Goal: Use online tool/utility: Use online tool/utility

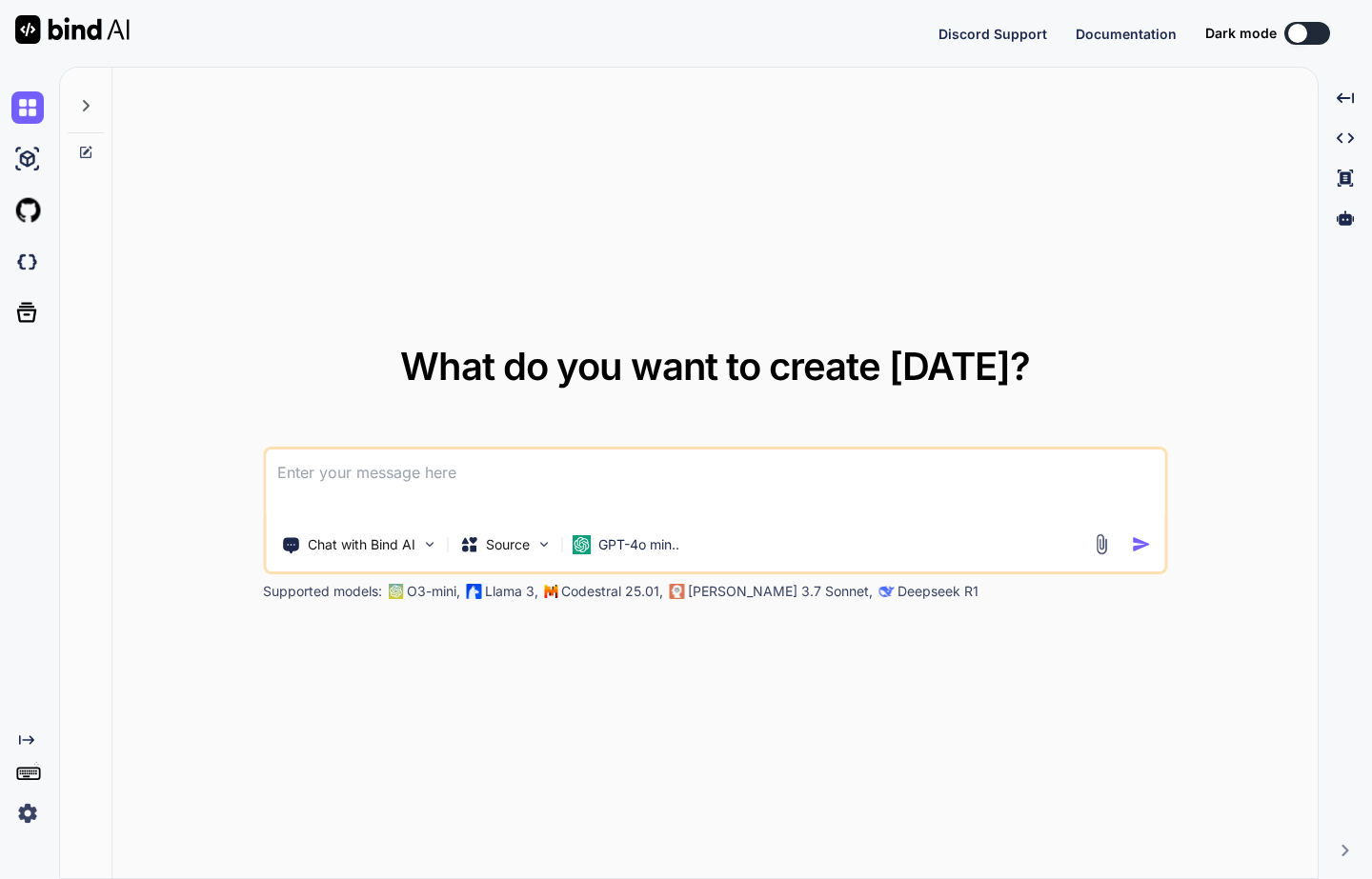
click at [88, 92] on div at bounding box center [86, 100] width 36 height 66
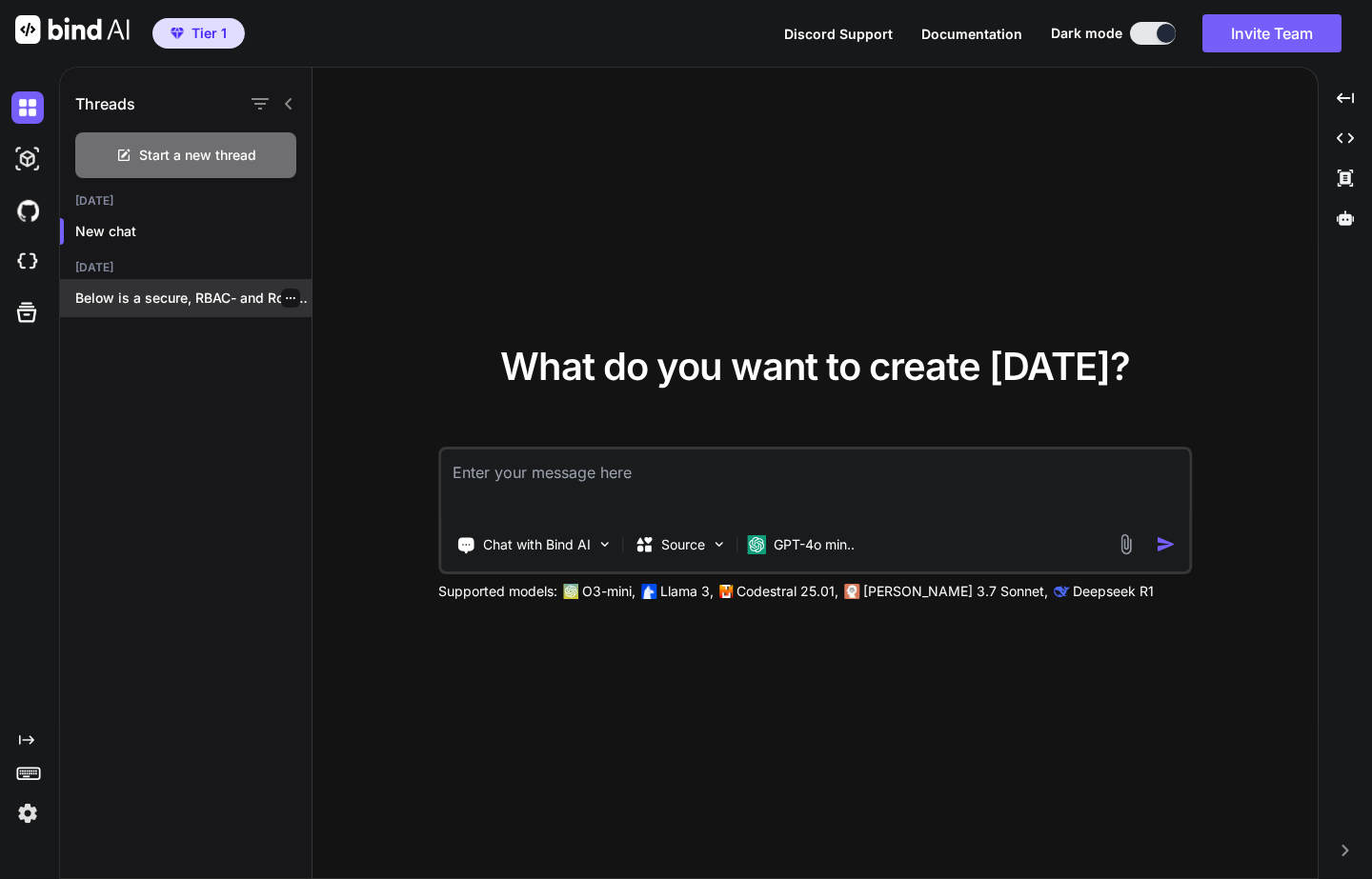
click at [150, 288] on p "Below is a secure, RBAC- and Row-Level..." at bounding box center [194, 297] width 237 height 19
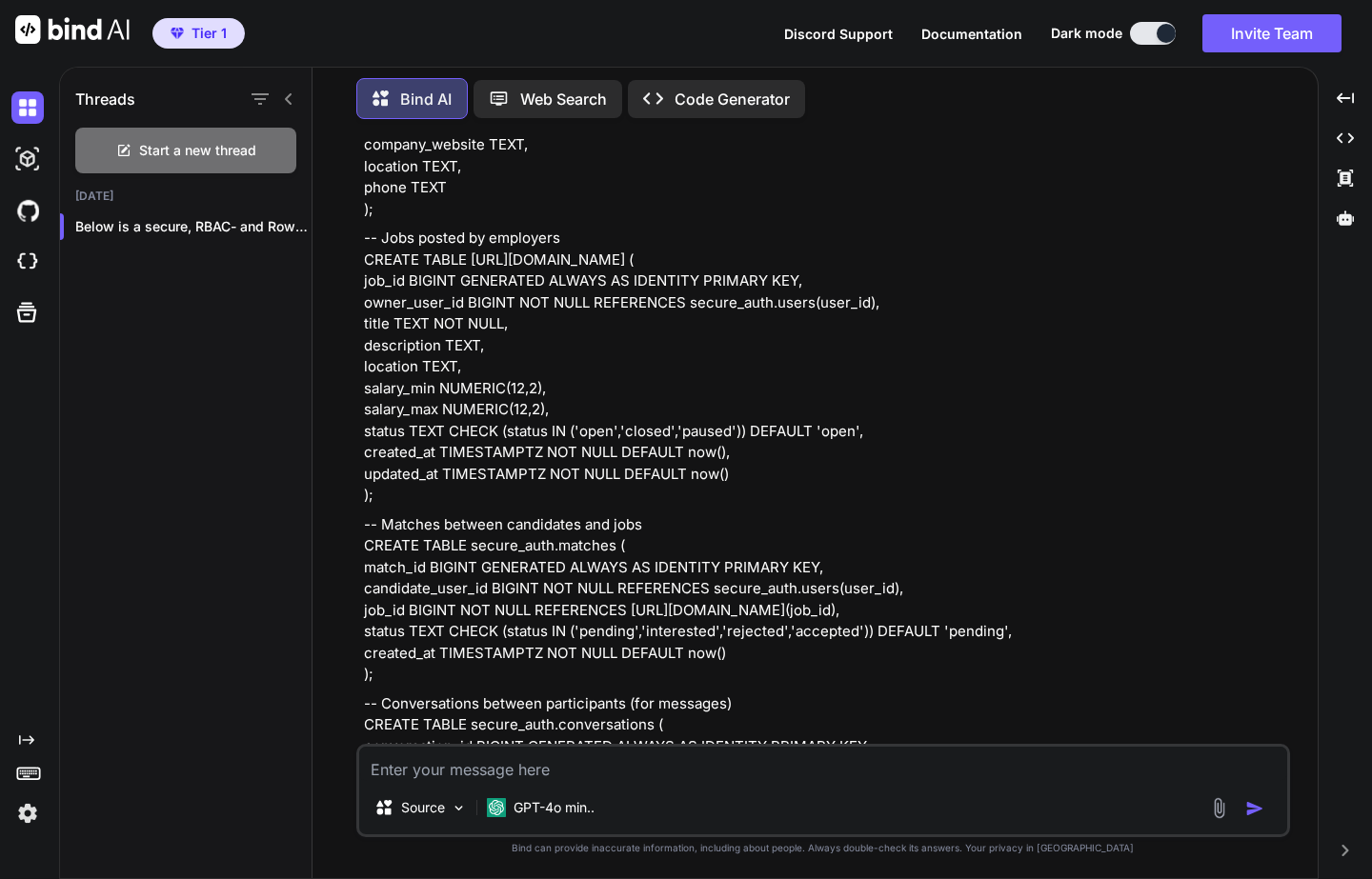
scroll to position [1984, 0]
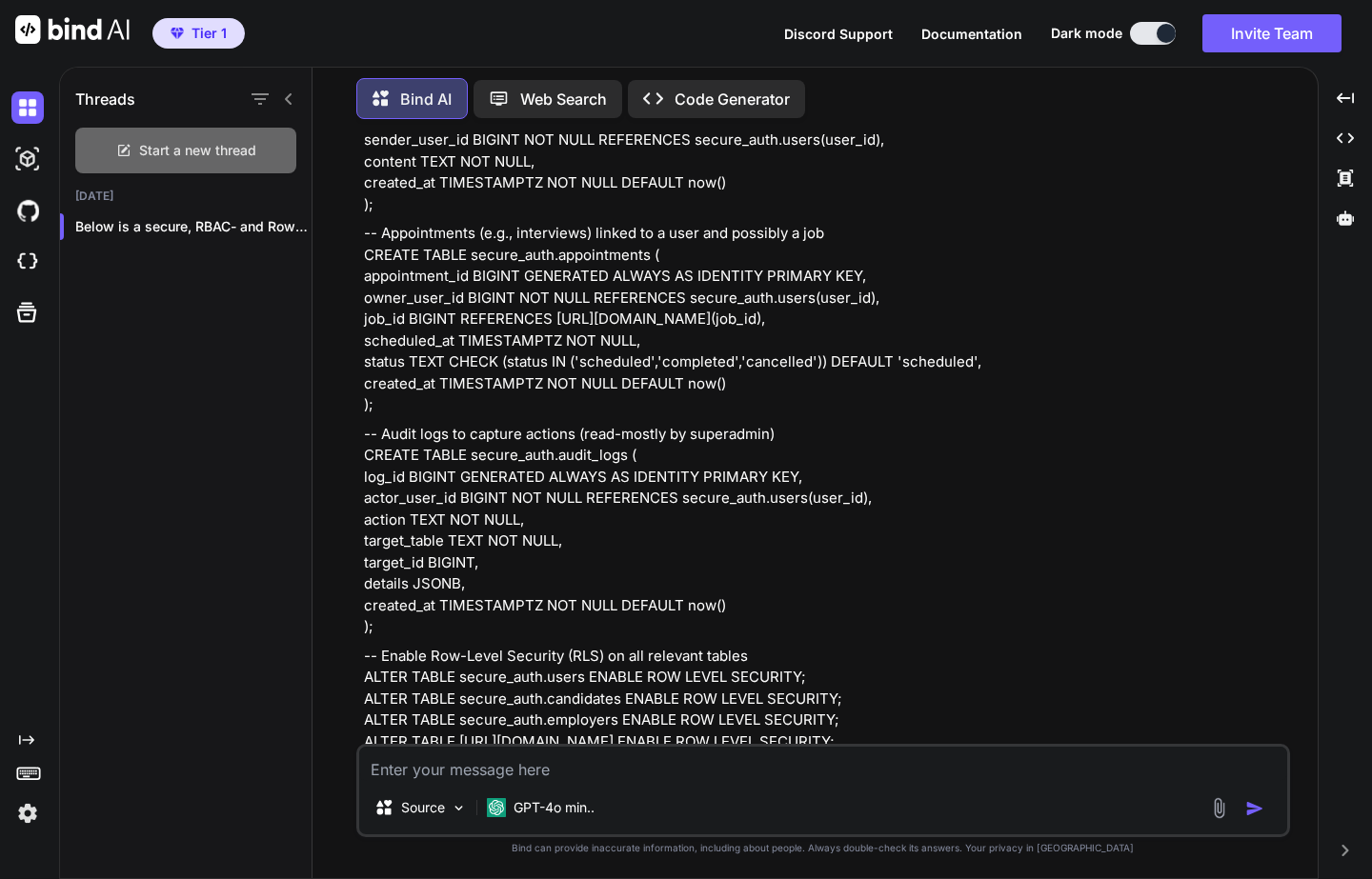
click at [144, 152] on span "Start a new thread" at bounding box center [198, 150] width 117 height 19
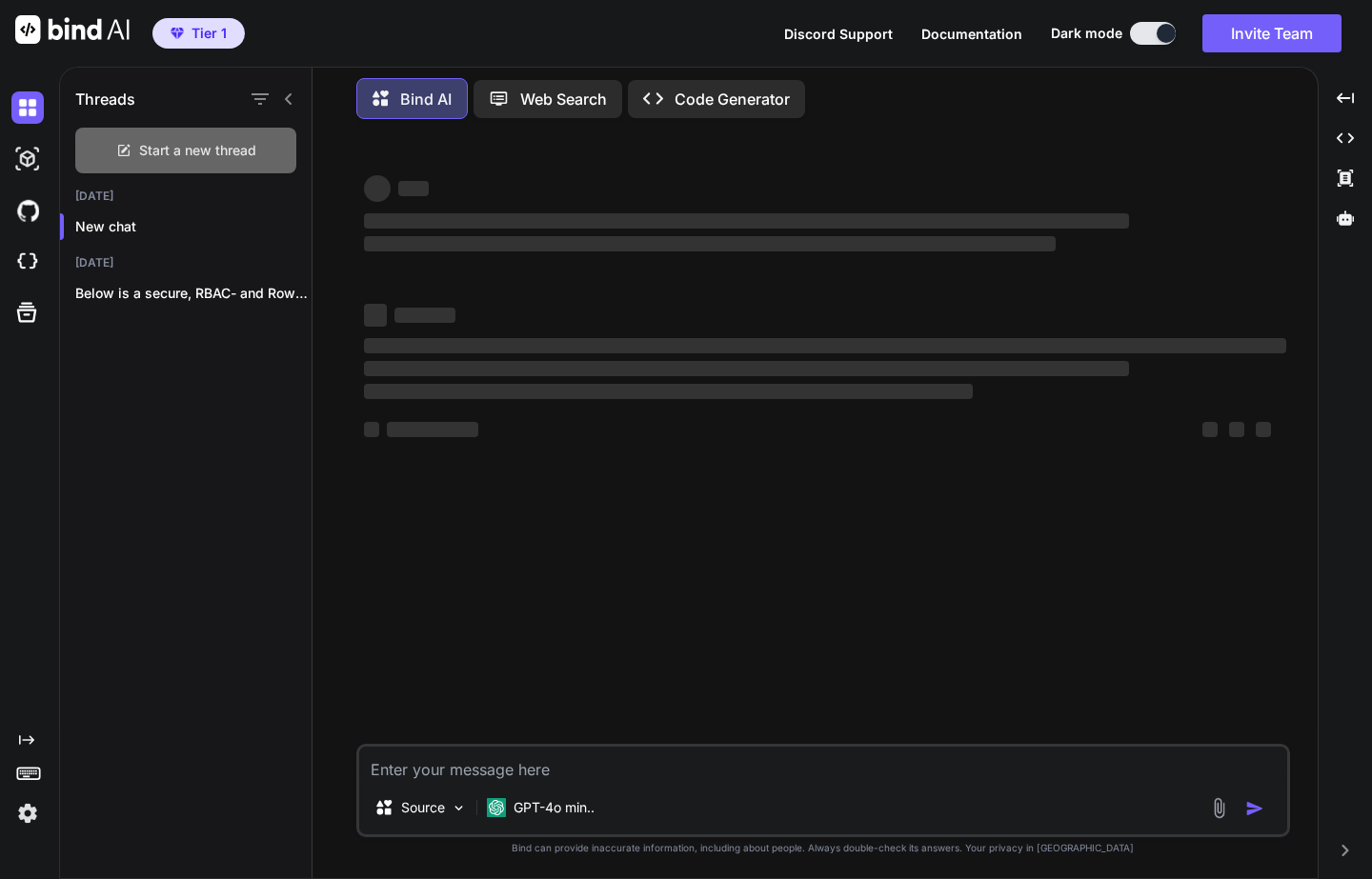
scroll to position [0, 0]
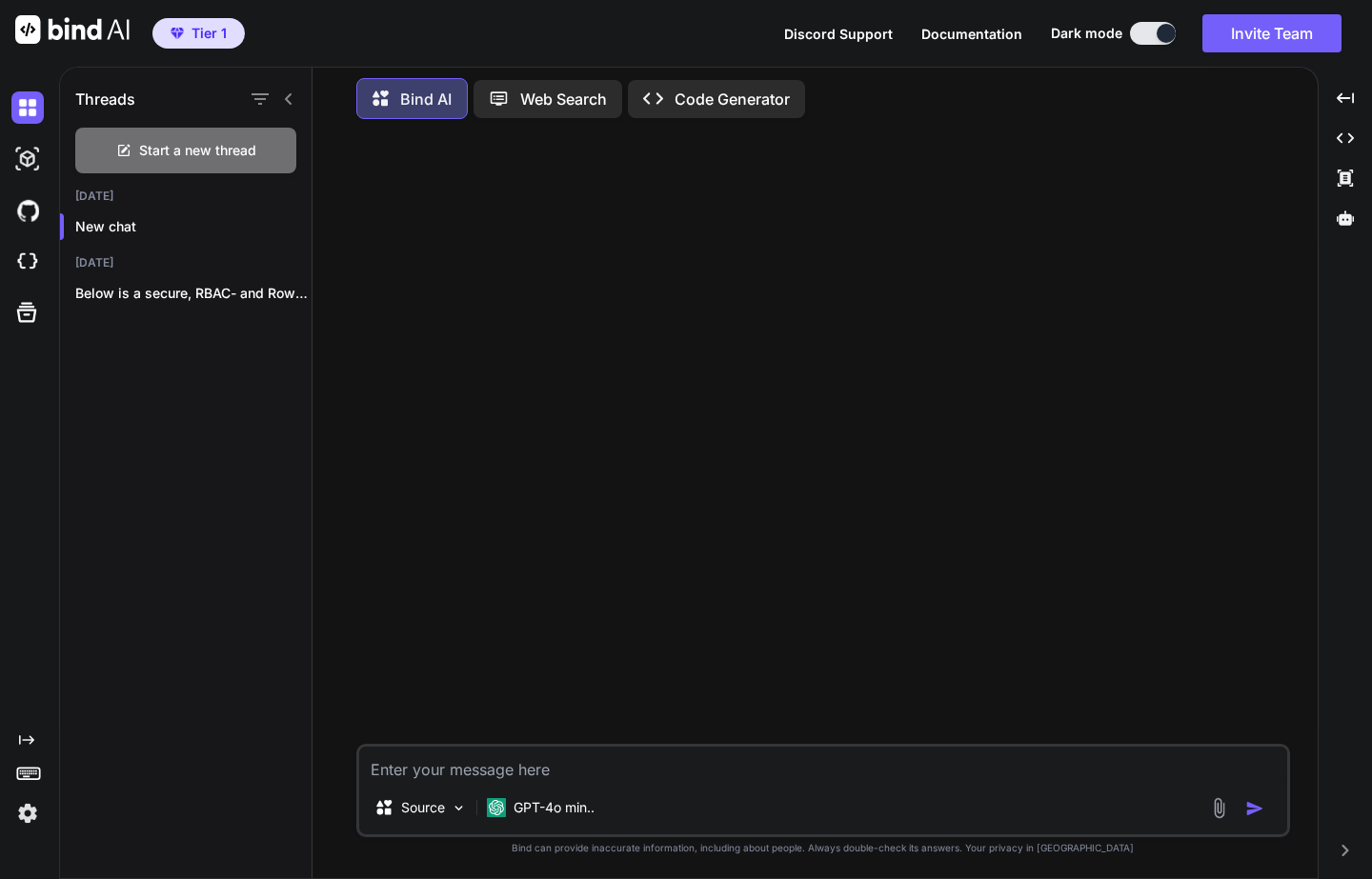
click at [725, 101] on p "Code Generator" at bounding box center [732, 98] width 115 height 23
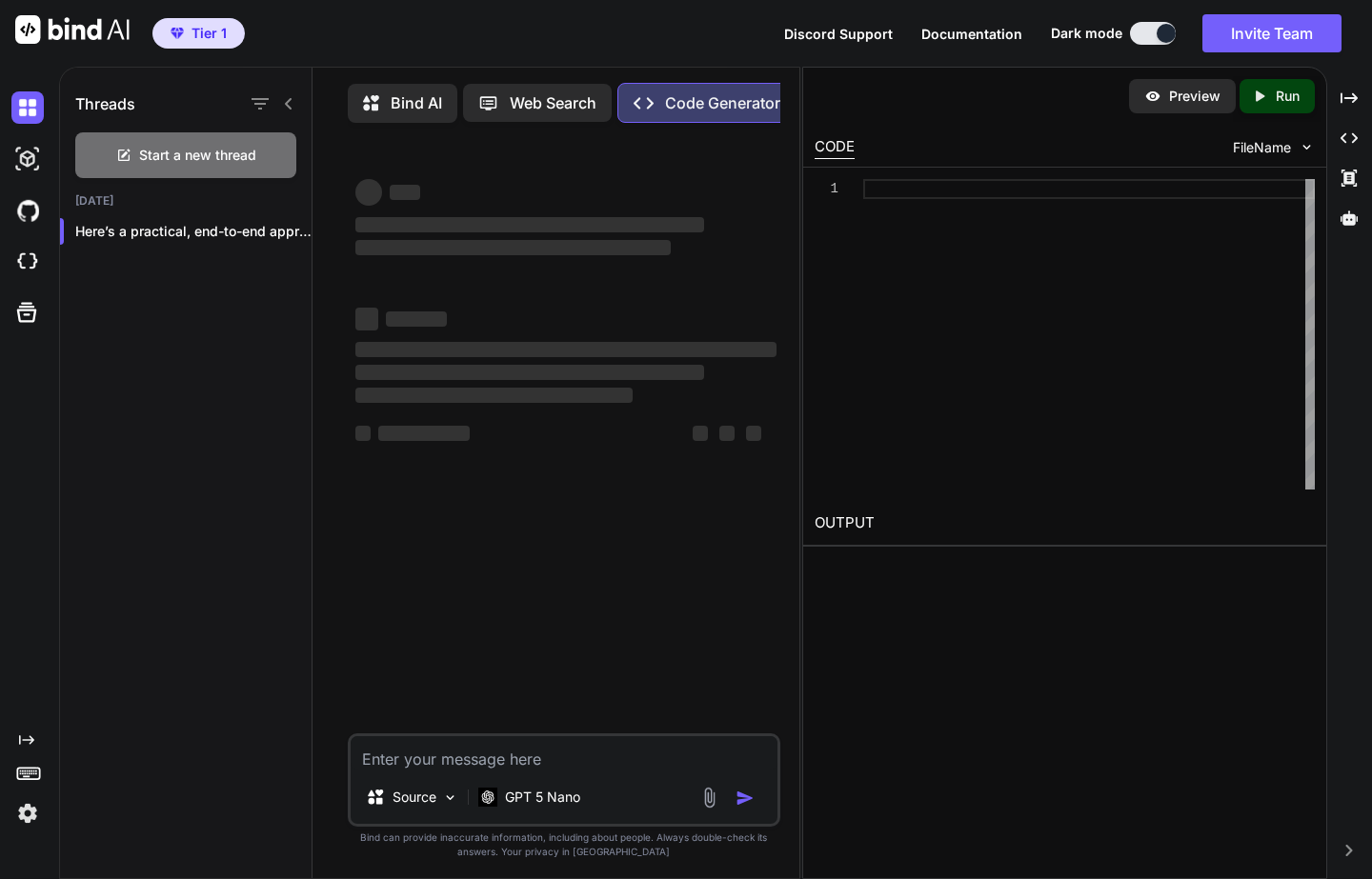
type textarea "x"
select select "false"
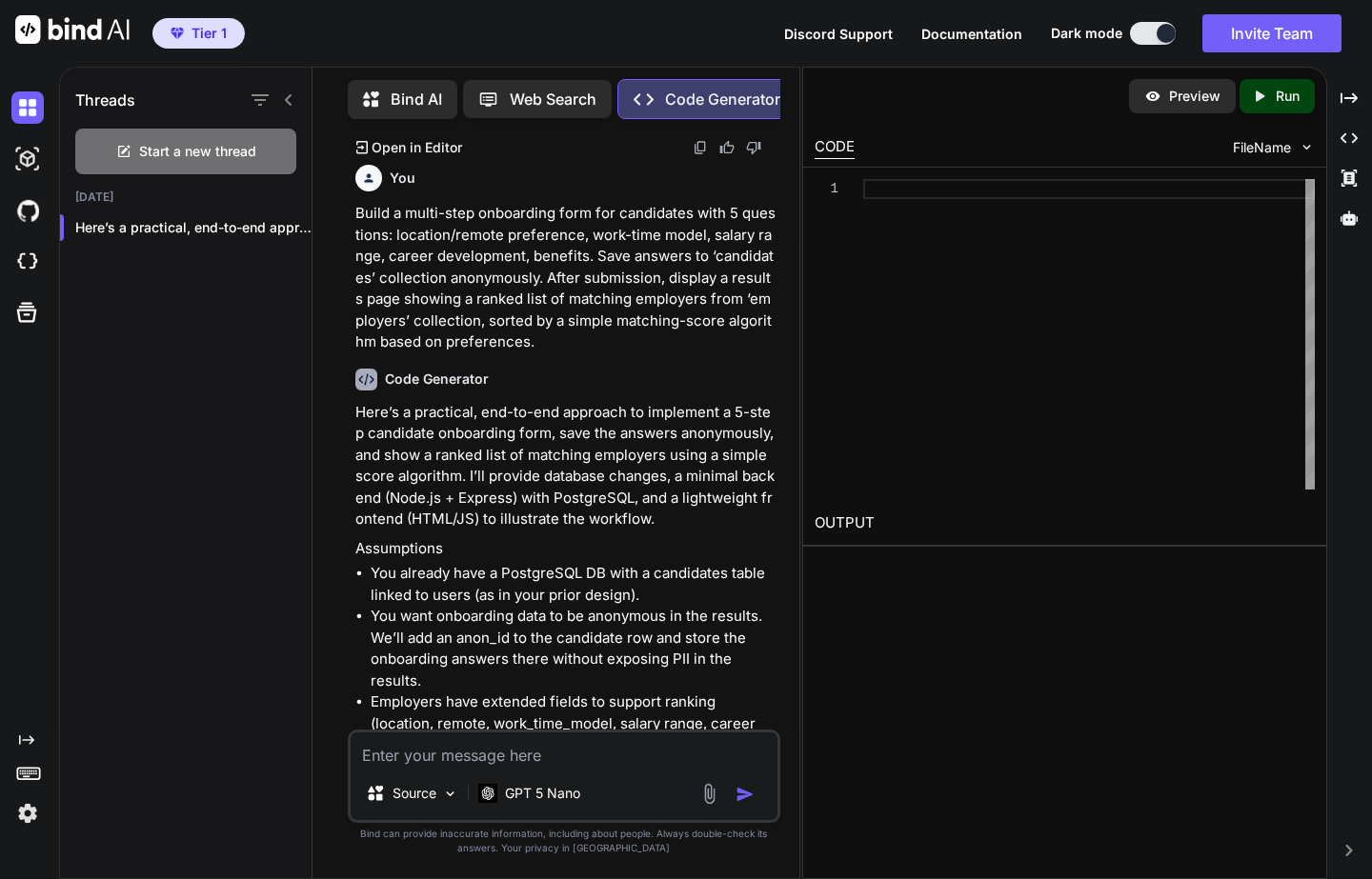
scroll to position [8603, 0]
click at [148, 144] on span "Start a new thread" at bounding box center [198, 151] width 117 height 19
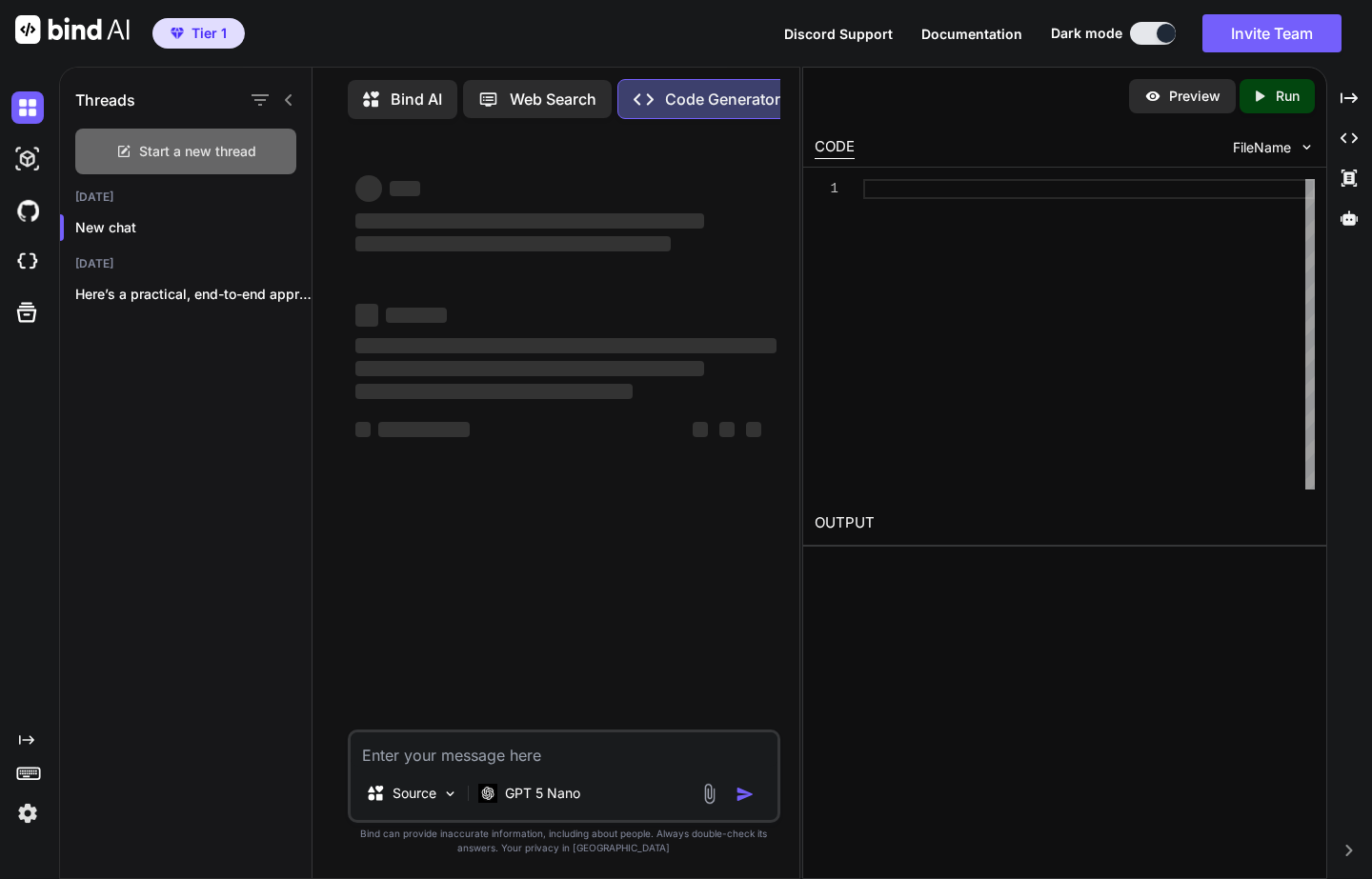
scroll to position [0, 0]
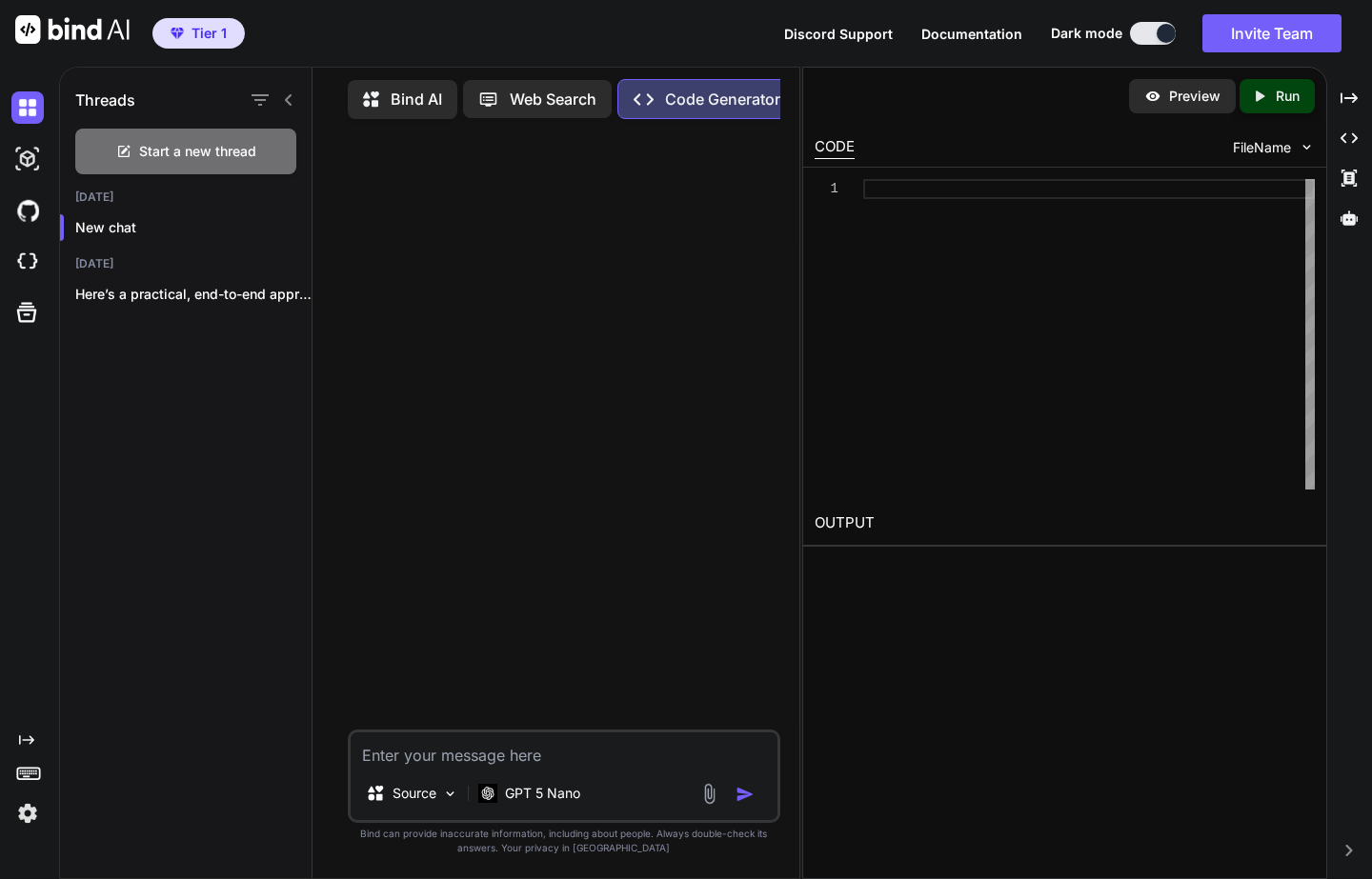
click at [442, 740] on textarea at bounding box center [564, 750] width 427 height 34
type textarea "x"
type textarea "k"
type textarea "x"
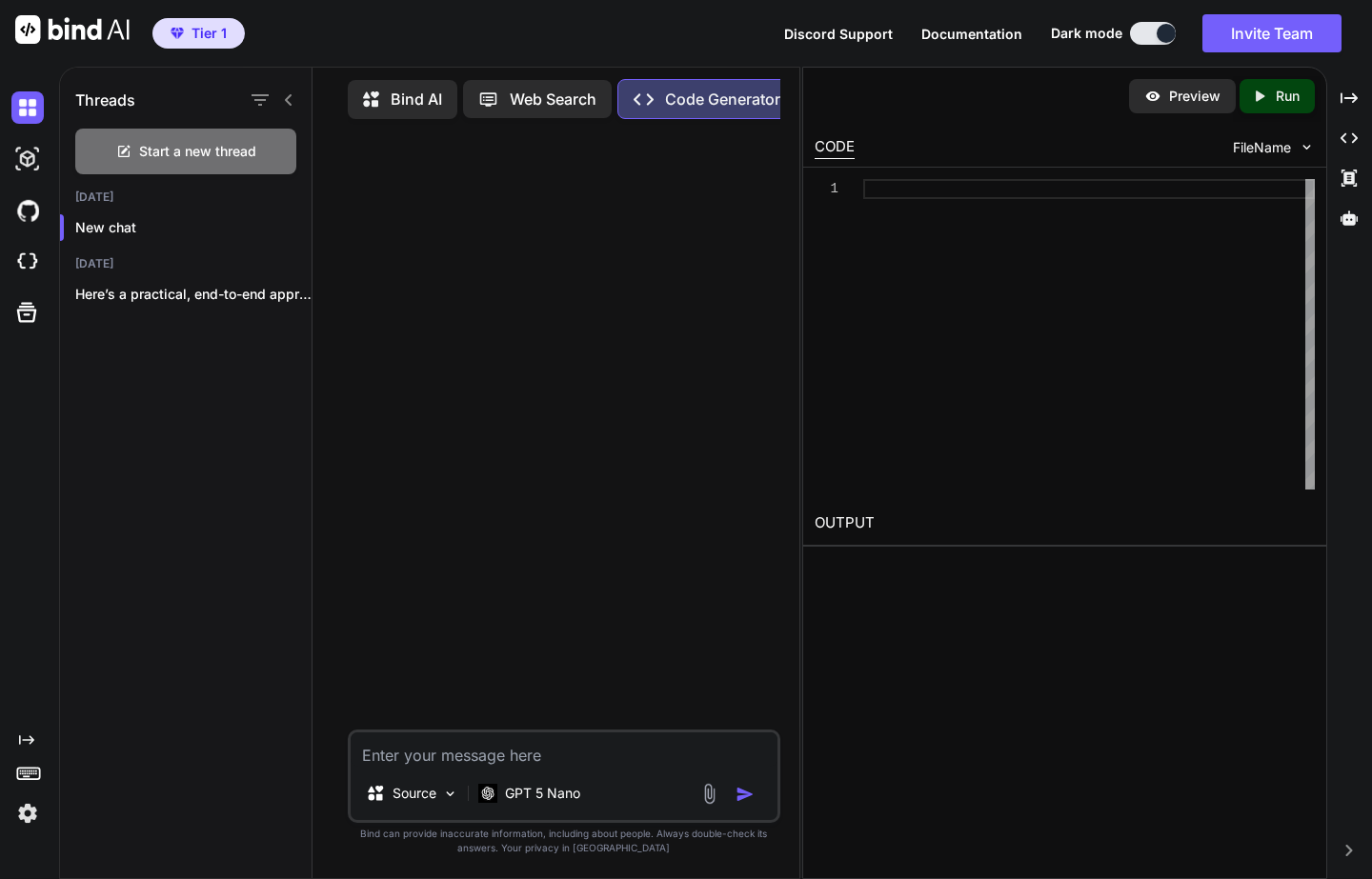
type textarea "a"
type textarea "x"
type textarea "an"
type textarea "x"
type textarea "an"
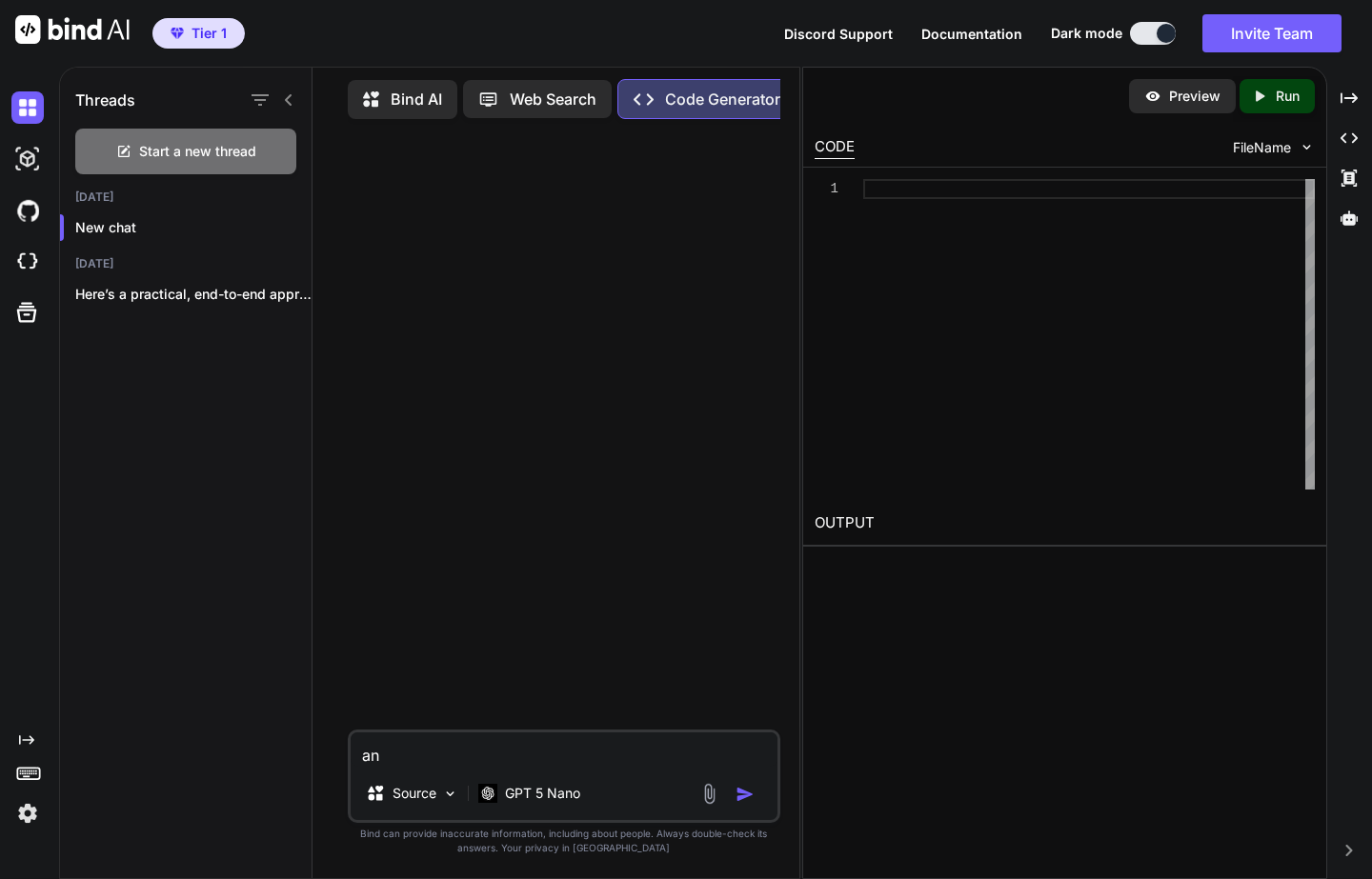
type textarea "x"
type textarea "an v"
type textarea "x"
type textarea "an vu"
type textarea "x"
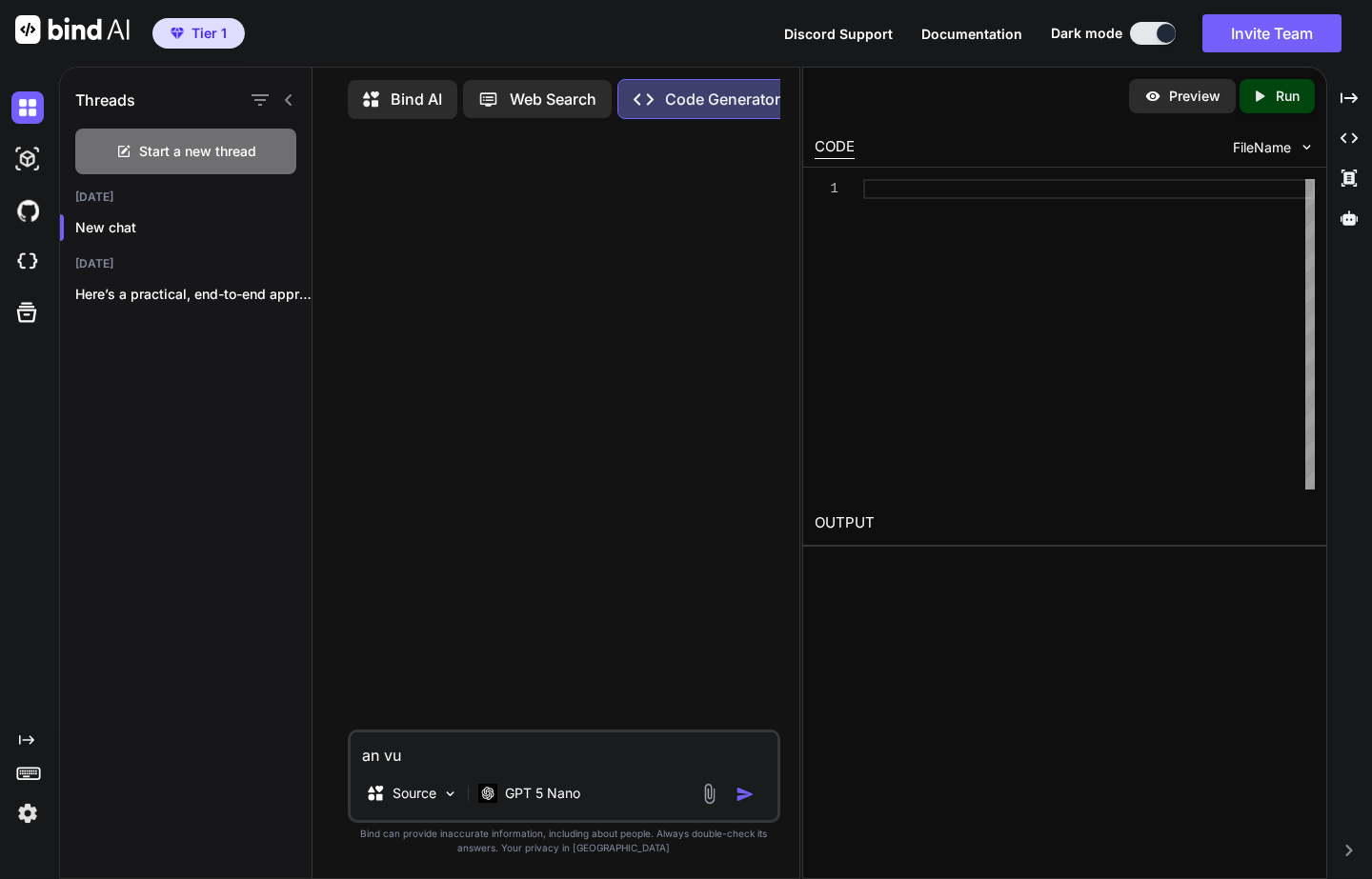
type textarea "an vui"
type textarea "x"
type textarea "an vu"
type textarea "x"
type textarea "an v"
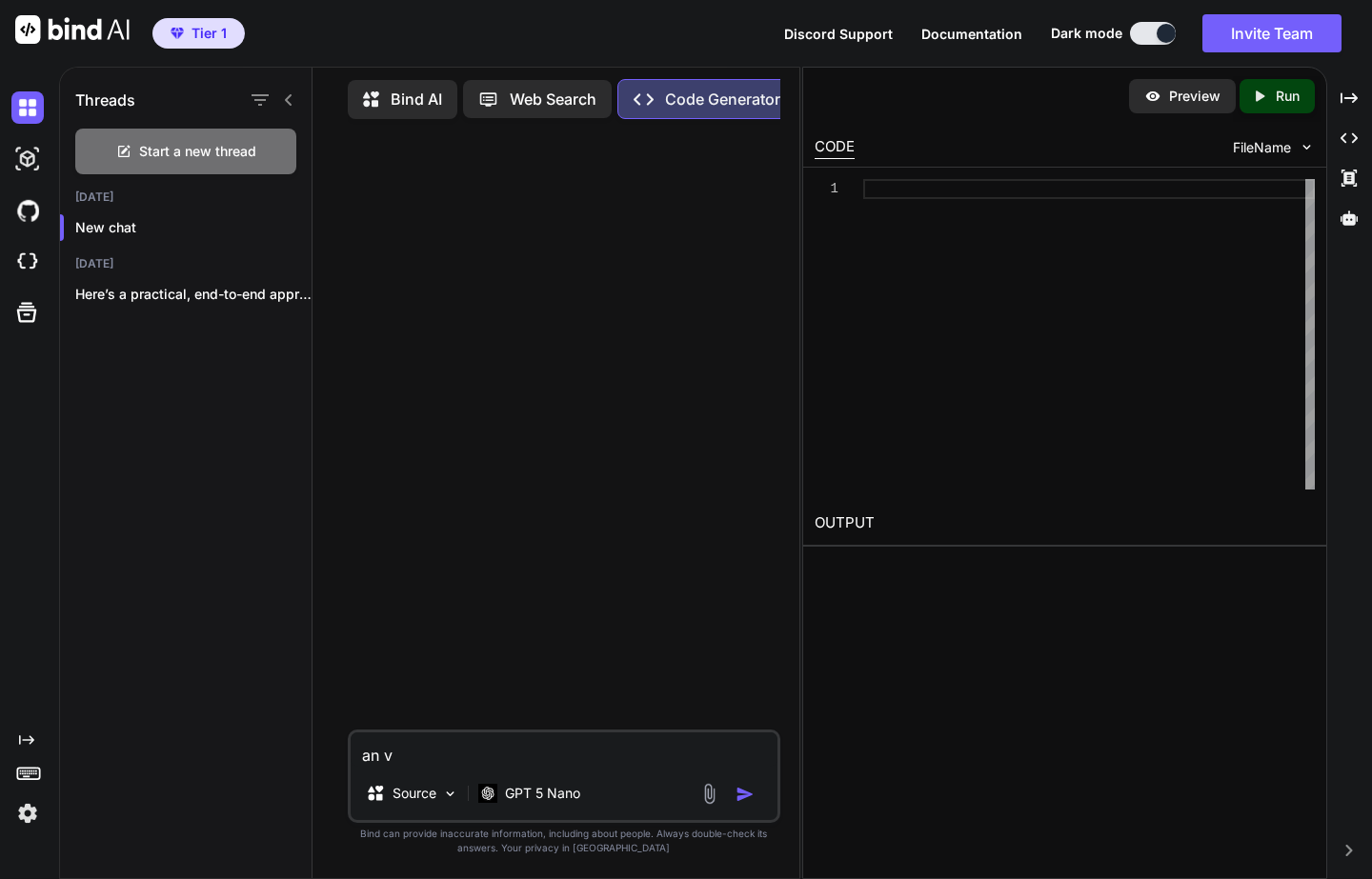
type textarea "x"
type textarea "an"
type textarea "x"
type textarea "an"
type textarea "x"
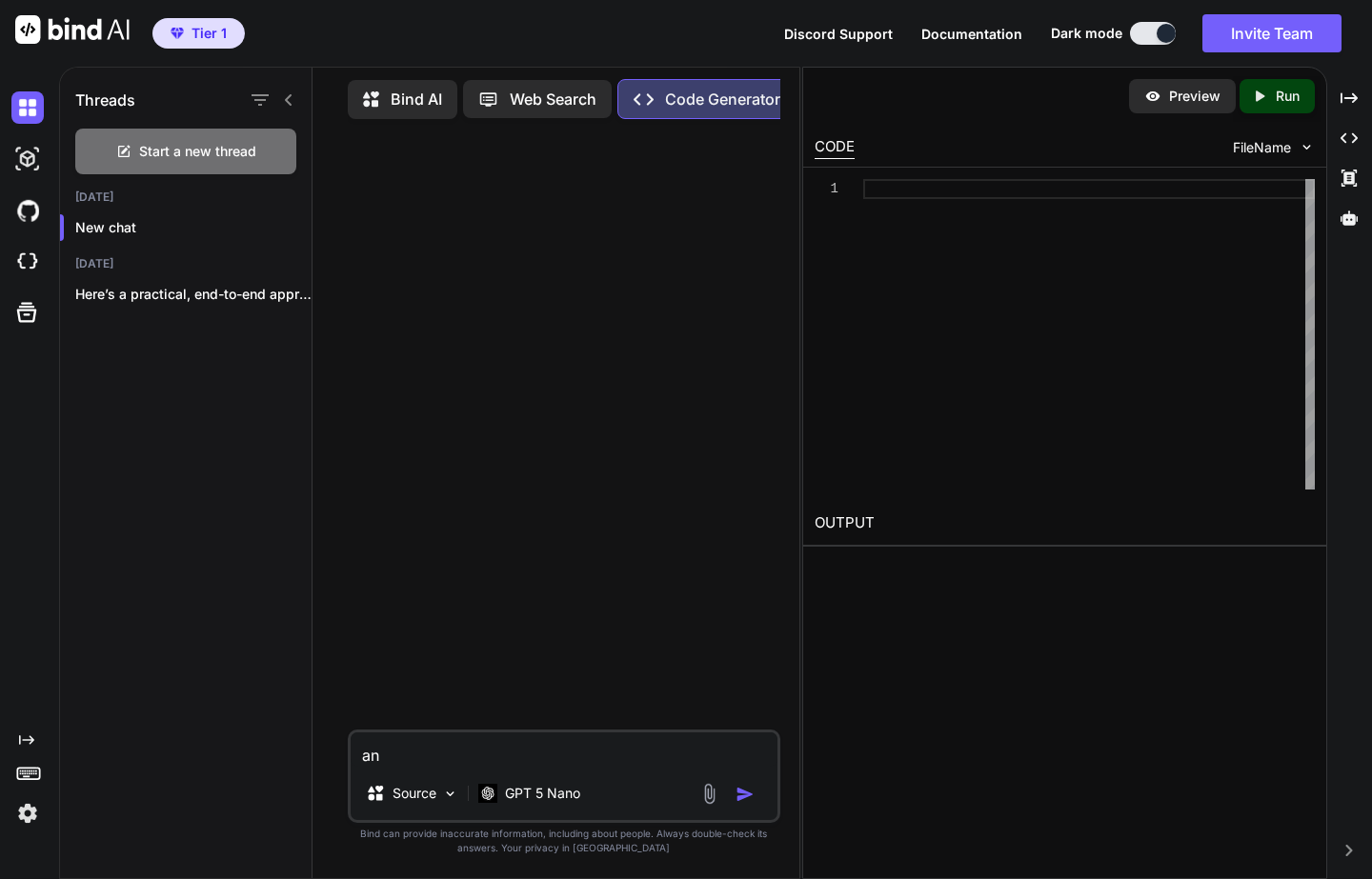
type textarea "a"
type textarea "x"
type textarea "c"
type textarea "x"
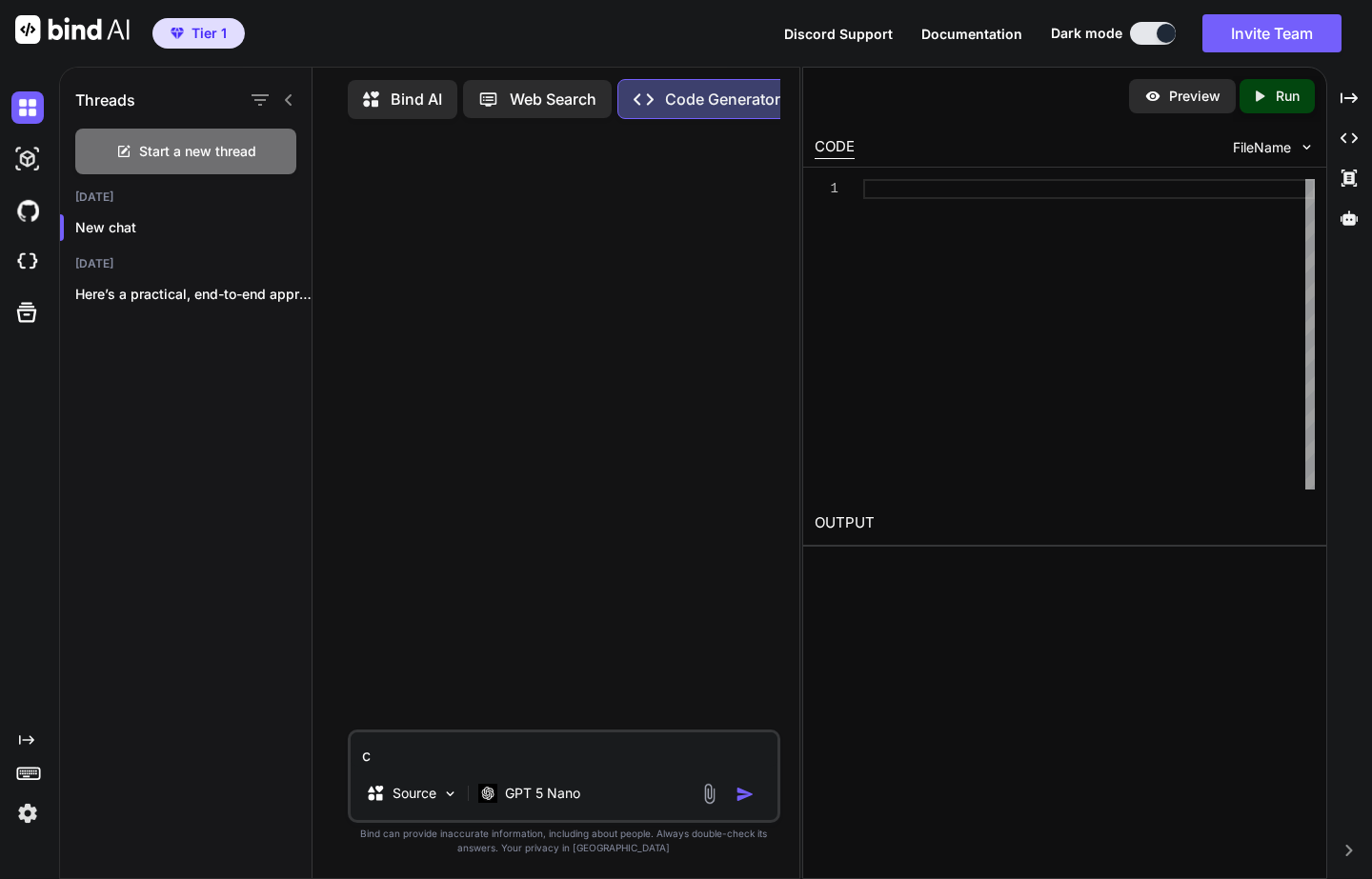
type textarea "ca"
type textarea "x"
type textarea "can"
type textarea "x"
type textarea "can"
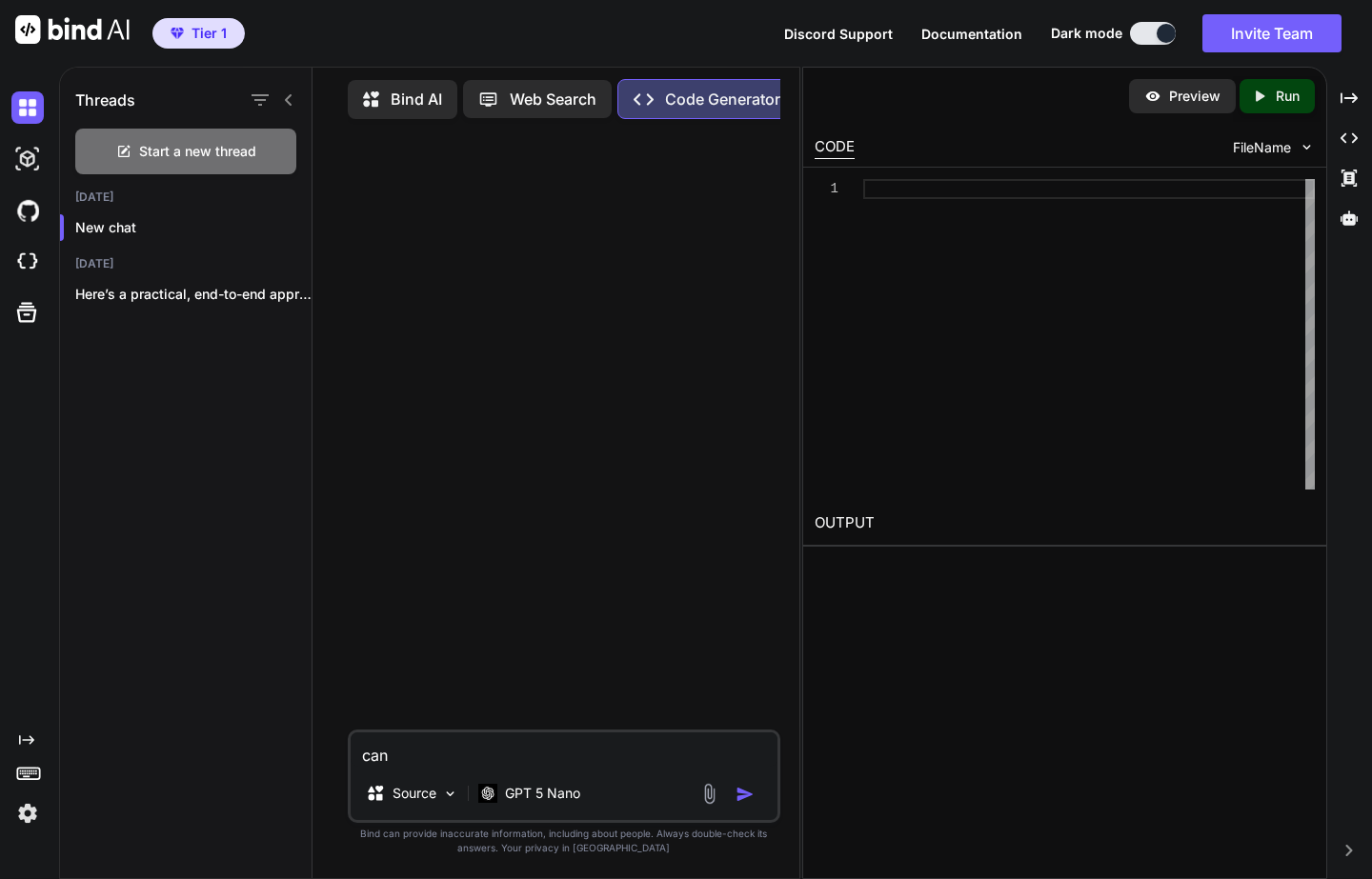
type textarea "x"
type textarea "can v"
type textarea "x"
type textarea "can"
type textarea "x"
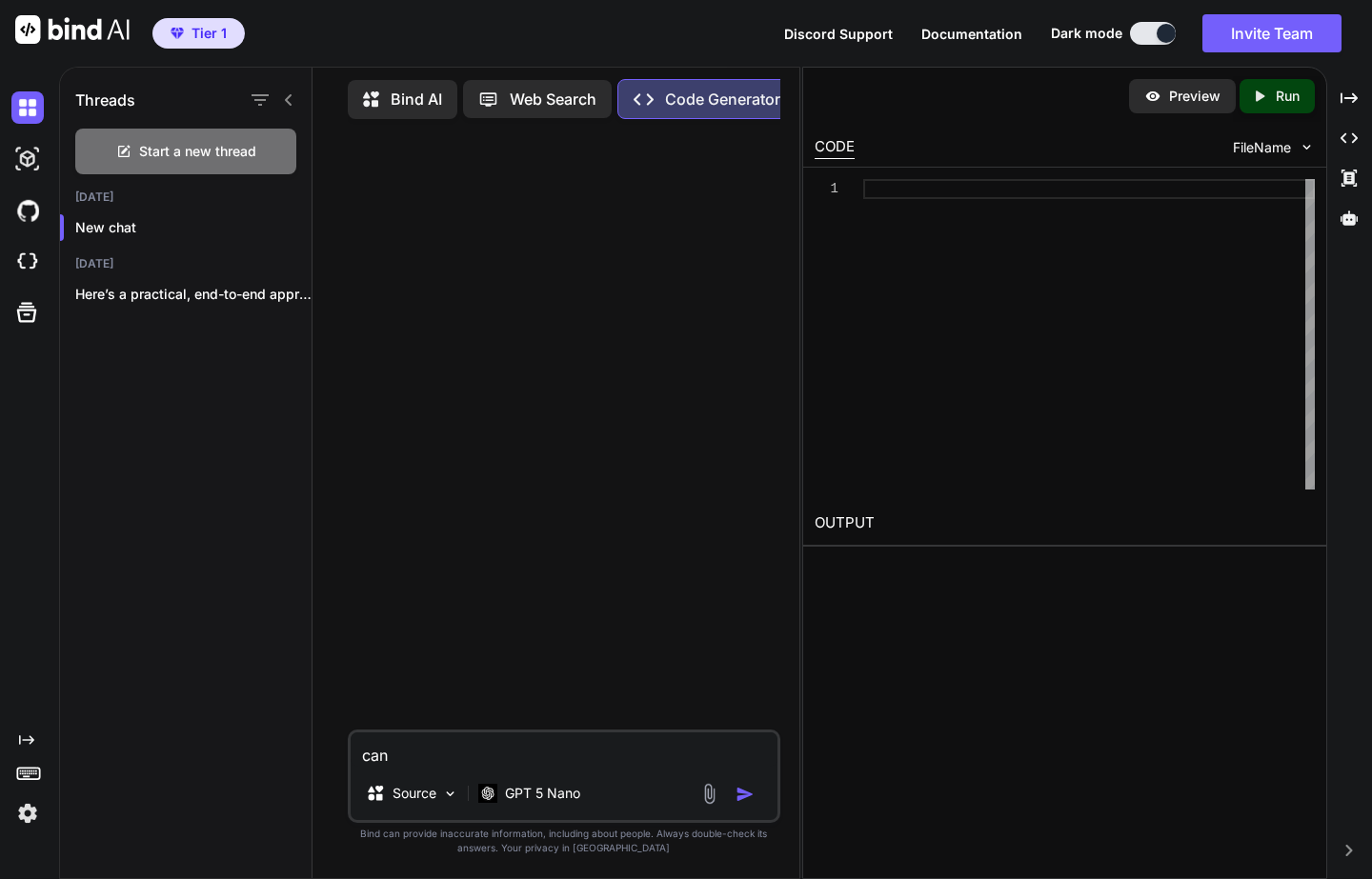
type textarea "can b"
type textarea "x"
type textarea "can bu"
type textarea "x"
type textarea "can buo"
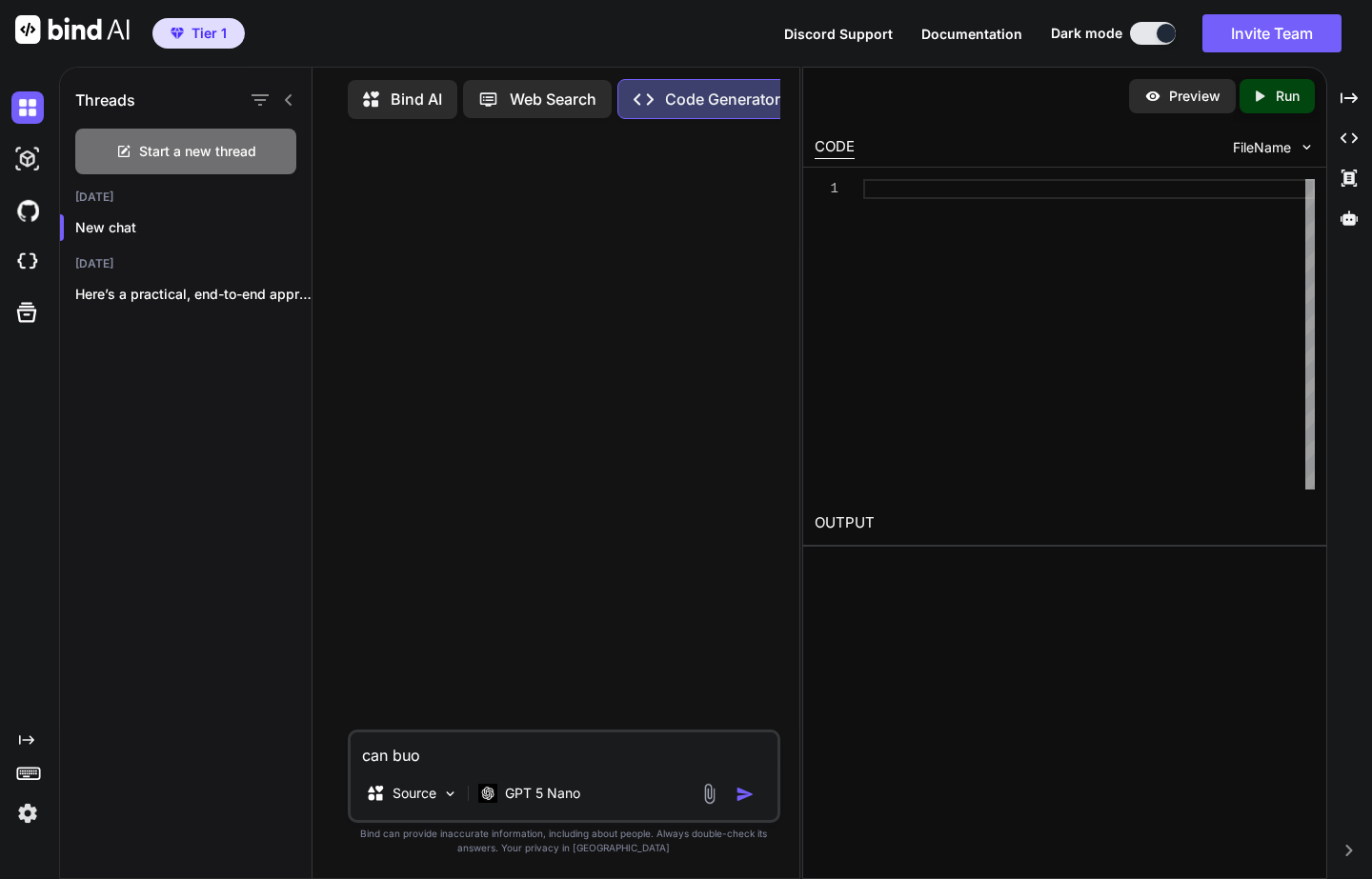
type textarea "x"
type textarea "can bu"
type textarea "x"
type textarea "can bui"
type textarea "x"
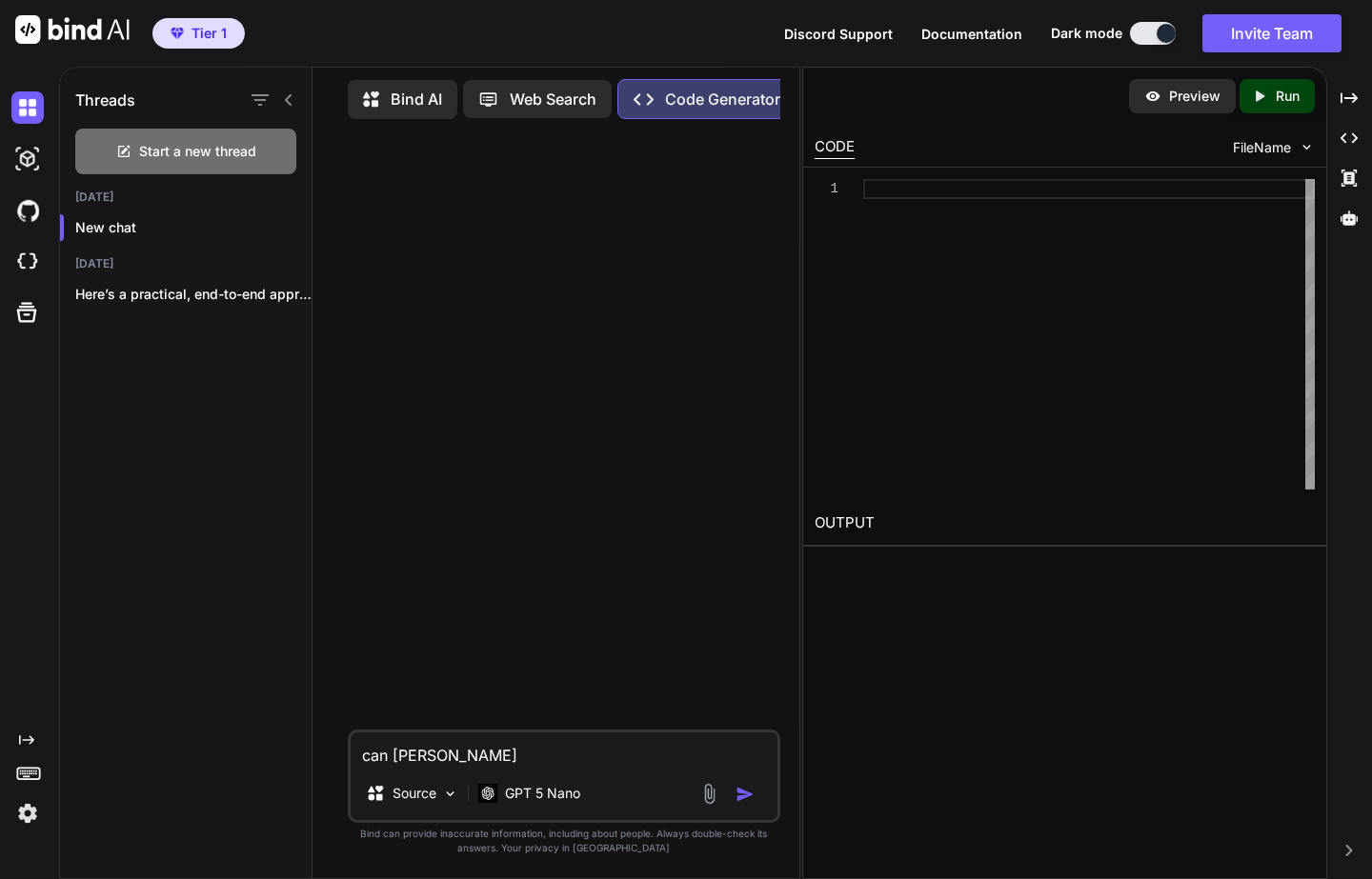
type textarea "can buil"
type textarea "x"
type textarea "can build"
type textarea "x"
type textarea "can build"
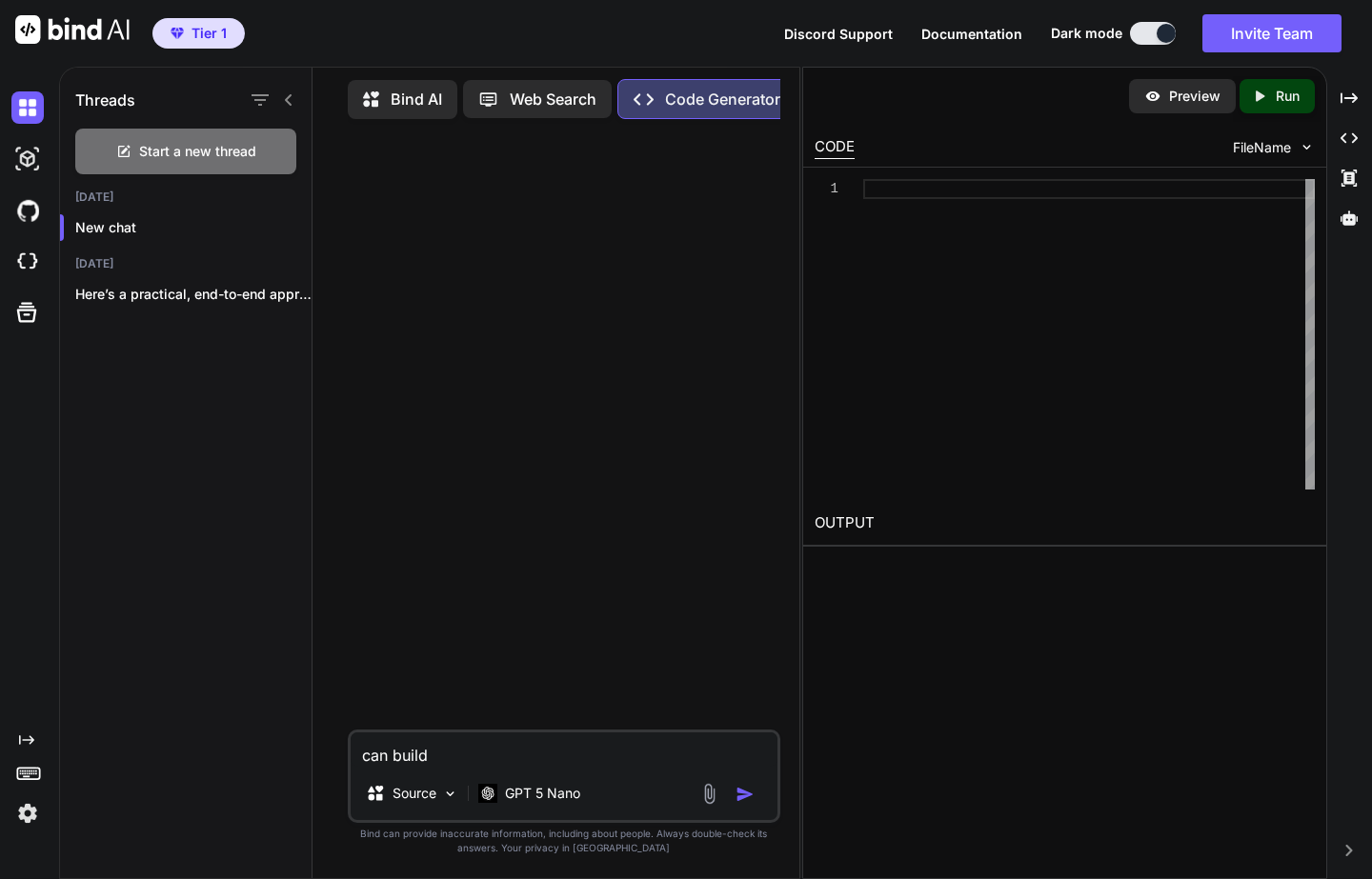
type textarea "x"
type textarea "can build m"
type textarea "x"
type textarea "can build me"
type textarea "x"
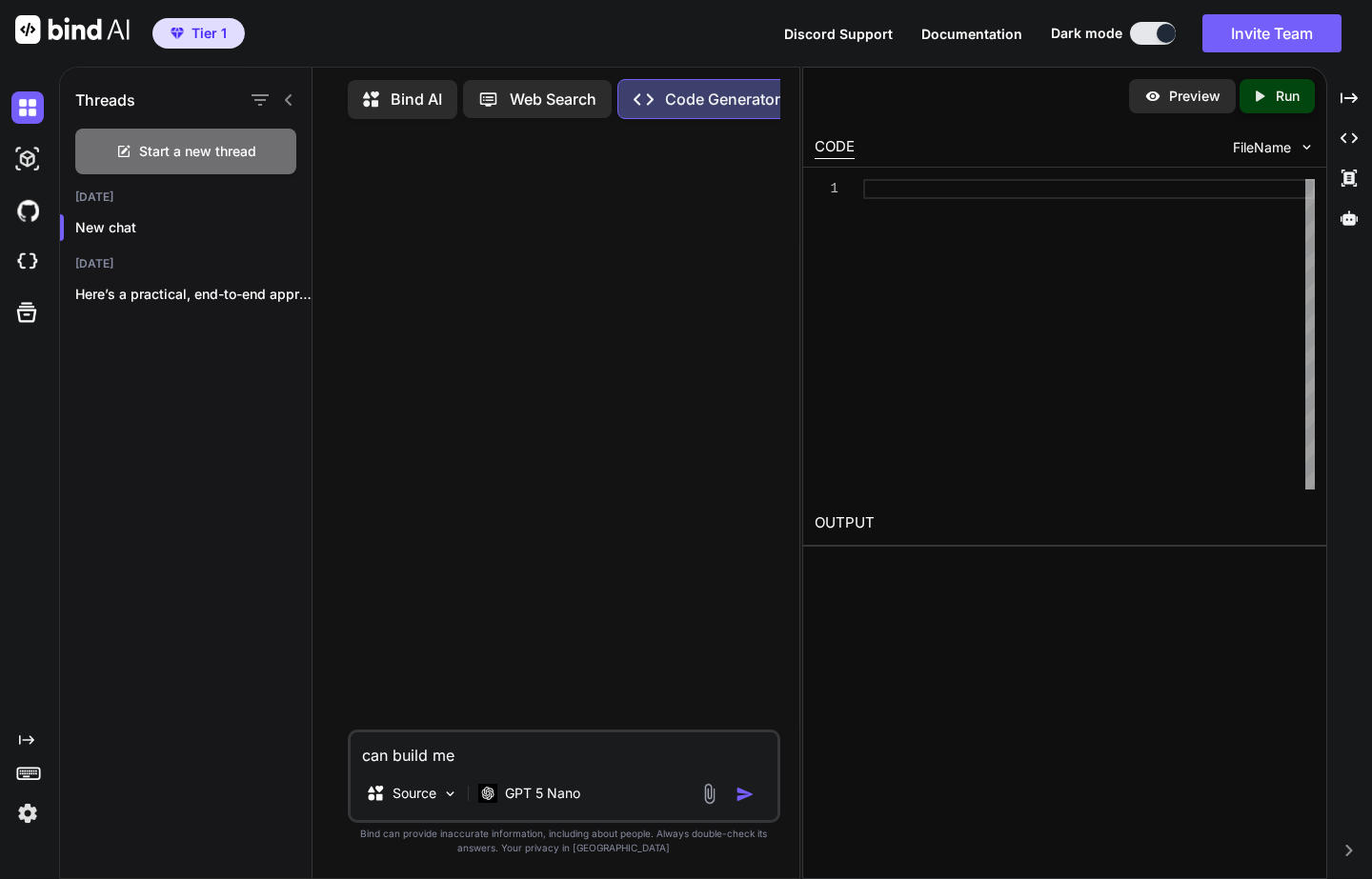
type textarea "can build me a"
type textarea "x"
type textarea "can build me a"
type textarea "x"
type textarea "can build me a s"
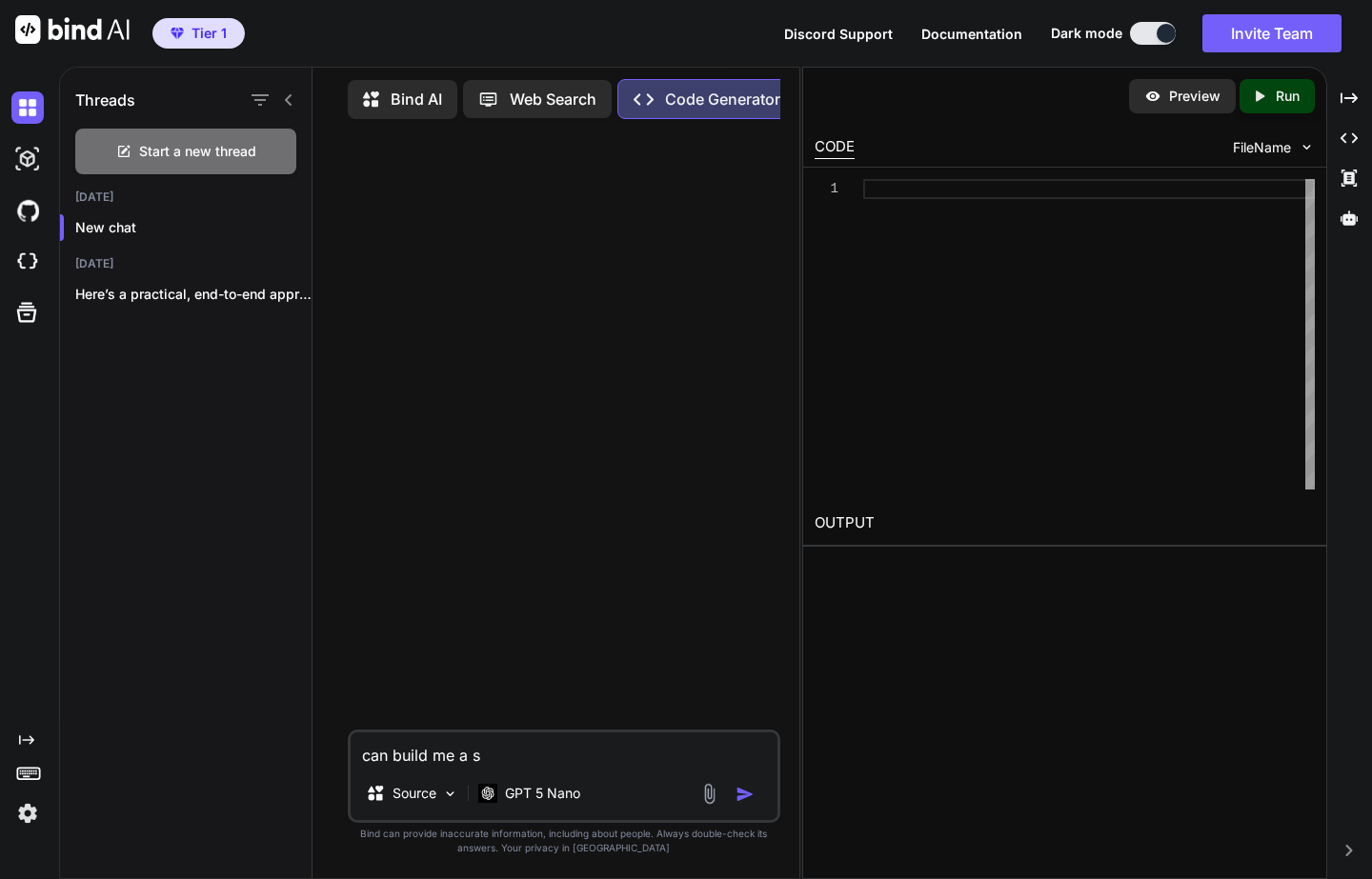
type textarea "x"
type textarea "can build me a si"
type textarea "x"
type textarea "can build me a sim"
type textarea "x"
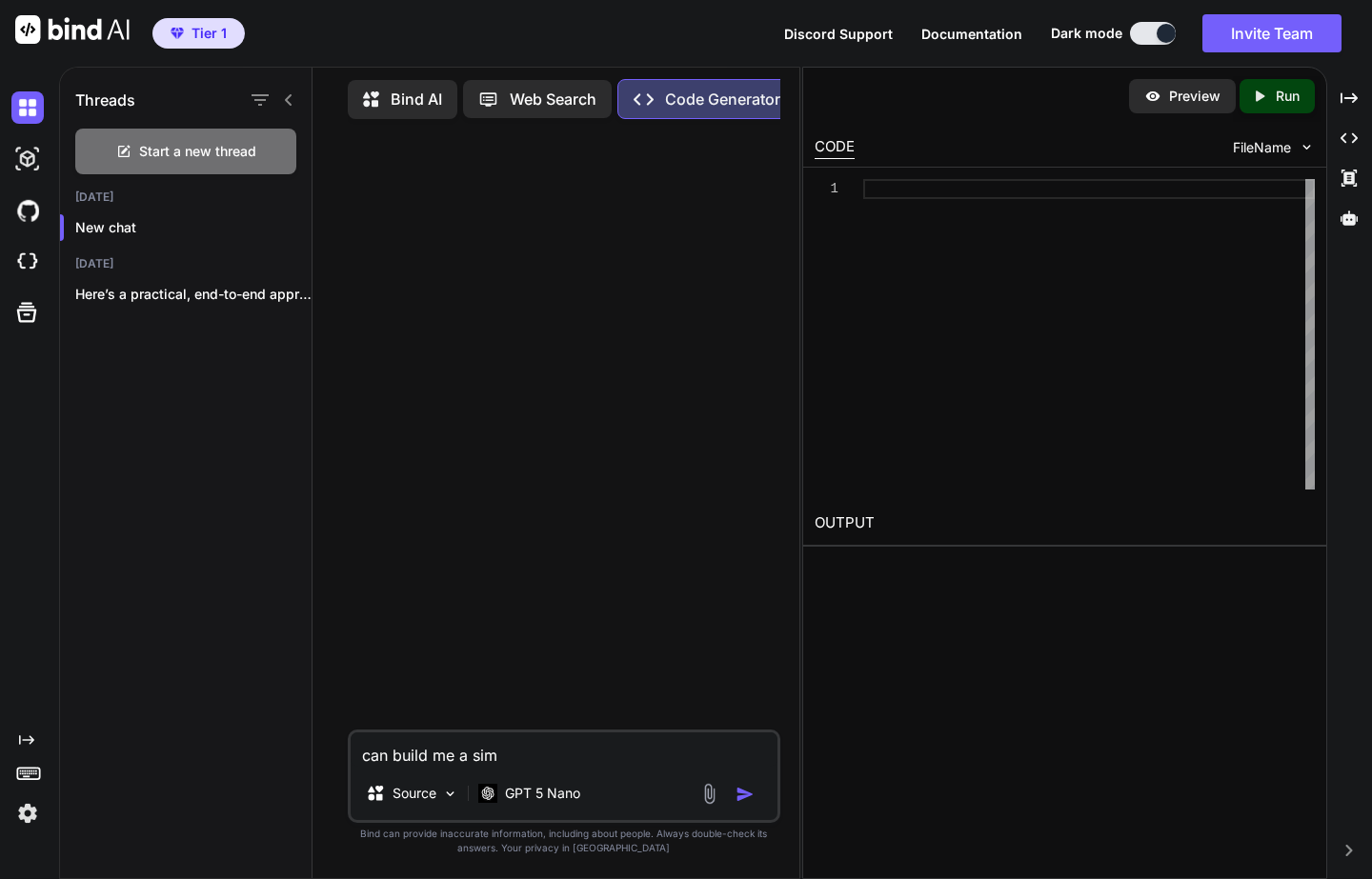
type textarea "can build me a simp"
type textarea "x"
type textarea "can build me a simpl"
type textarea "x"
type textarea "can build me a simple"
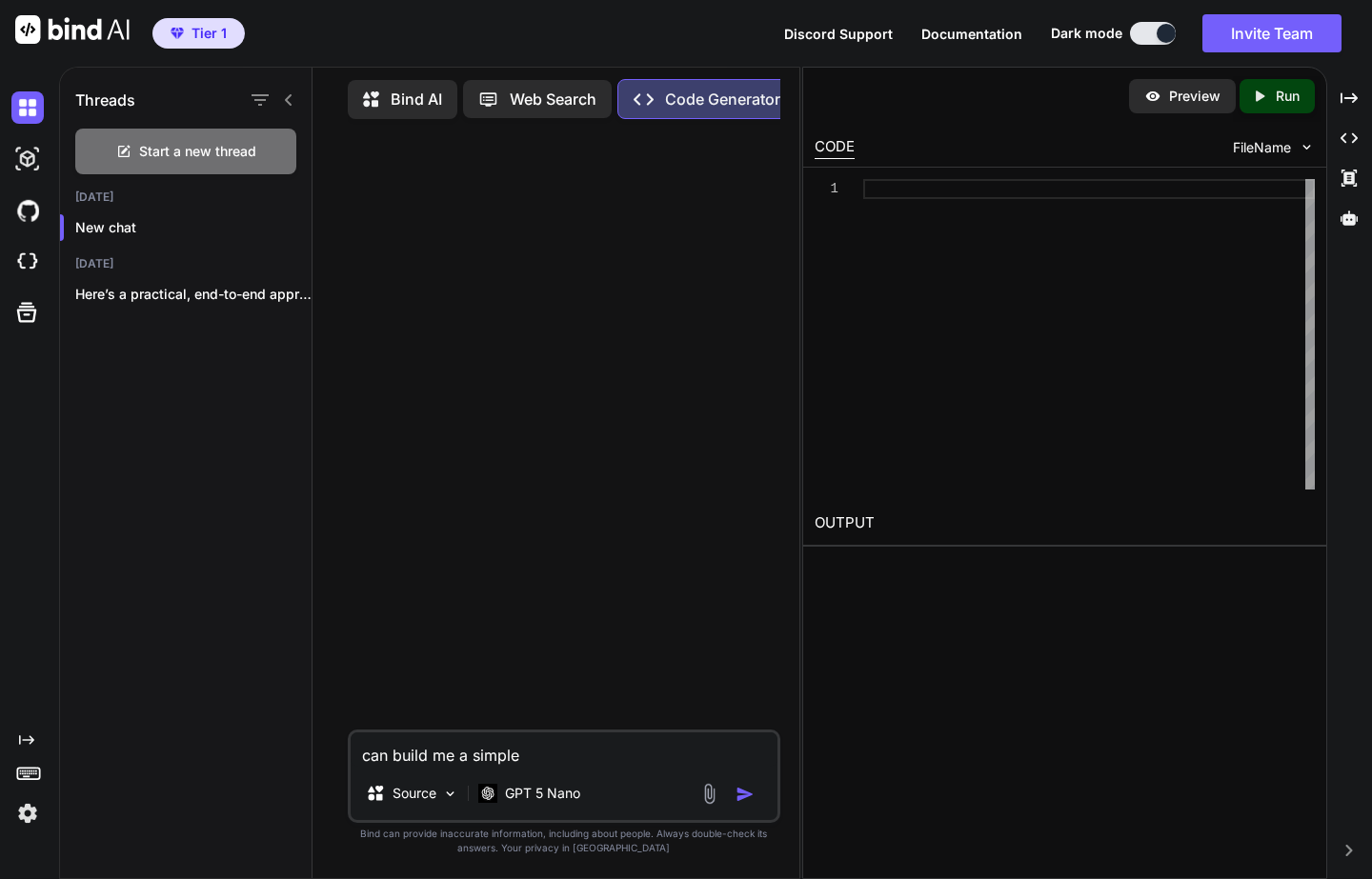
type textarea "x"
type textarea "can build me a simple"
type textarea "x"
type textarea "can build me a simple i"
type textarea "x"
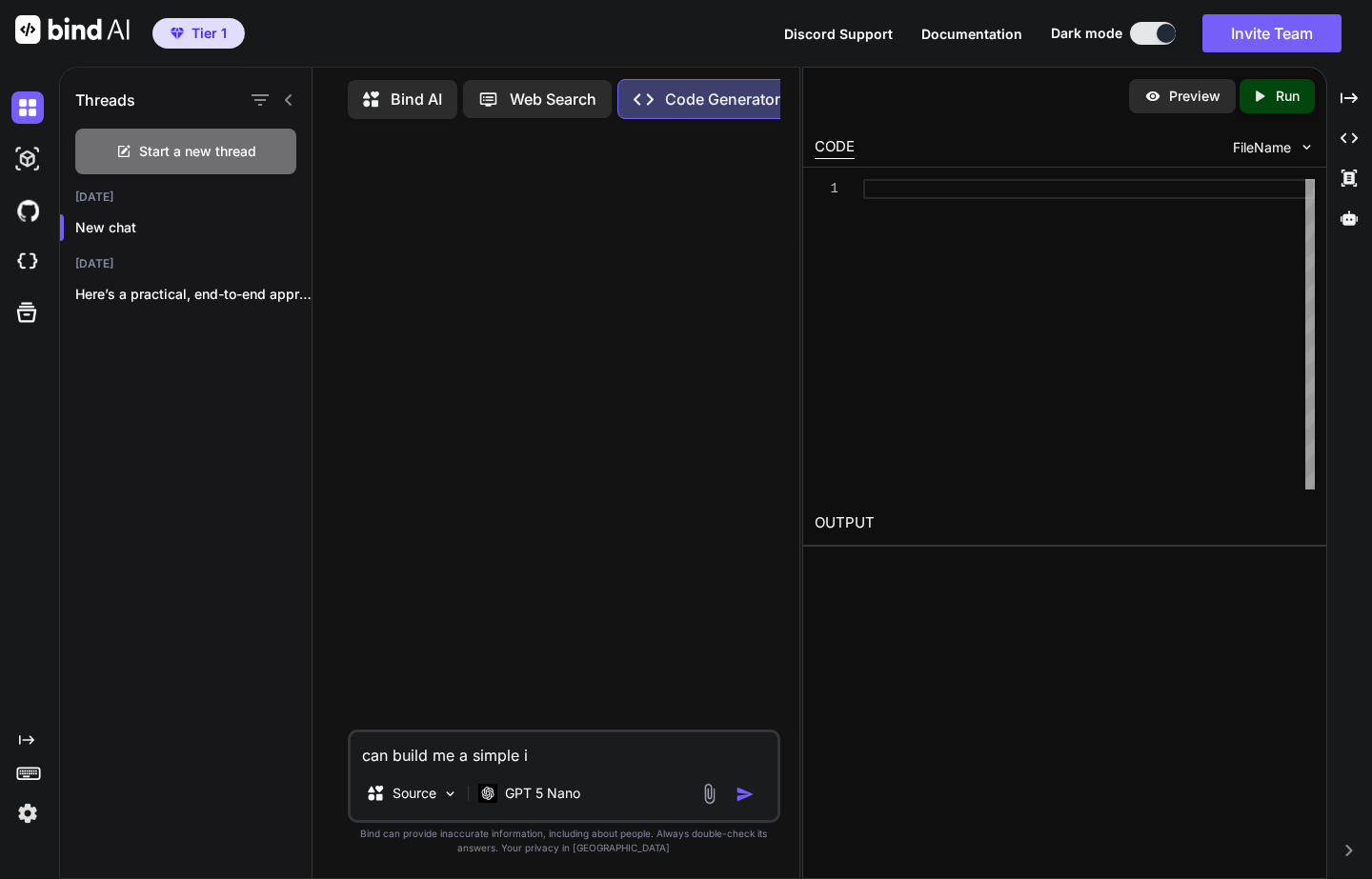
type textarea "can build me a simple in"
type textarea "x"
type textarea "can build me a simple inv"
type textarea "x"
type textarea "can build me a simple invo"
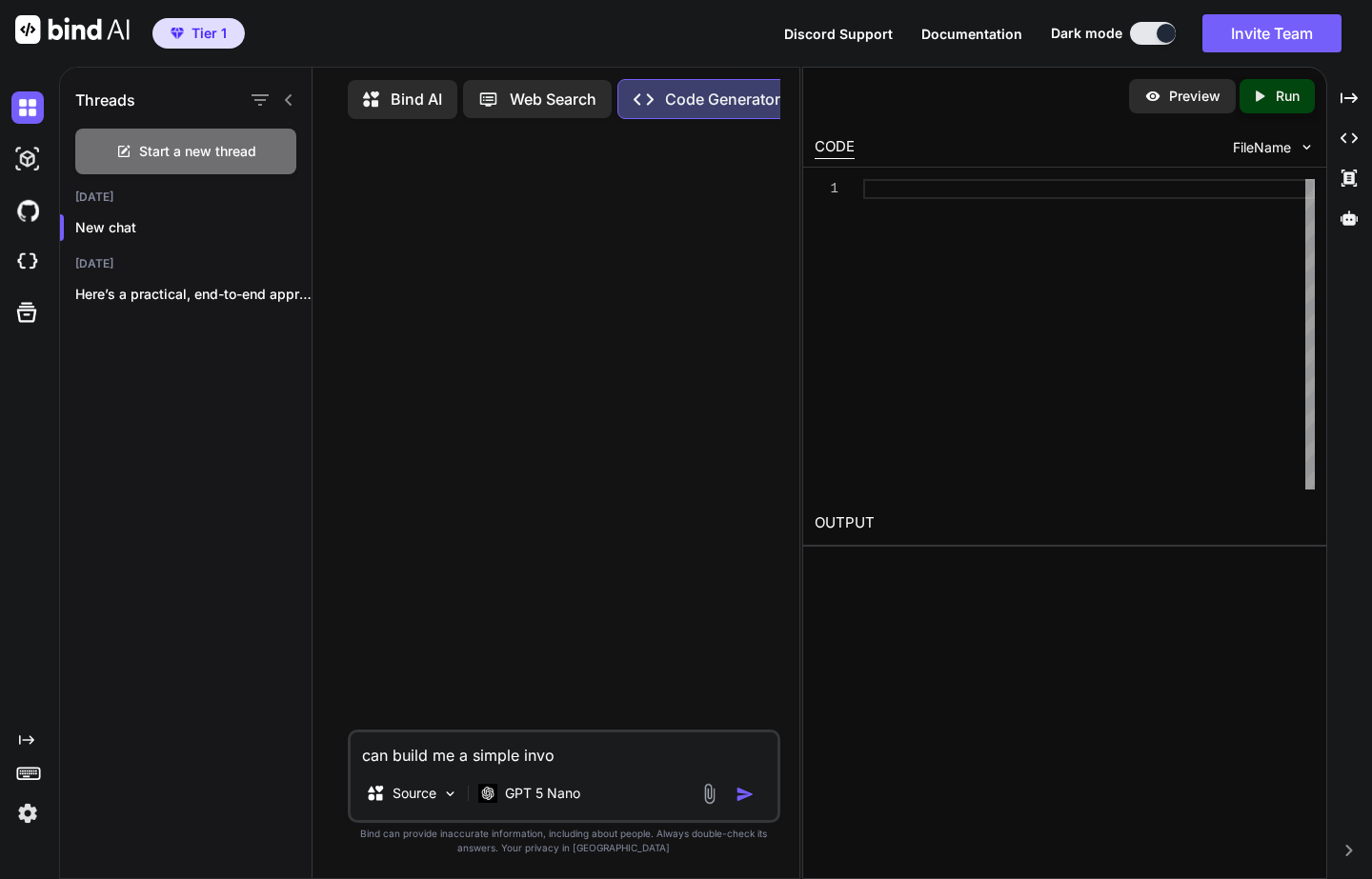
type textarea "x"
type textarea "can build me a simple invoi"
type textarea "x"
type textarea "can build me a simple invoic"
type textarea "x"
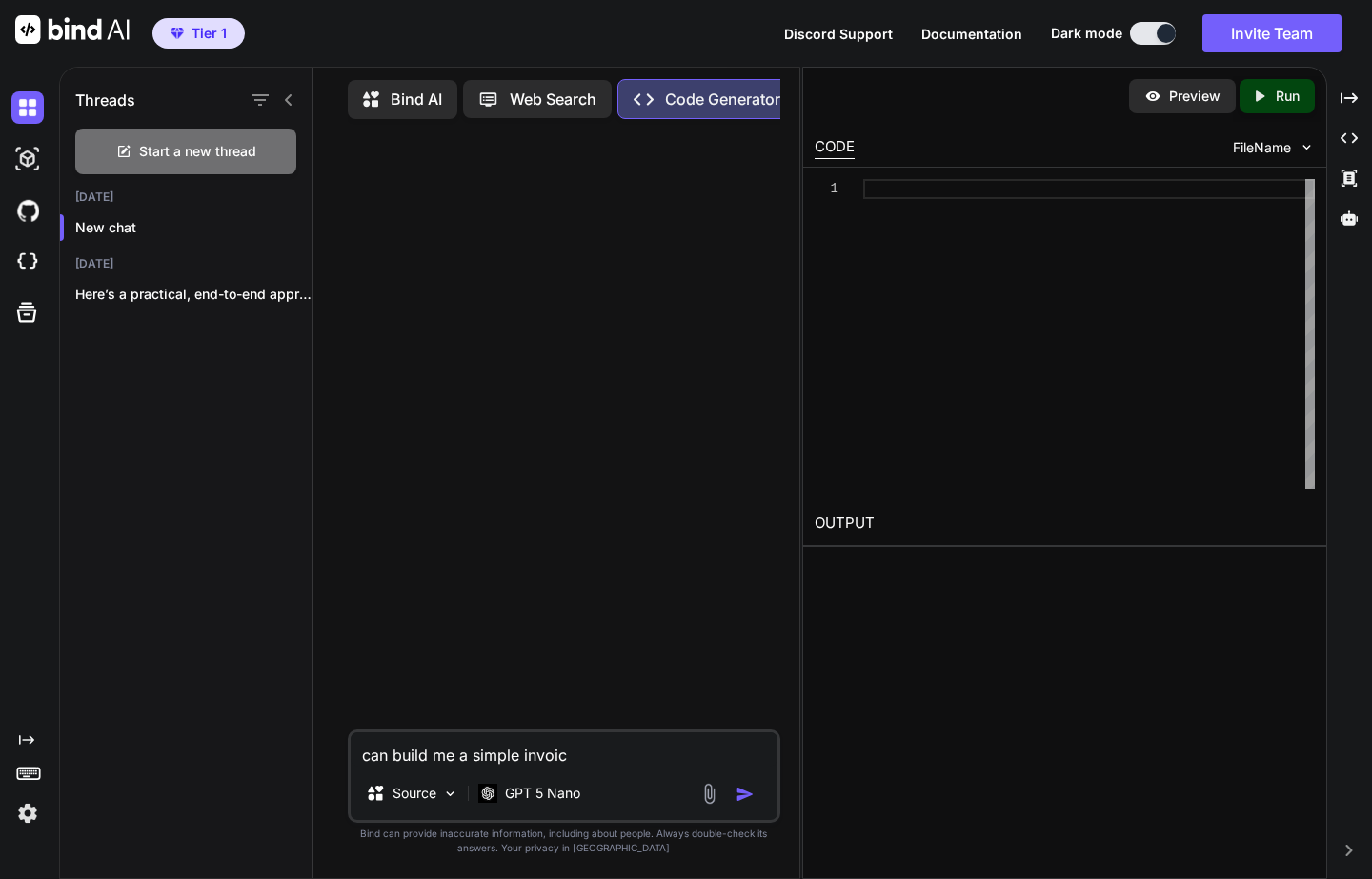
type textarea "can build me a simple invoici"
type textarea "x"
type textarea "can build me a simple invoicin"
type textarea "x"
type textarea "can build me a simple invoicing"
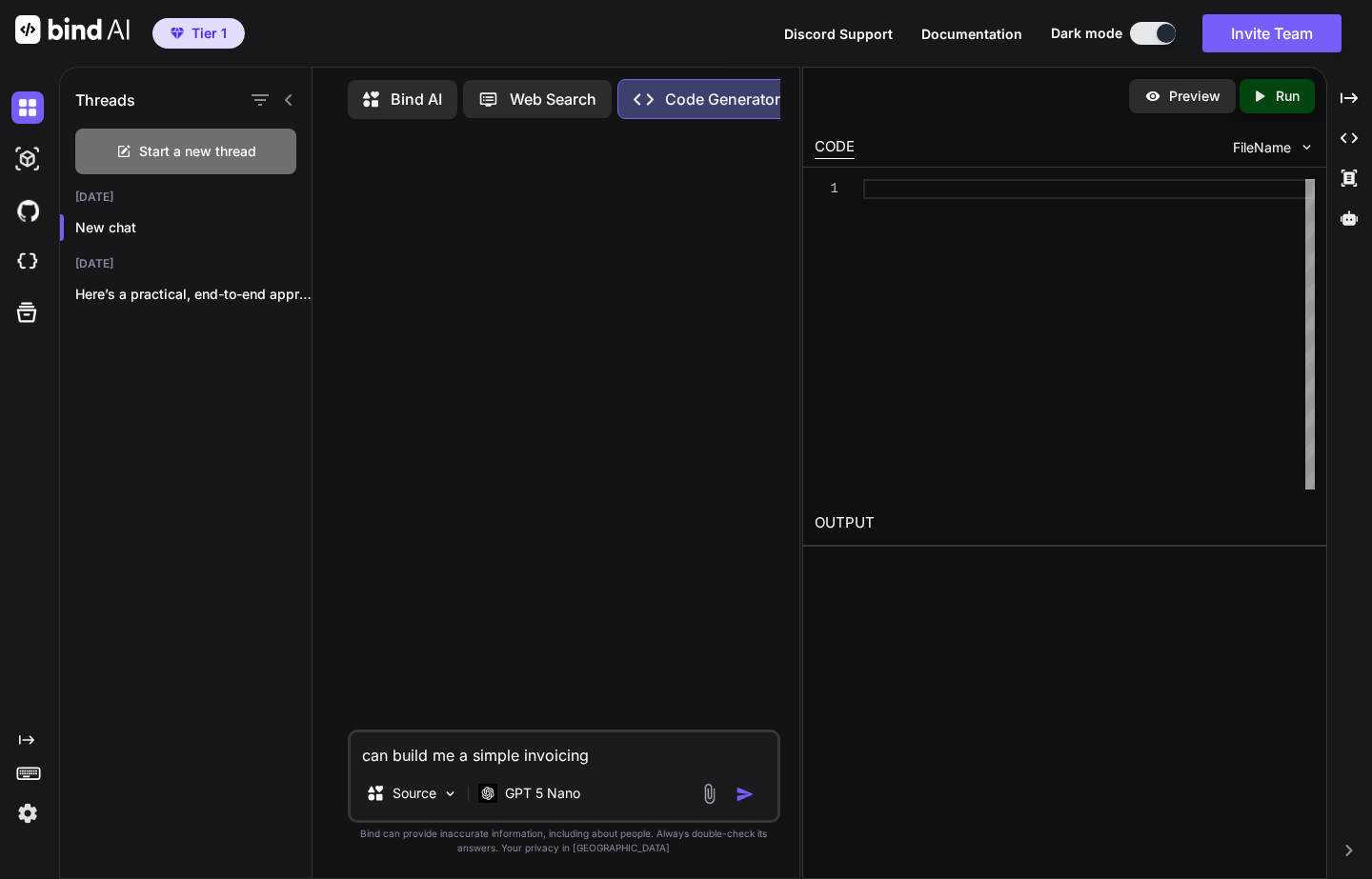
type textarea "x"
type textarea "can build me a simple invoicing"
type textarea "x"
type textarea "can build me a simple invoicing so"
type textarea "x"
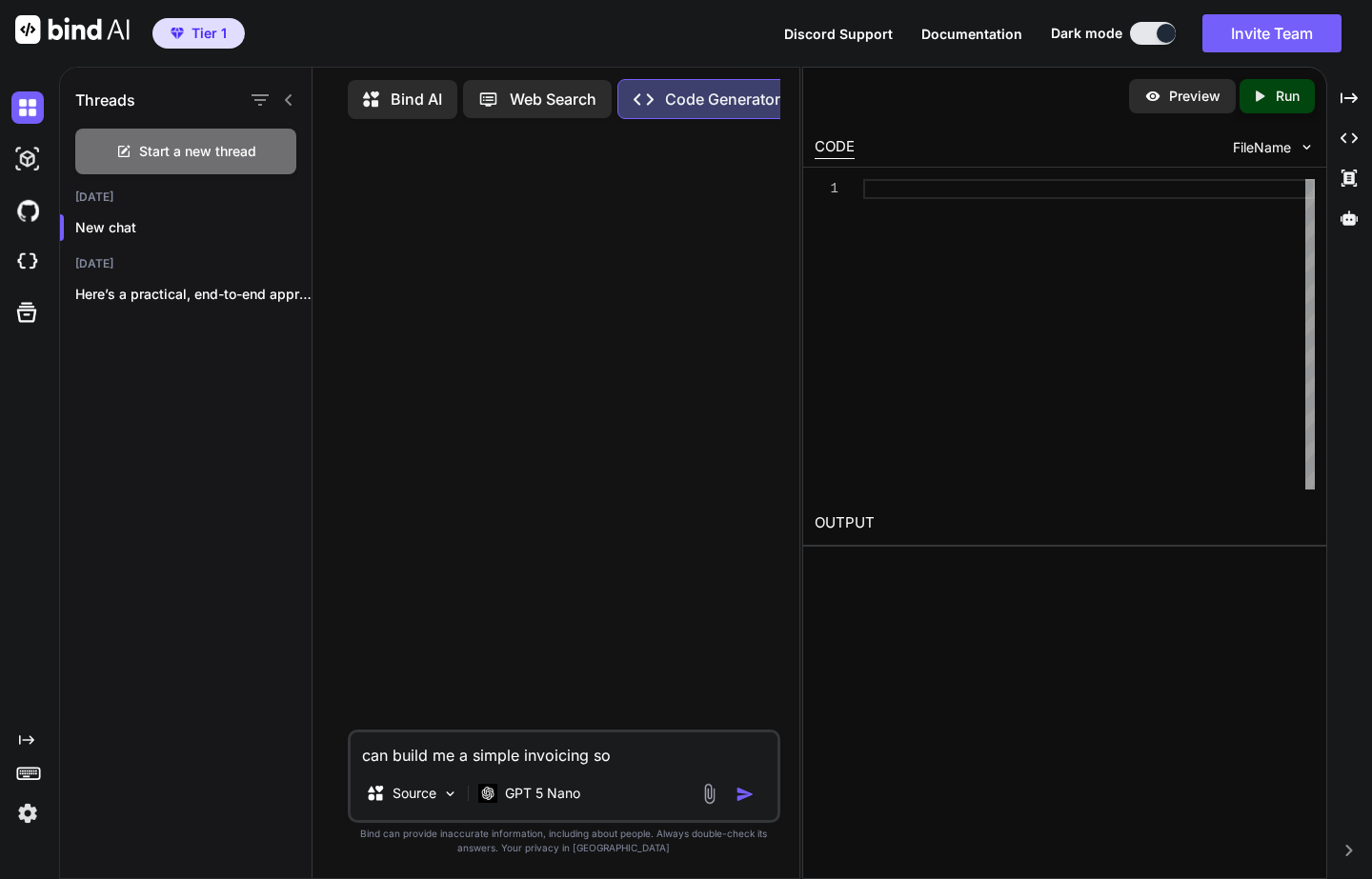
type textarea "can build me a simple invoicing sol"
type textarea "x"
type textarea "can build me a simple invoicing solu"
type textarea "x"
type textarea "can build me a simple invoicing solut"
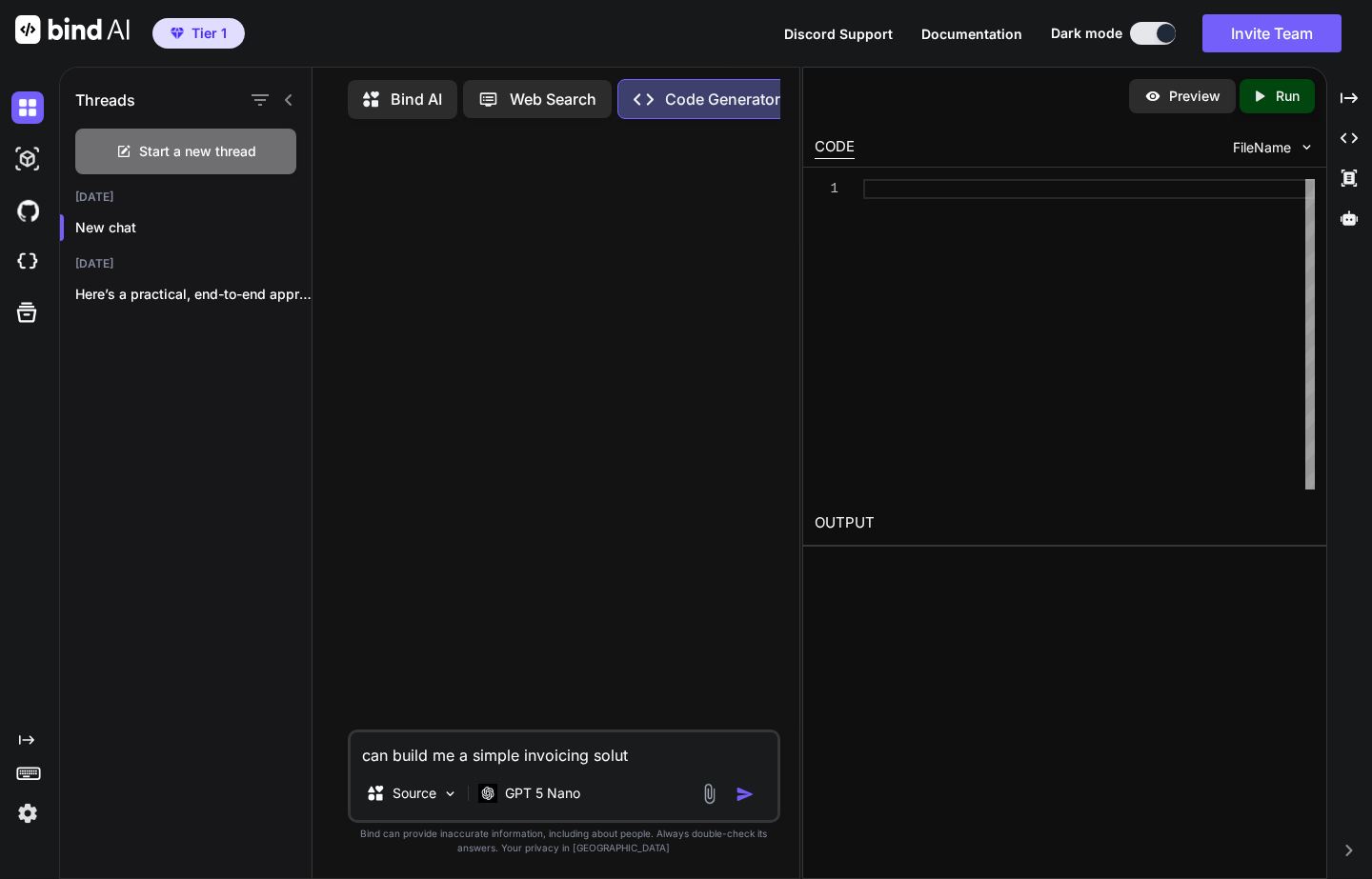
type textarea "x"
type textarea "can build me a simple invoicing solutu"
type textarea "x"
type textarea "can build me a simple invoicing solutui"
type textarea "x"
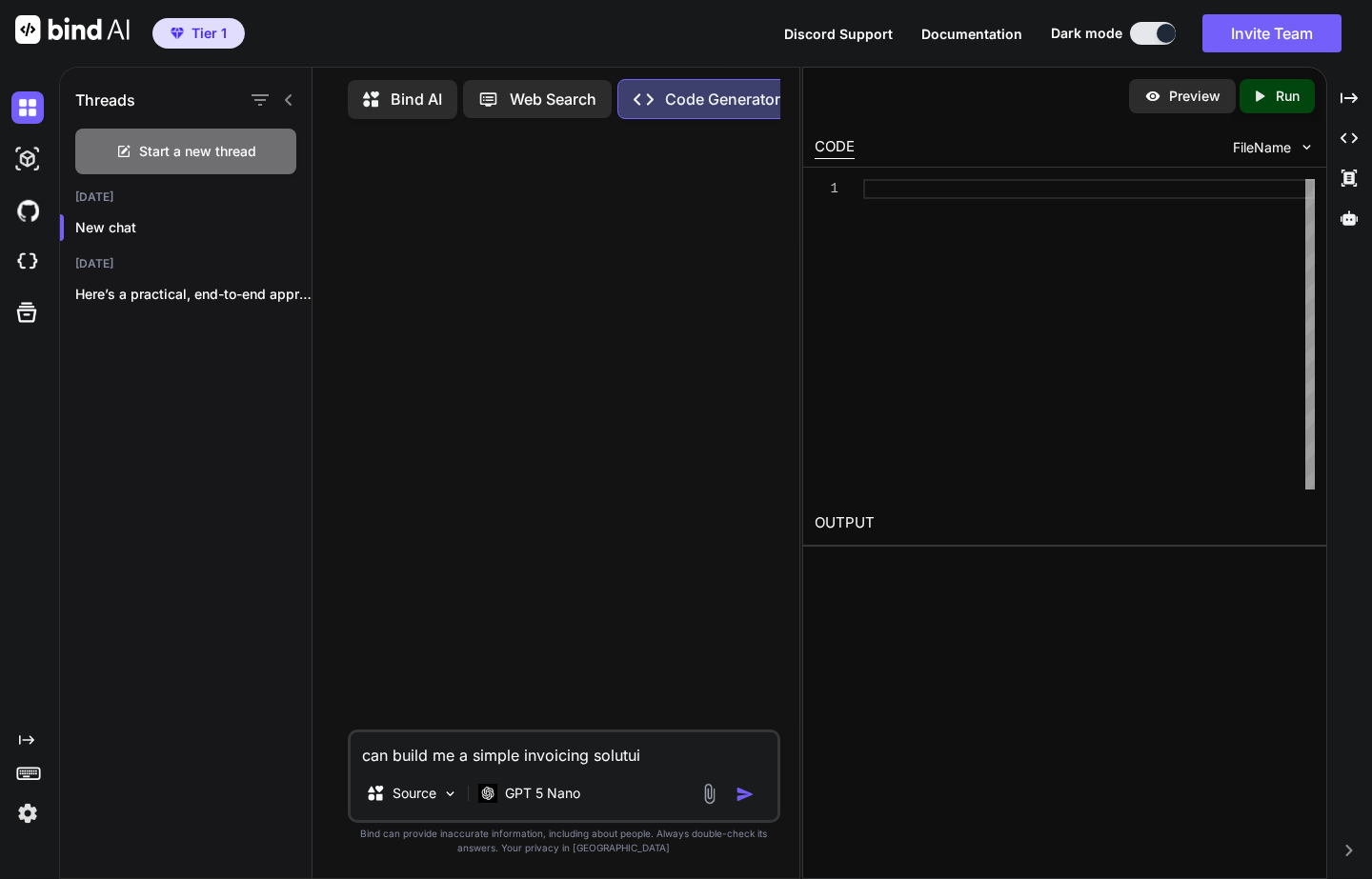
type textarea "can build me a simple invoicing solutu"
type textarea "x"
type textarea "can build me a simple invoicing solut"
type textarea "x"
type textarea "can build me a simple invoicing soluti"
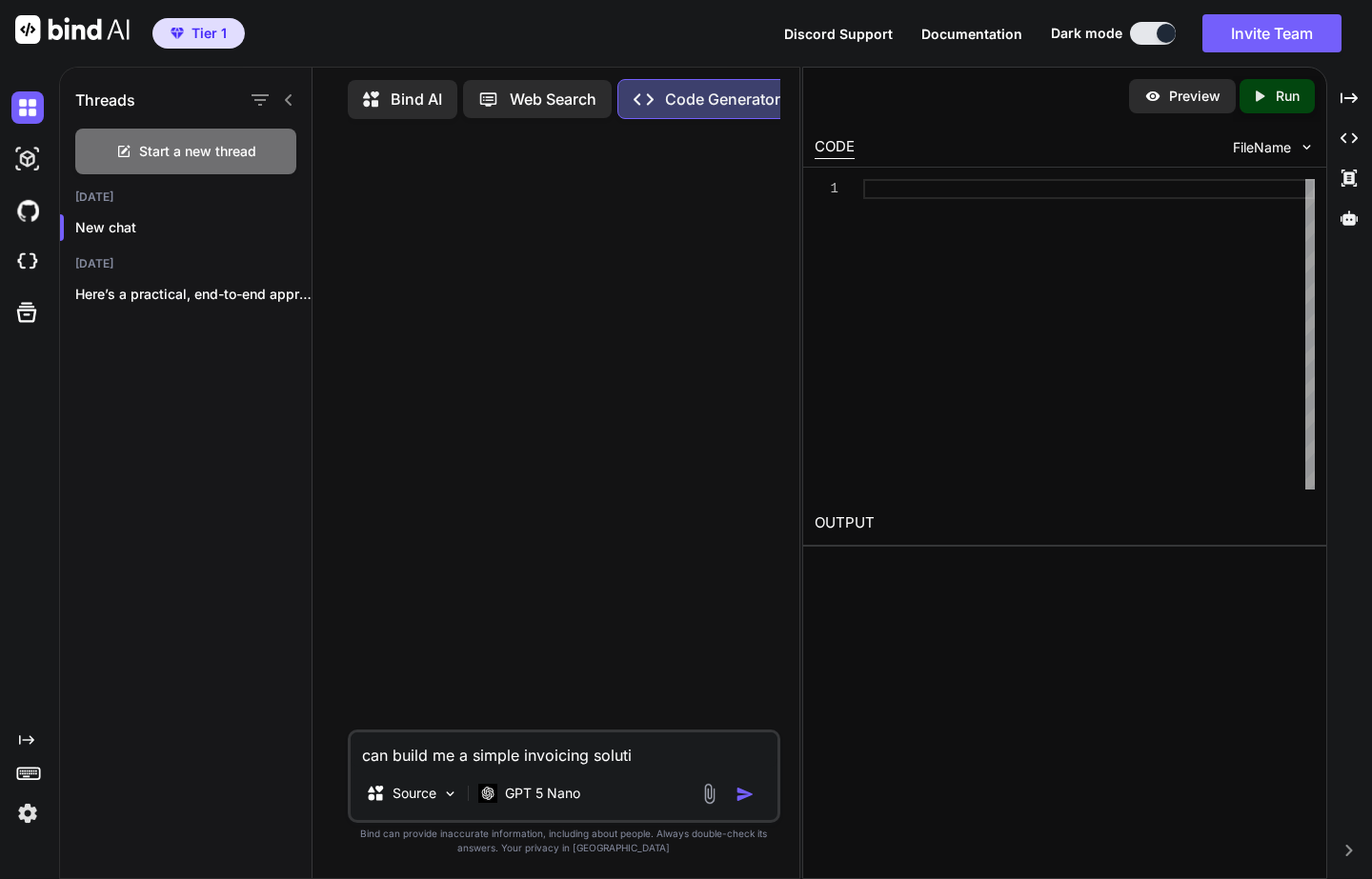
type textarea "x"
type textarea "can build me a simple invoicing solutio"
type textarea "x"
type textarea "can build me a simple invoicing solution"
type textarea "x"
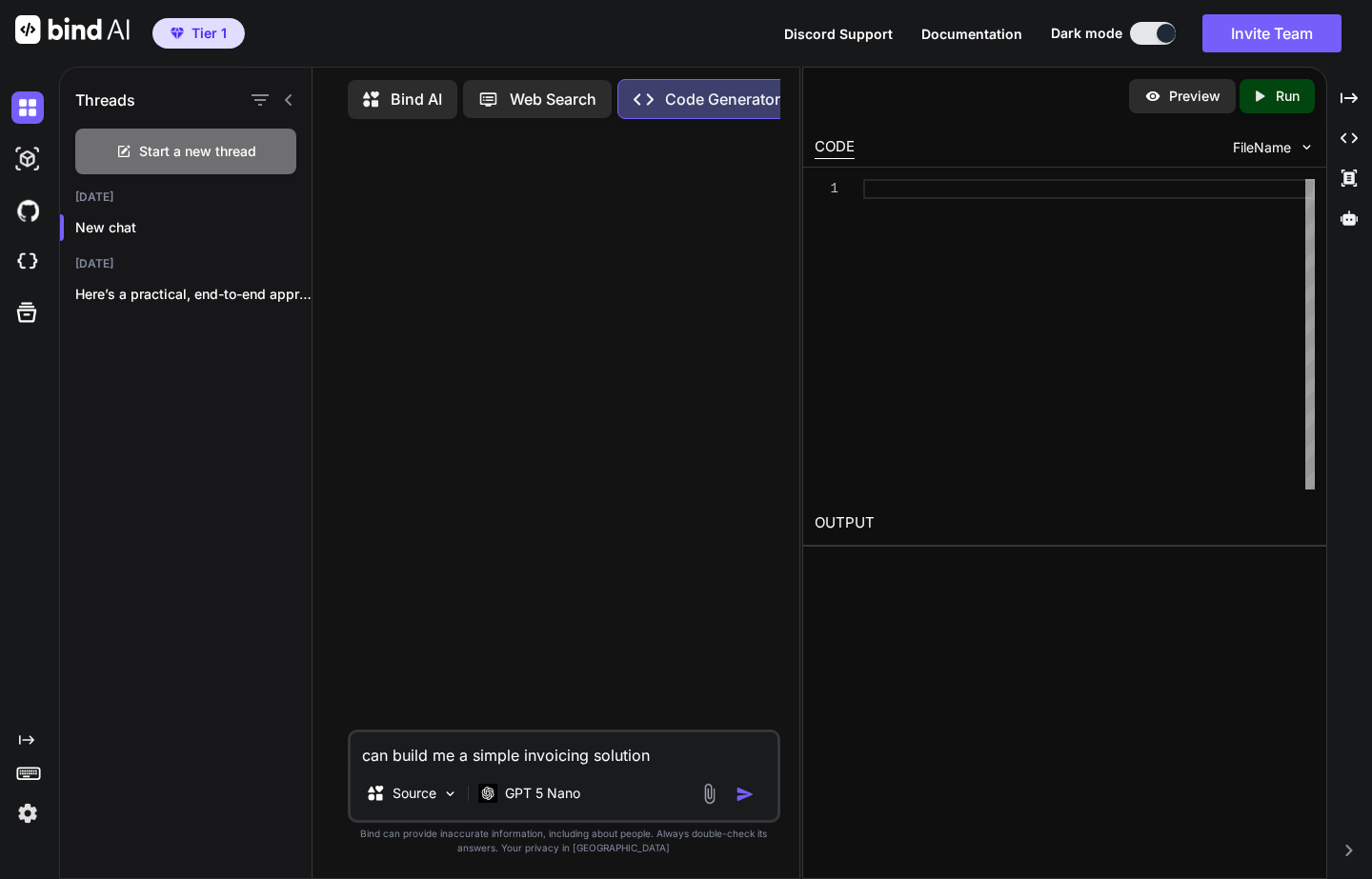
type textarea "can build me a simple invoicing solutions"
type textarea "x"
type textarea "can build me a simple invoicing solutions?"
type textarea "x"
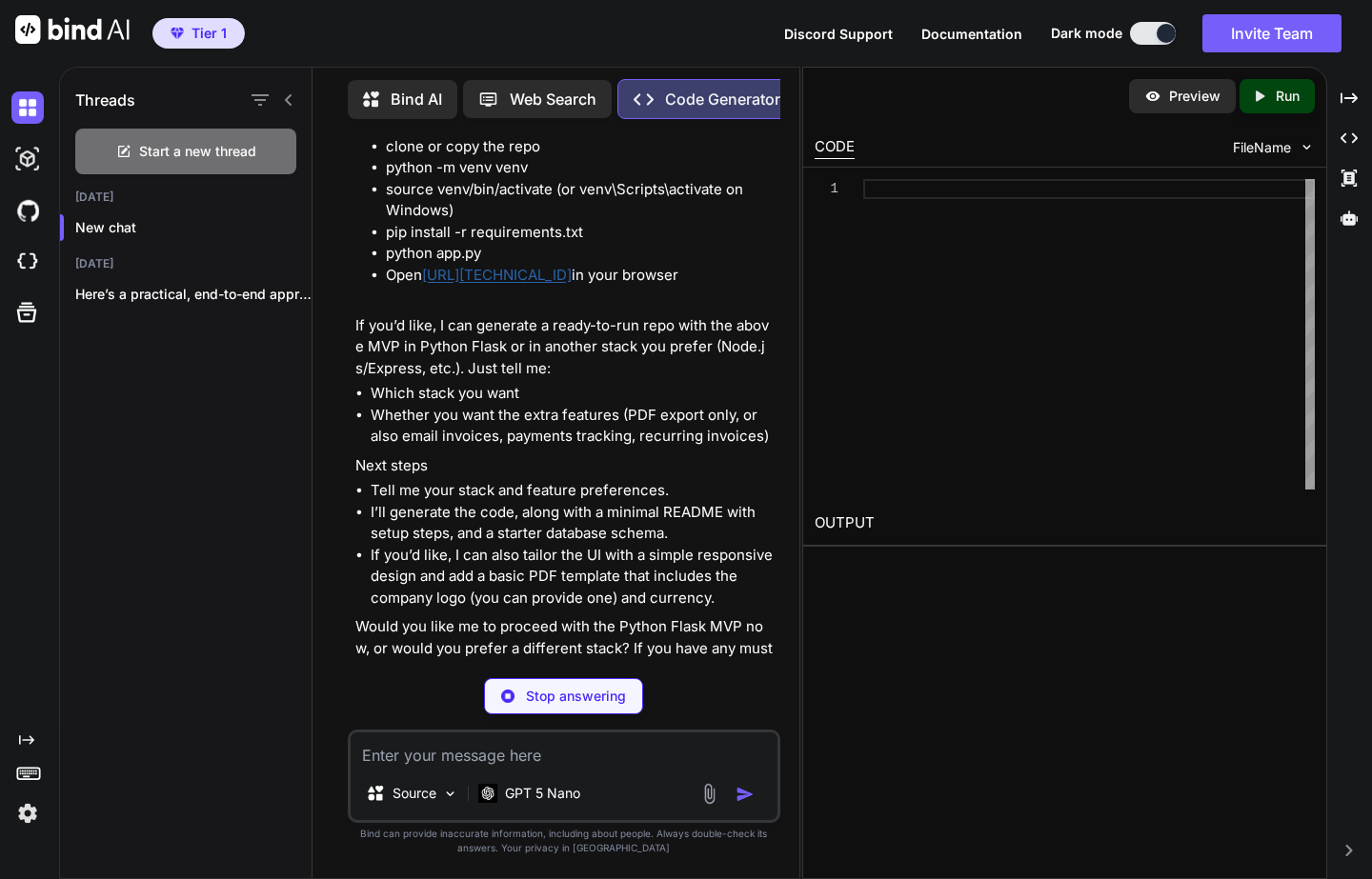
type textarea "x"
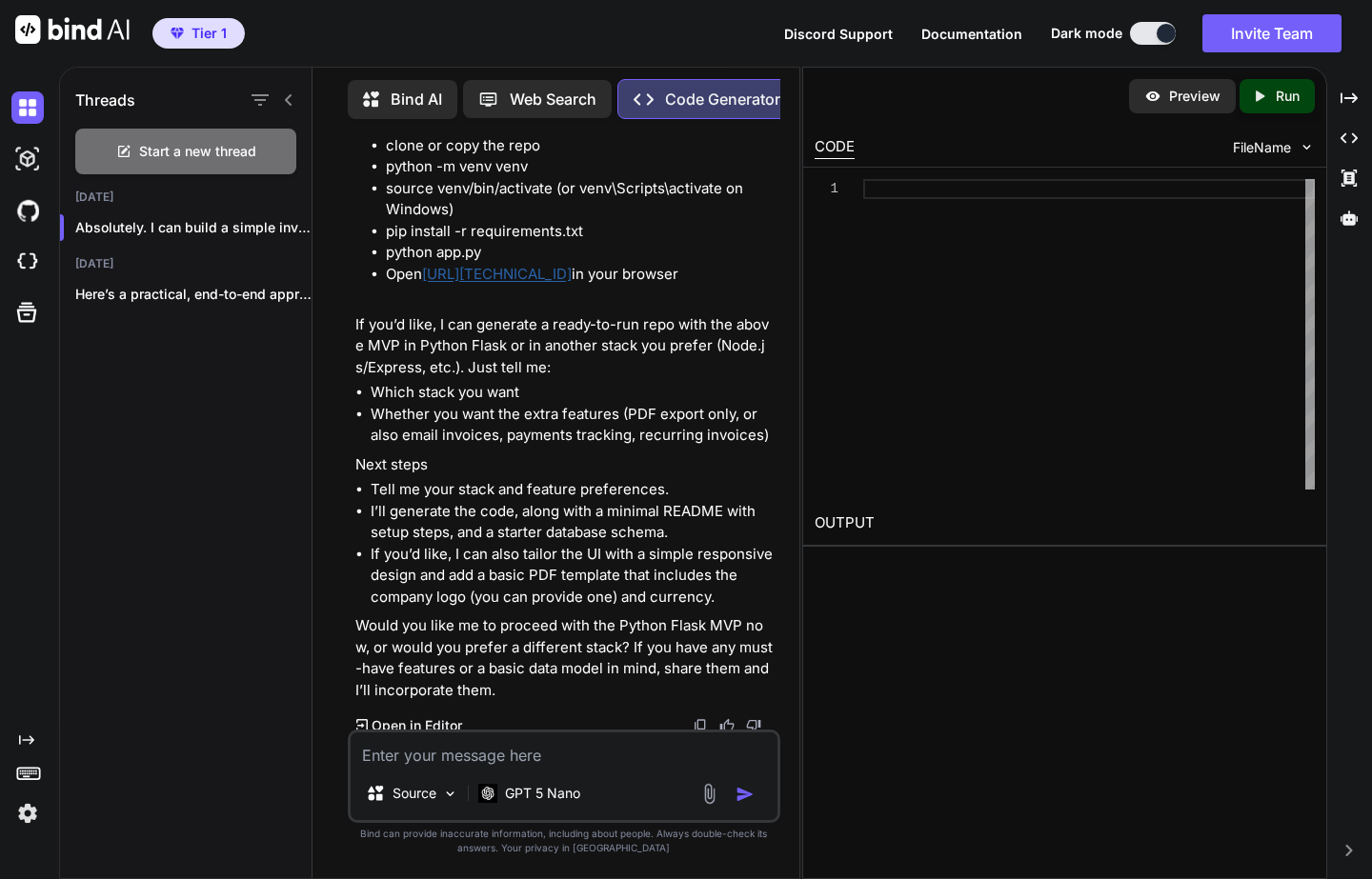
scroll to position [1523, 0]
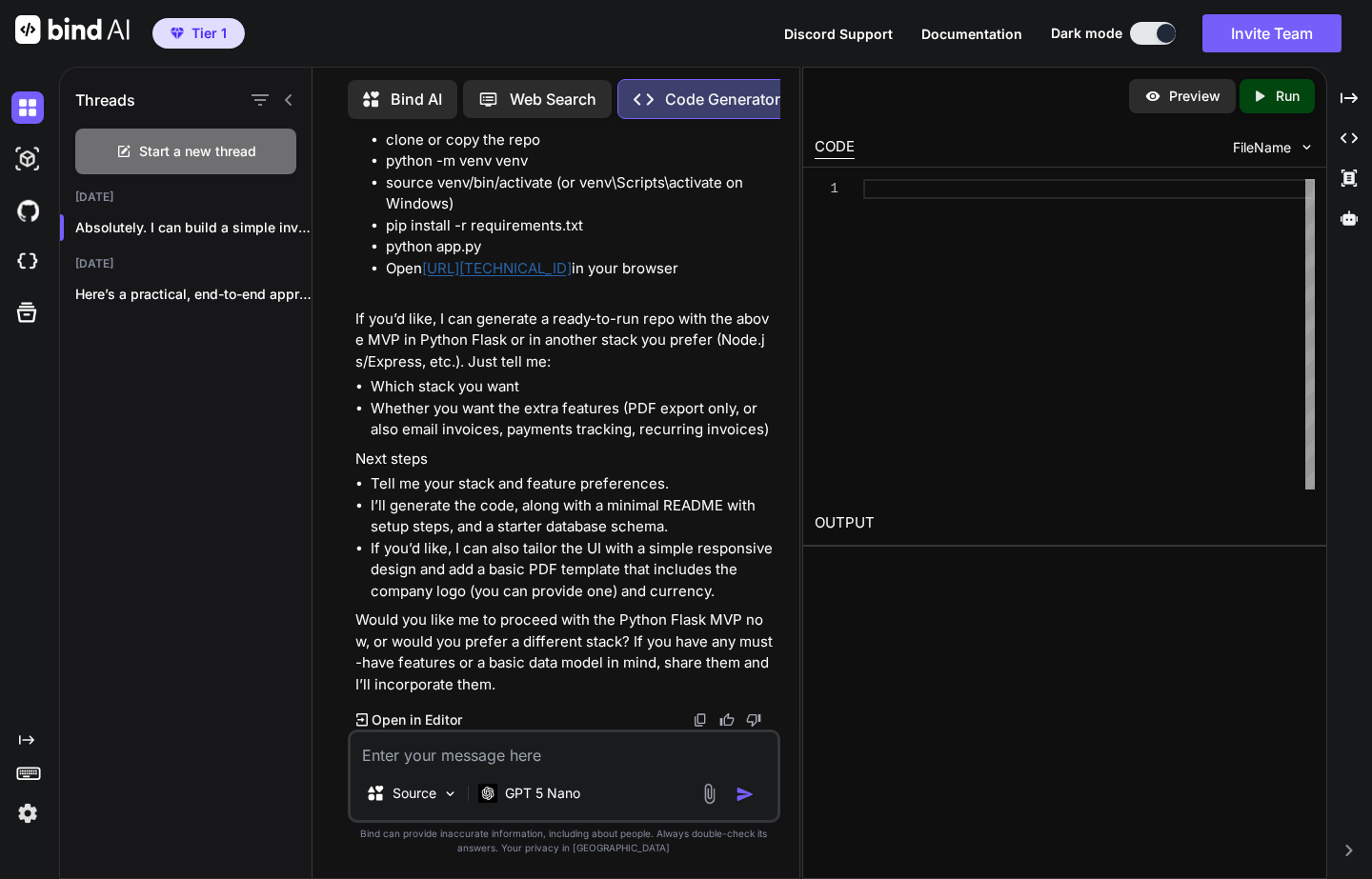
paste textarea "💼 Loremipsumdolo (Sita-cons) 🧾 Adipiscingelitseddo Eiusmodtemporincidi (utl Etd…"
type textarea "💼 Loremipsumdolo (Sita-cons) 🧾 Adipiscingelitseddo Eiusmodtemporincidi (utl Etd…"
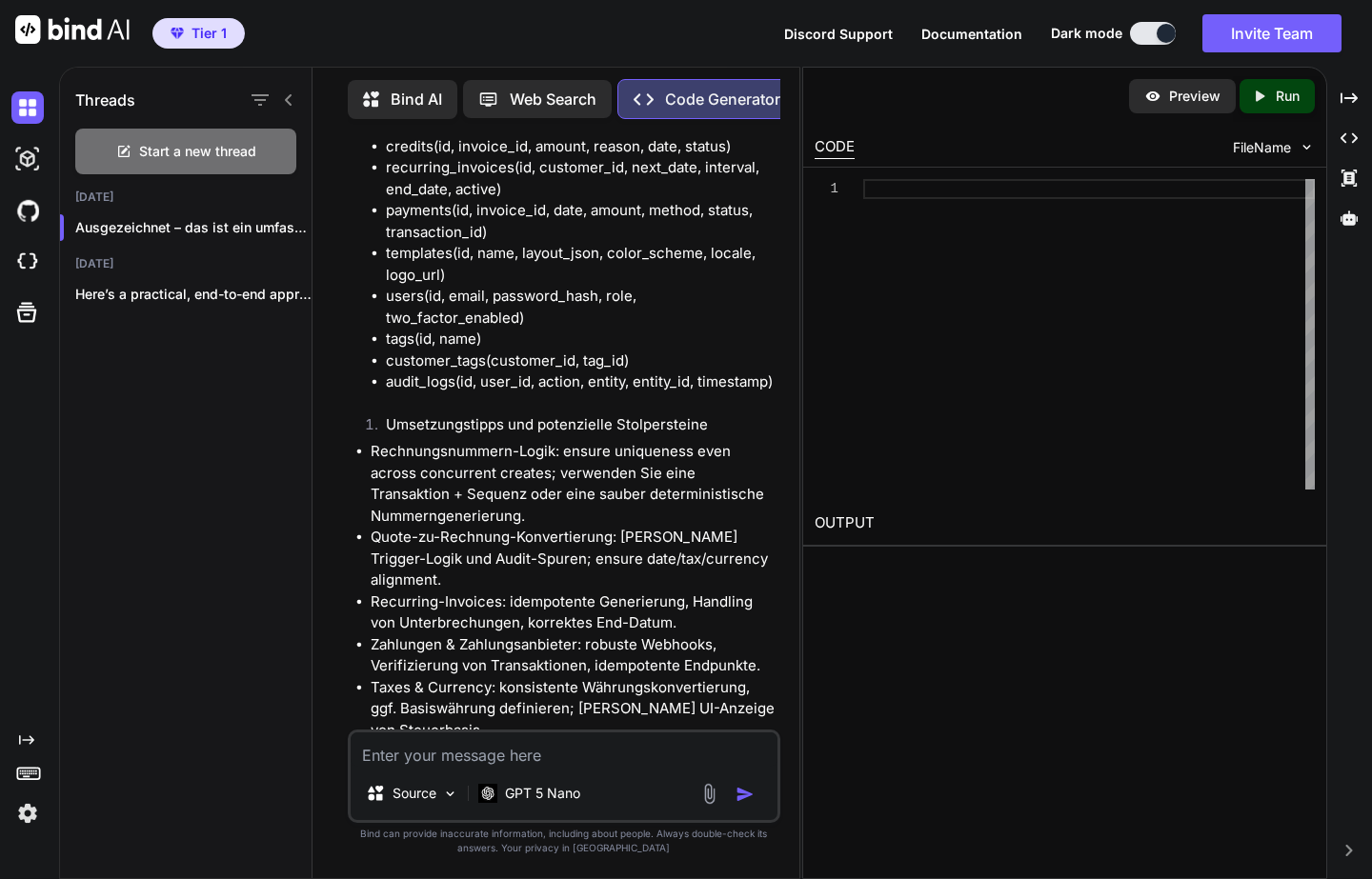
scroll to position [8699, 0]
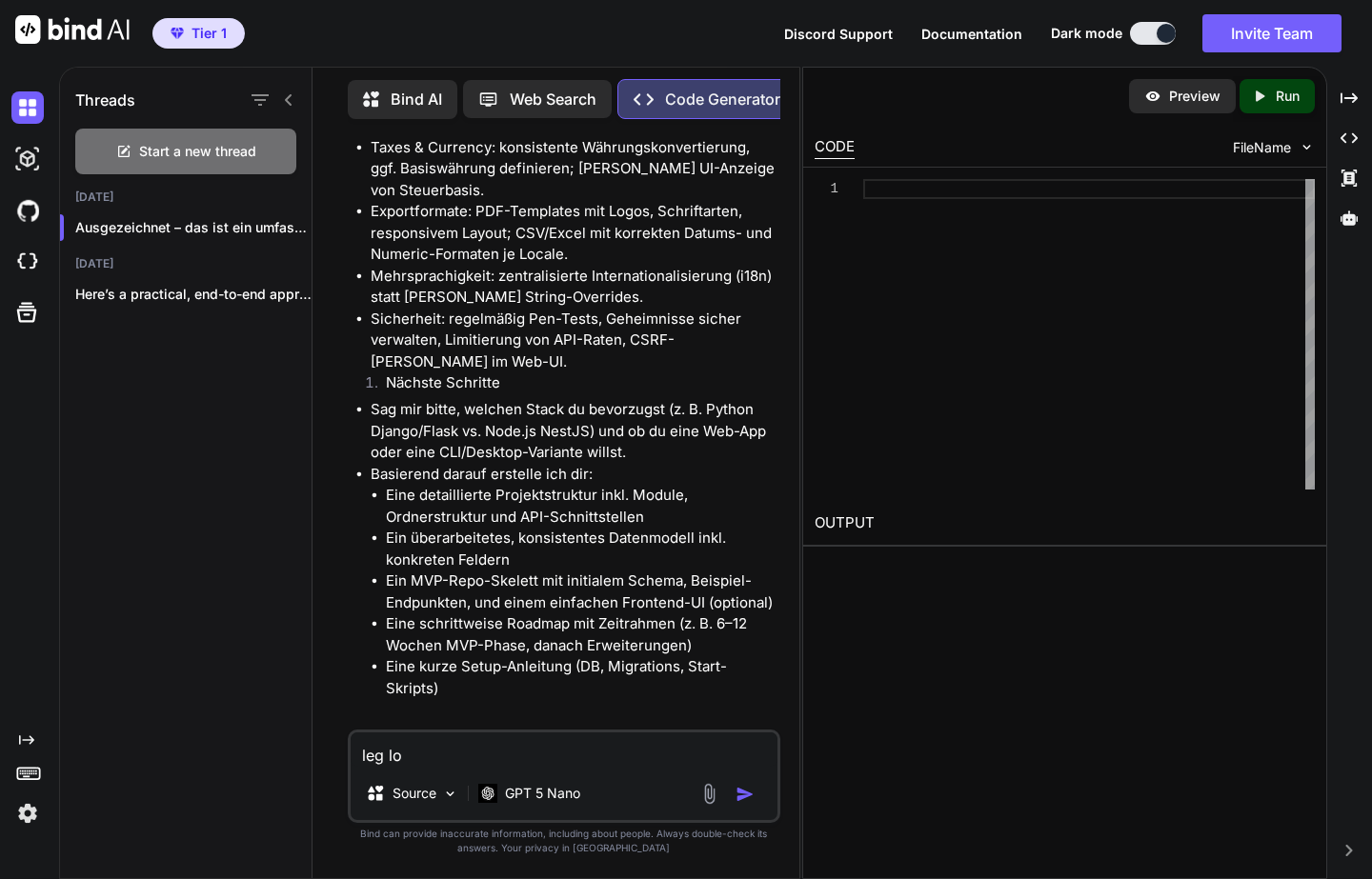
type textarea "leg los"
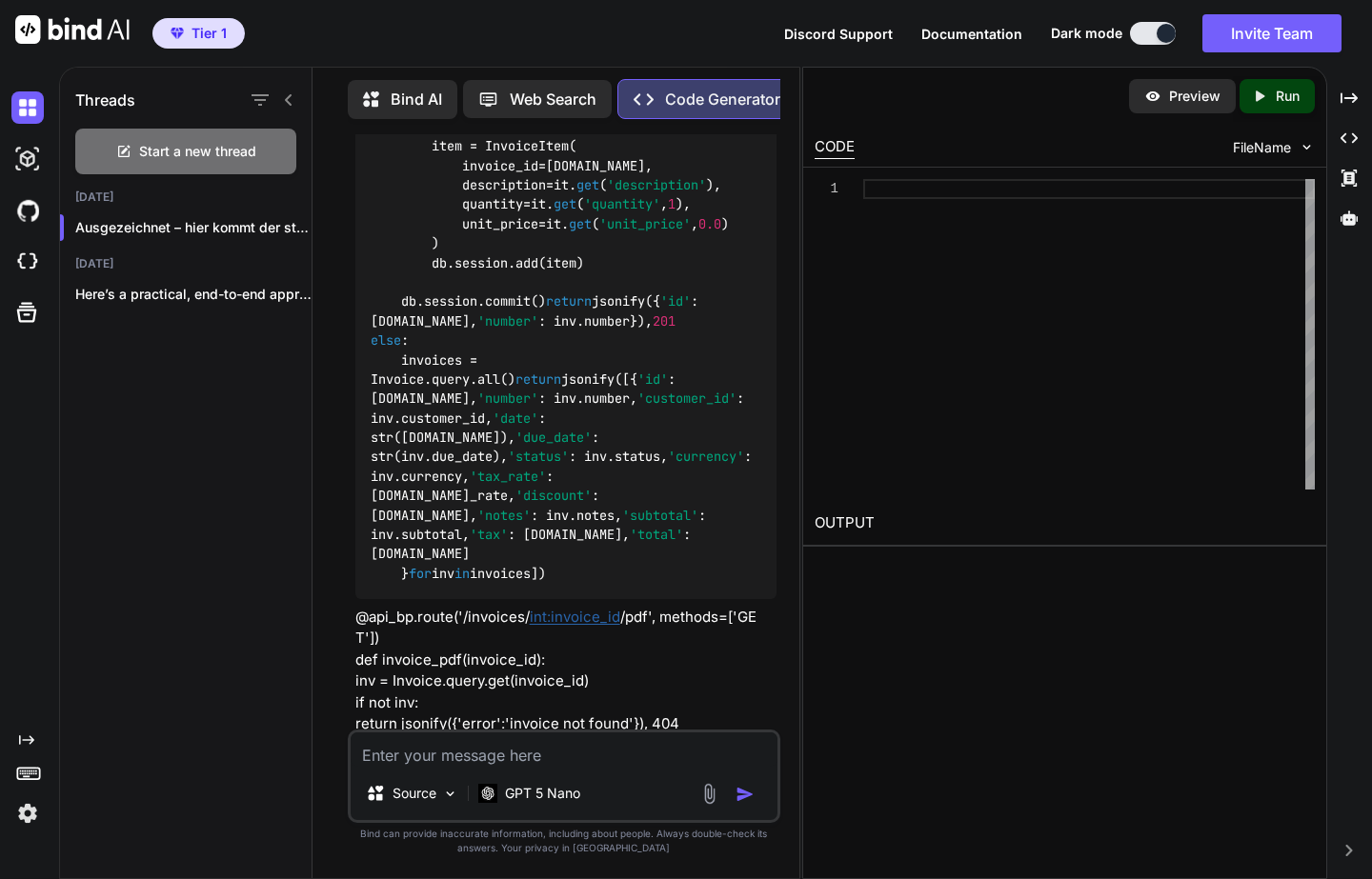
scroll to position [14494, 0]
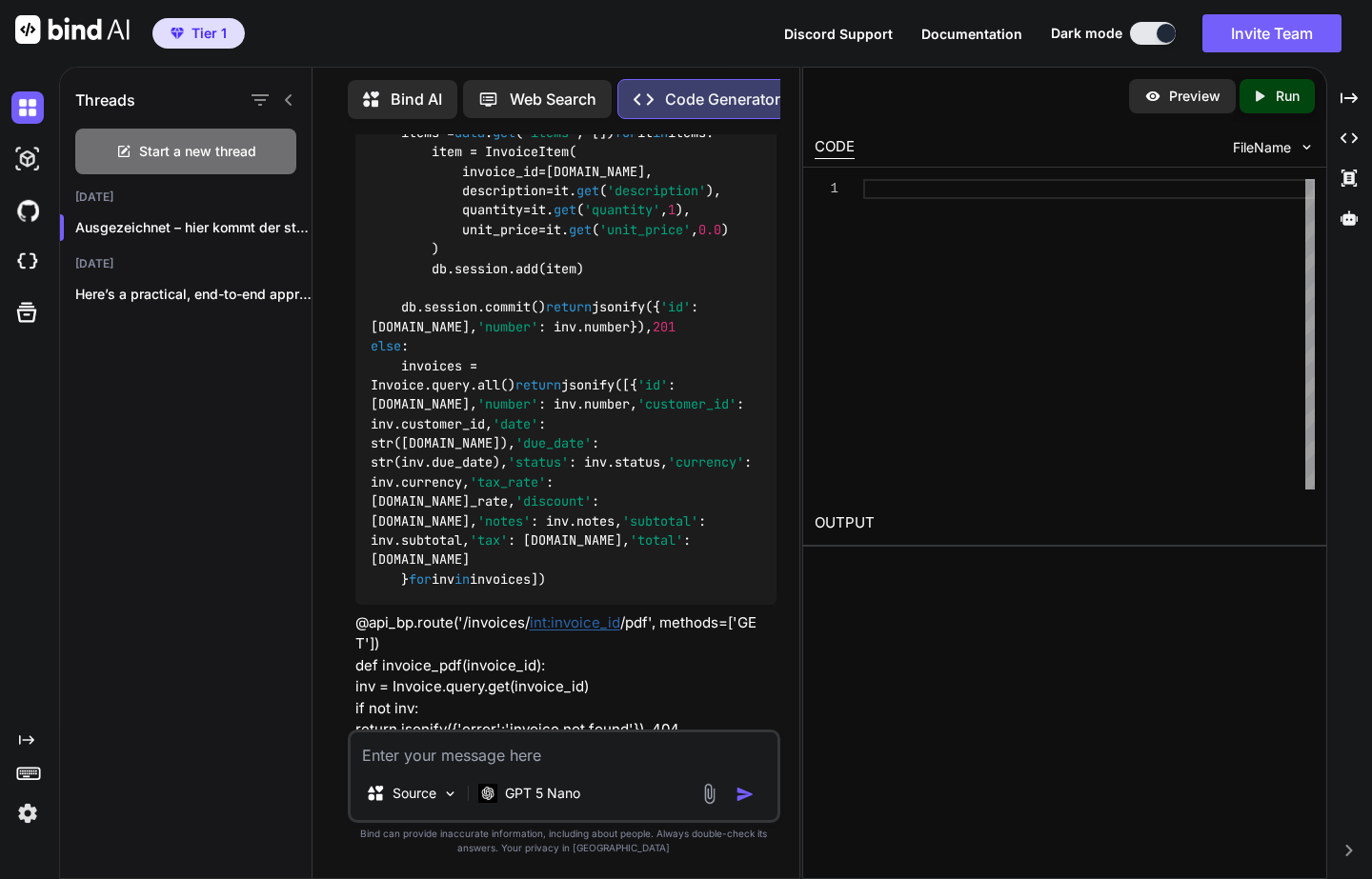
click at [1189, 96] on p "Preview" at bounding box center [1195, 95] width 52 height 19
click at [930, 196] on div at bounding box center [1089, 334] width 451 height 310
click at [15, 156] on img at bounding box center [27, 159] width 33 height 33
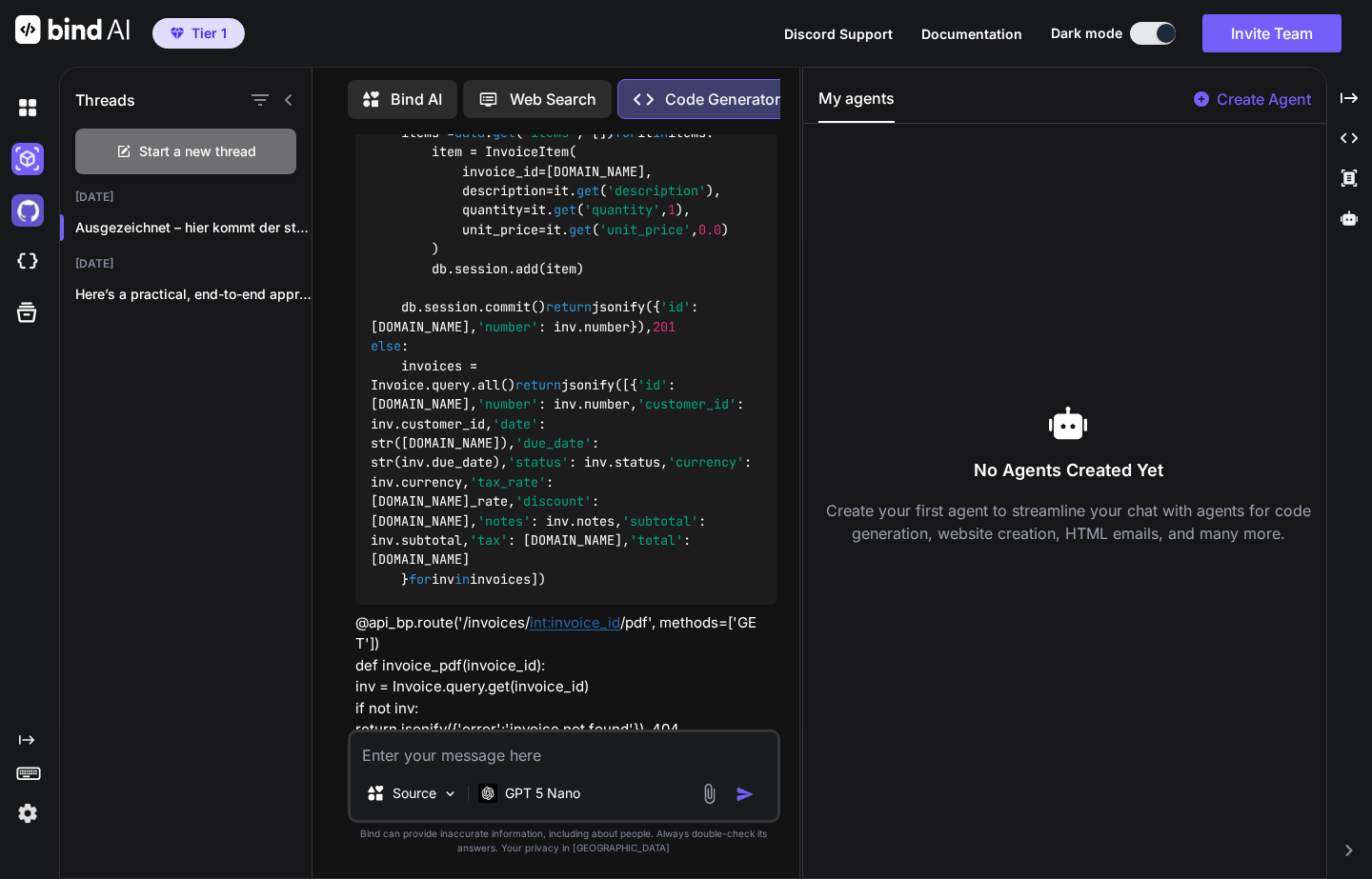
click at [34, 206] on img at bounding box center [27, 210] width 33 height 33
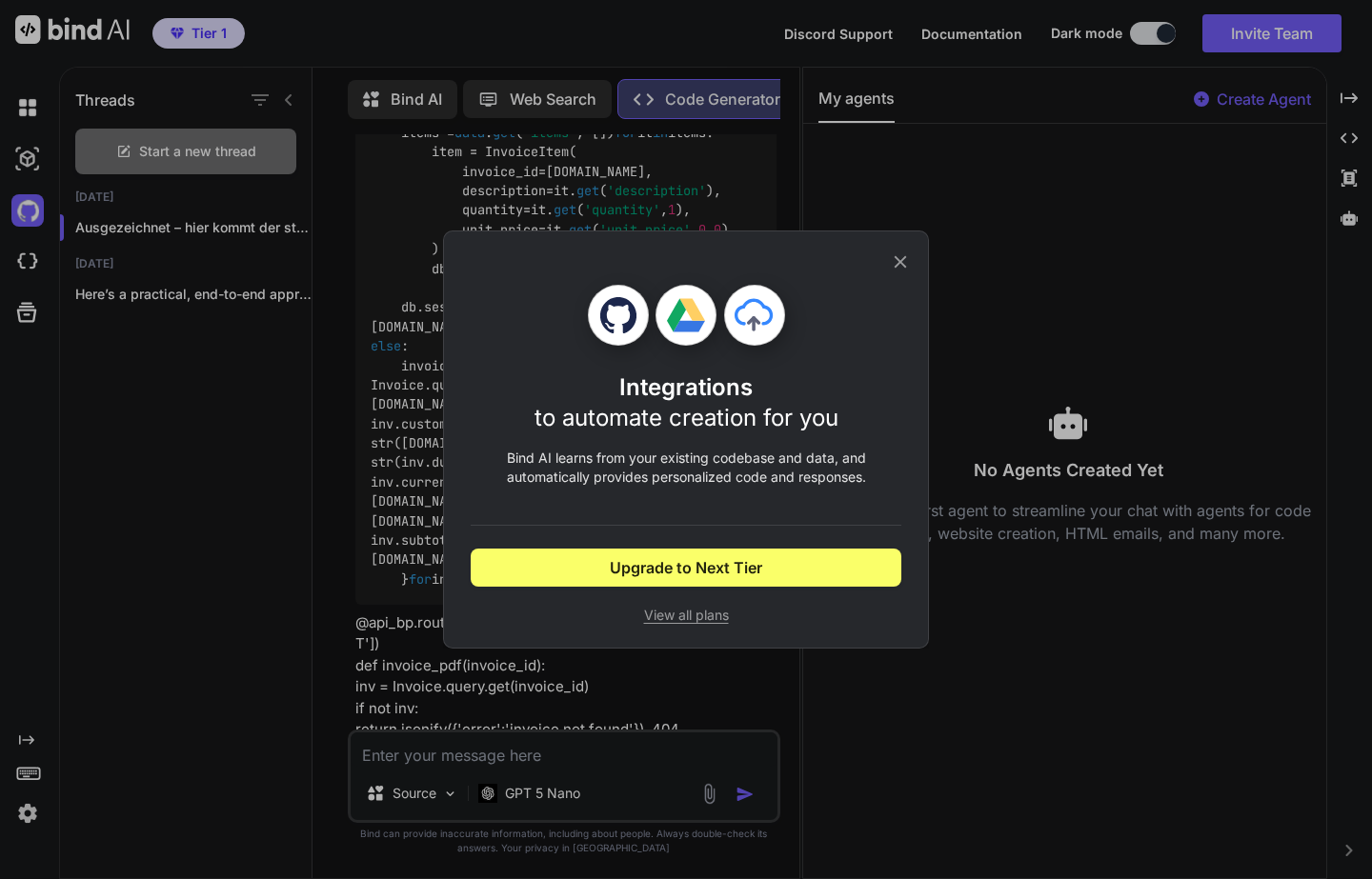
click at [34, 275] on div "Integrations to automate creation for you Bind AI learns from your existing cod…" at bounding box center [686, 440] width 1372 height 879
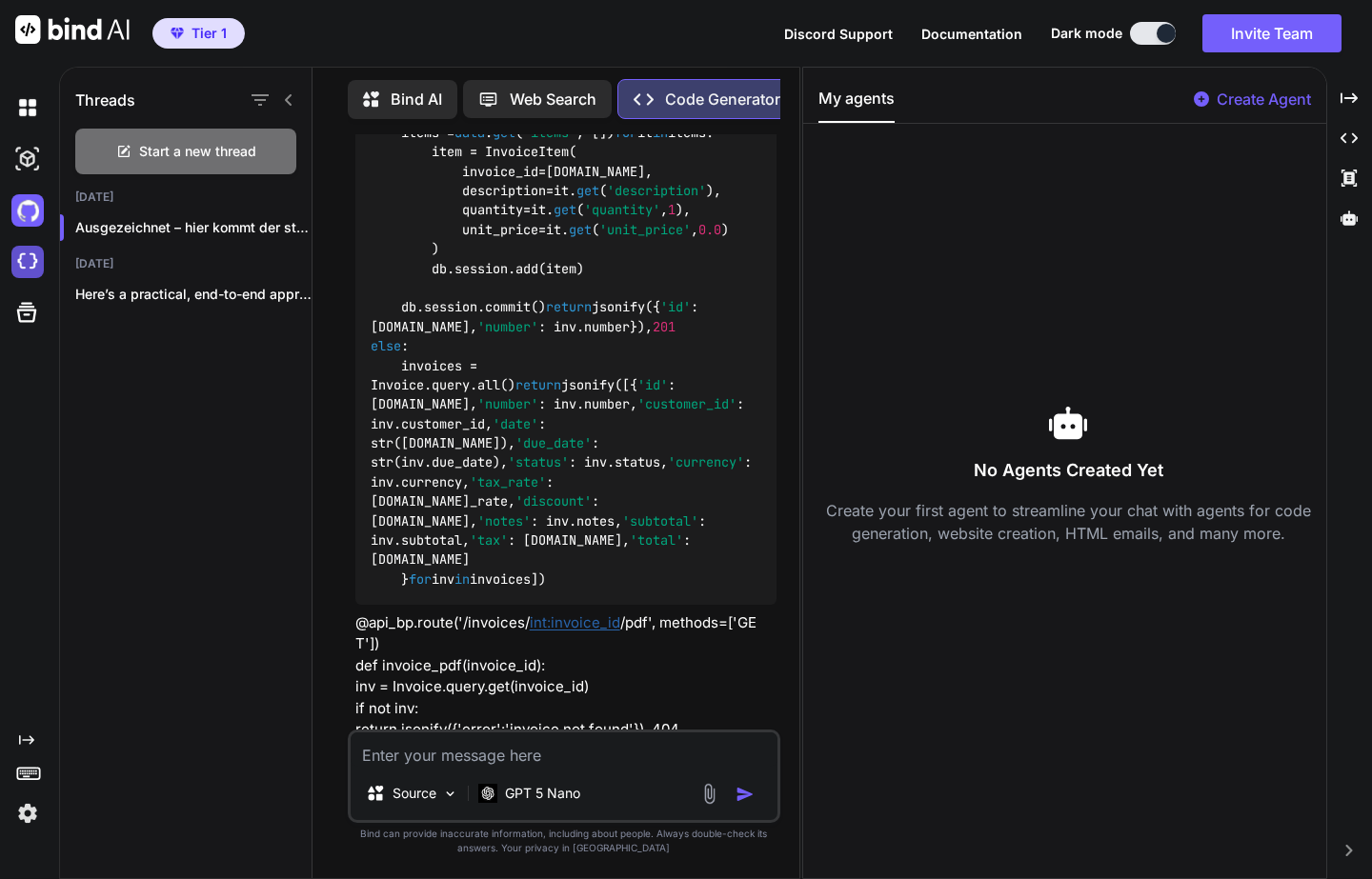
click at [34, 268] on img at bounding box center [27, 262] width 33 height 33
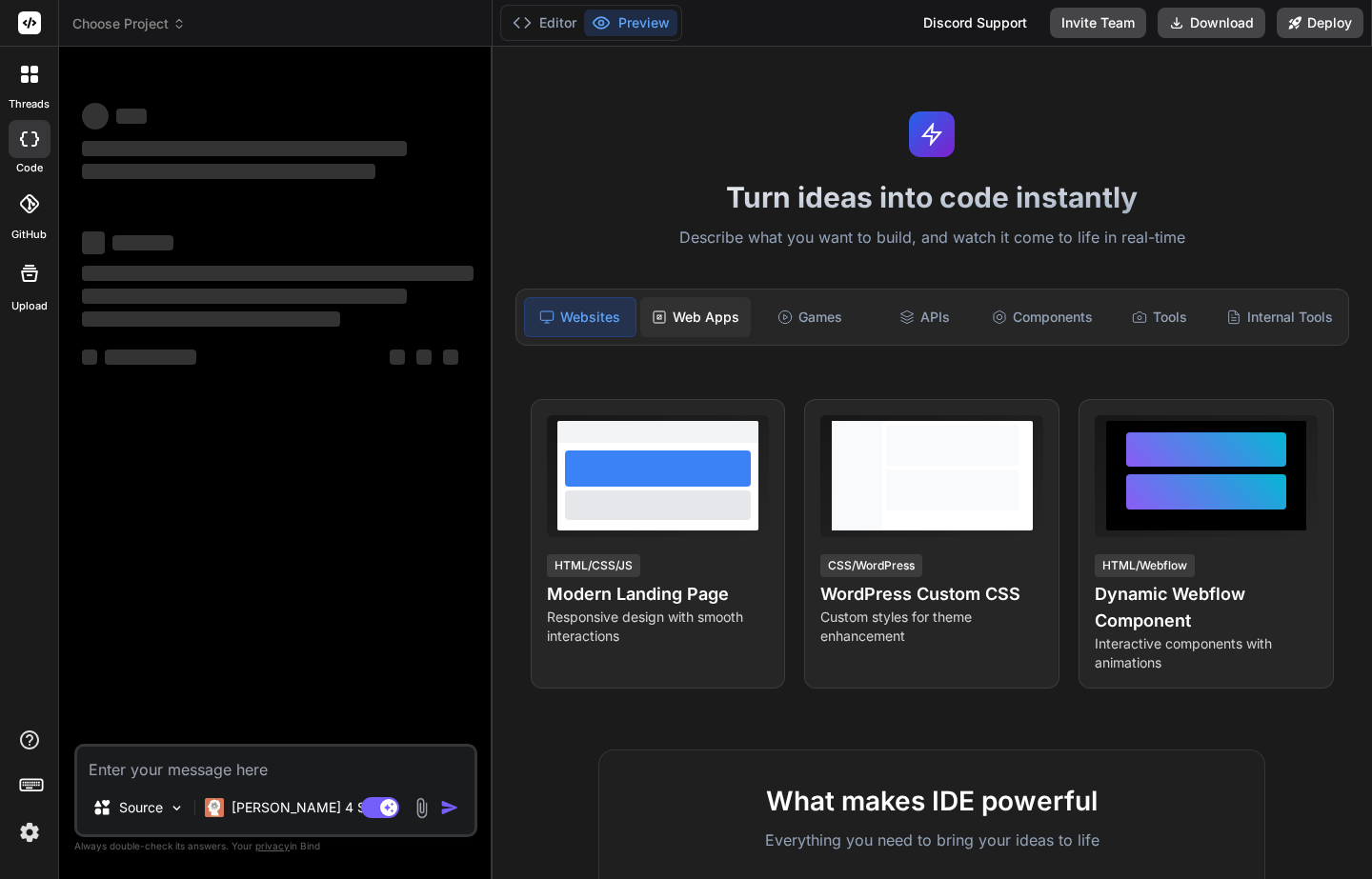
click at [675, 298] on div "Web Apps" at bounding box center [695, 317] width 110 height 40
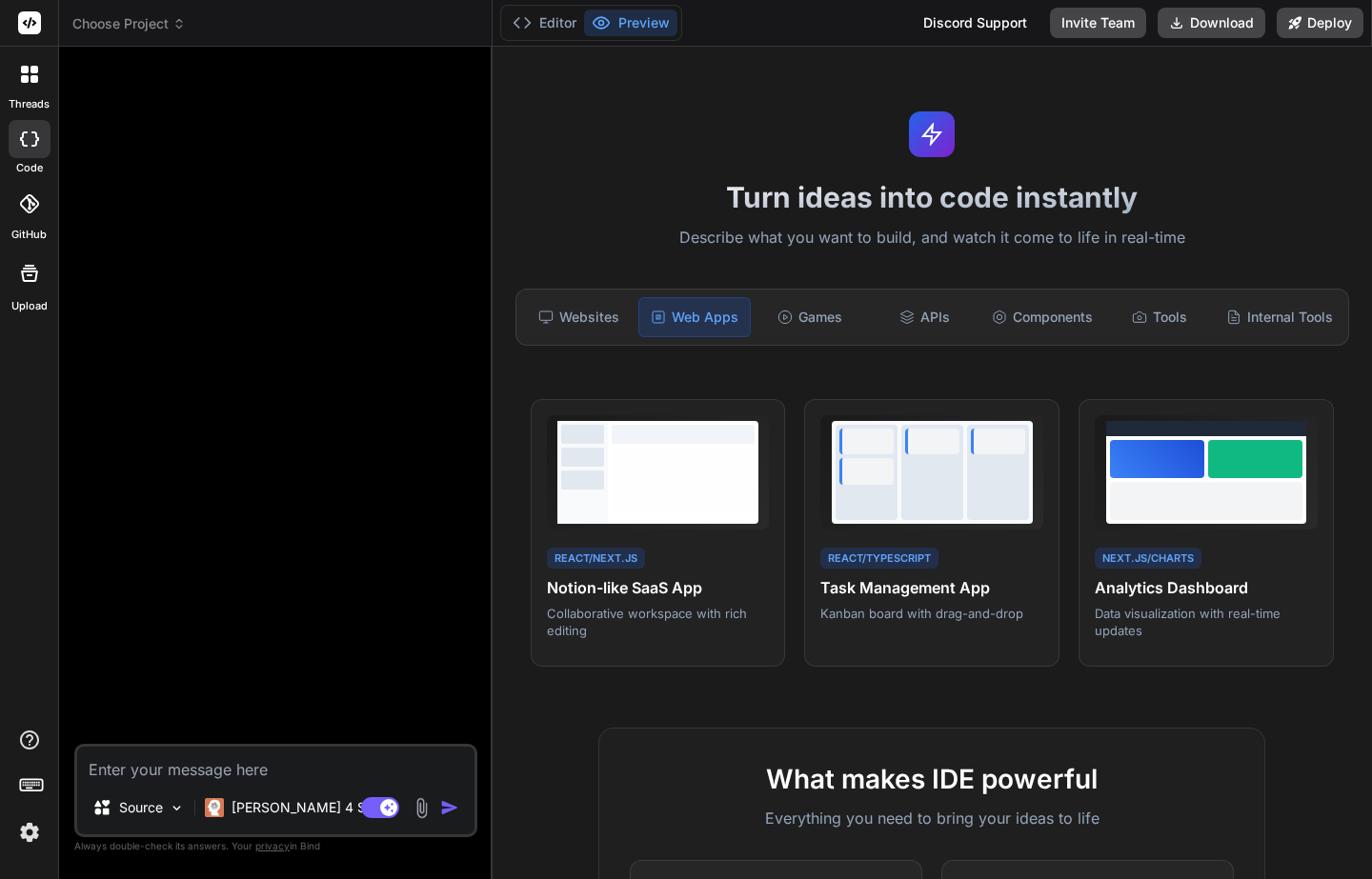
click at [25, 70] on icon at bounding box center [25, 70] width 8 height 8
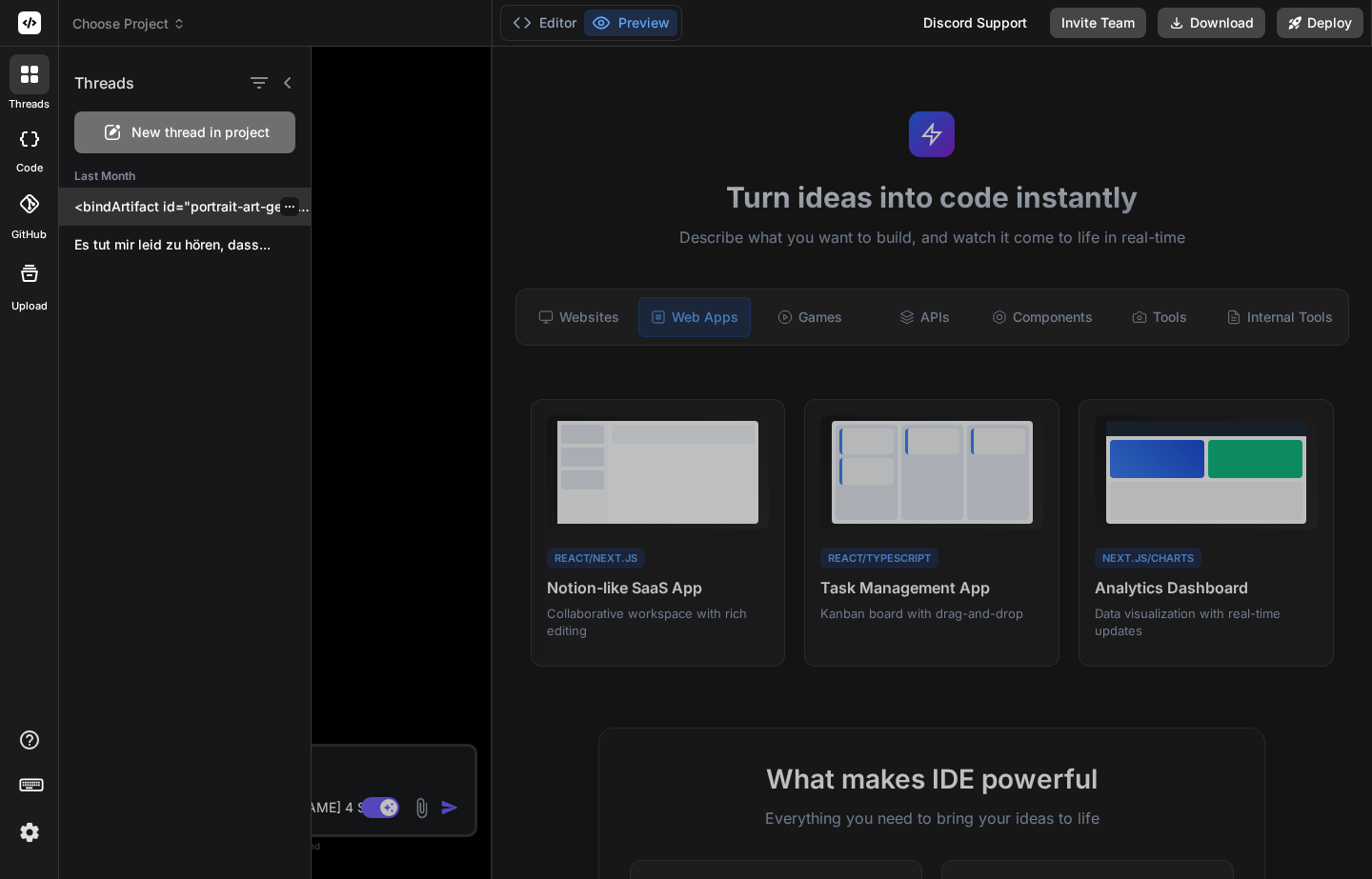
click at [161, 200] on p "<bindArtifact id="portrait-art-generator" title="Portrait Art Generator"> <bind…" at bounding box center [193, 206] width 237 height 19
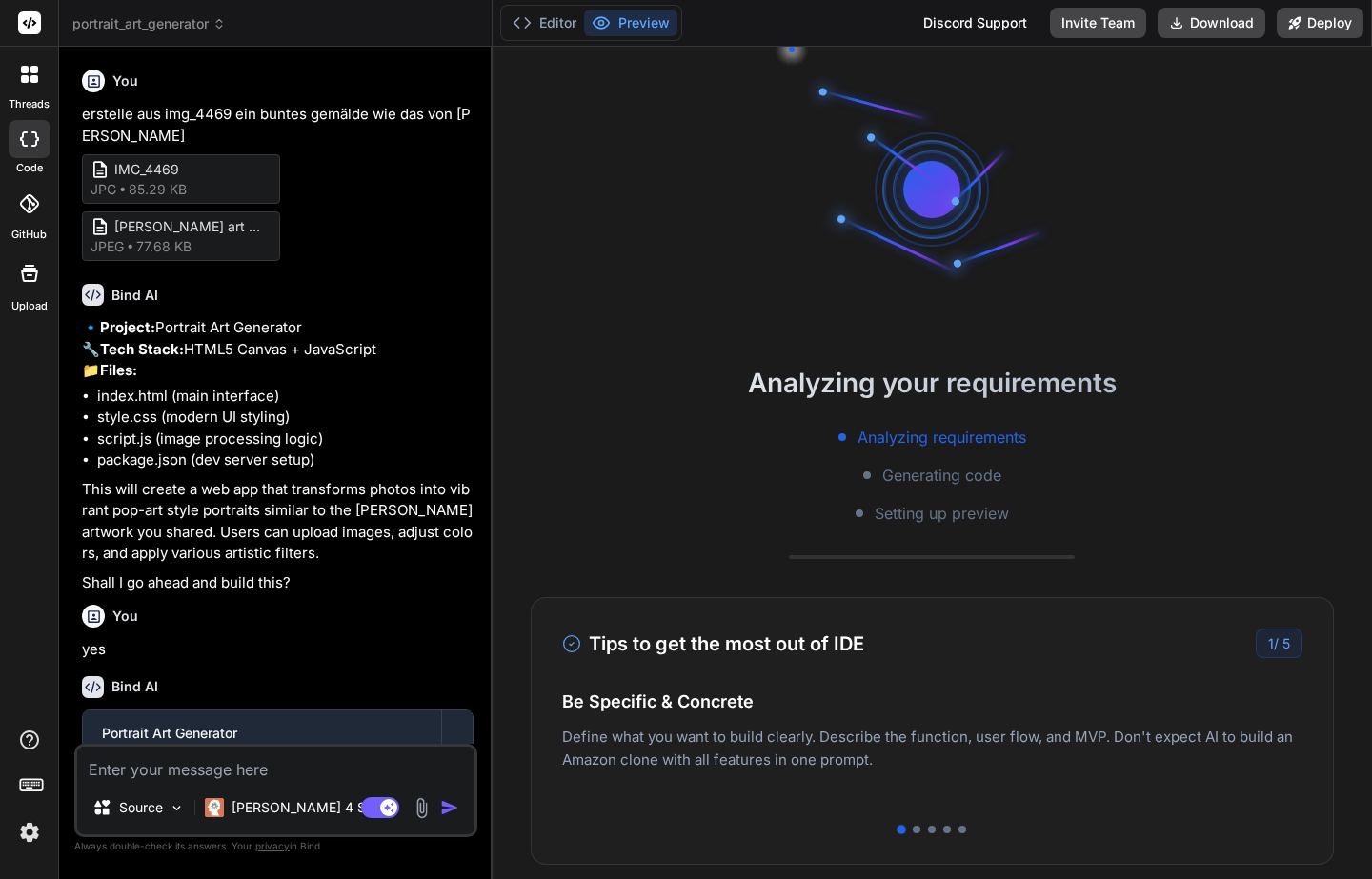
scroll to position [90, 0]
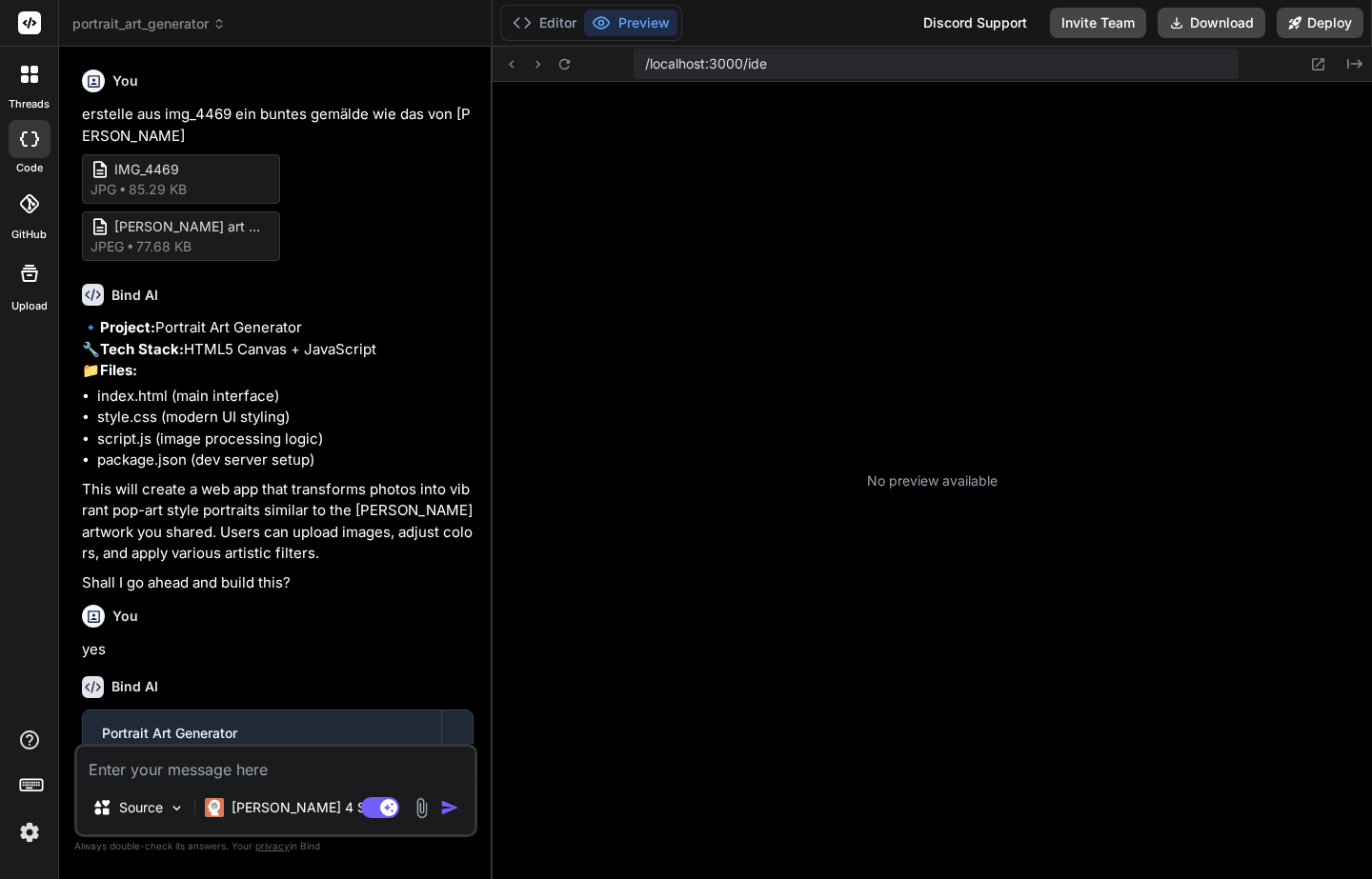
click at [27, 61] on div at bounding box center [30, 75] width 40 height 40
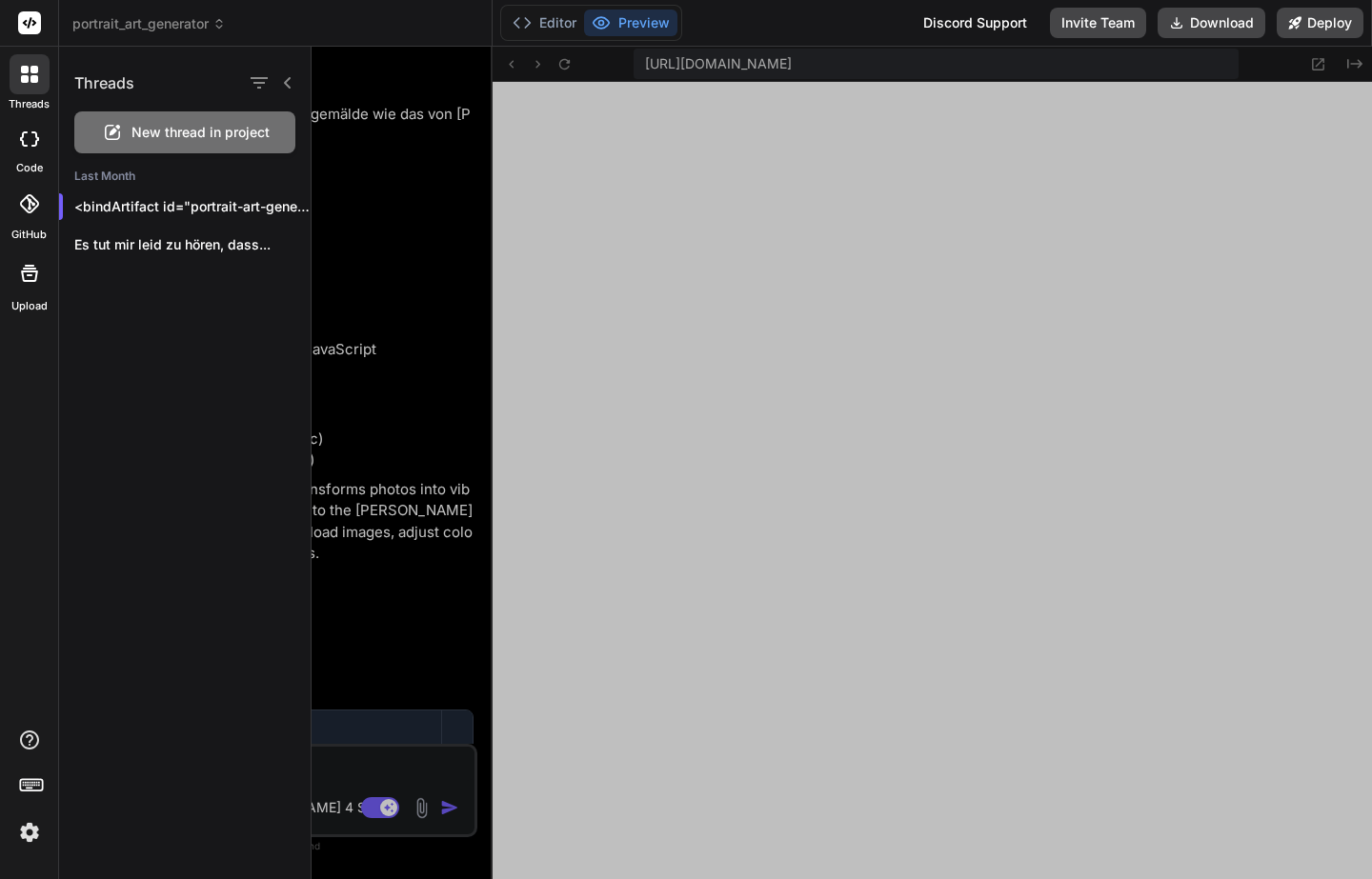
scroll to position [651, 0]
click at [365, 256] on div at bounding box center [841, 462] width 1060 height 832
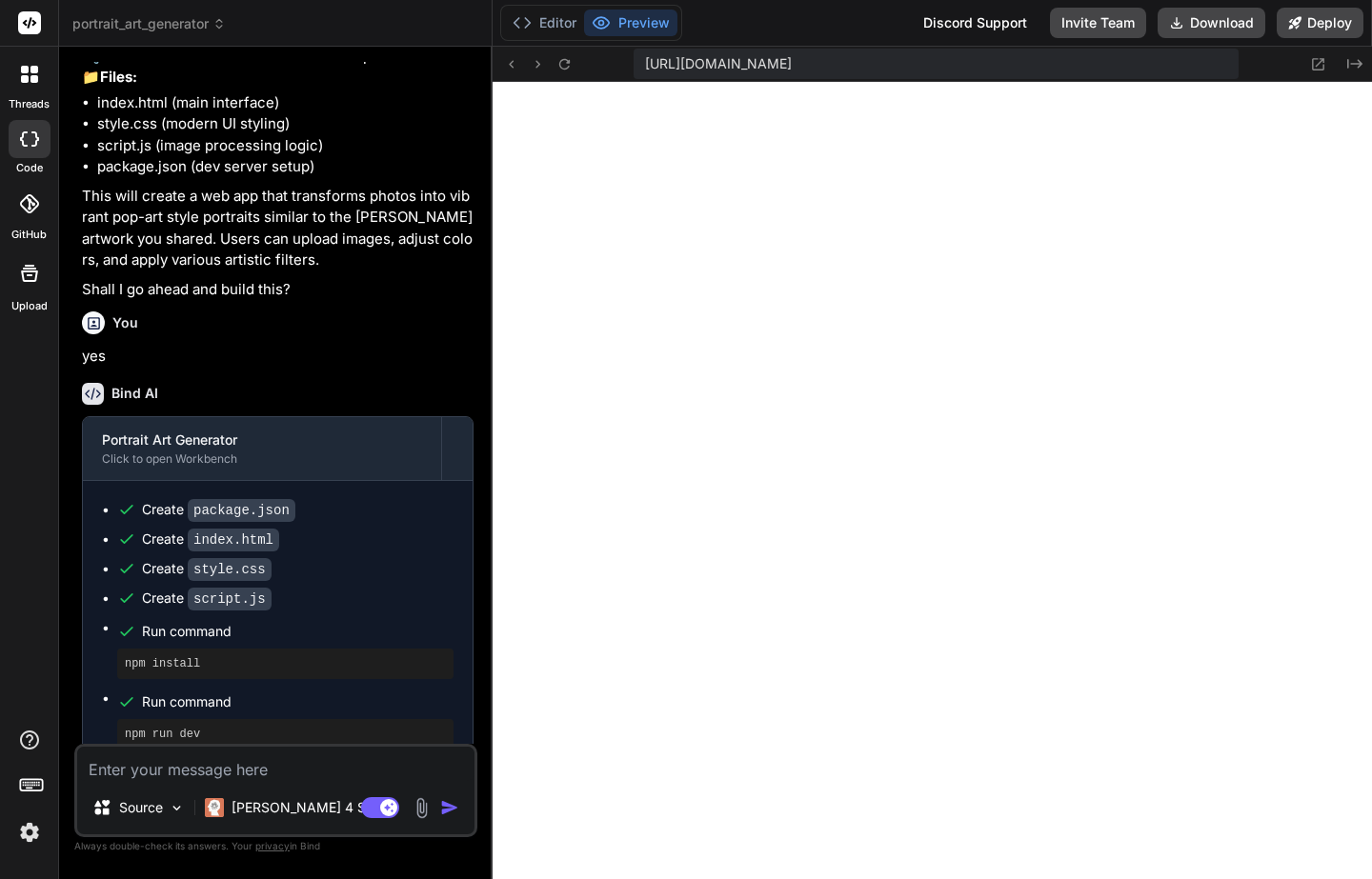
scroll to position [0, 0]
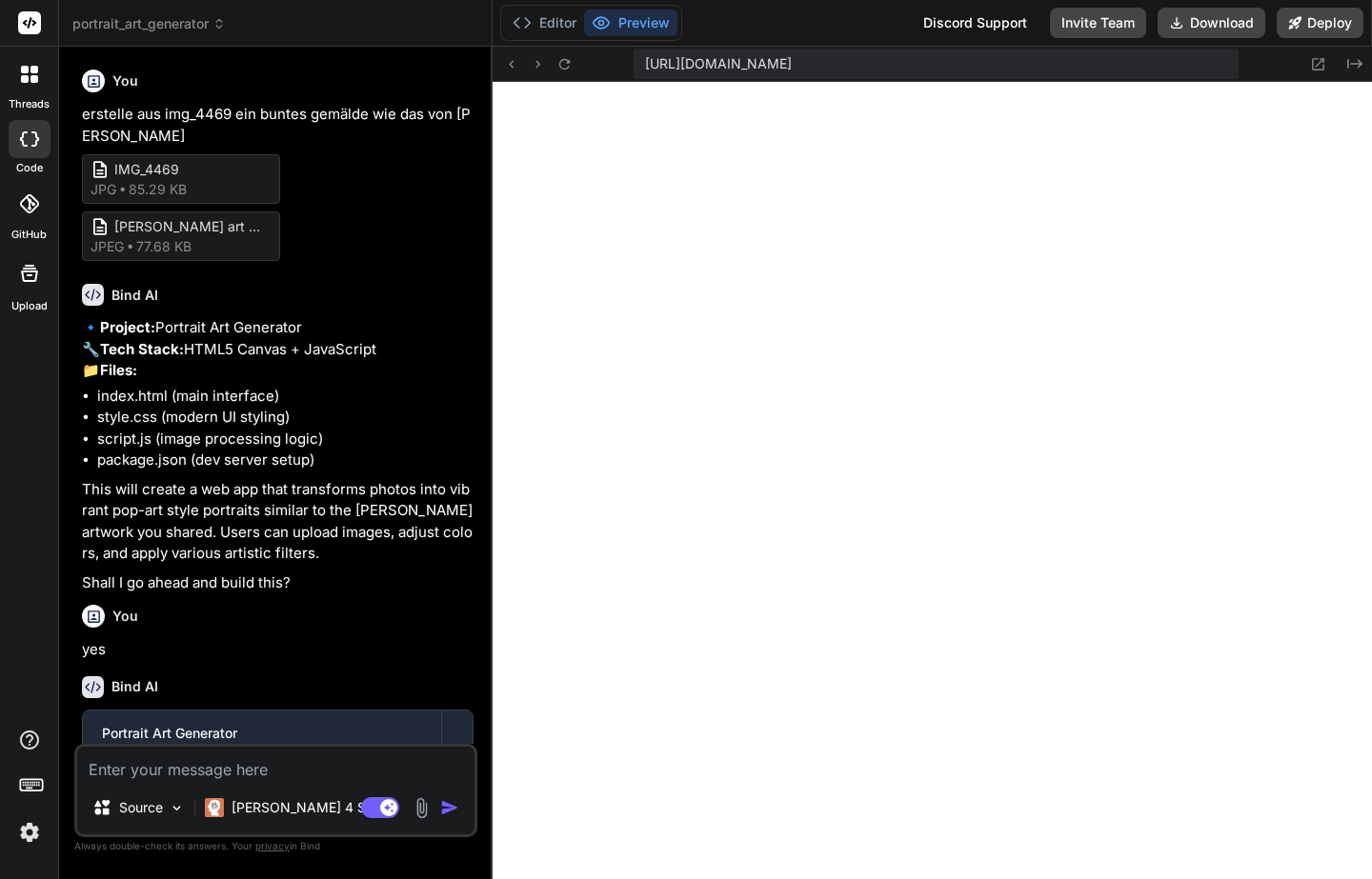
click at [45, 77] on div at bounding box center [30, 75] width 40 height 40
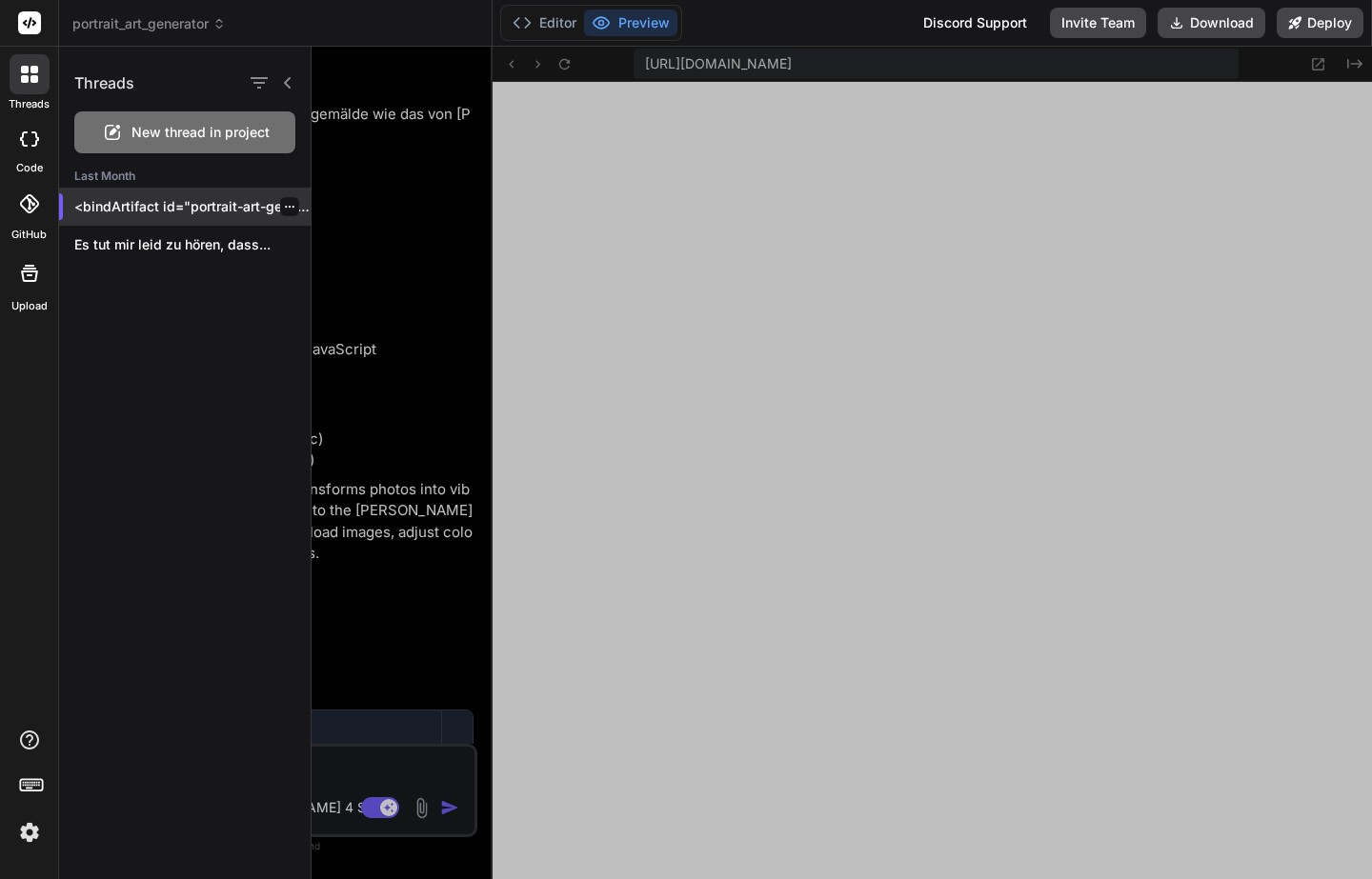
click at [171, 219] on div "<bindArtifact id="portrait-art-generator" title="Portrait Art Generator"> <bind…" at bounding box center [184, 207] width 252 height 38
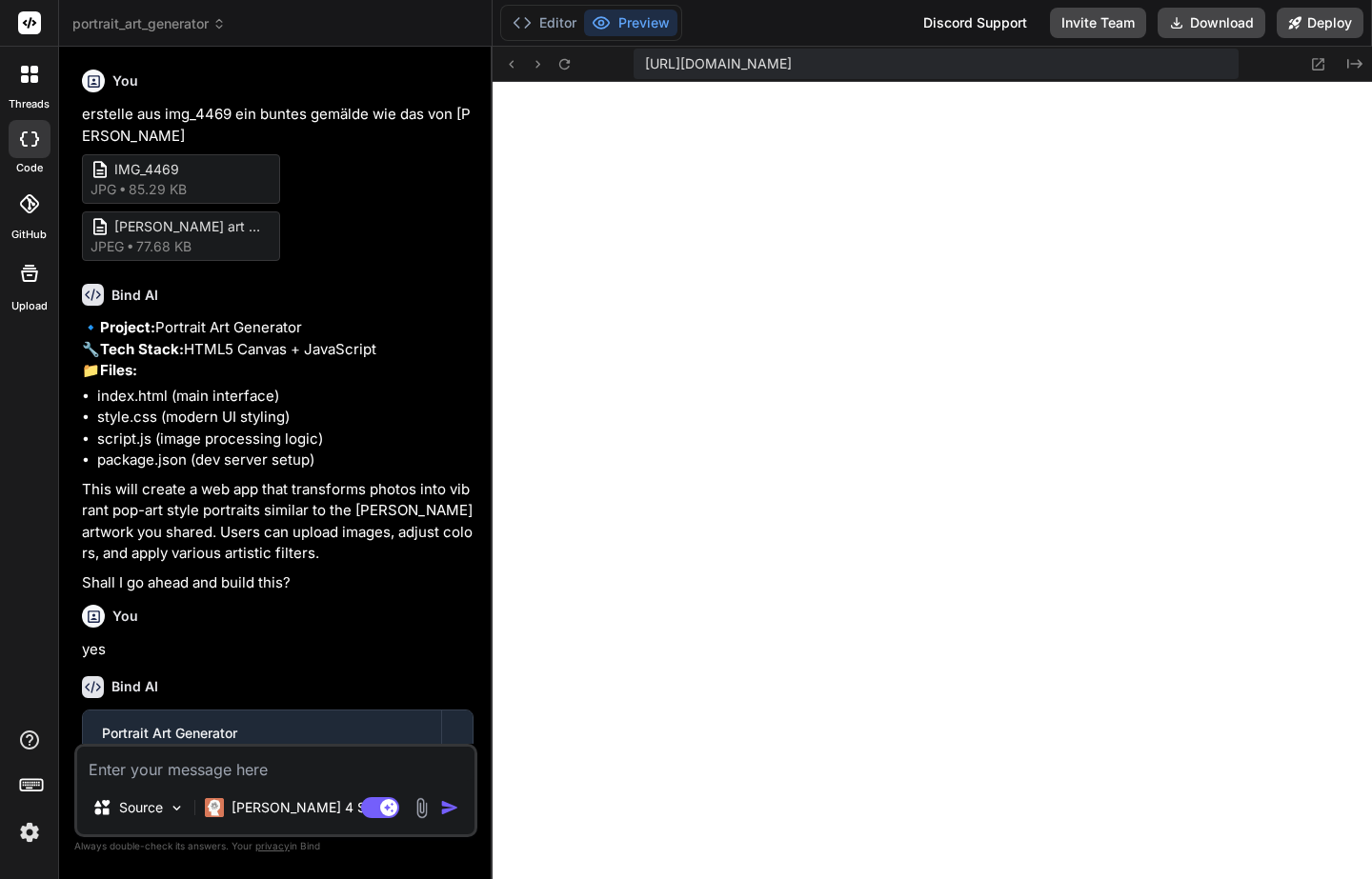
click at [29, 69] on icon at bounding box center [29, 74] width 17 height 17
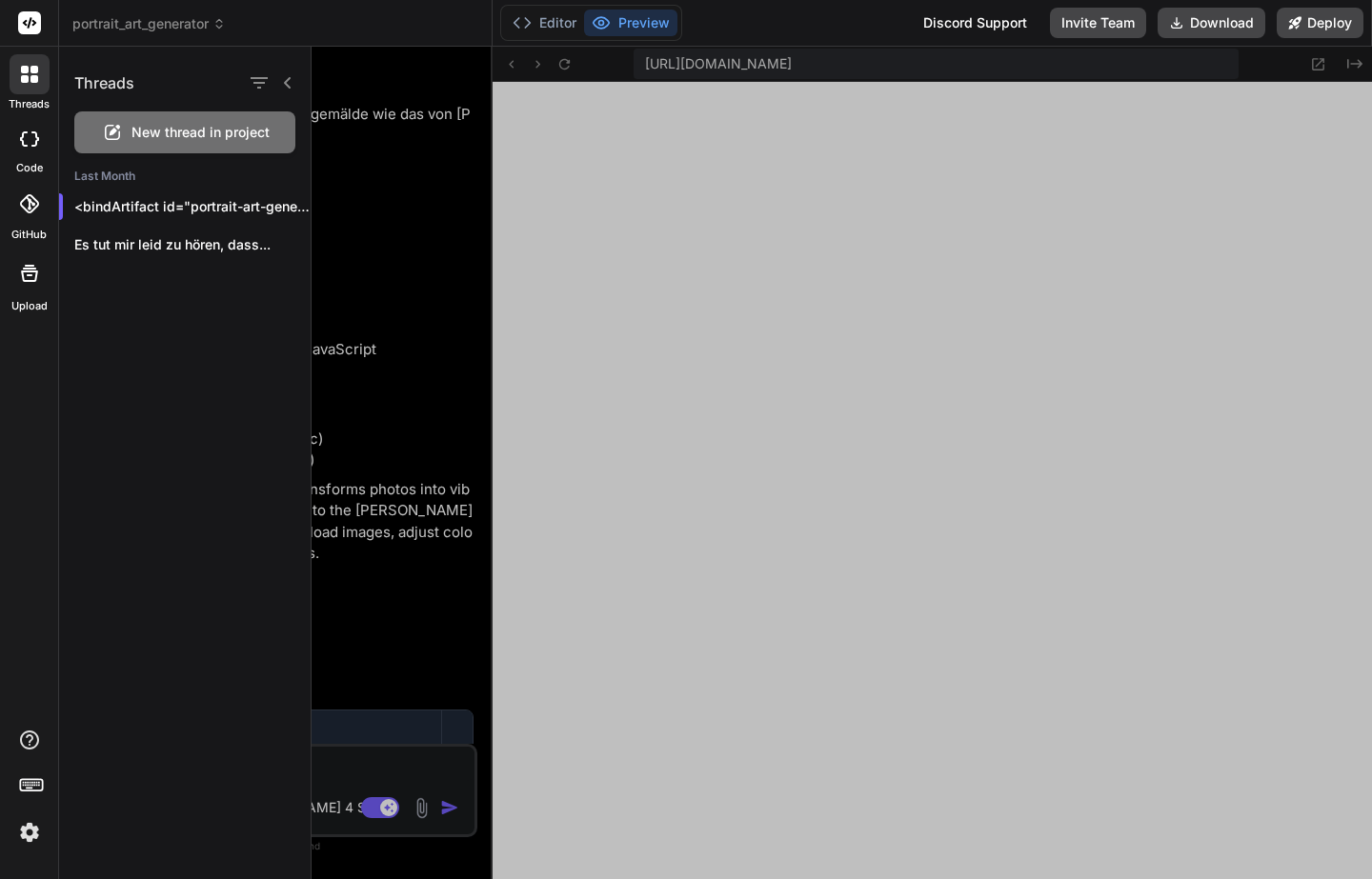
click at [20, 11] on icon at bounding box center [29, 22] width 23 height 23
click at [26, 151] on div at bounding box center [30, 139] width 42 height 38
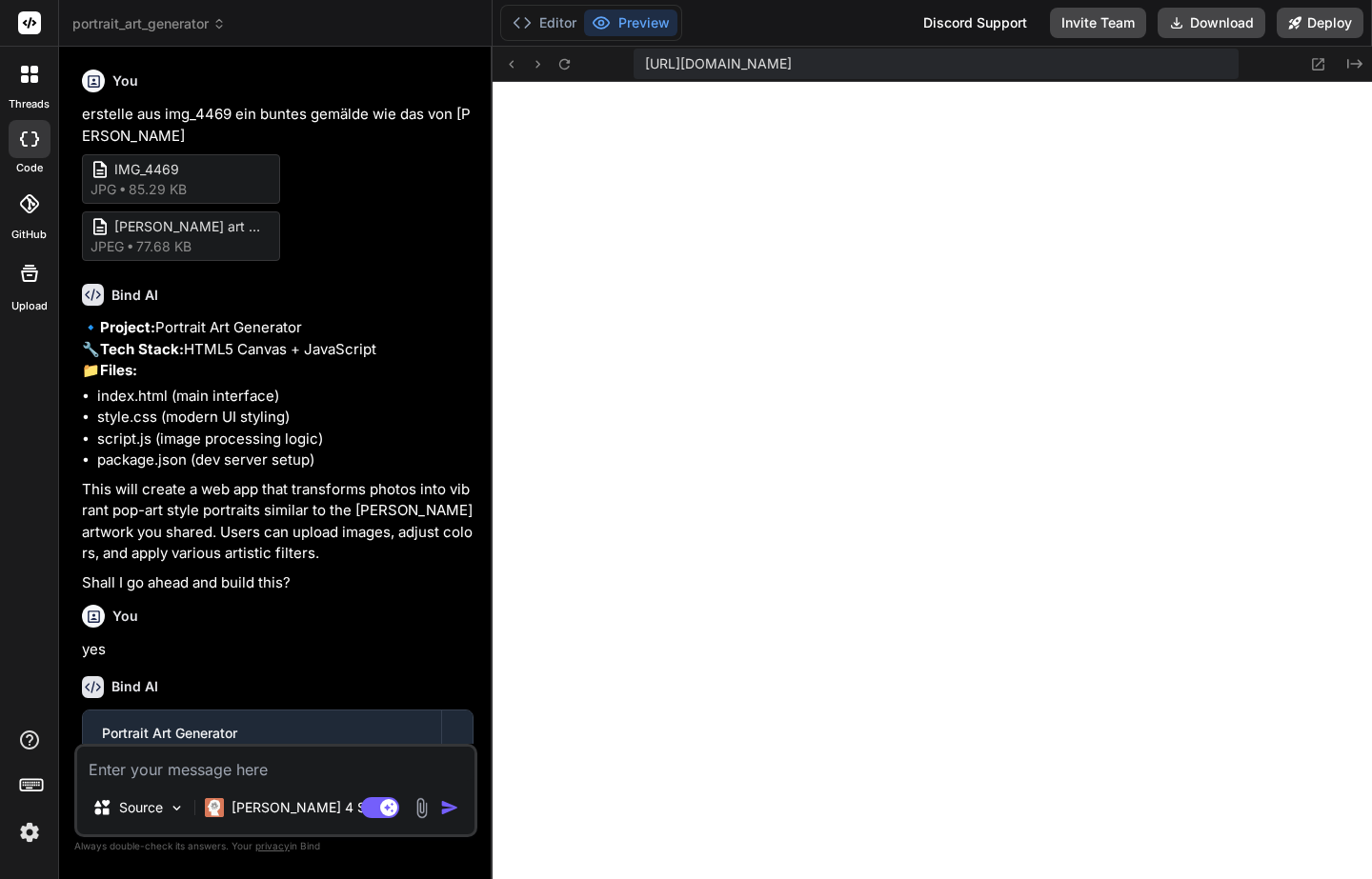
click at [29, 71] on icon at bounding box center [29, 74] width 17 height 17
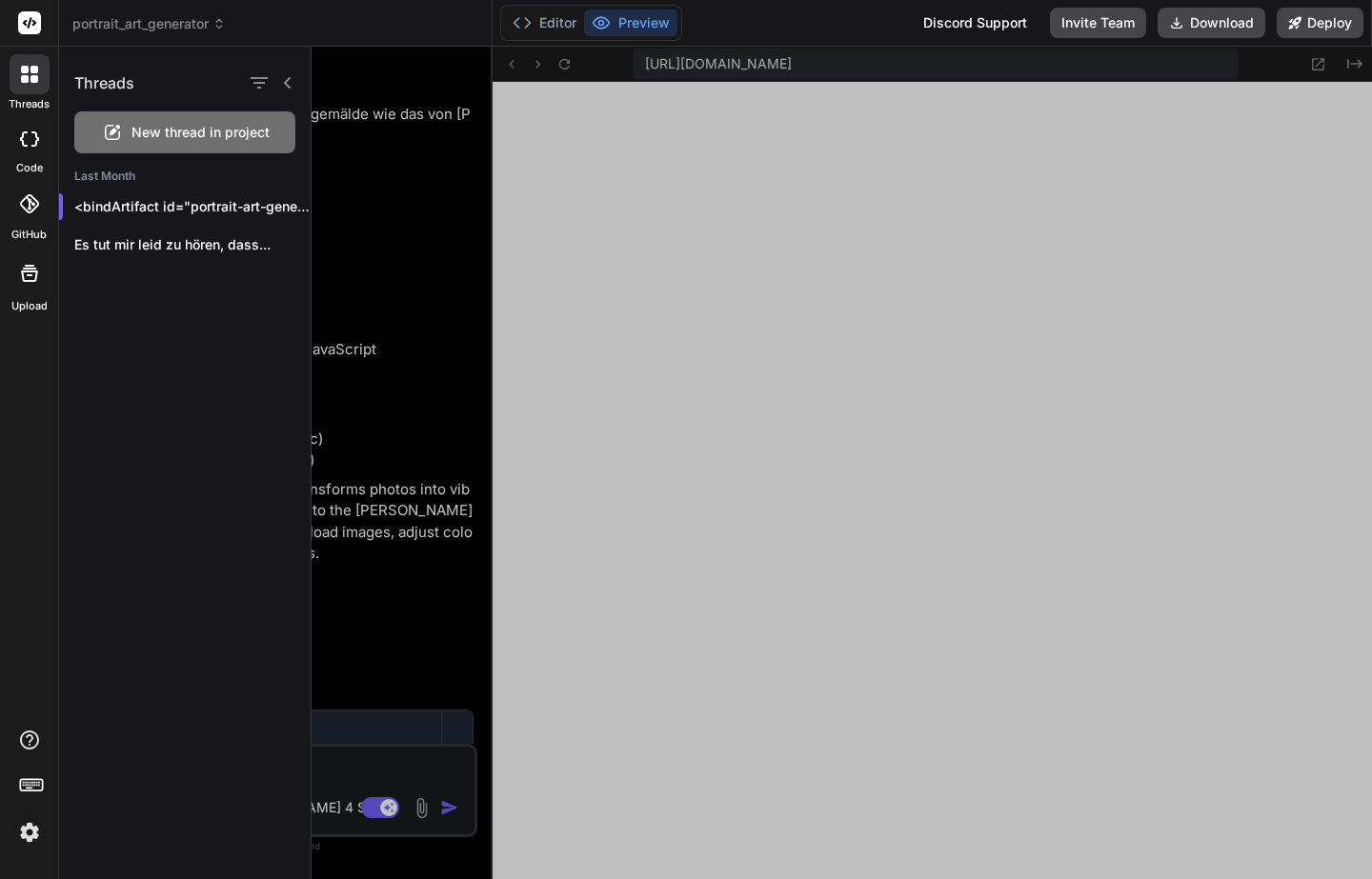
click at [282, 81] on icon at bounding box center [287, 83] width 15 height 15
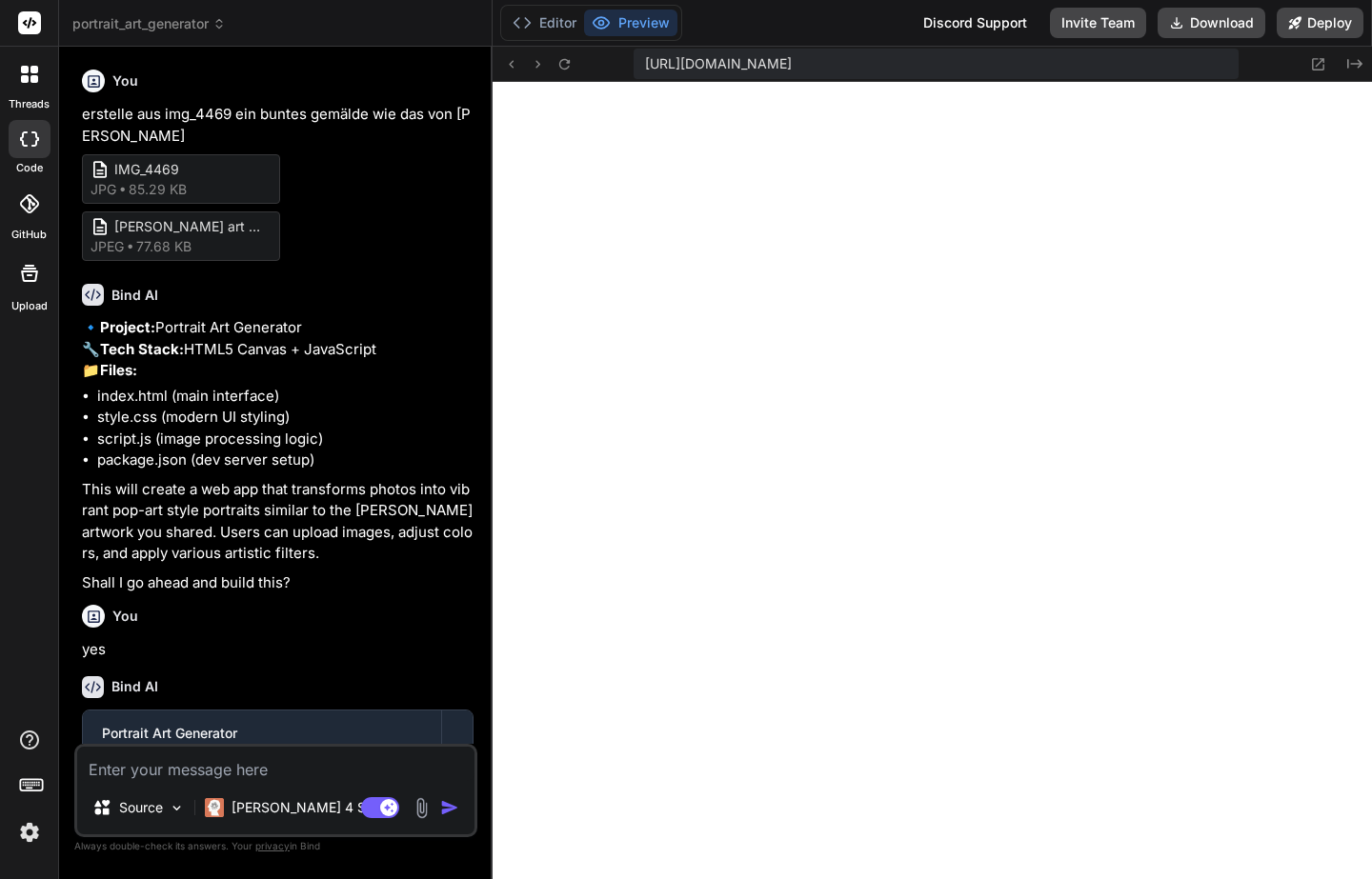
click at [35, 128] on div at bounding box center [30, 139] width 42 height 38
click at [26, 91] on div at bounding box center [30, 75] width 40 height 40
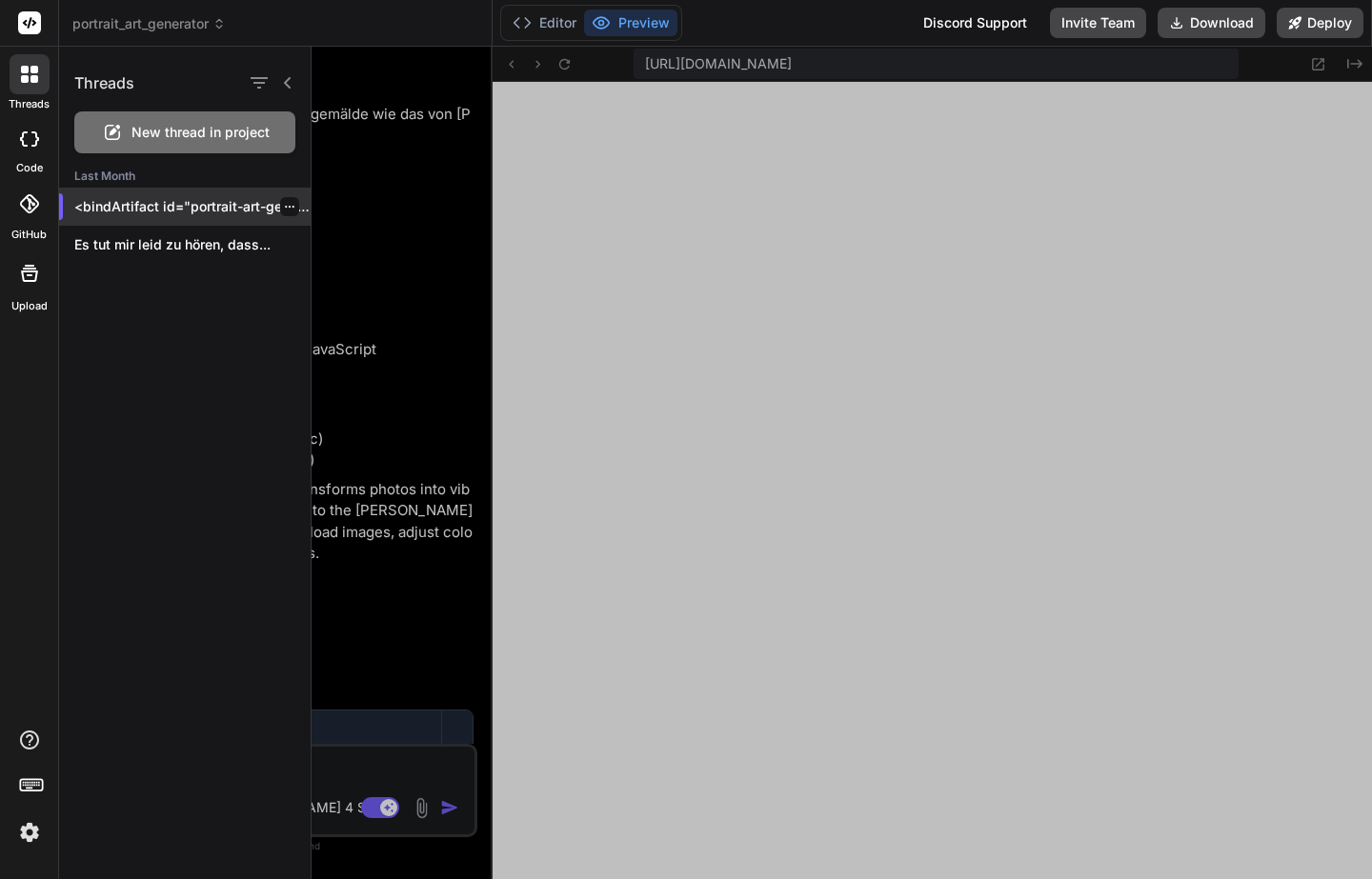
click at [138, 215] on p "<bindArtifact id="portrait-art-generator" title="Portrait Art Generator"> <bind…" at bounding box center [193, 206] width 237 height 19
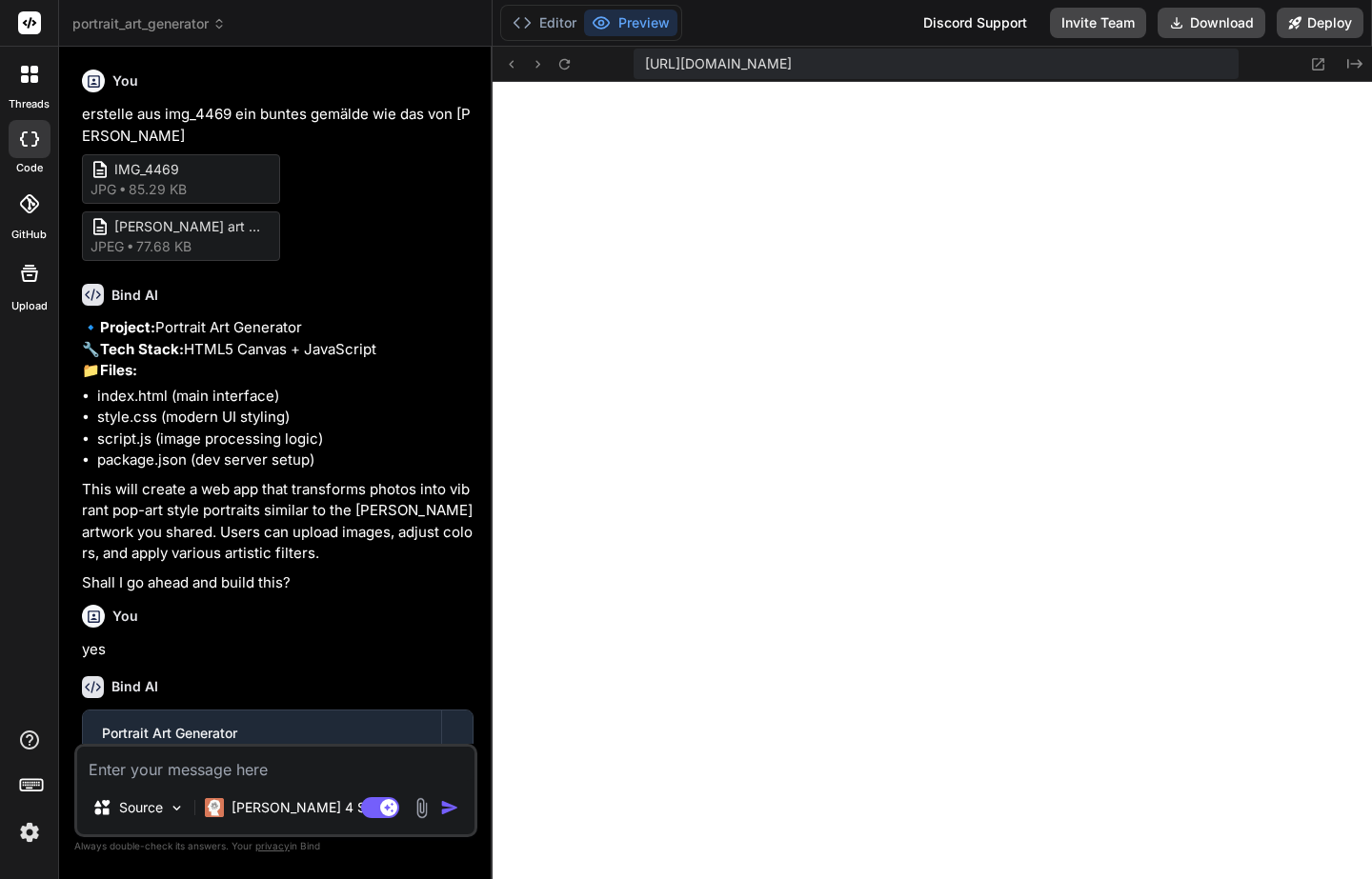
click at [20, 131] on icon at bounding box center [29, 138] width 19 height 15
click at [2, 145] on div "code" at bounding box center [29, 144] width 58 height 64
click at [26, 147] on div at bounding box center [30, 139] width 42 height 38
click at [25, 88] on div at bounding box center [30, 75] width 40 height 40
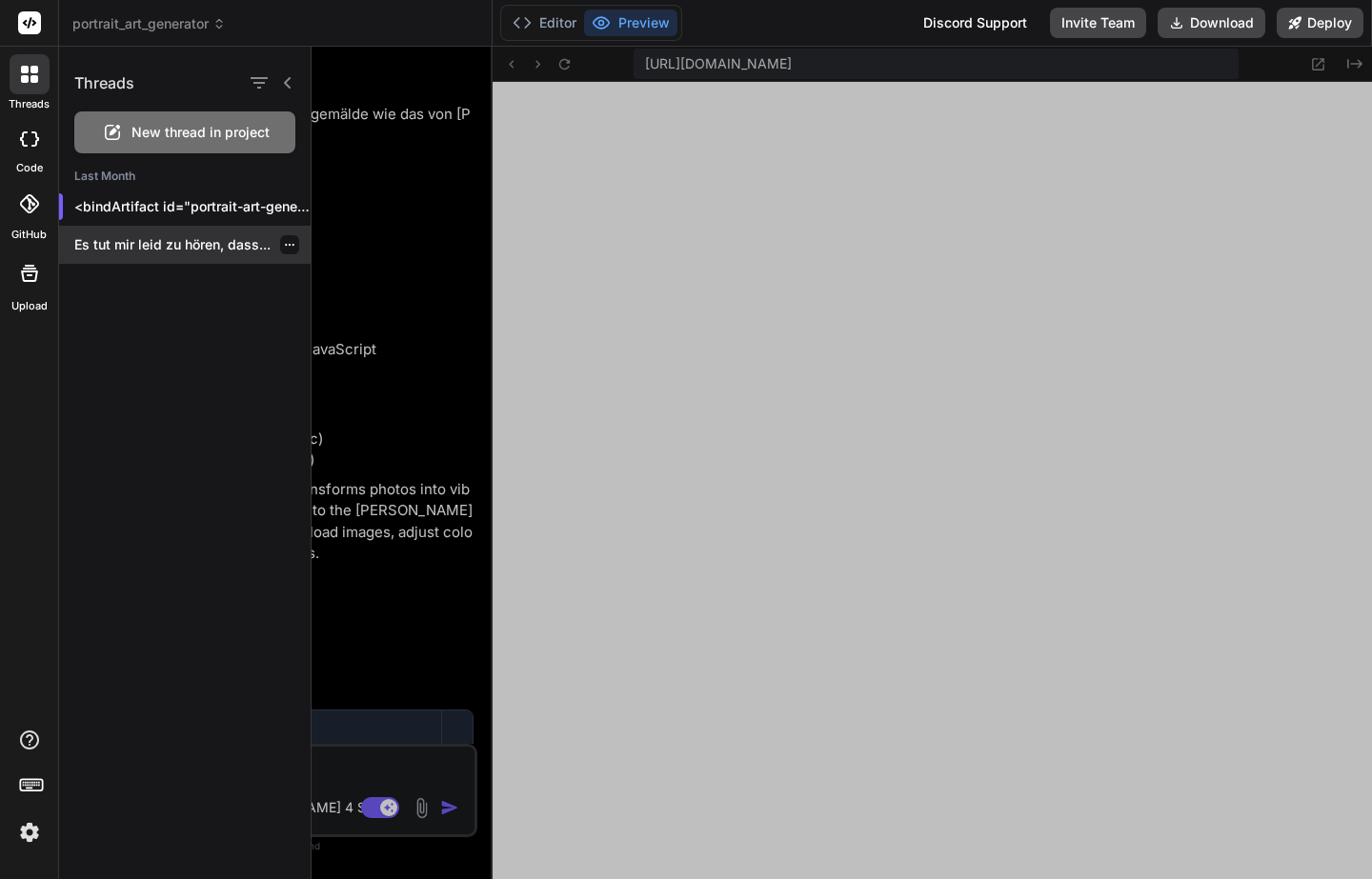
click at [138, 245] on p "Es tut mir leid zu hören, dass..." at bounding box center [193, 245] width 237 height 19
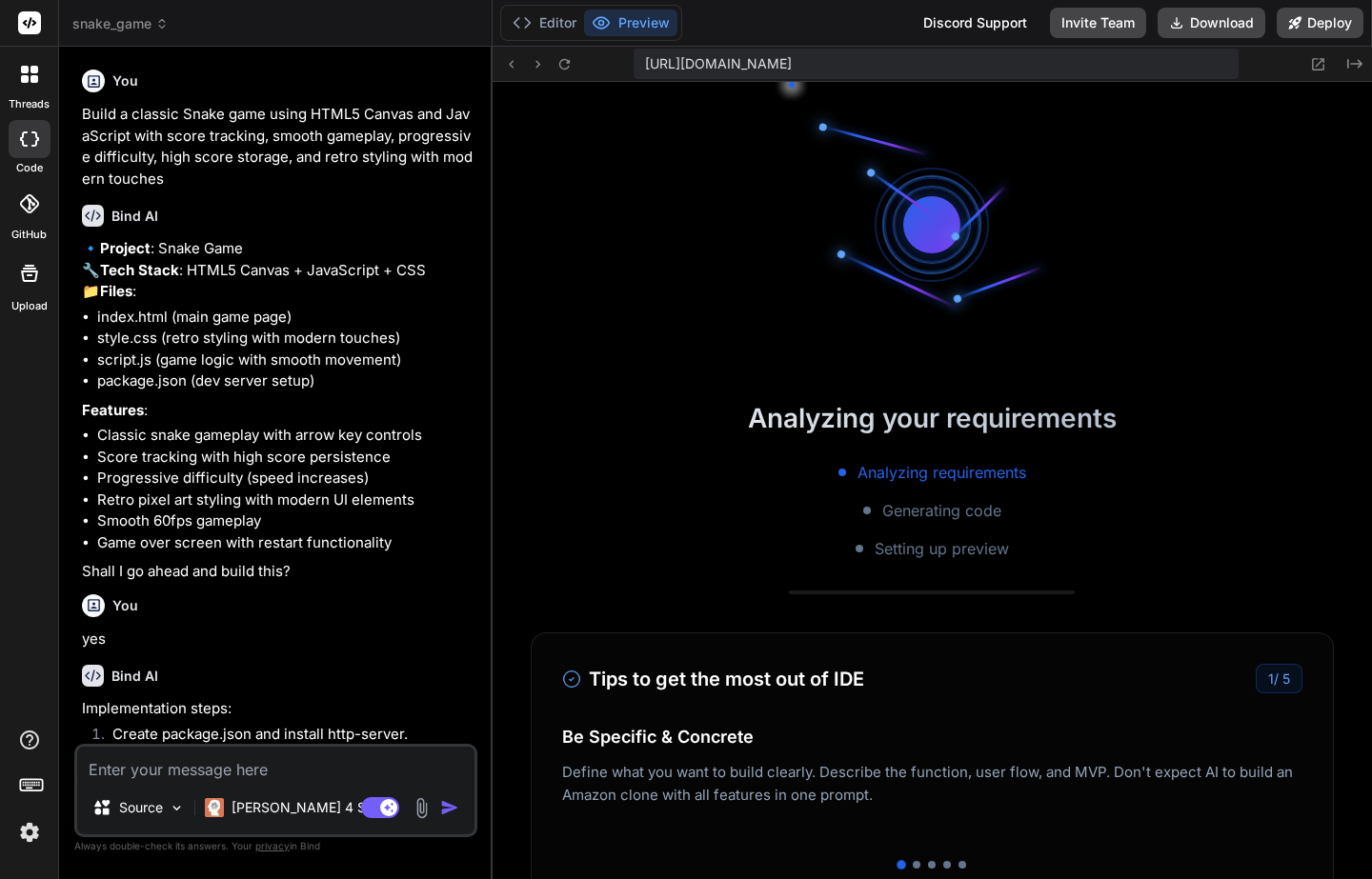
scroll to position [1502, 0]
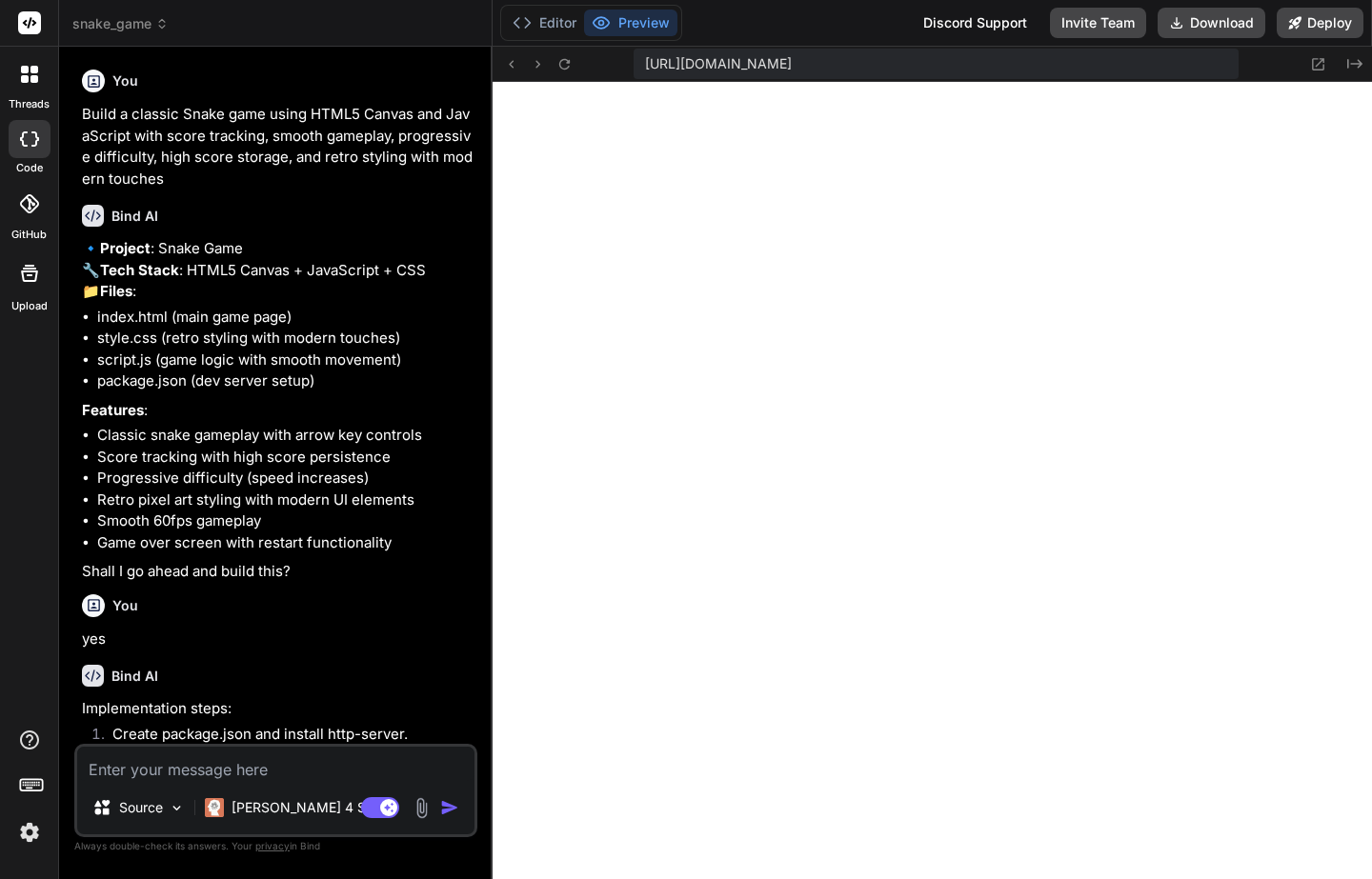
click at [25, 79] on icon at bounding box center [25, 80] width 8 height 8
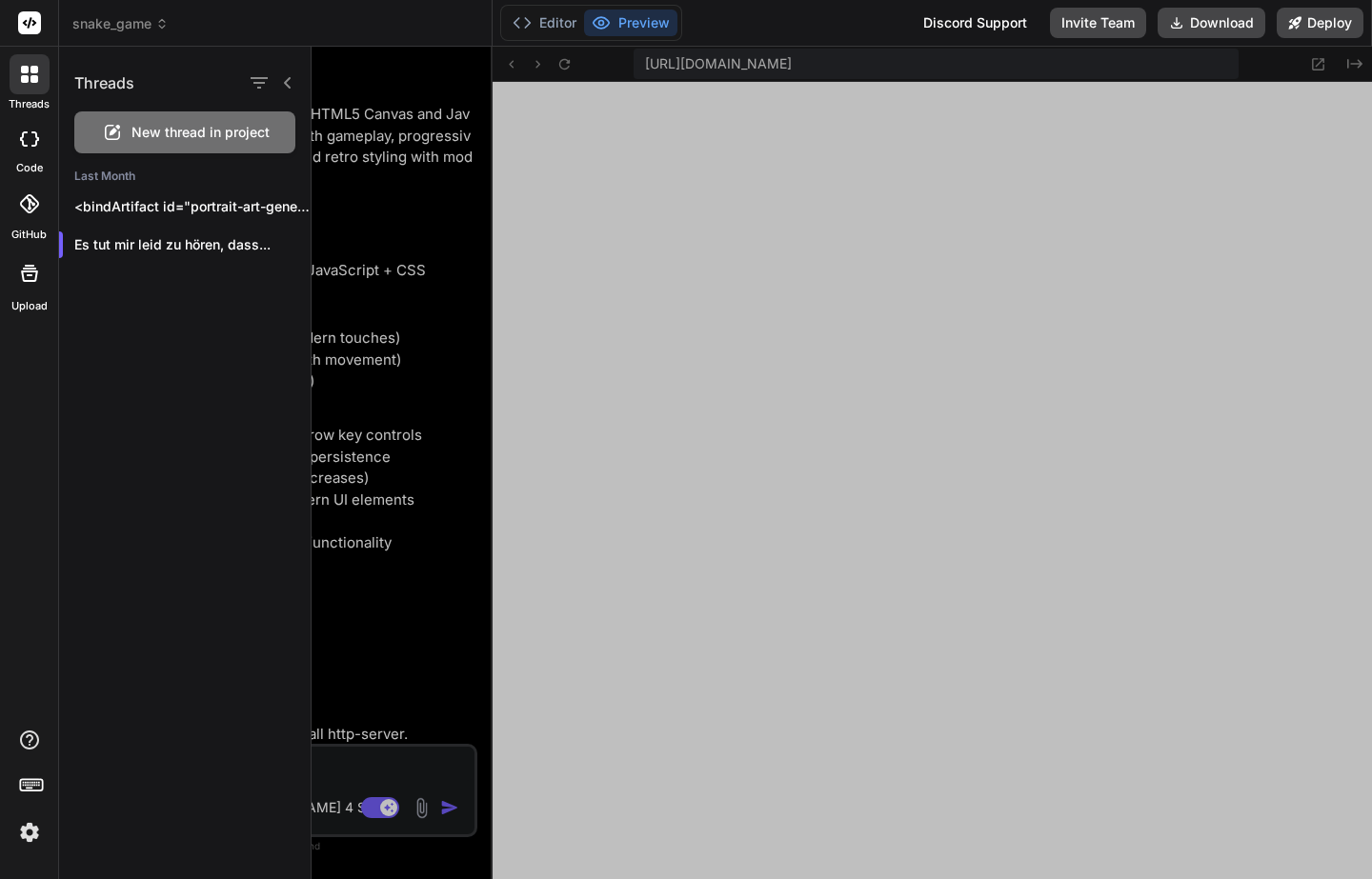
click at [192, 123] on span "New thread in project" at bounding box center [200, 132] width 138 height 19
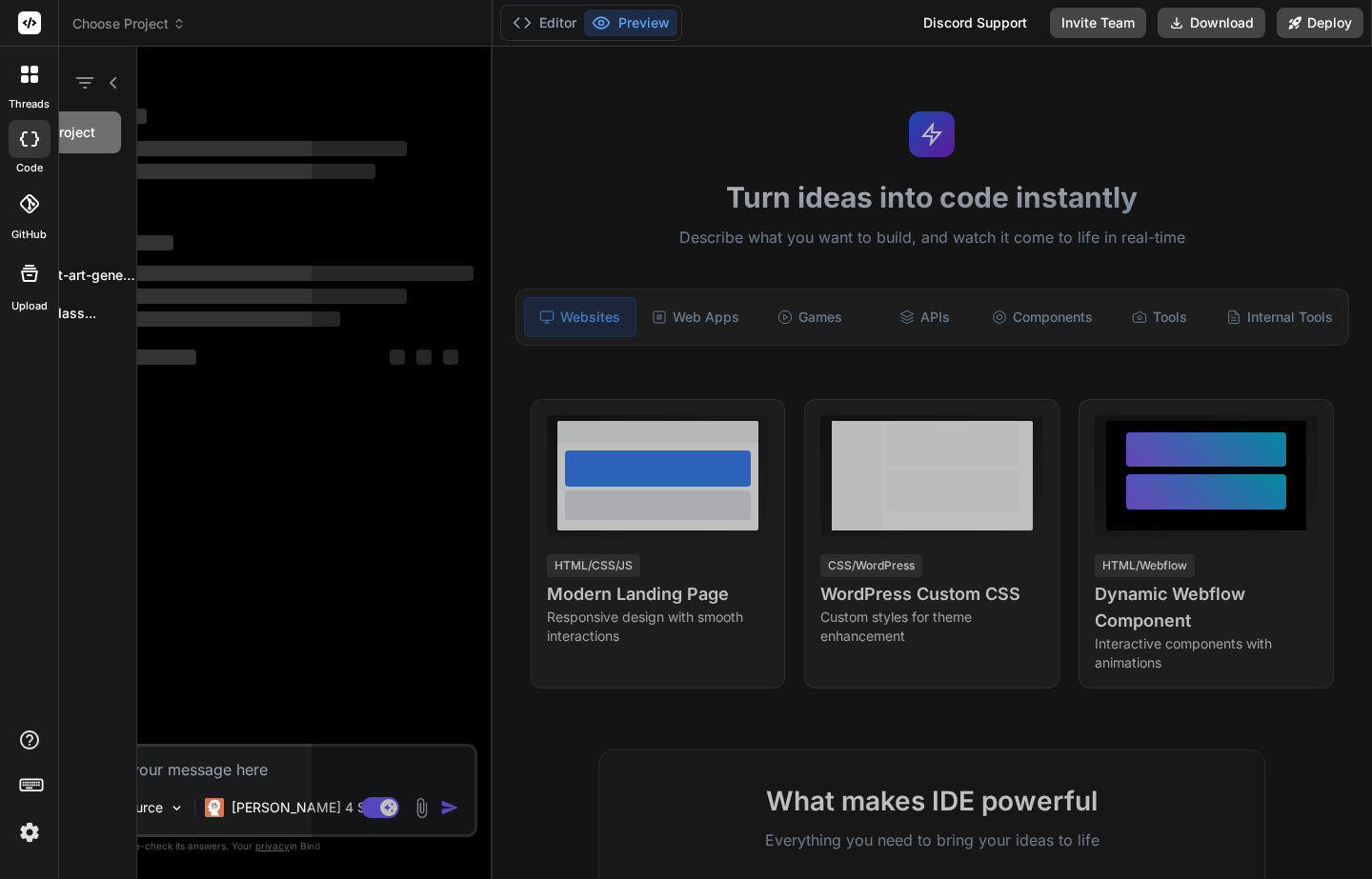
scroll to position [1593, 0]
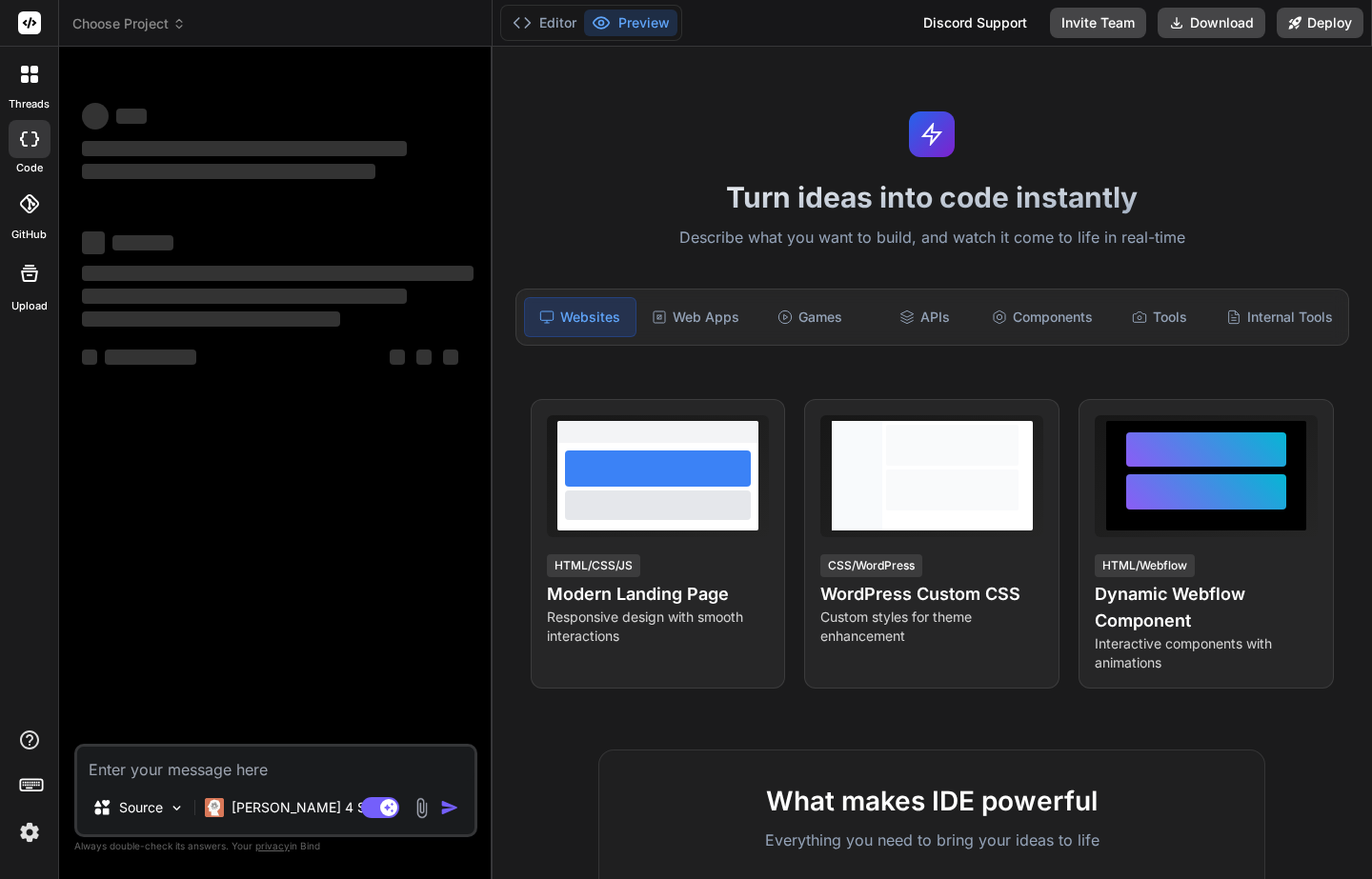
type textarea "x"
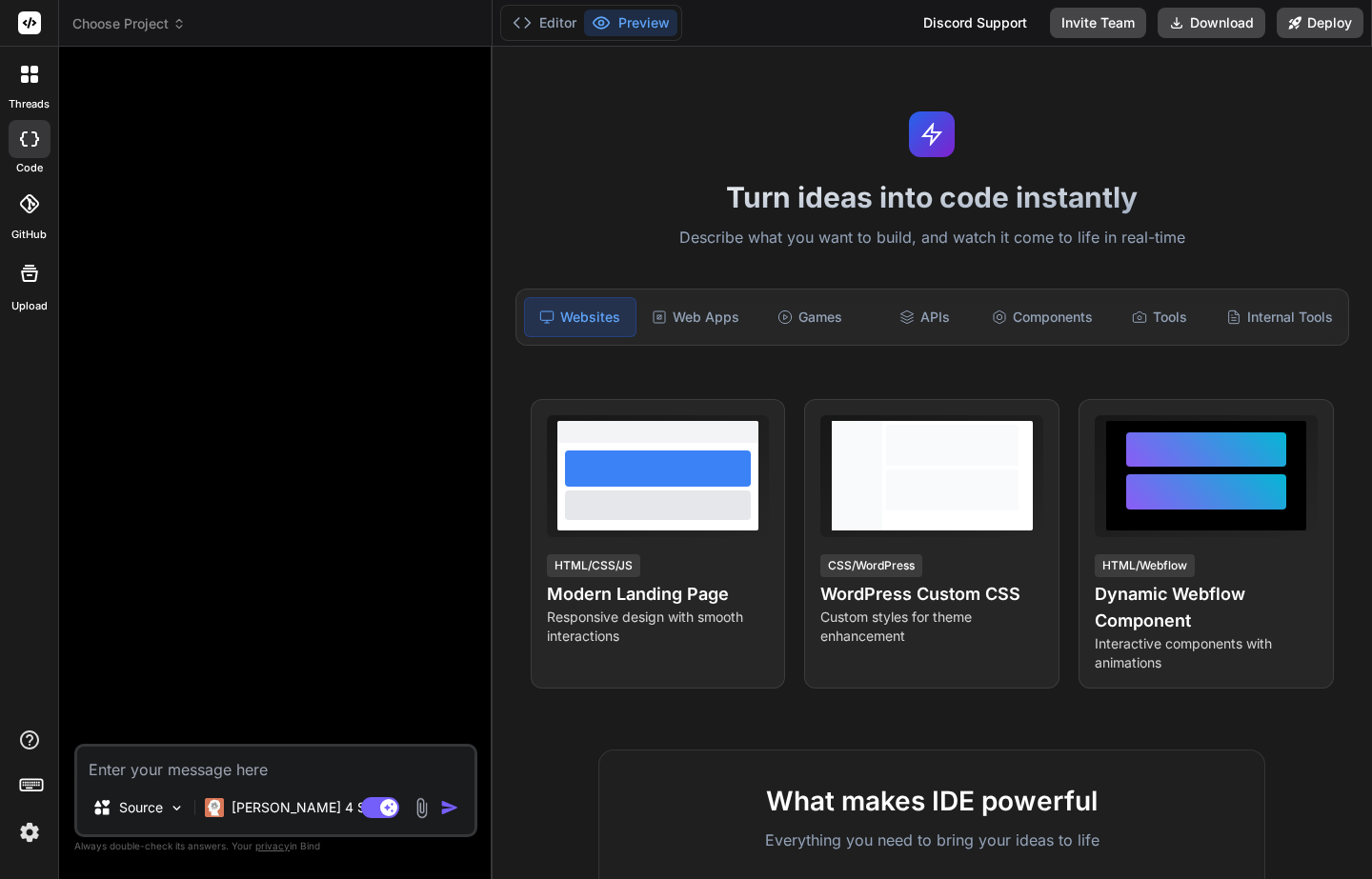
click at [179, 768] on textarea at bounding box center [276, 764] width 398 height 34
type textarea "b"
type textarea "x"
type textarea "ba"
type textarea "x"
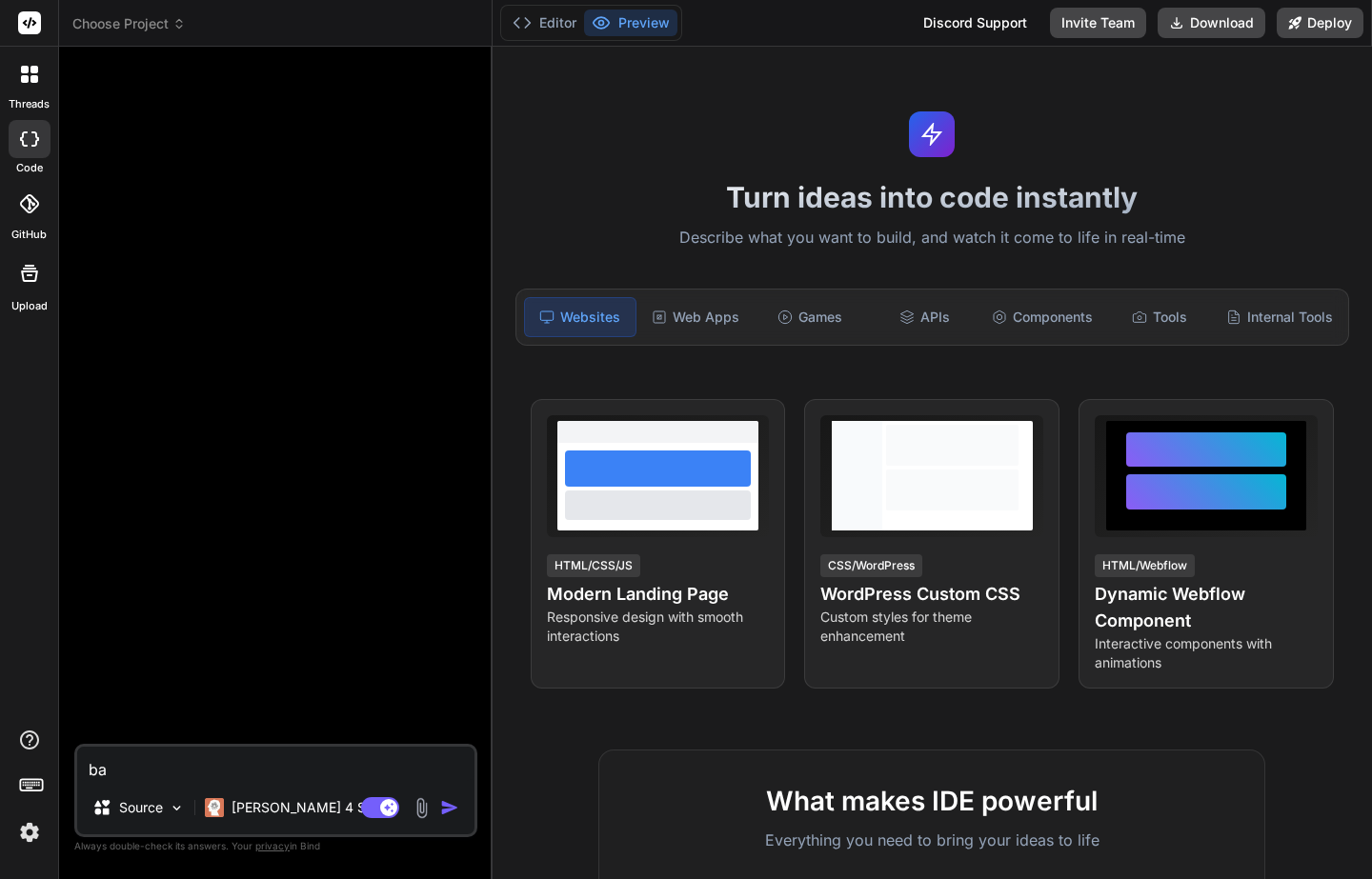
type textarea "bau"
type textarea "x"
type textarea "baue"
type textarea "x"
type textarea "baue"
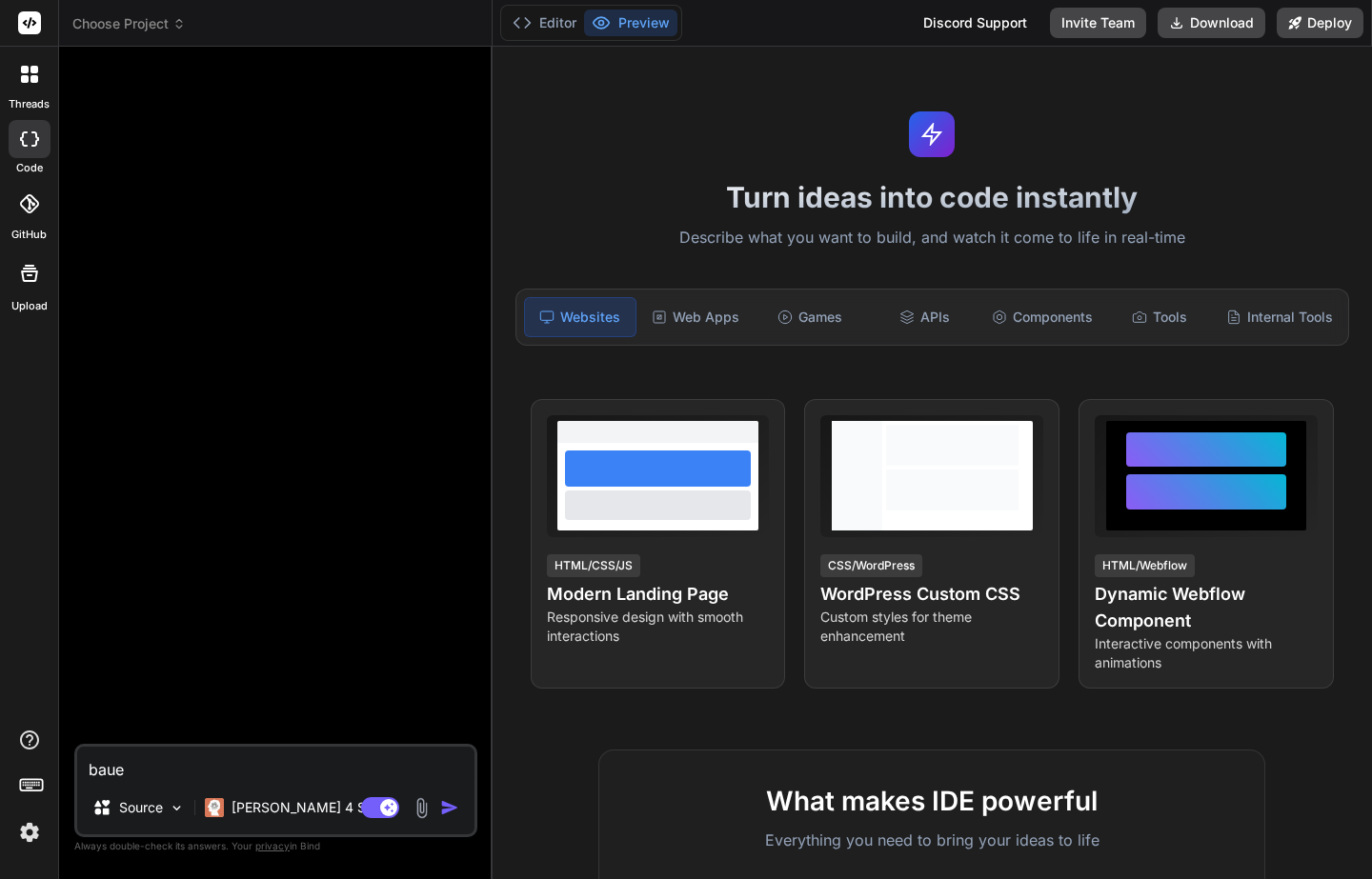
type textarea "x"
type textarea "baue m"
type textarea "x"
type textarea "baue mi"
type textarea "x"
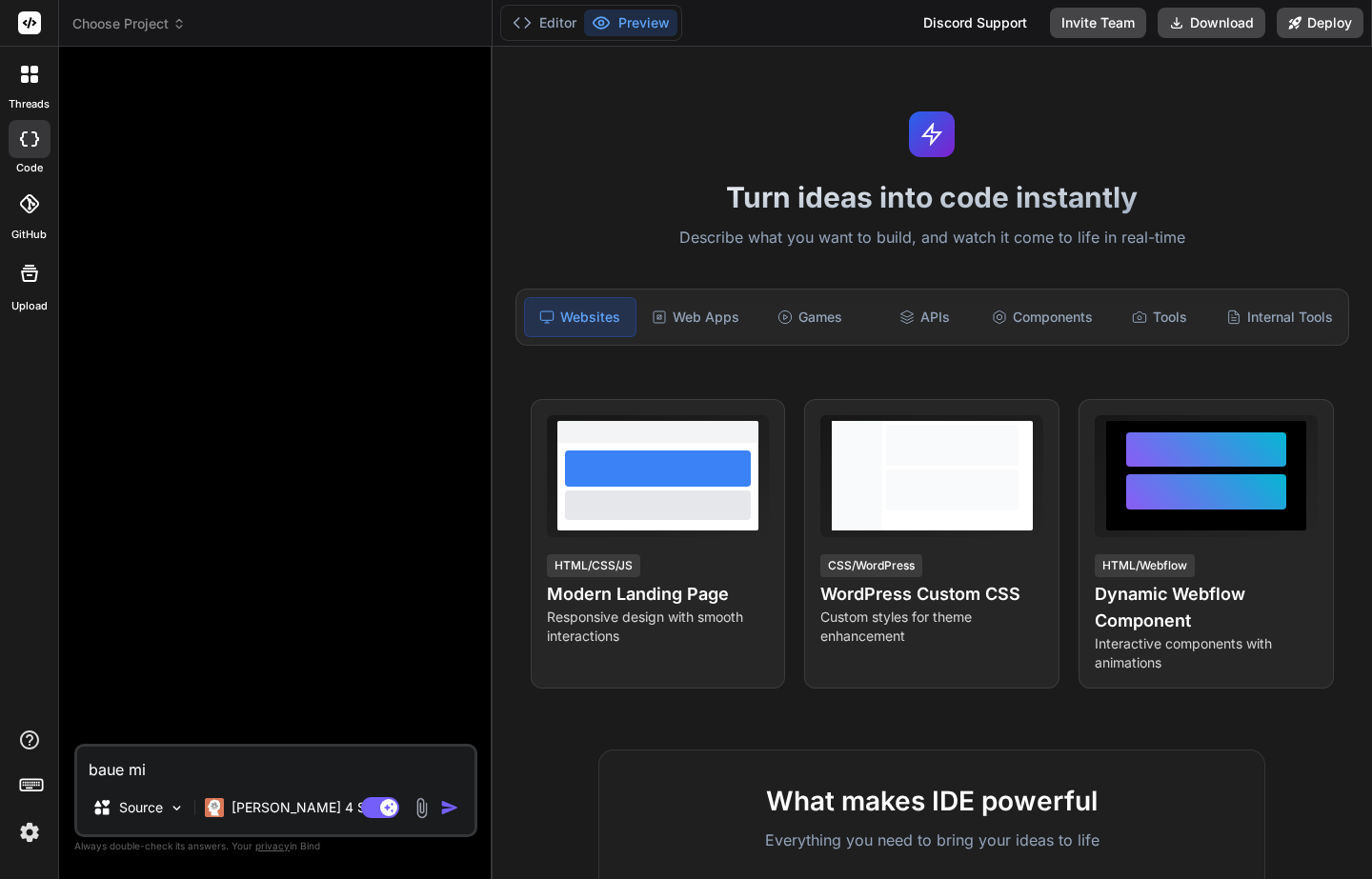
type textarea "baue mir"
type textarea "x"
type textarea "baue mir"
type textarea "x"
type textarea "baue mir e"
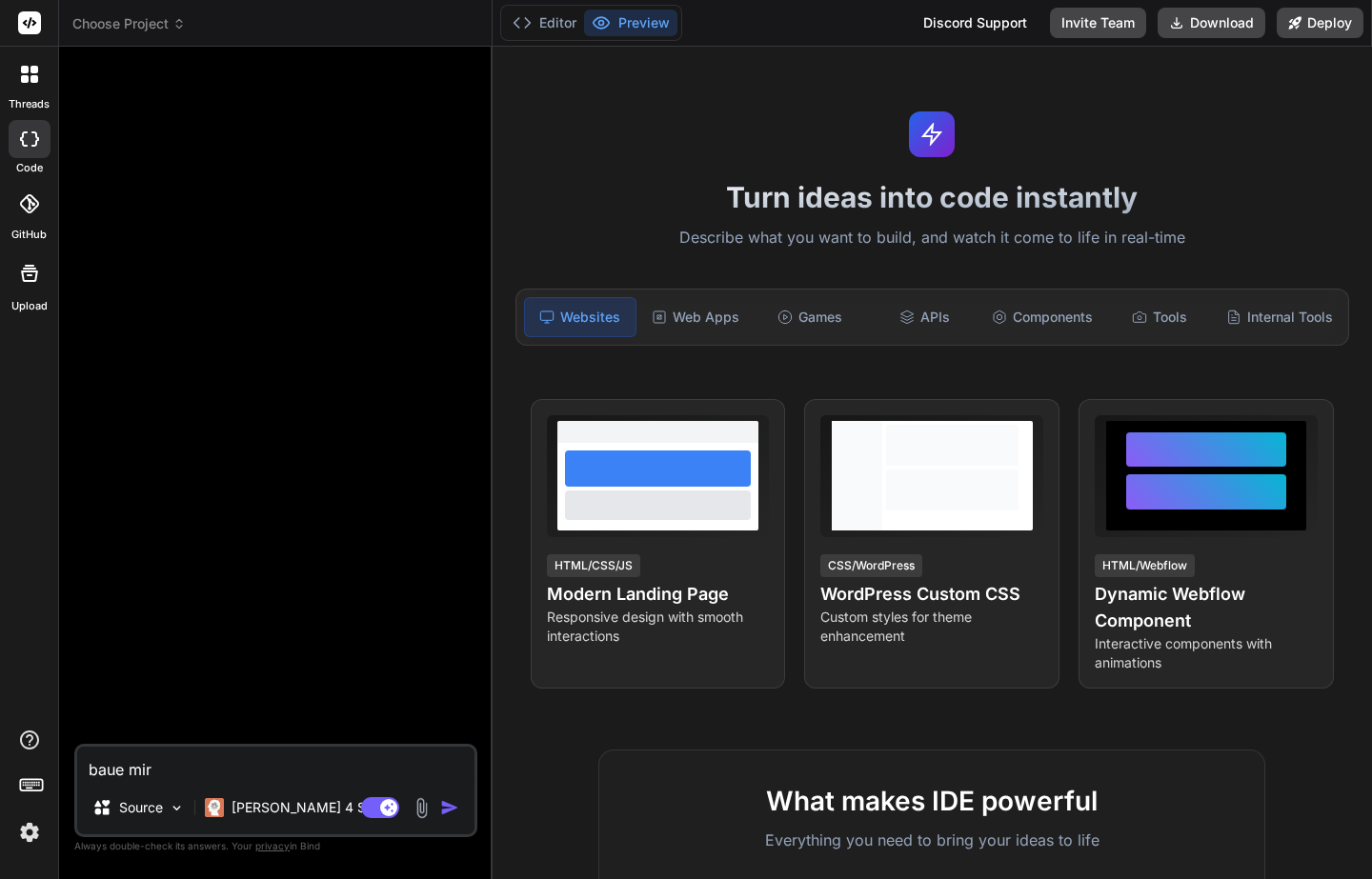
type textarea "x"
type textarea "baue mir ei"
type textarea "x"
type textarea "baue mir ein"
type textarea "x"
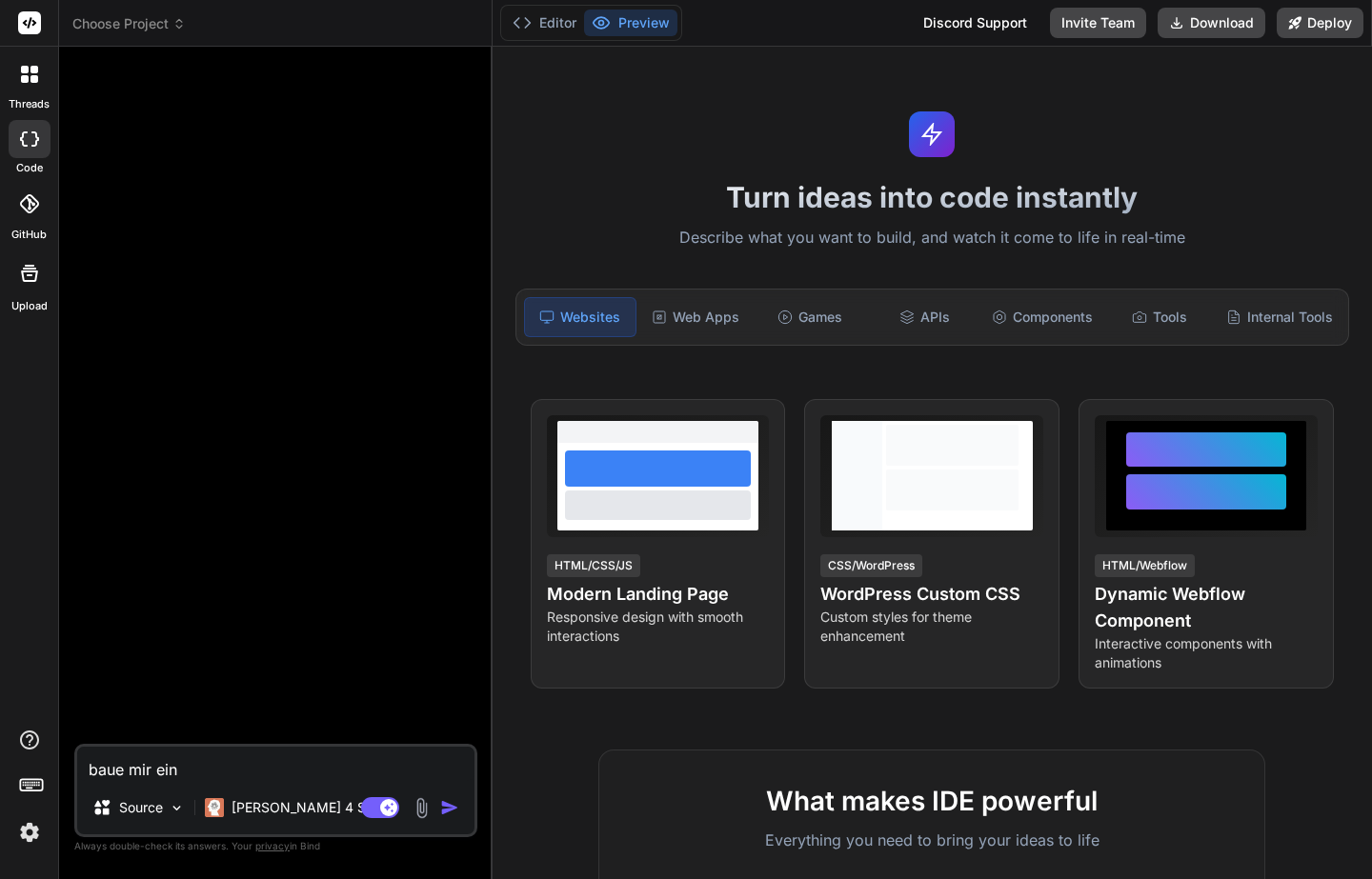
type textarea "baue mir ein"
type textarea "x"
type textarea "baue mir ein i"
type textarea "x"
type textarea "baue mir ein in"
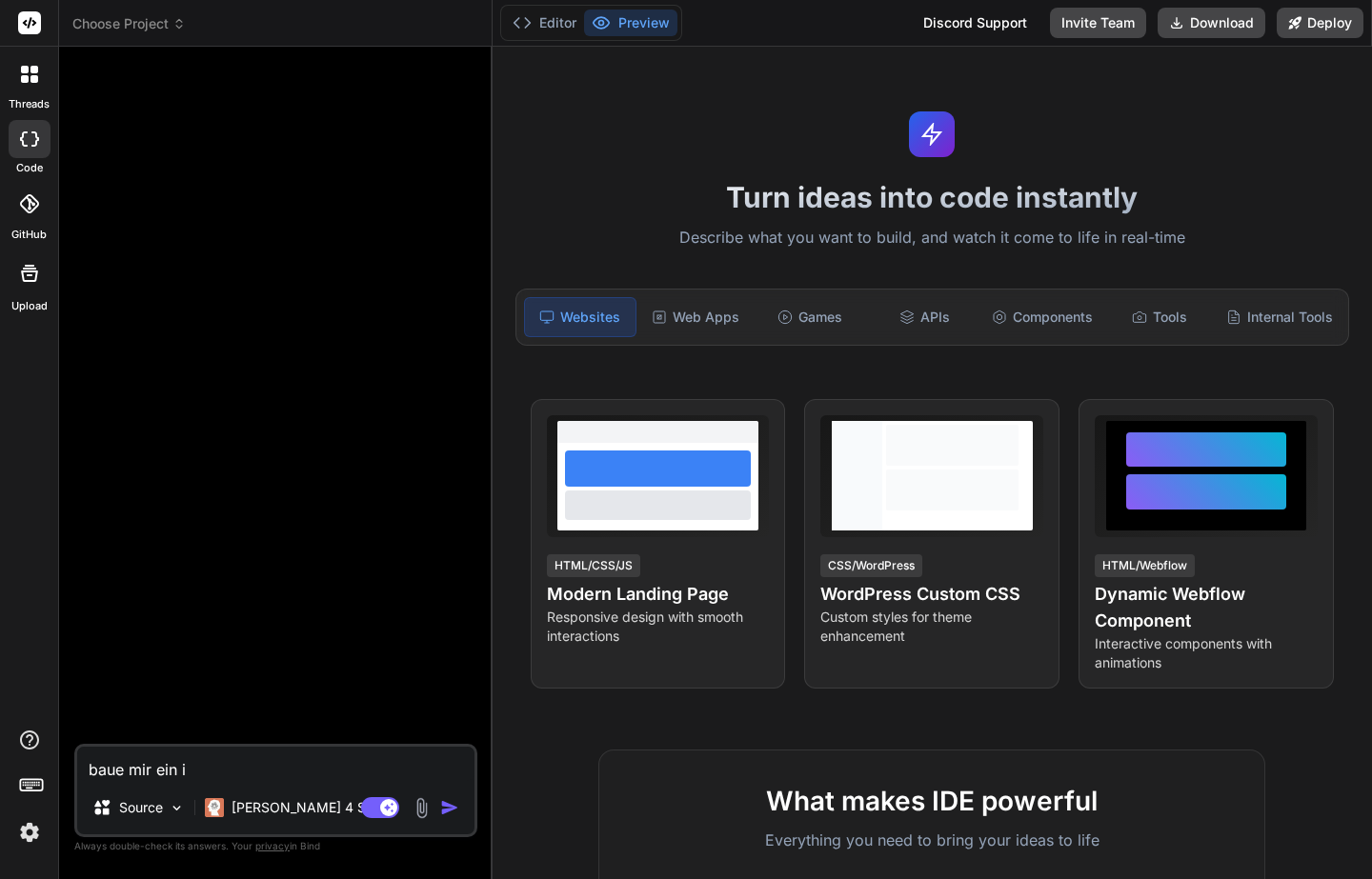
type textarea "x"
type textarea "baue mir ein inv"
type textarea "x"
type textarea "baue mir ein invo"
type textarea "x"
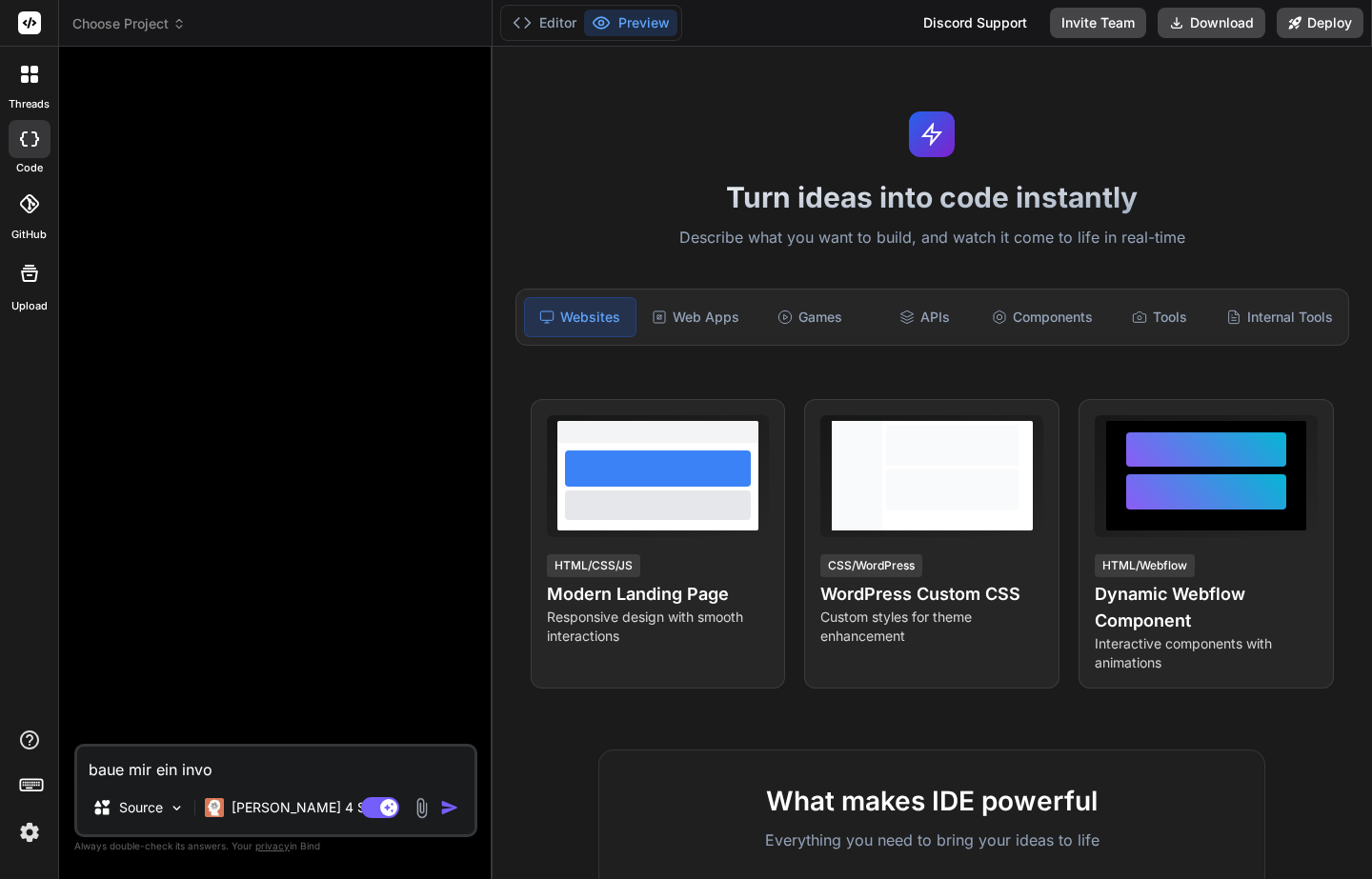
type textarea "baue mir ein invoi"
type textarea "x"
type textarea "baue mir ein invoin"
type textarea "x"
type textarea "baue mir ein invoinc"
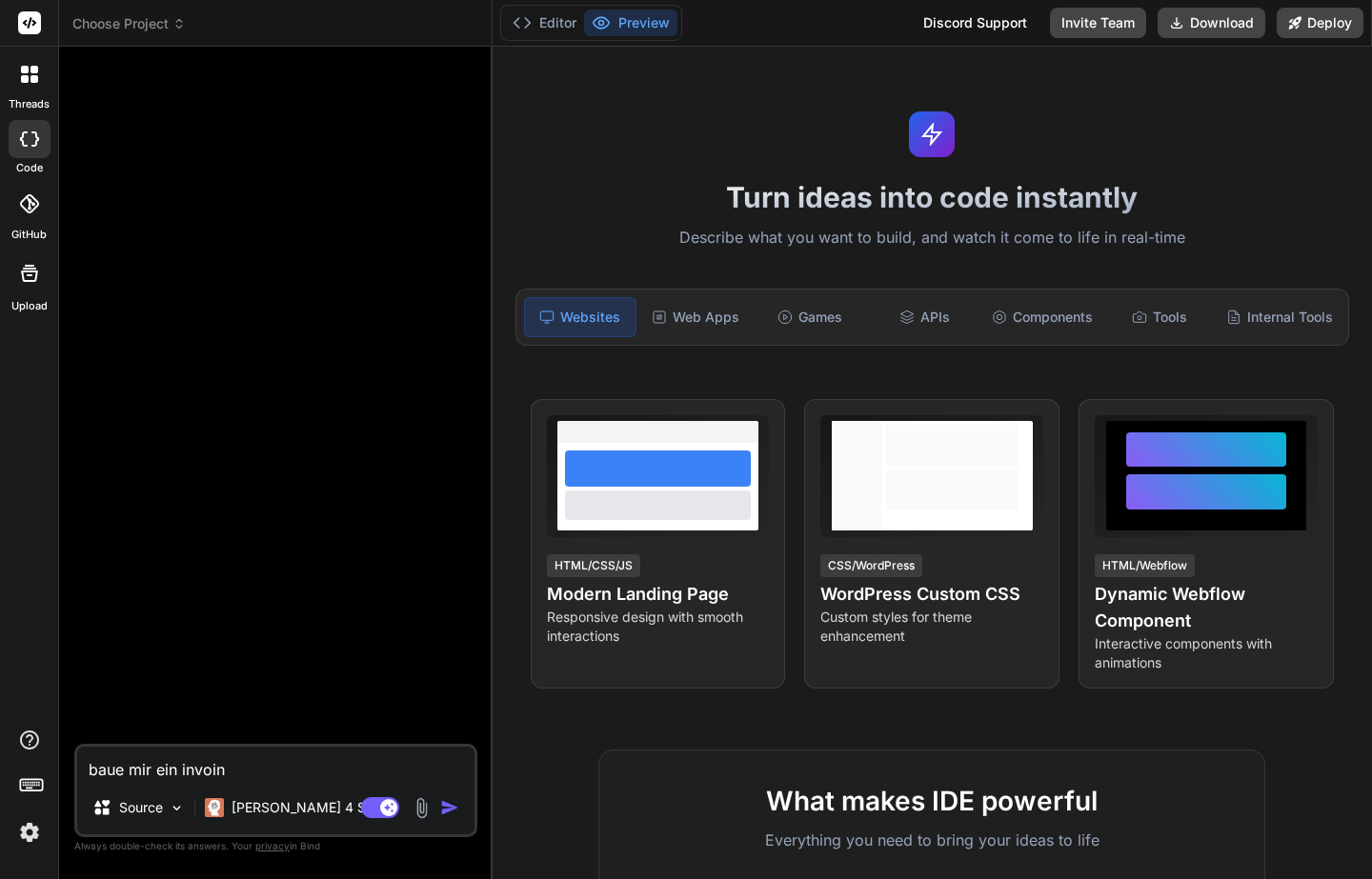
type textarea "x"
type textarea "baue mir ein invoinci"
type textarea "x"
type textarea "baue mir ein invoincin"
type textarea "x"
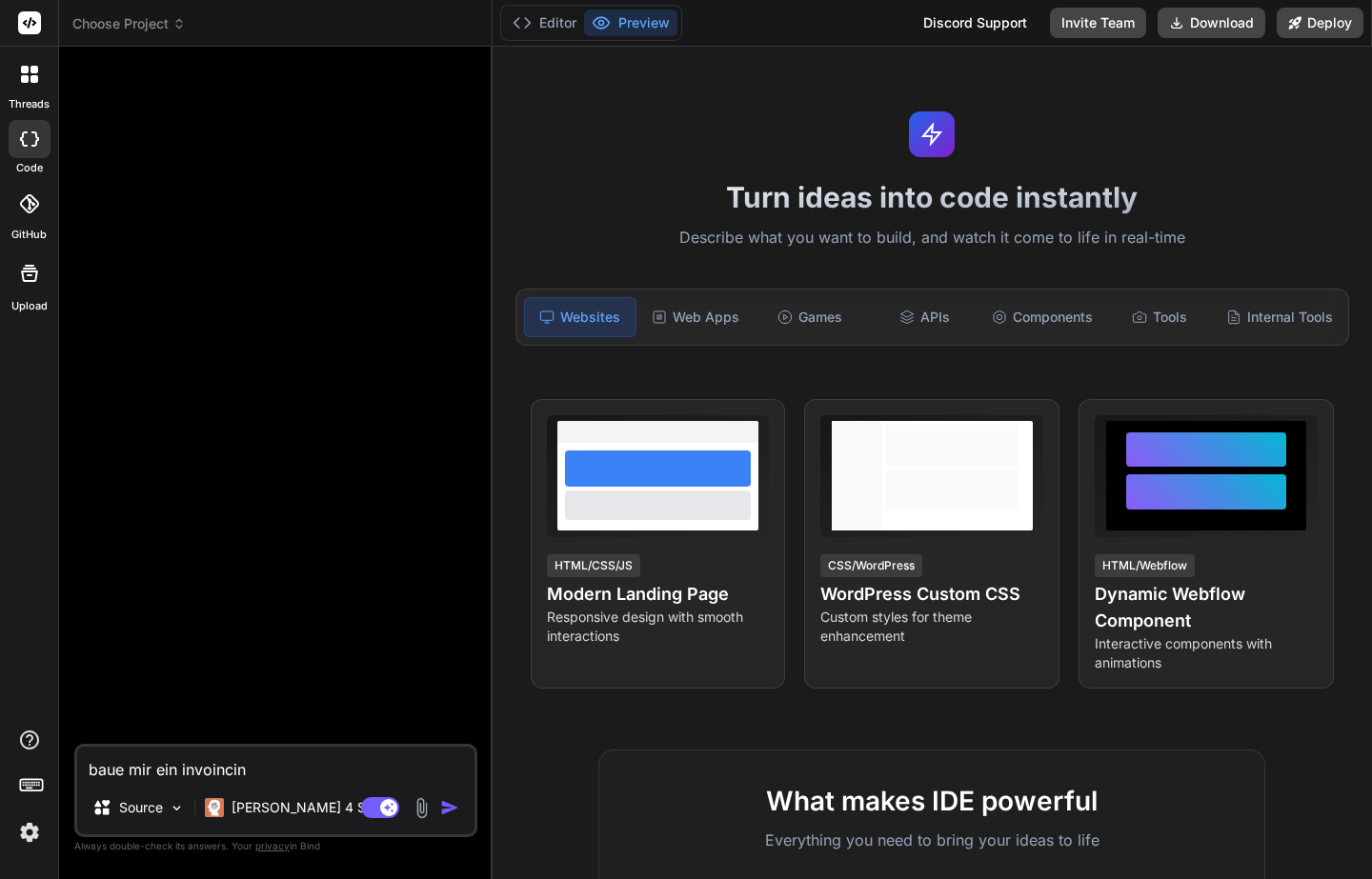
type textarea "baue mir ein invoincing"
type textarea "x"
type textarea "baue mir ein invoincing"
type textarea "x"
type textarea "baue mir ein invoincing t"
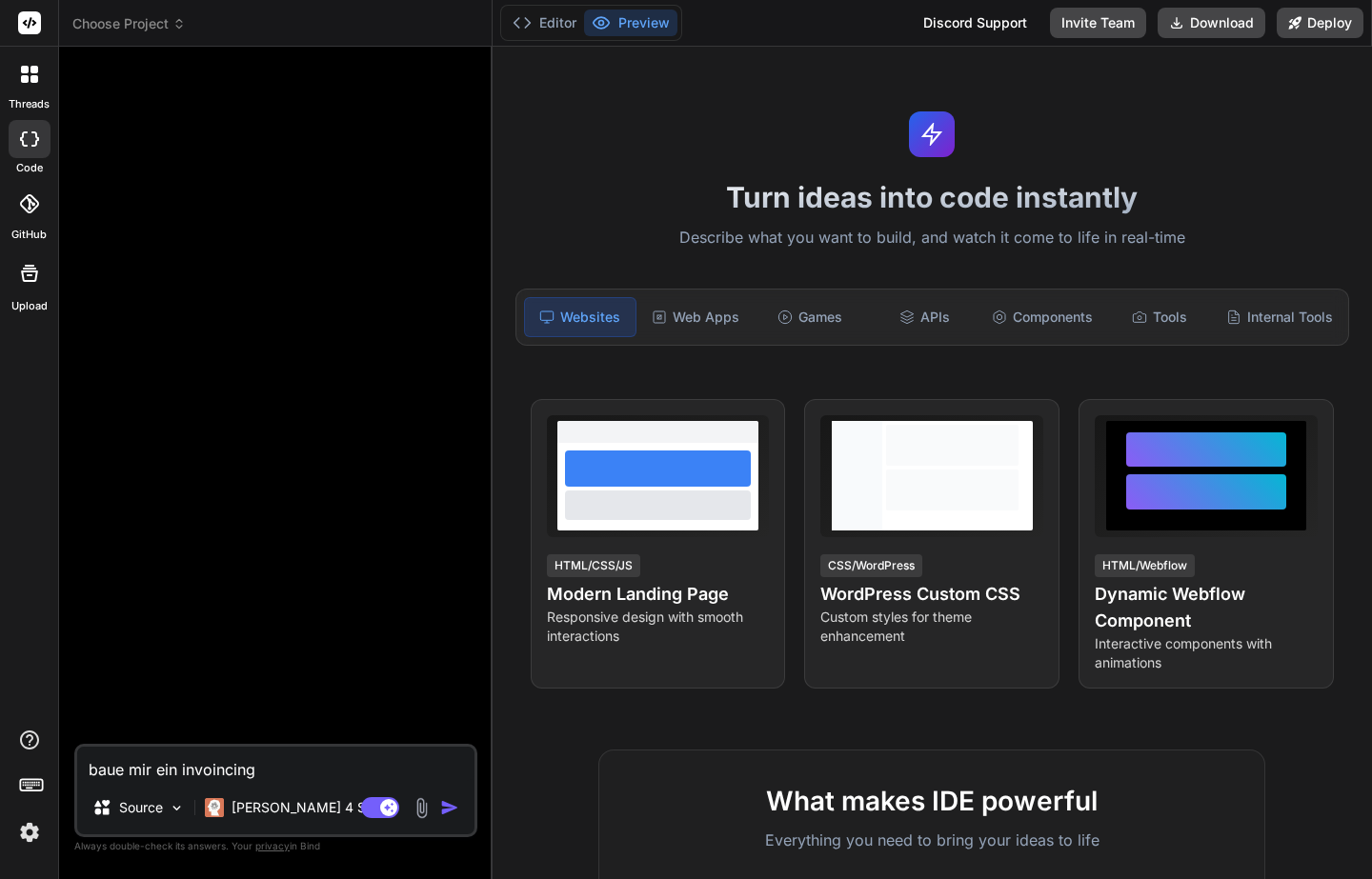
type textarea "x"
type textarea "baue mir ein invoincing to"
type textarea "x"
type textarea "baue mir ein invoincing too"
type textarea "x"
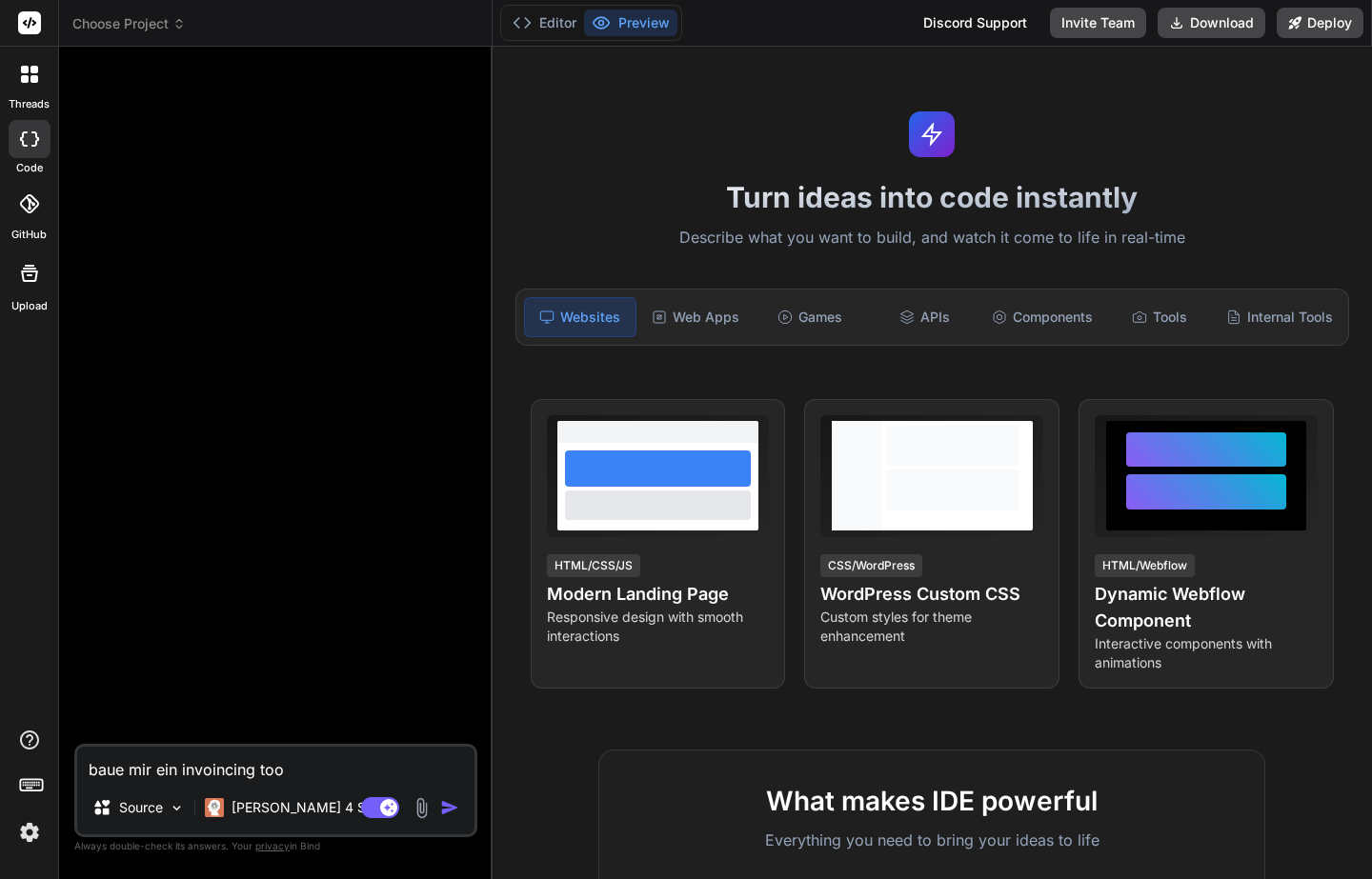
type textarea "baue mir ein invoincing tool"
type textarea "x"
type textarea "baue mir ein invoincing tool"
type textarea "x"
type textarea "baue mir ein invoincing tool m"
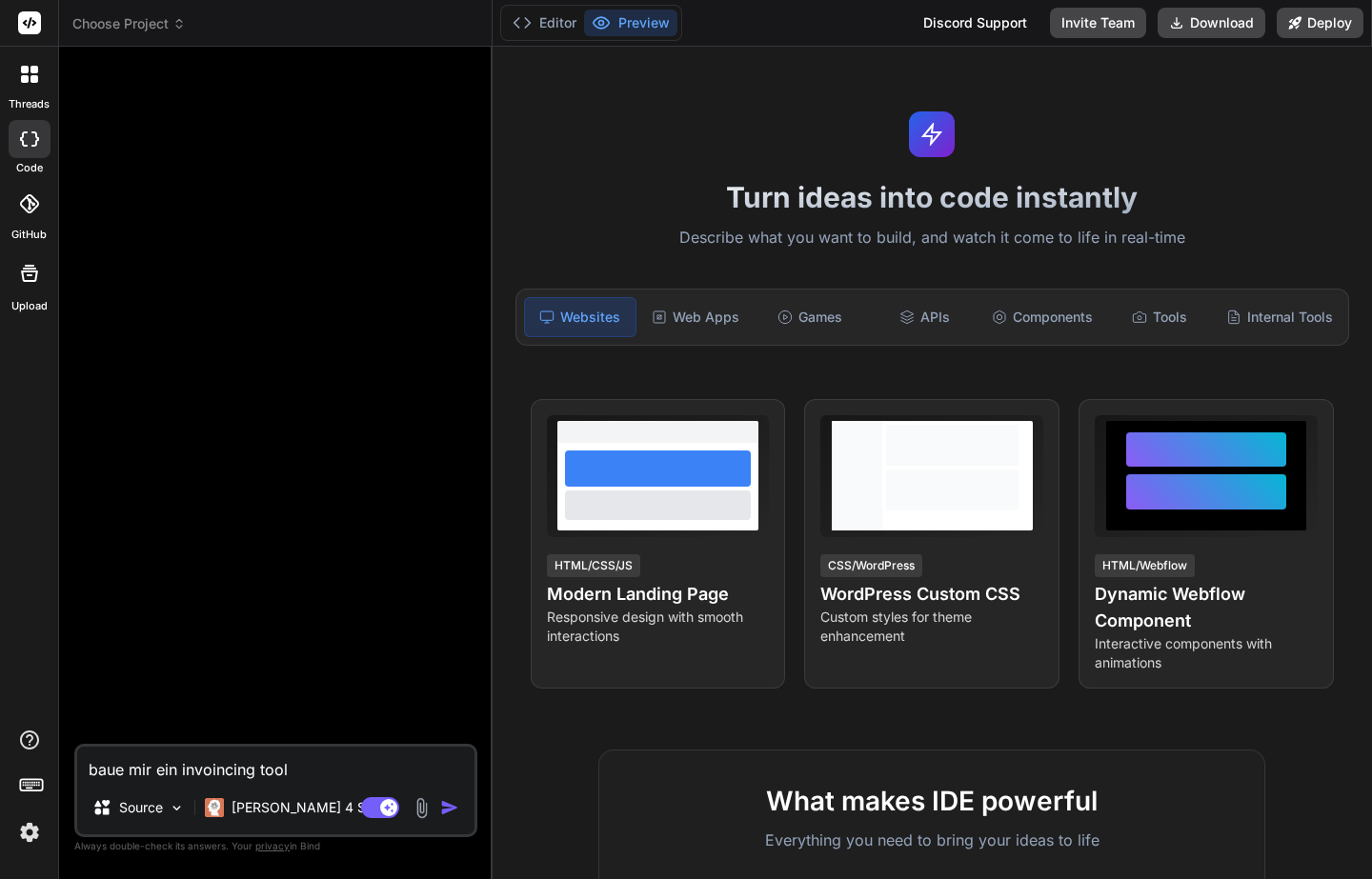
type textarea "x"
type textarea "baue mir ein invoincing tool mi"
type textarea "x"
type textarea "baue mir ein invoincing tool mit"
type textarea "x"
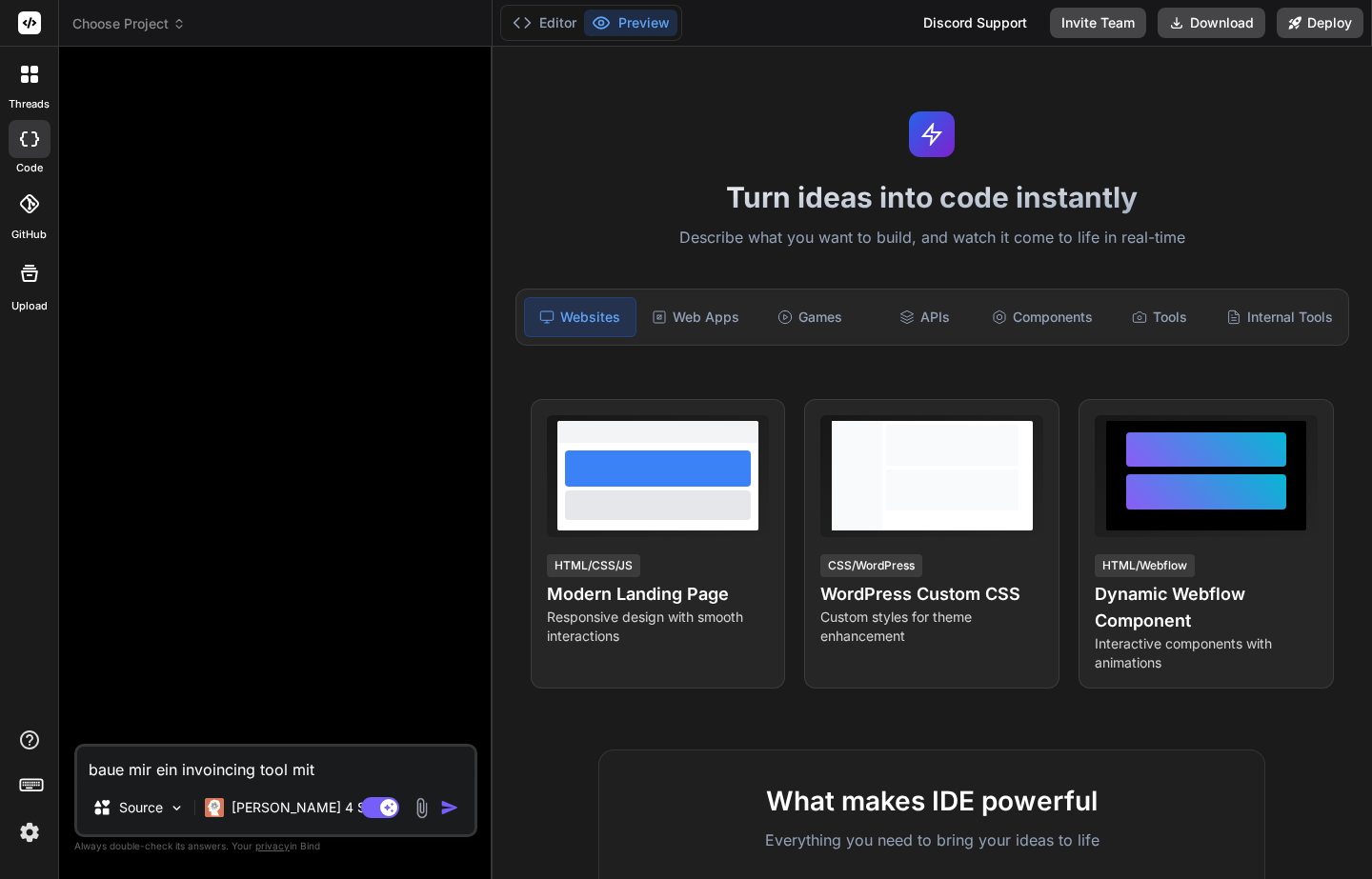
type textarea "baue mir ein invoincing tool mit"
type textarea "x"
type textarea "baue mir ein invoincing tool mit"
type textarea "x"
type textarea "baue mir ein invoincing tool mit:"
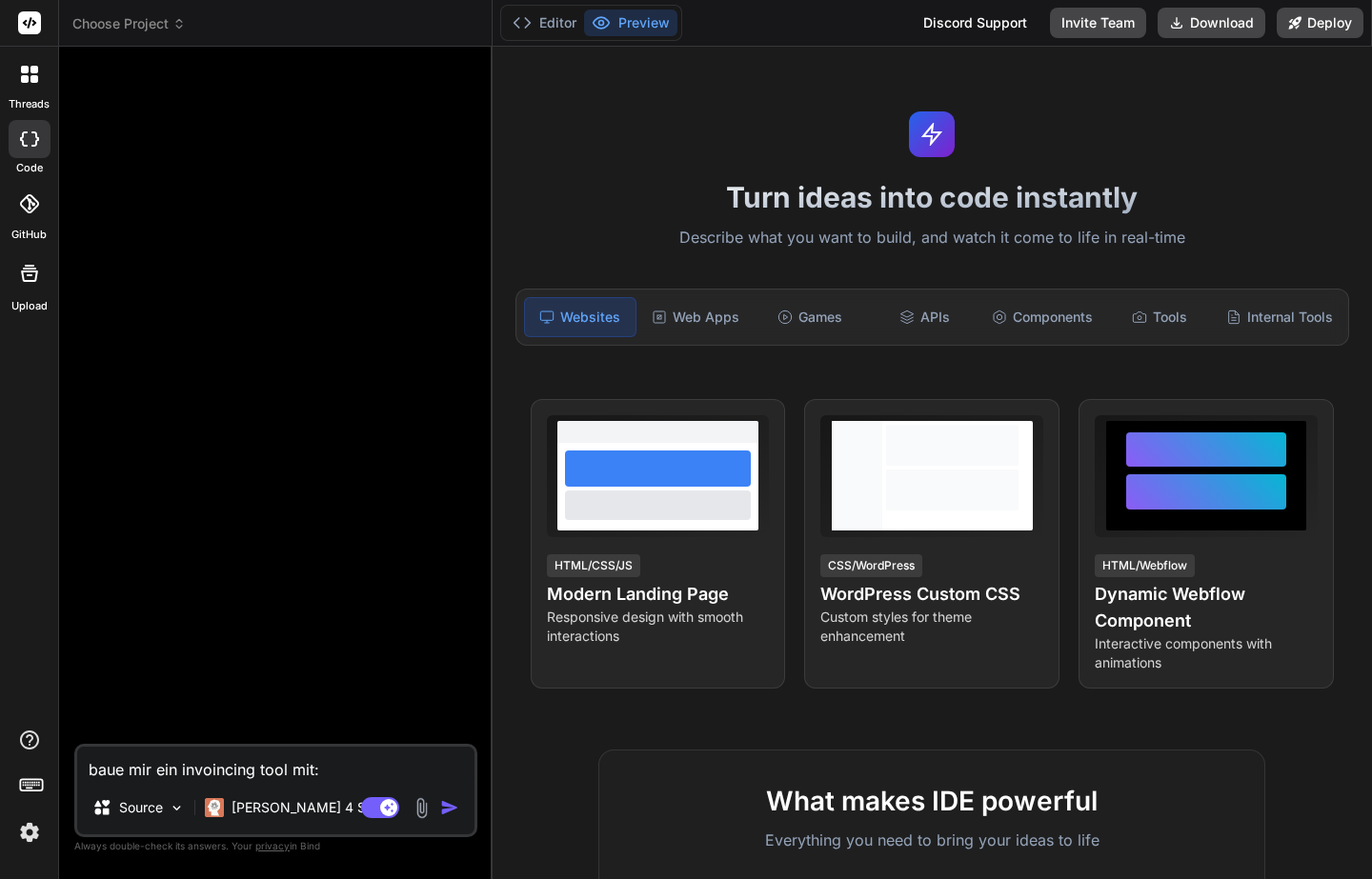
type textarea "x"
type textarea "baue mir ein invoincing tool mit:"
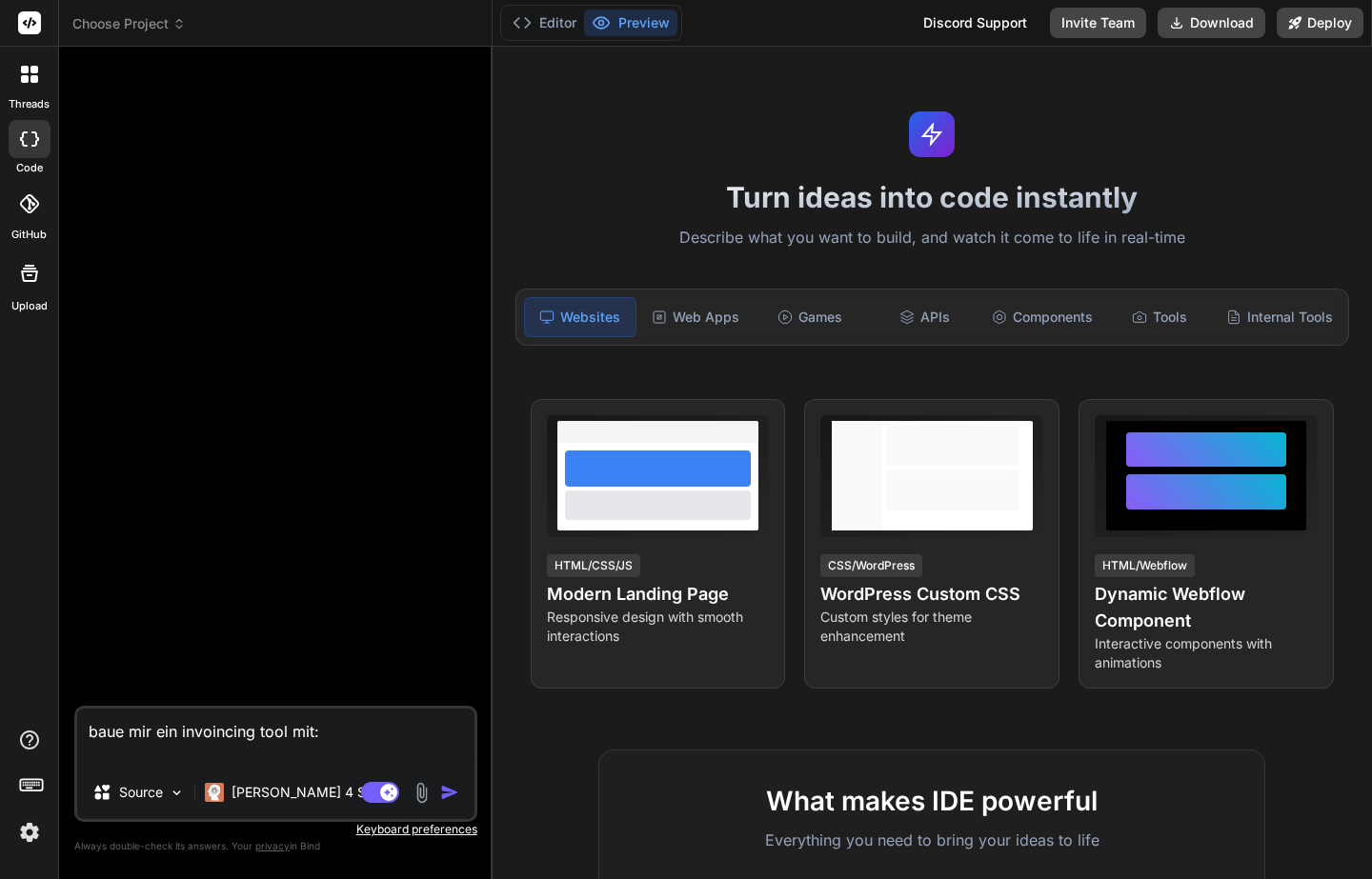
type textarea "x"
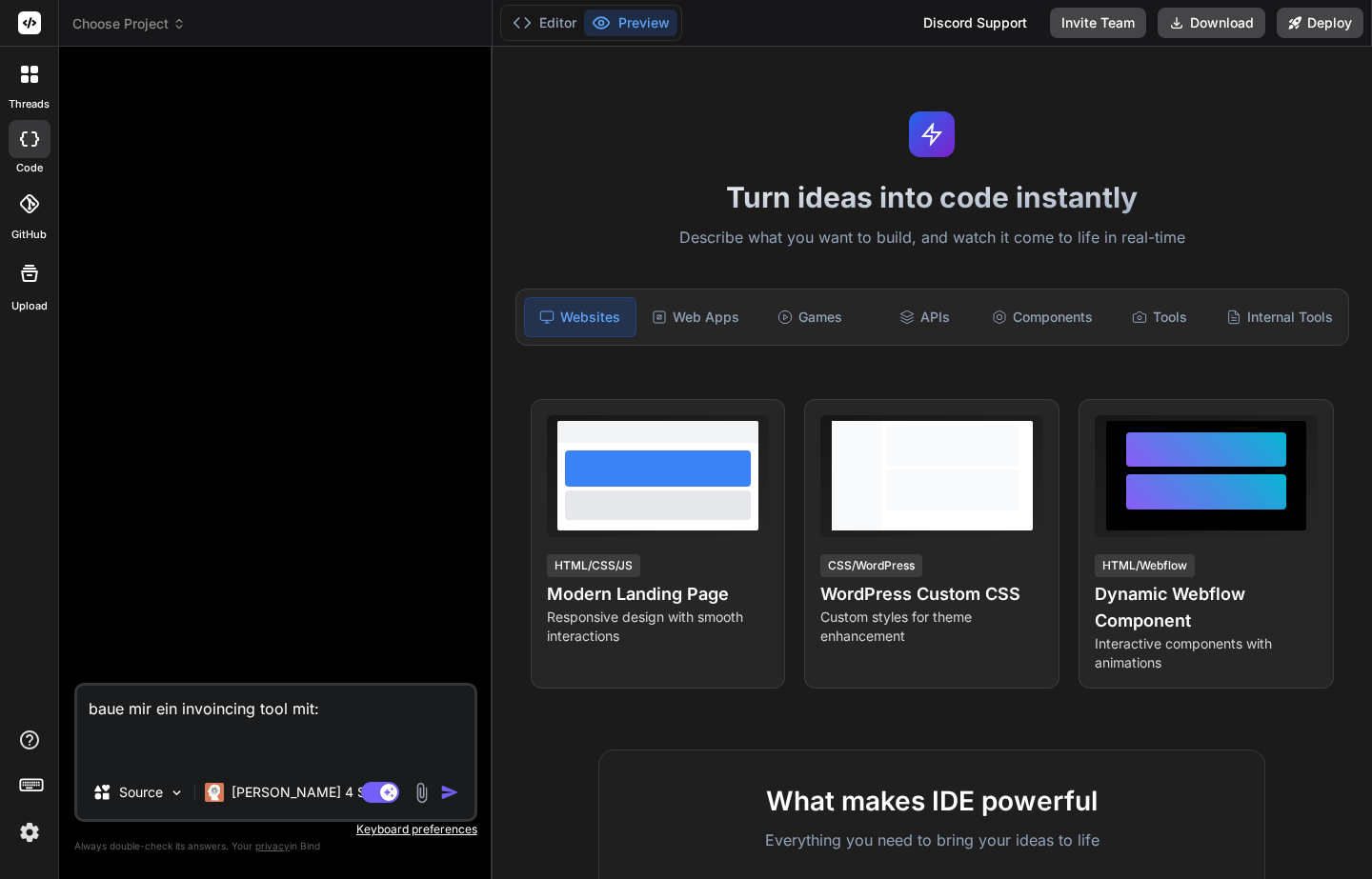
paste textarea "💼 Loremipsumdolo (Sita-cons) 🧾 Adipiscingelitseddo Eiusmodtemporincidi (utl Etd…"
type textarea "lore ips dol sitametcon adip eli: 💼 Seddoeiusmodte (Inci-utla) 🧾 Etdoloremagnaa…"
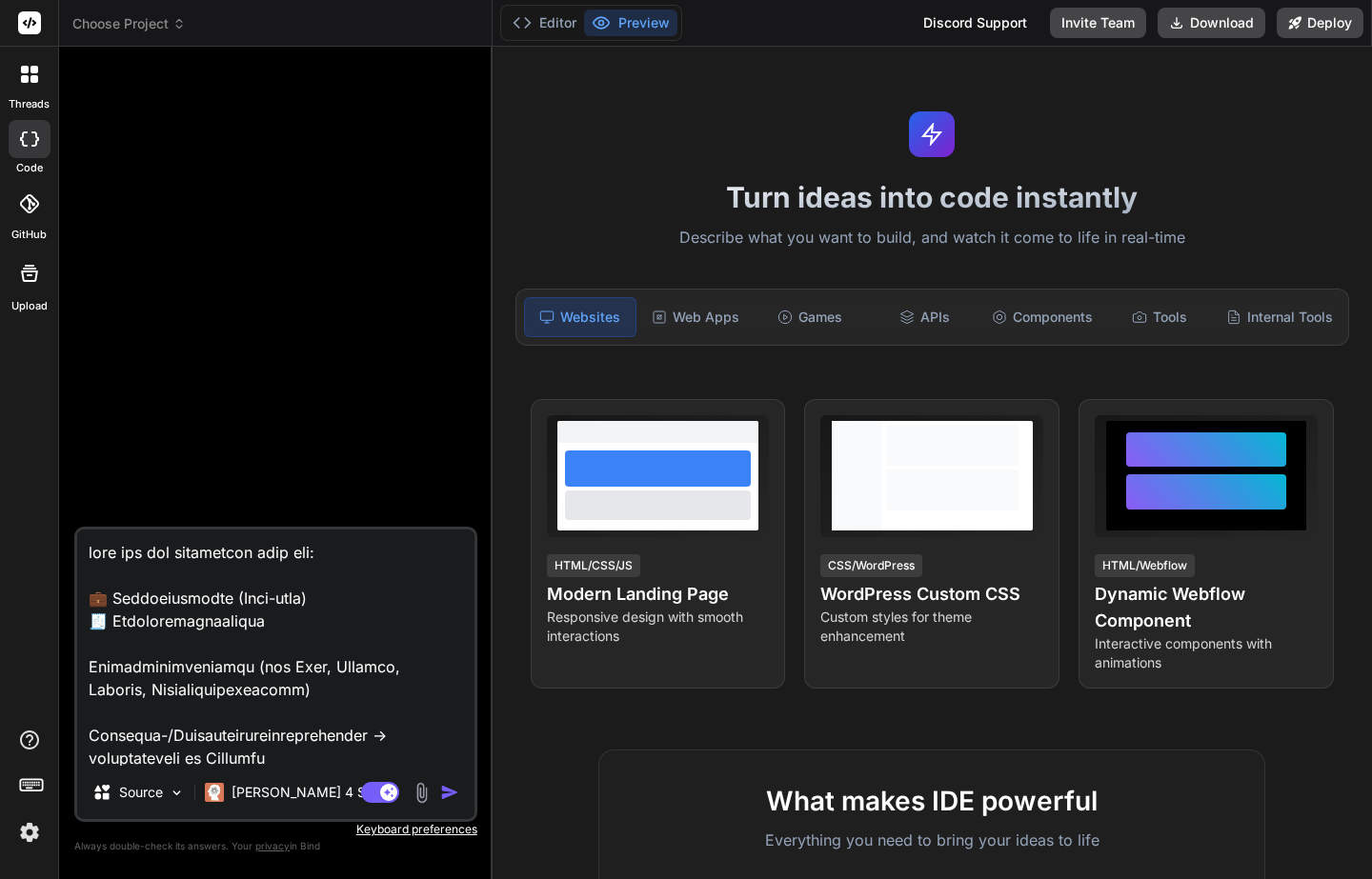
scroll to position [2151, 0]
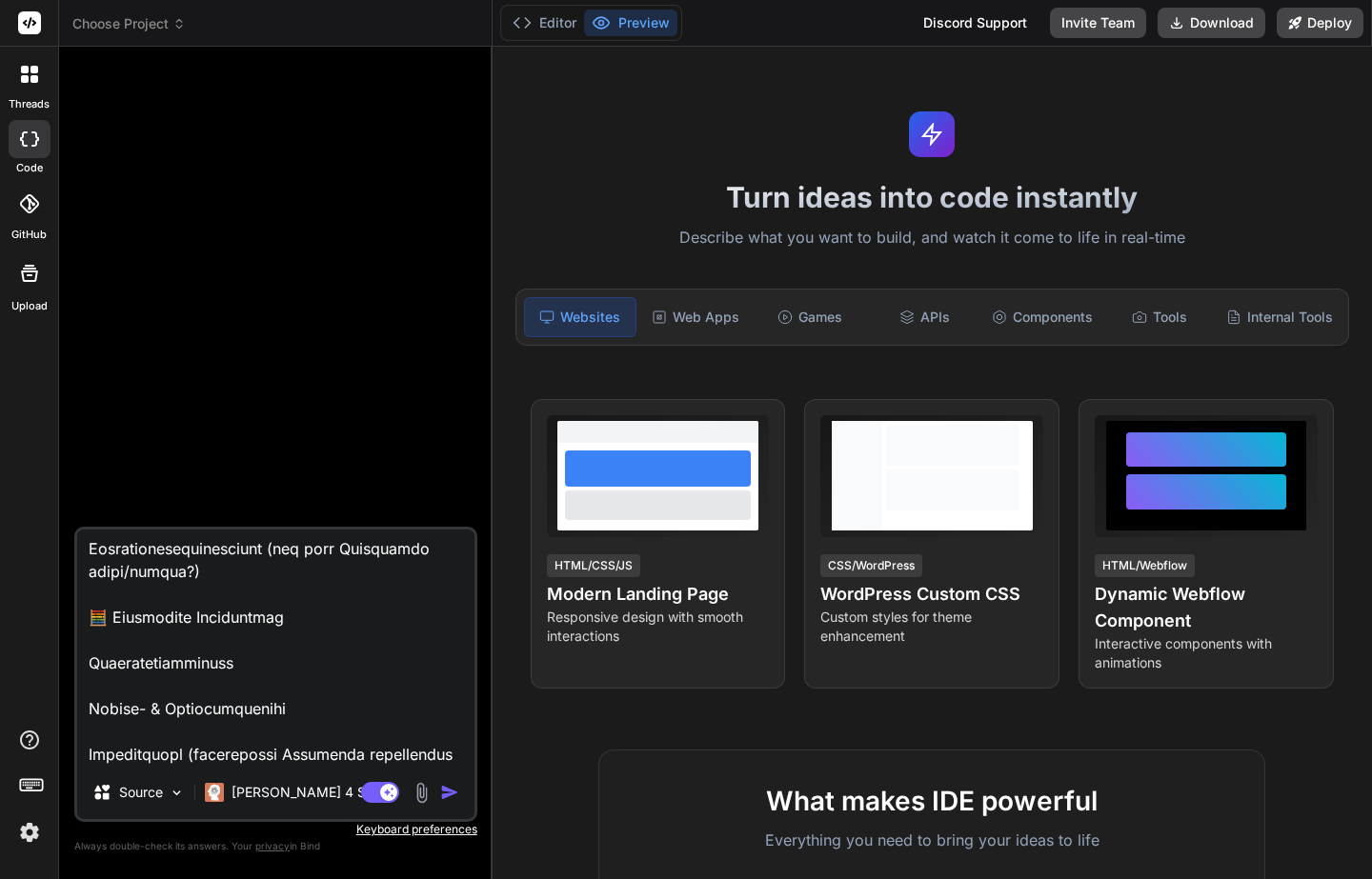
type textarea "x"
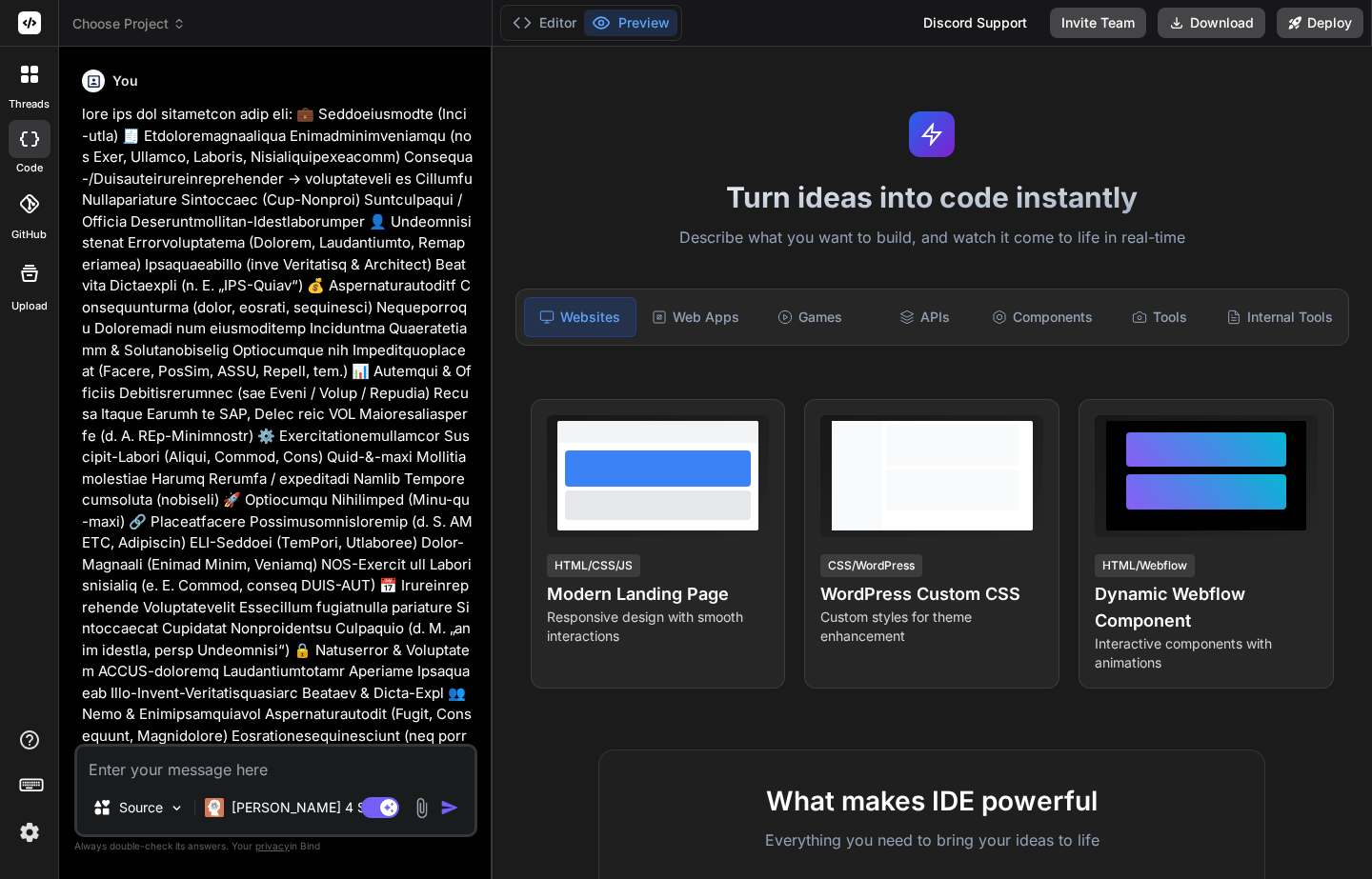
scroll to position [201, 0]
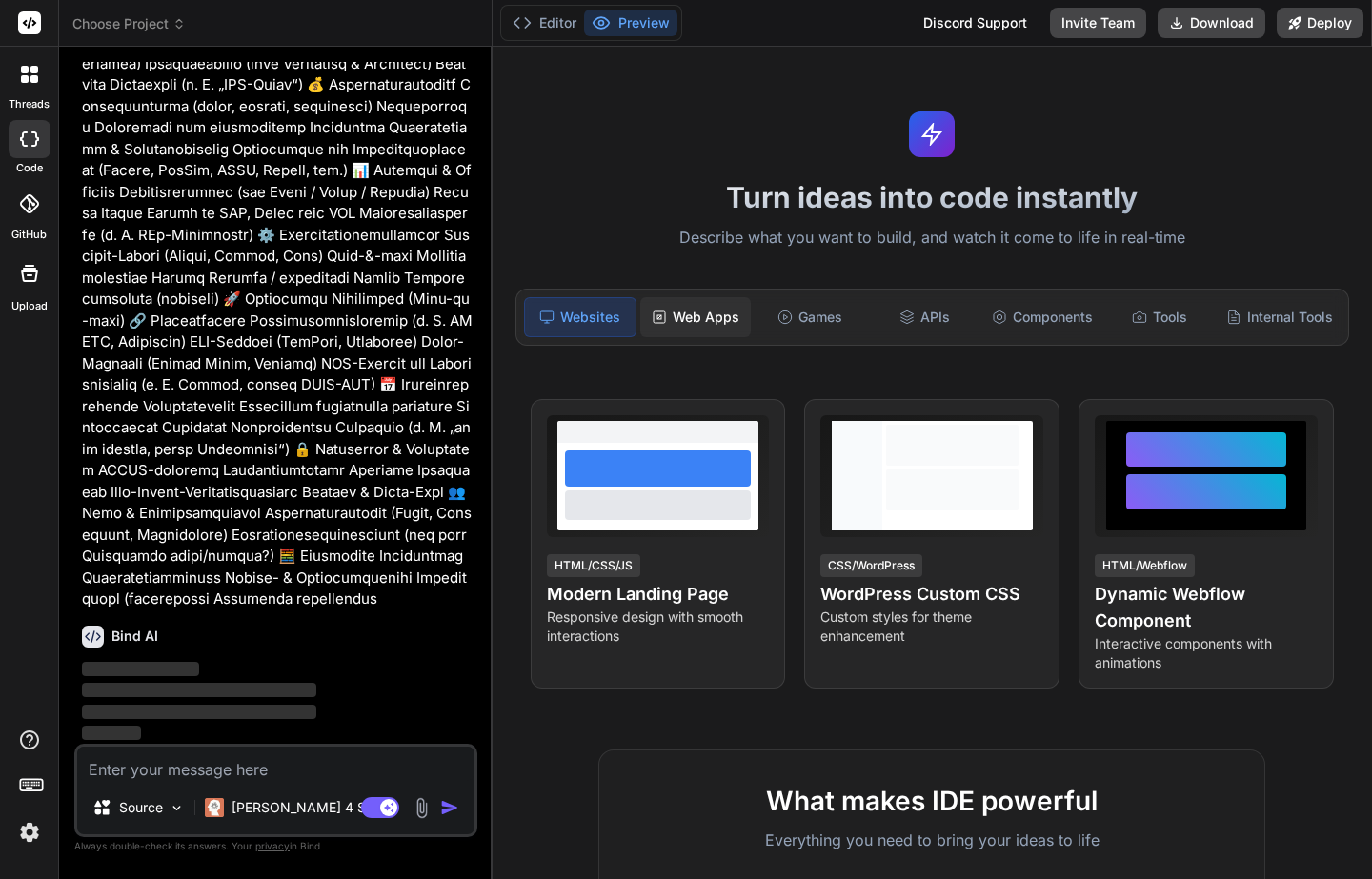
click at [716, 325] on div "Web Apps" at bounding box center [695, 317] width 110 height 40
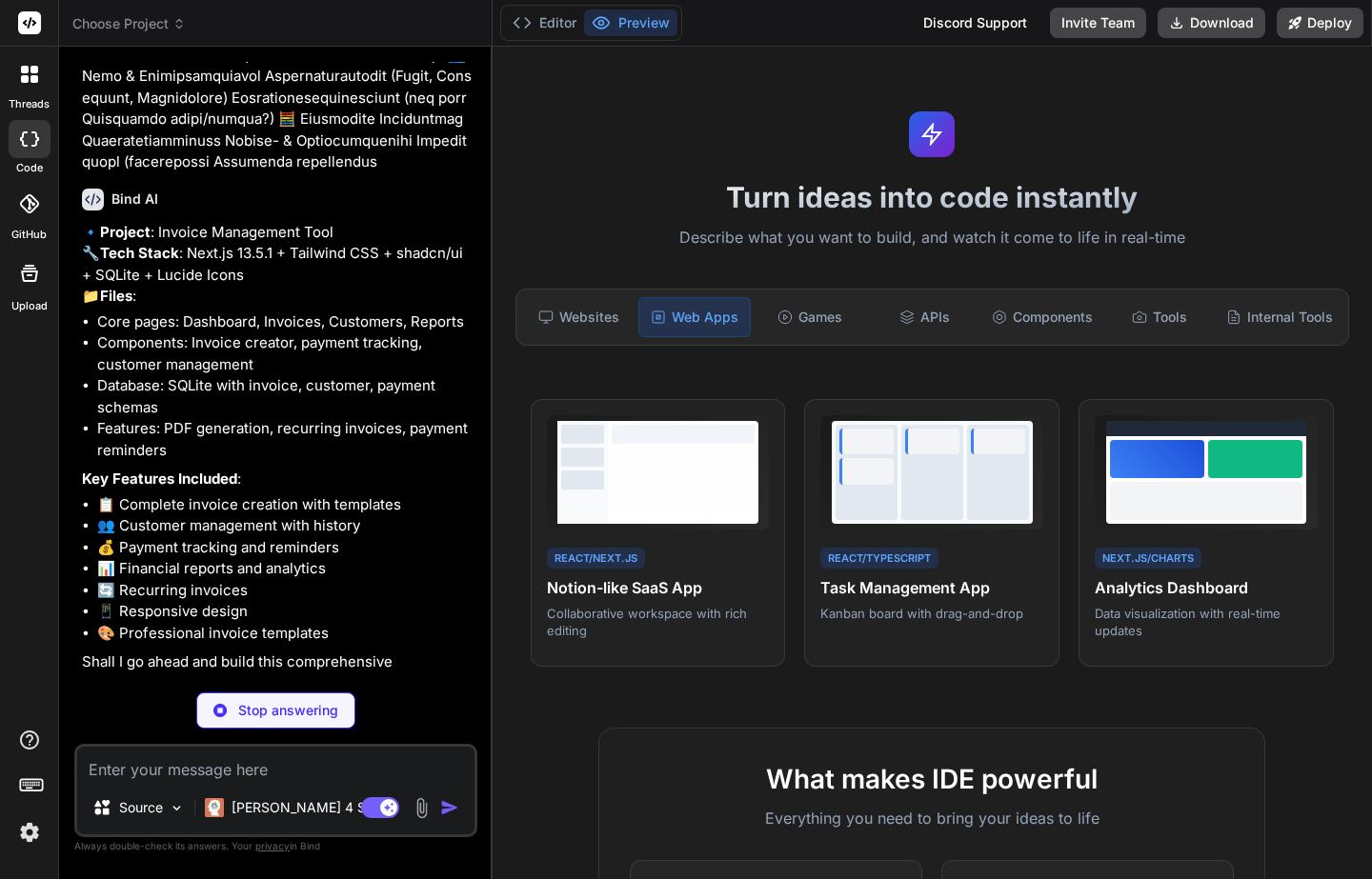
scroll to position [635, 0]
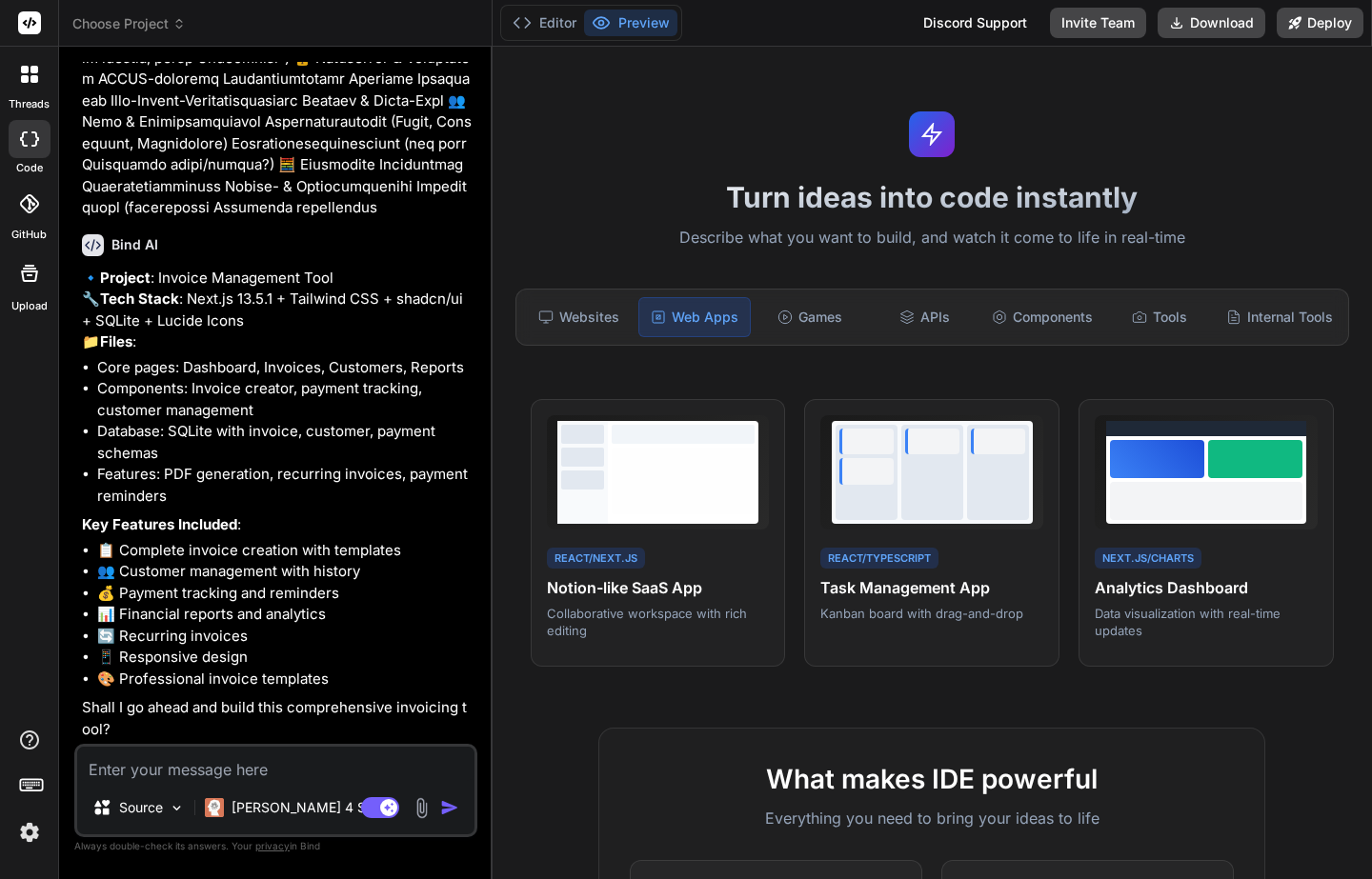
type textarea "x"
click at [217, 758] on textarea at bounding box center [276, 764] width 398 height 34
type textarea "y"
type textarea "x"
type textarea "ye"
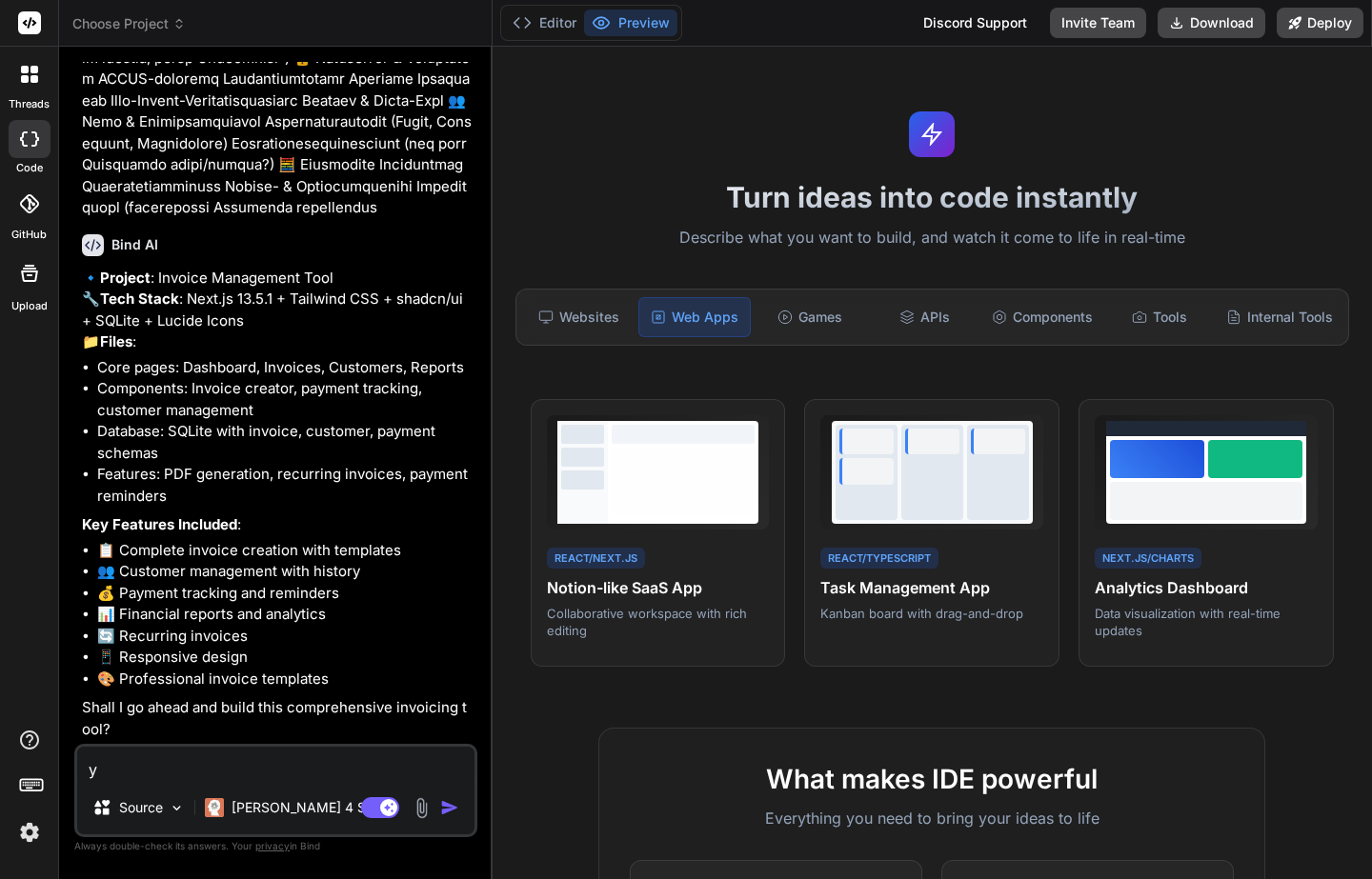
type textarea "x"
type textarea "yes"
type textarea "x"
type textarea "yes+"
type textarea "x"
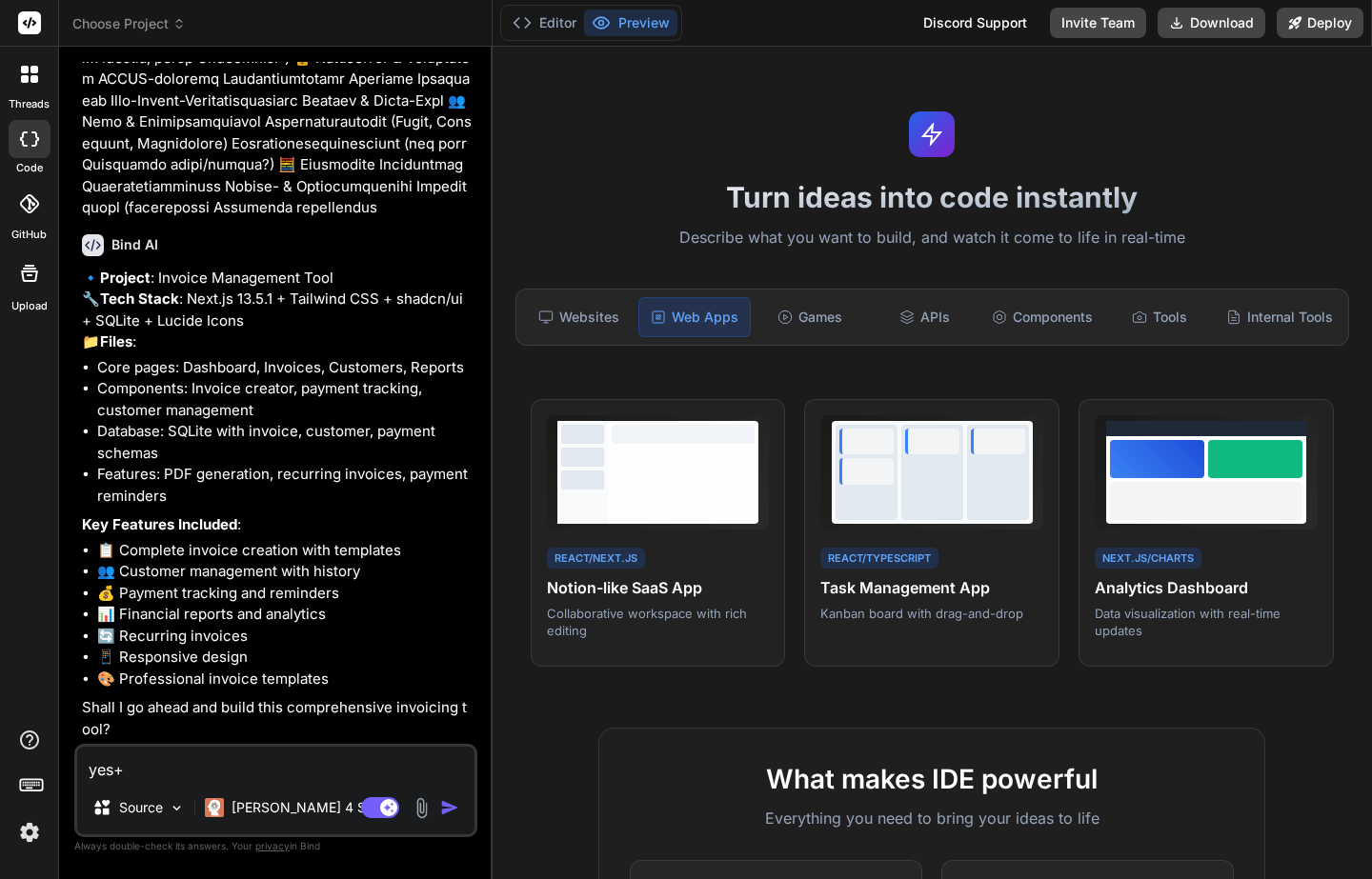
type textarea "yes"
type textarea "x"
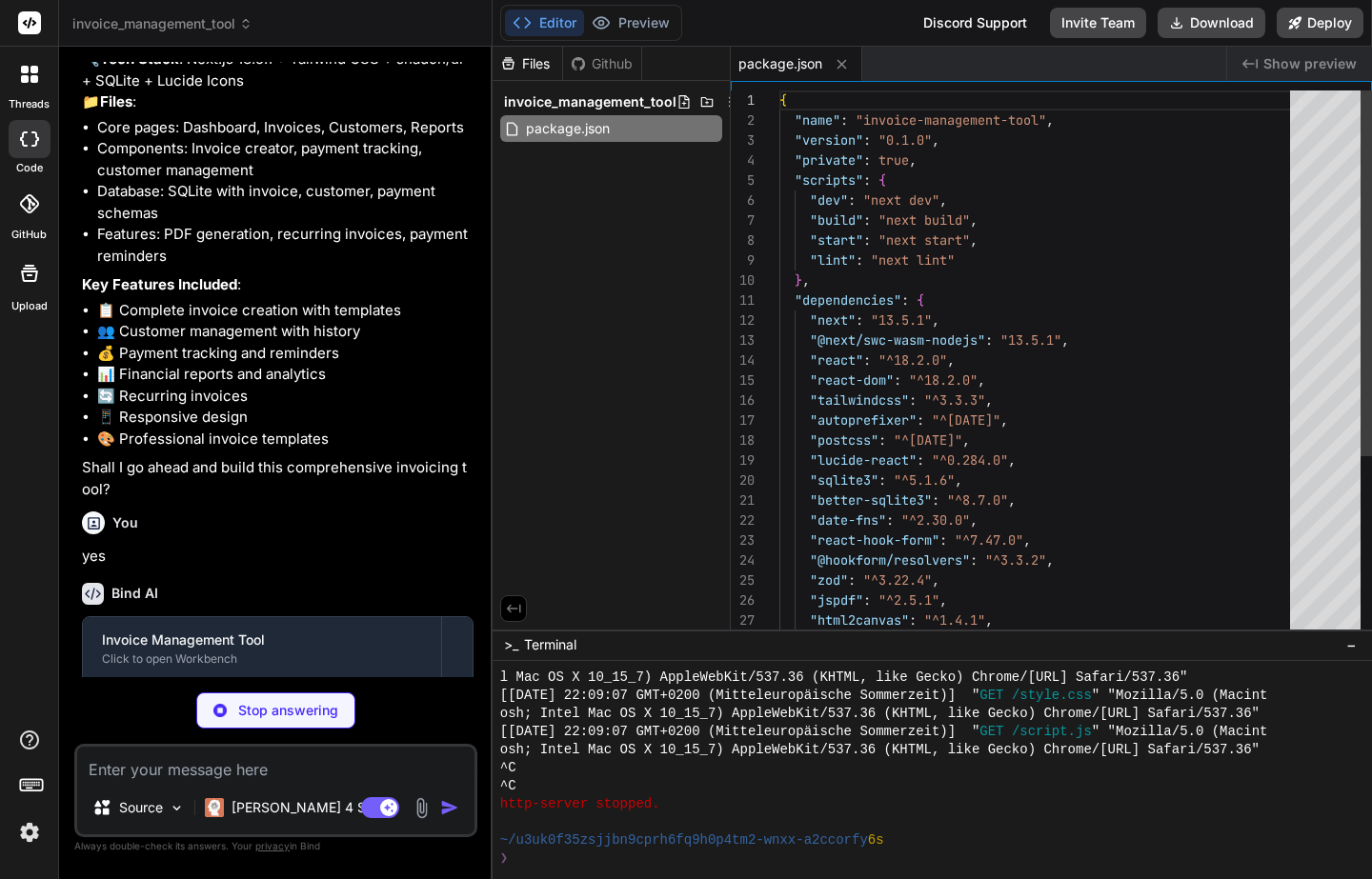
scroll to position [967, 0]
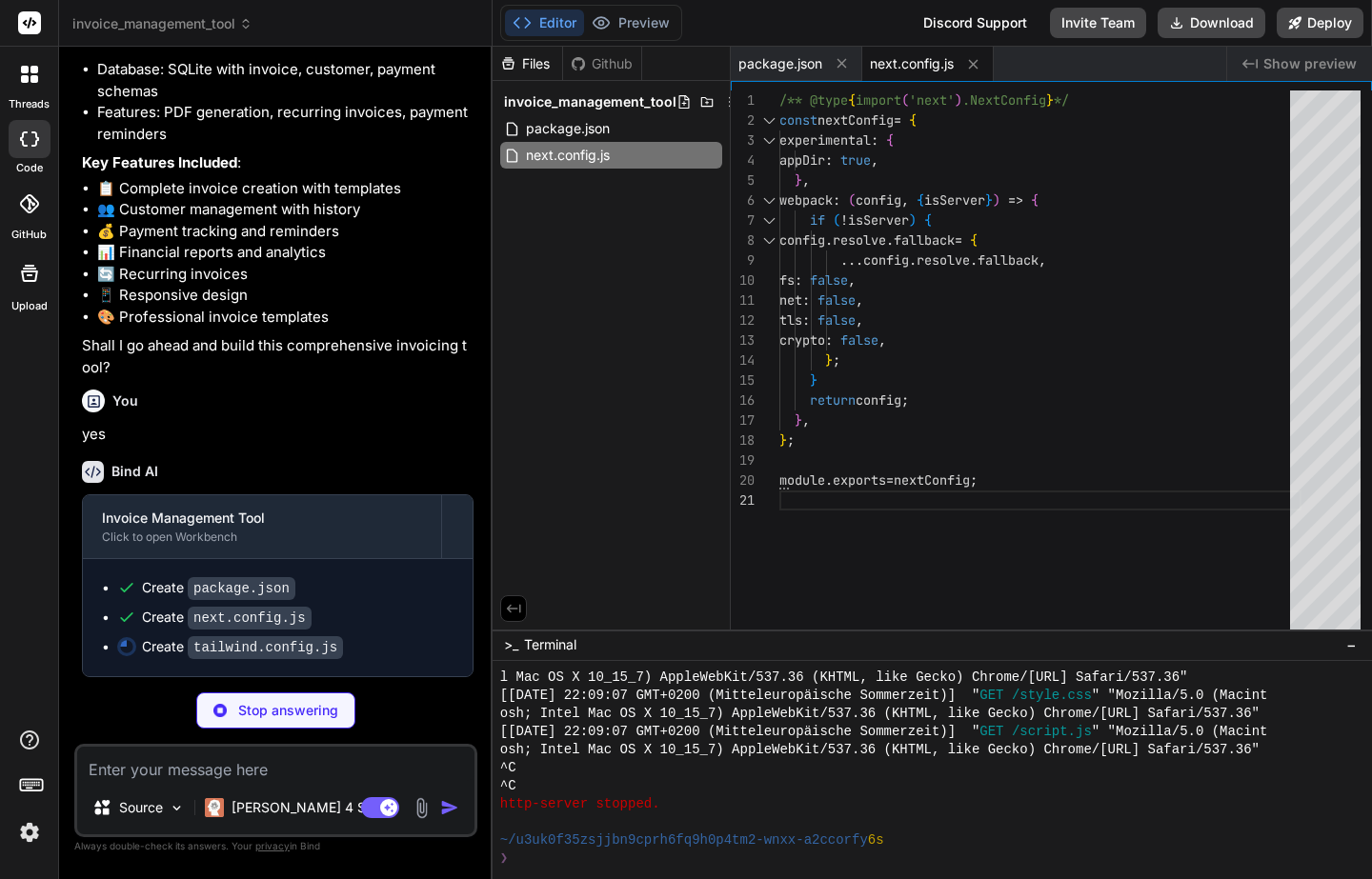
type textarea "x"
type textarea "animation: { "accordion-down": "accordion-down 0.2s ease-out", "accordion-up": …"
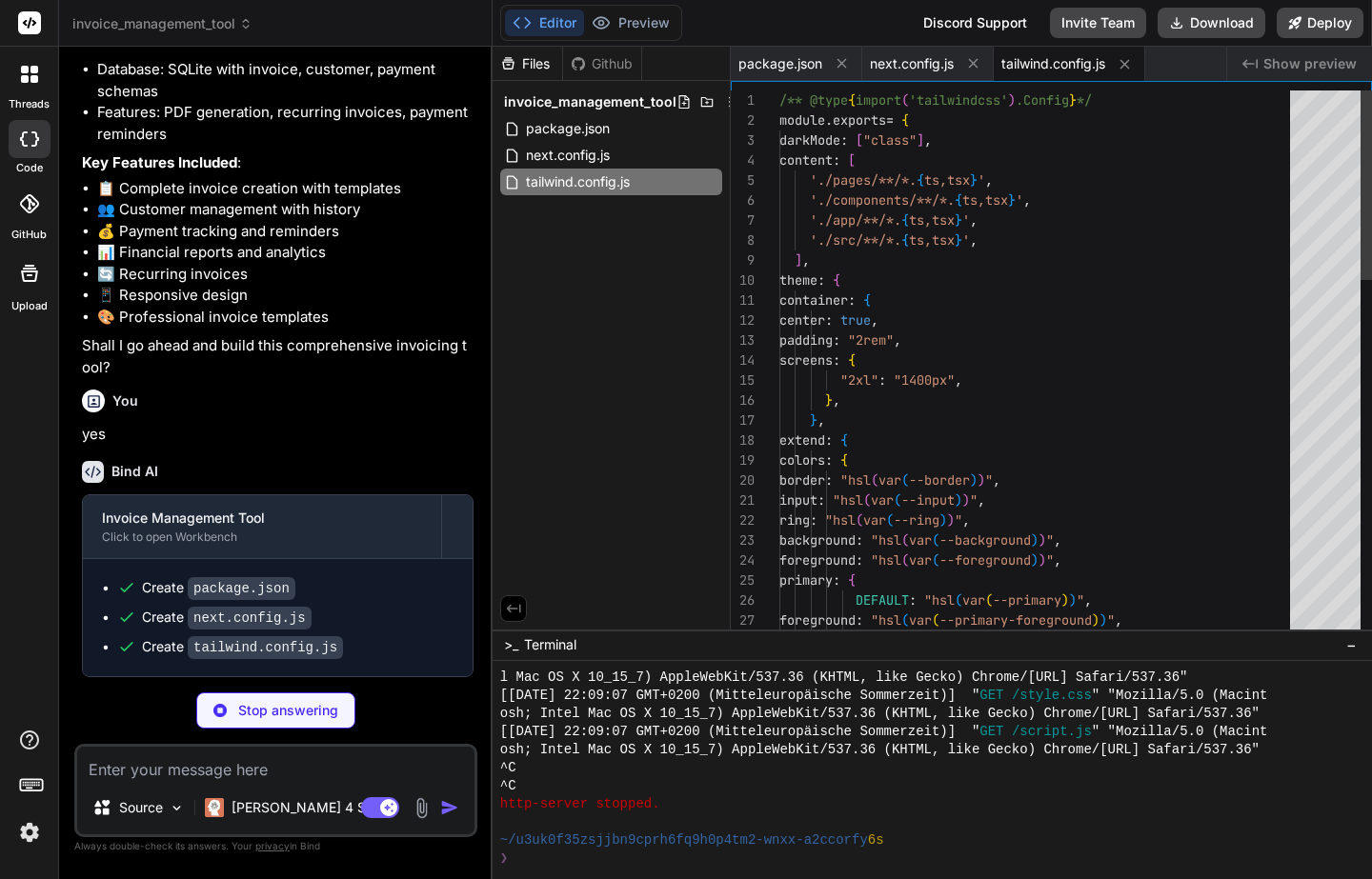
type textarea "x"
type textarea "module.exports = { plugins: { tailwindcss: {}, autoprefixer: {}, }, }"
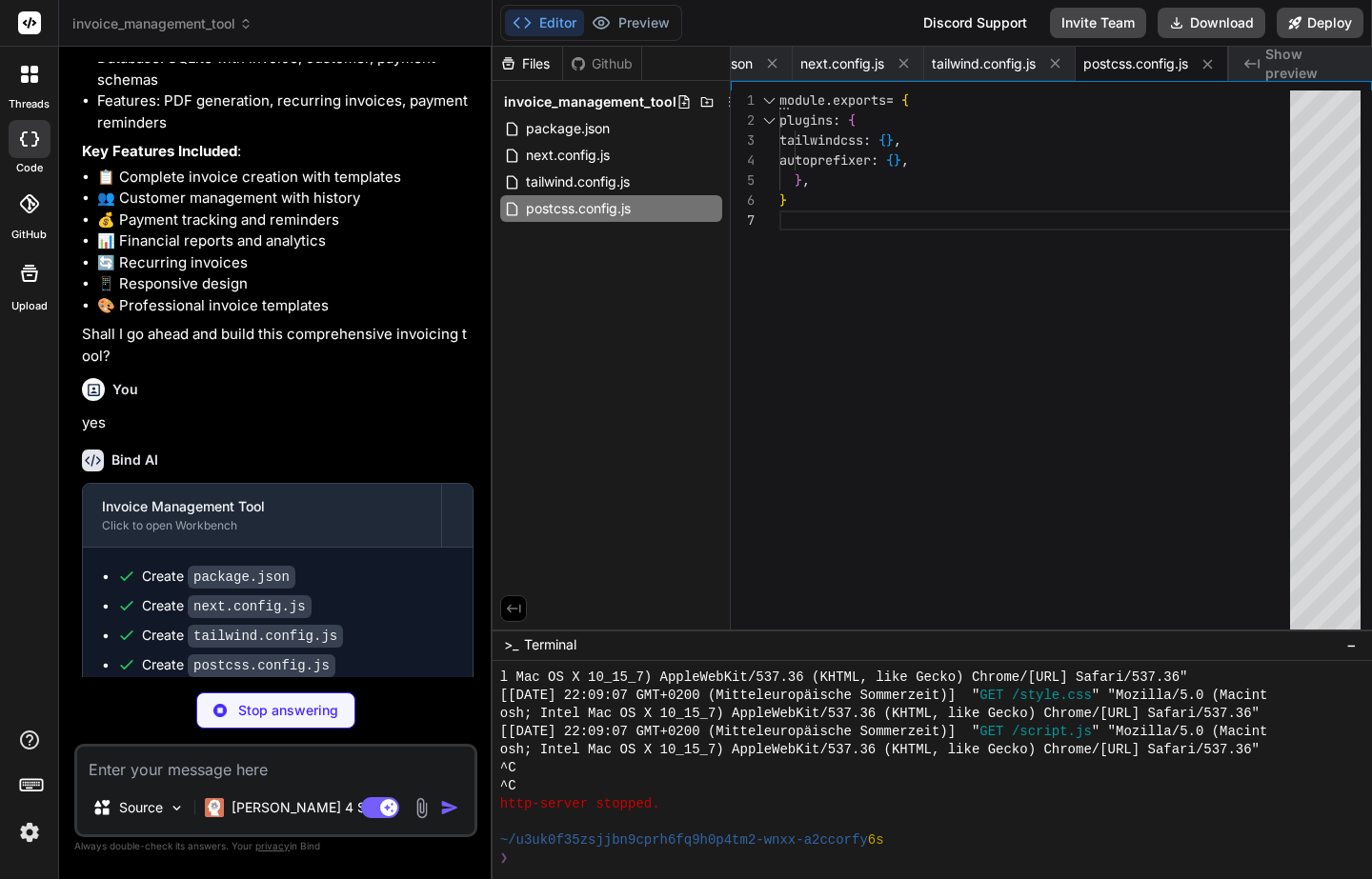
type textarea "x"
type textarea "@layer base { * { @apply border-border; } body { @apply bg-background text-fore…"
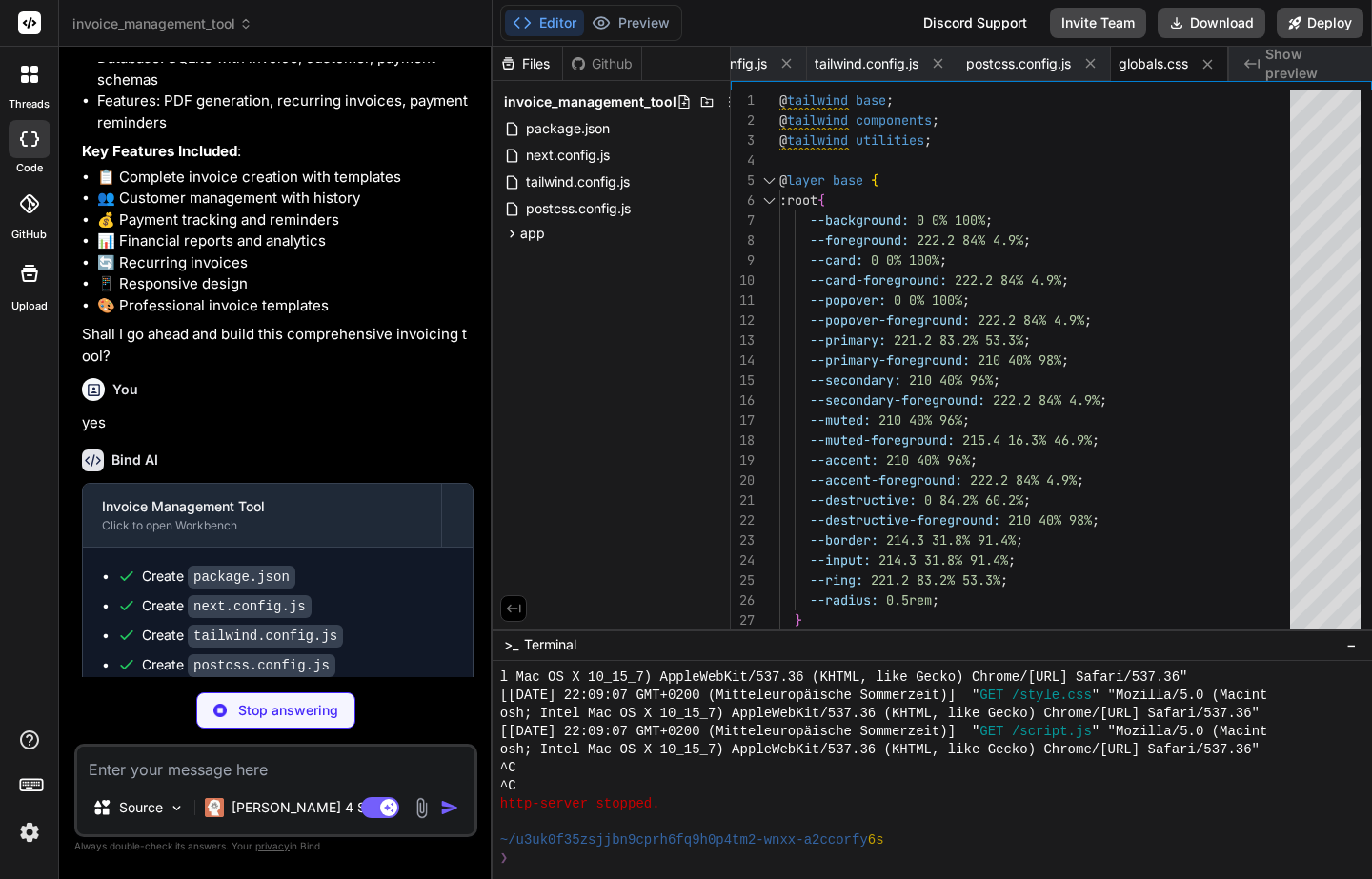
type textarea "x"
type textarea "import { type ClassValue, clsx } from "clsx" import { twMerge } from "tailwind-…"
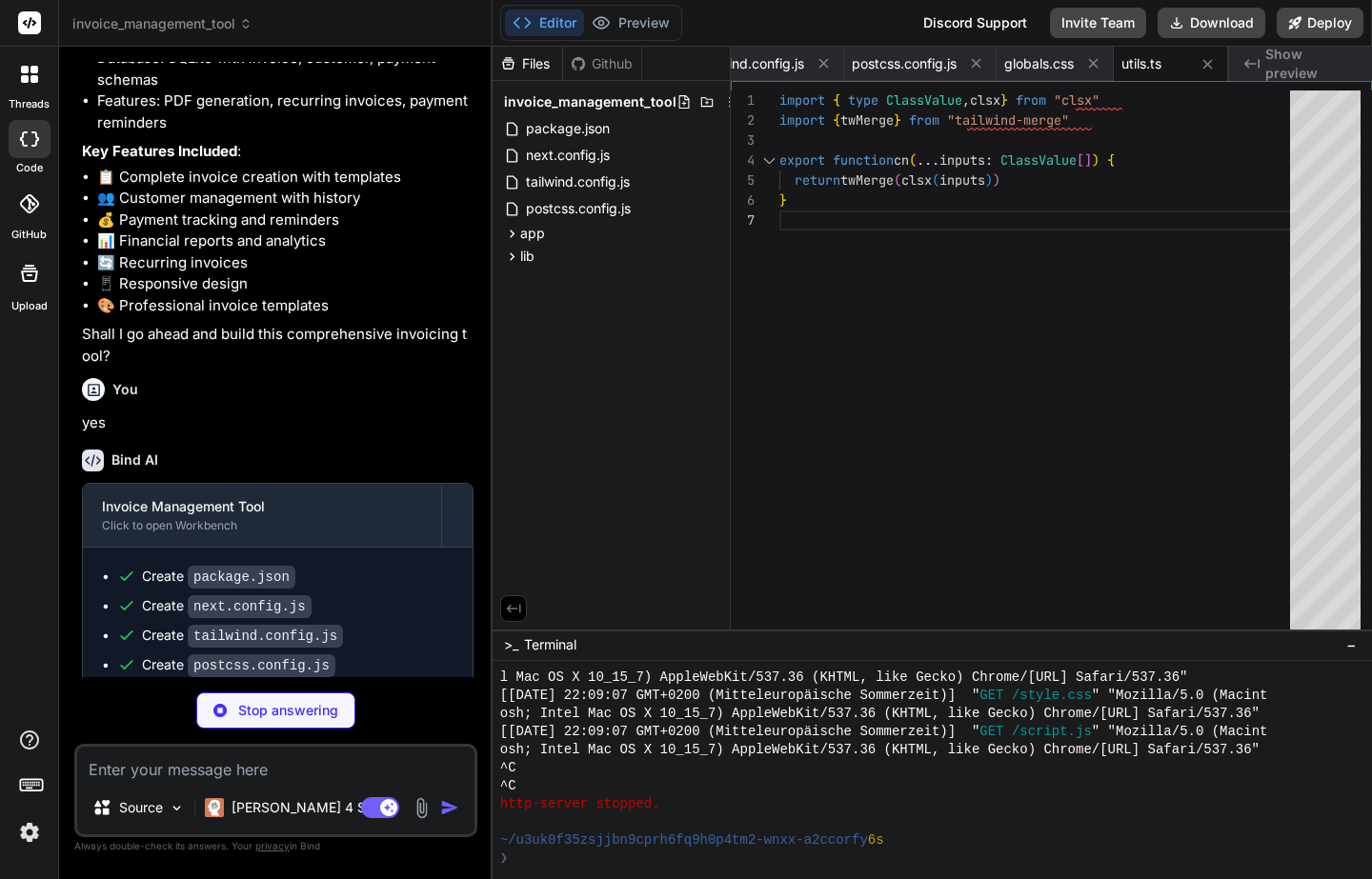
type textarea "x"
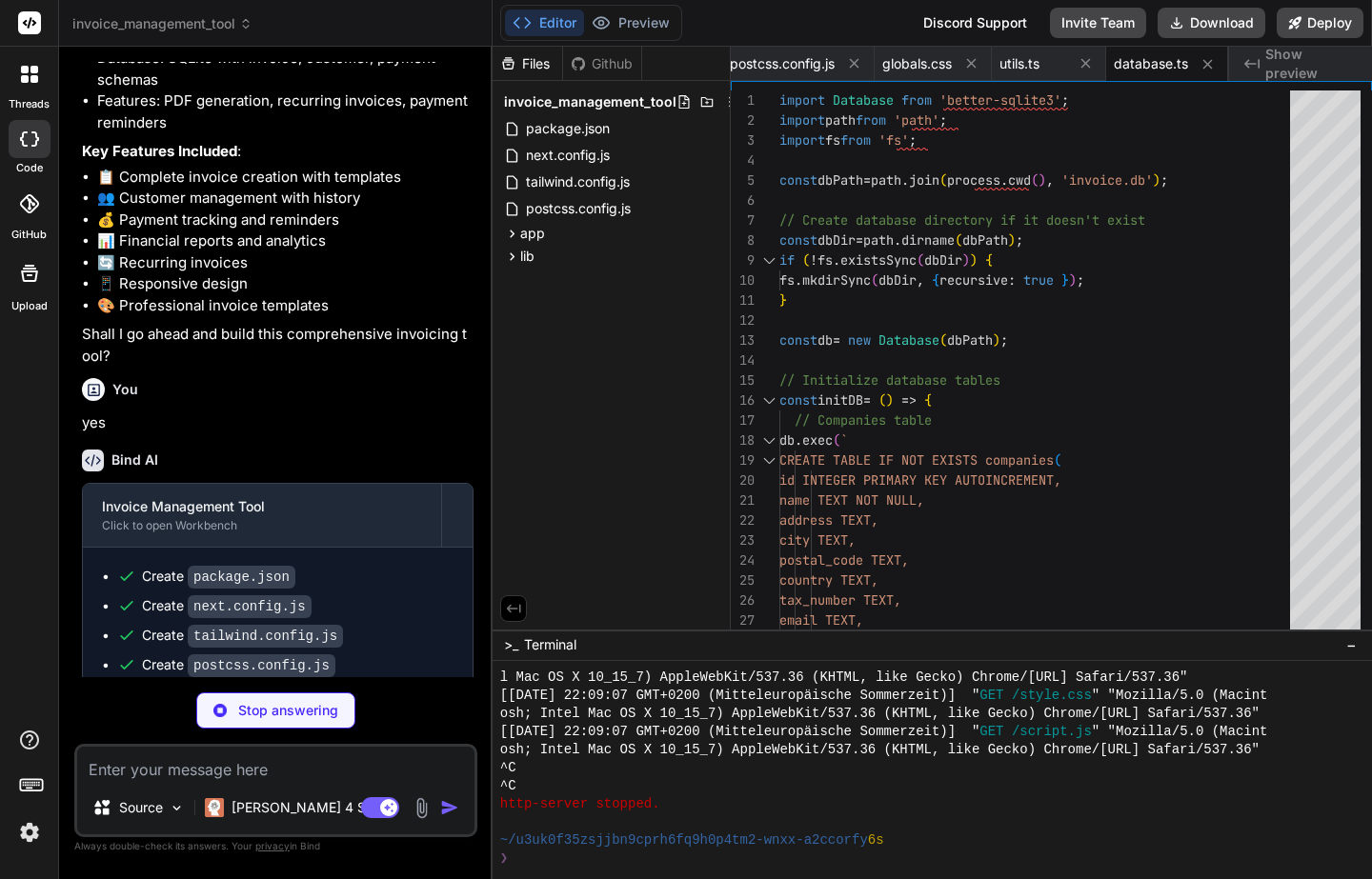
type textarea "x"
type textarea "Button.displayName = "Button" export { Button }"
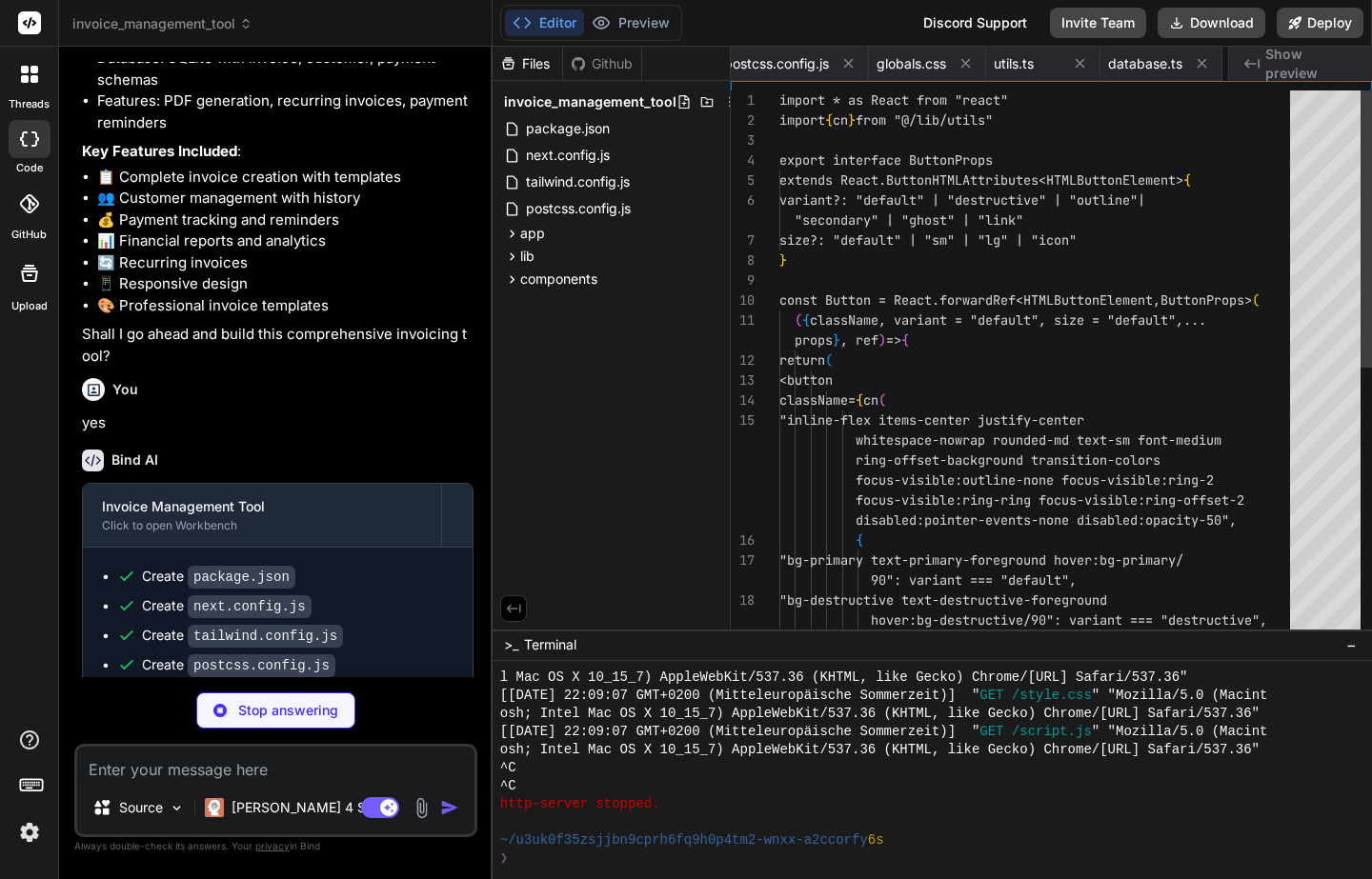
scroll to position [0, 543]
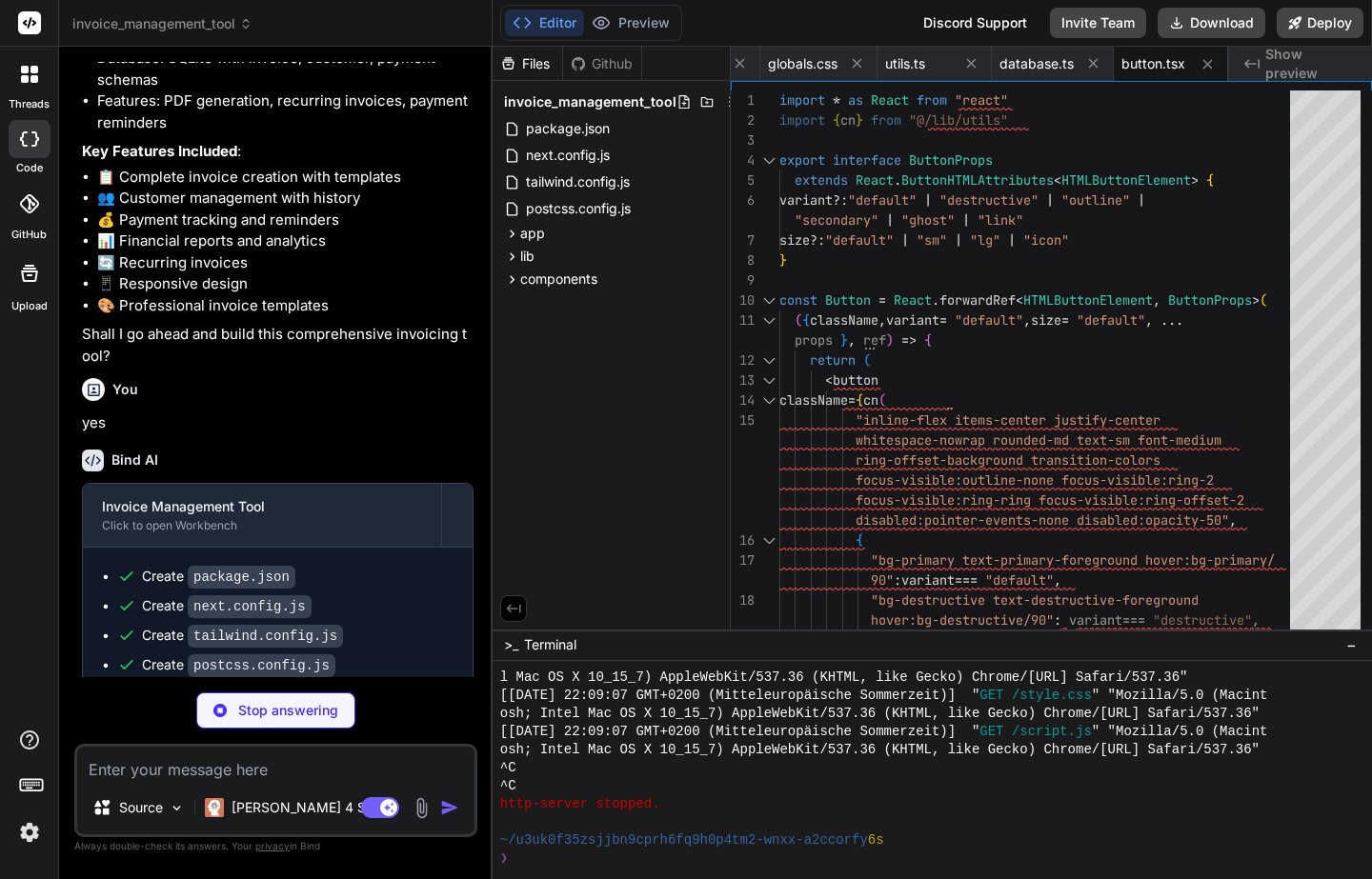
type textarea "x"
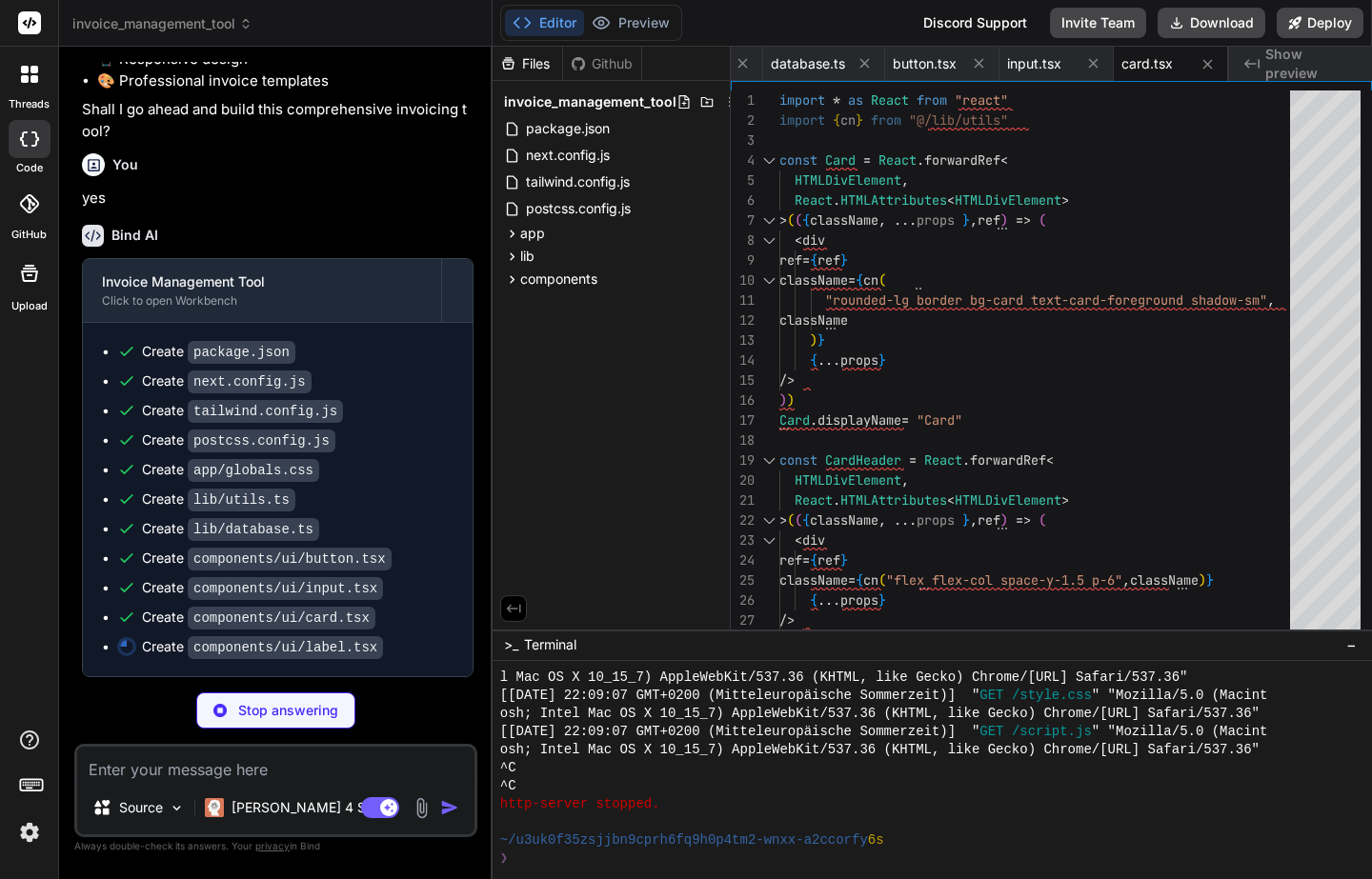
scroll to position [0, 886]
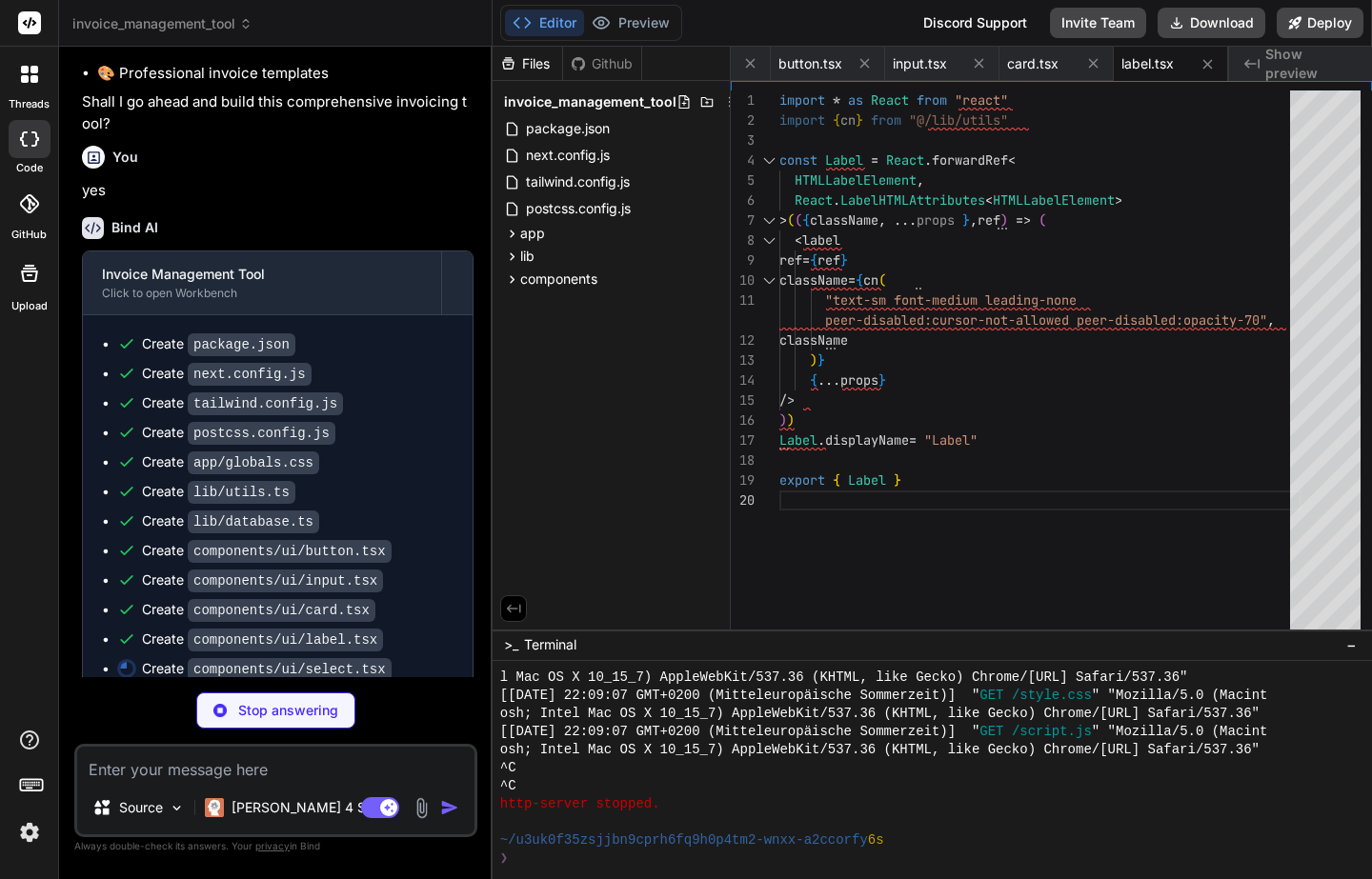
type textarea "x"
type textarea "} ) Select.displayName = "Select" export { Select }"
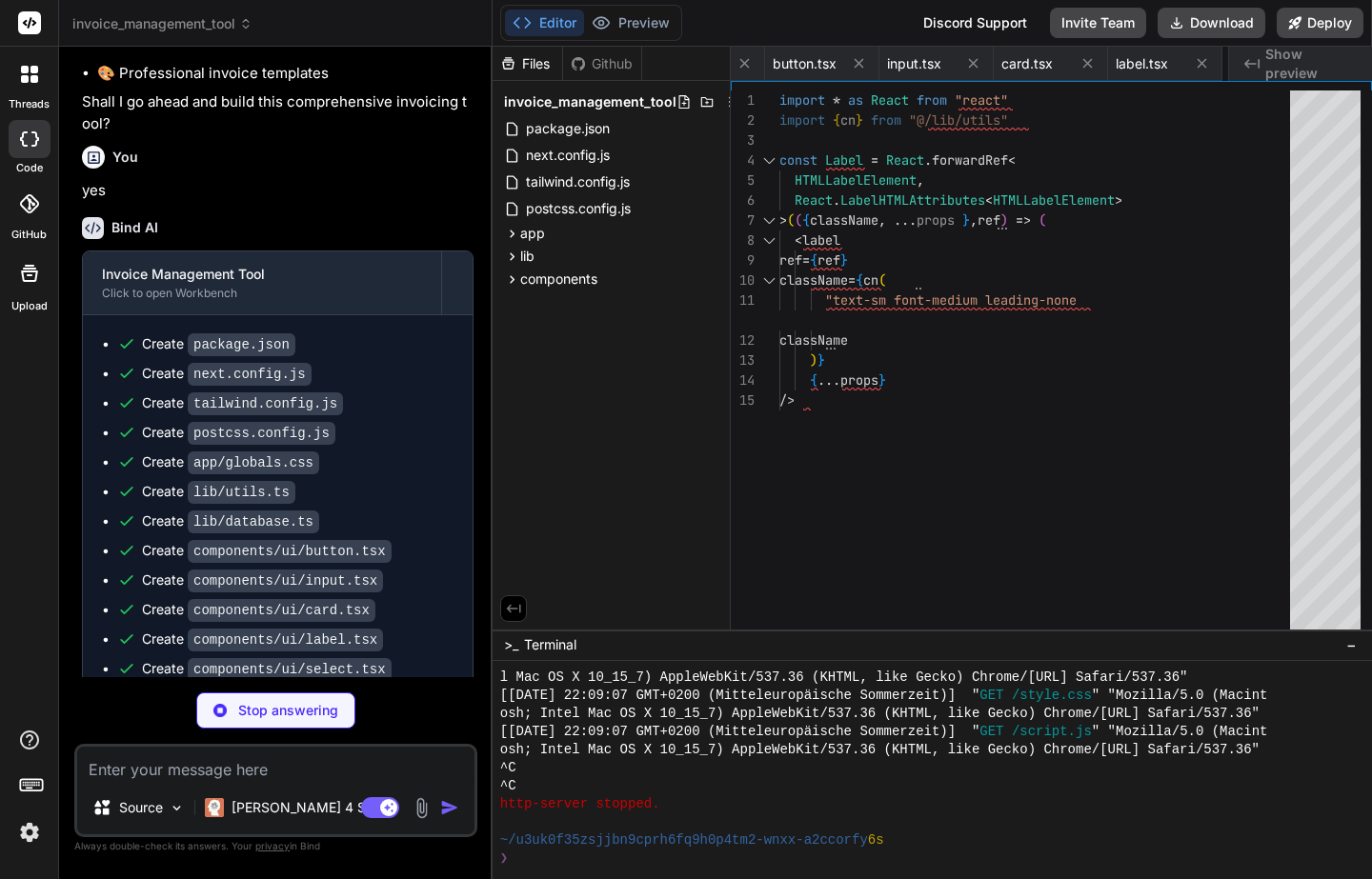
type textarea "x"
type textarea ") })} </nav> </div> ) }"
type textarea "x"
type textarea "</div> </header> ) }"
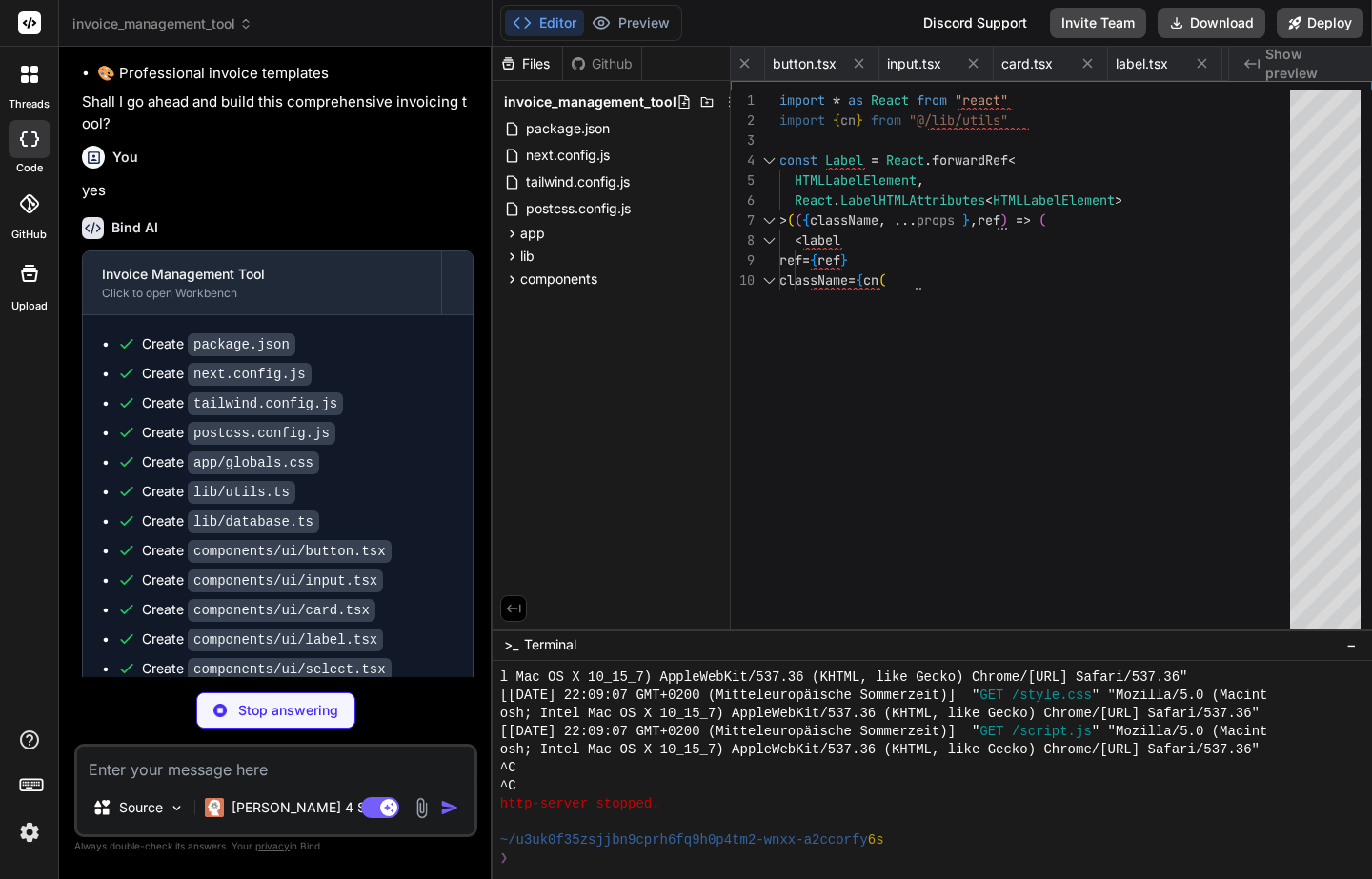
type textarea "x"
type textarea "</body> </html> ) }"
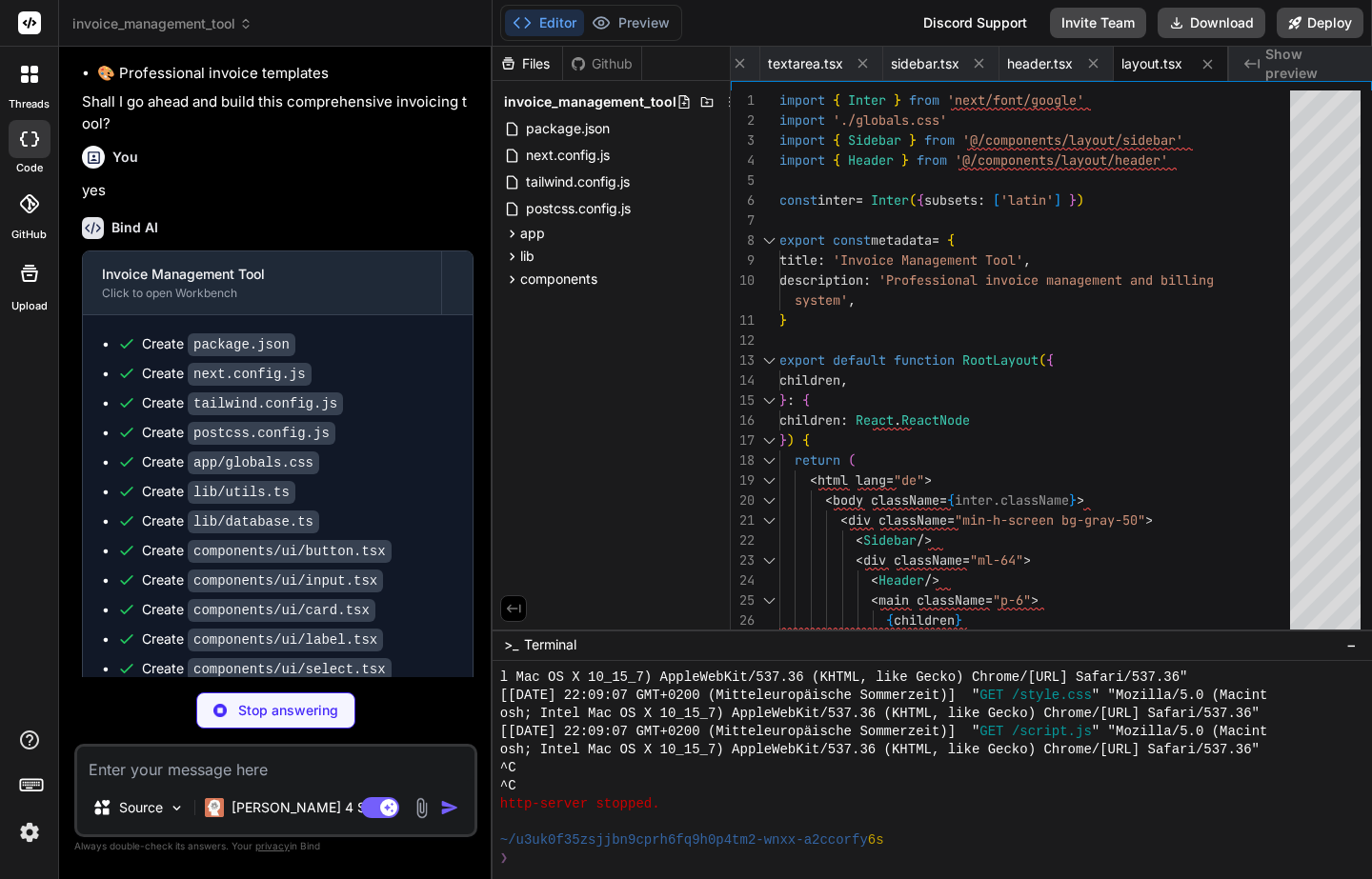
scroll to position [1402, 0]
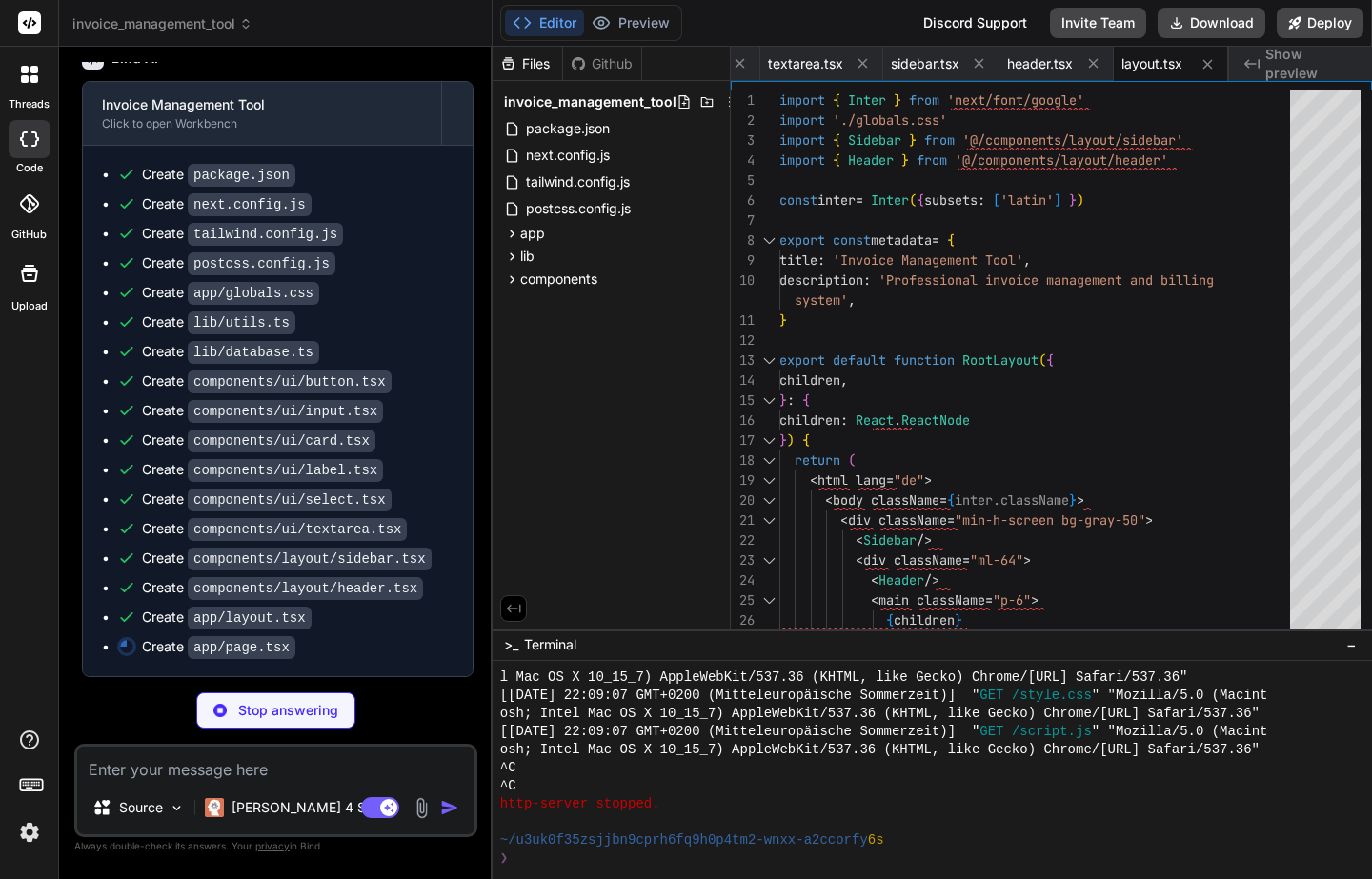
type textarea "x"
type textarea "</div> ) }"
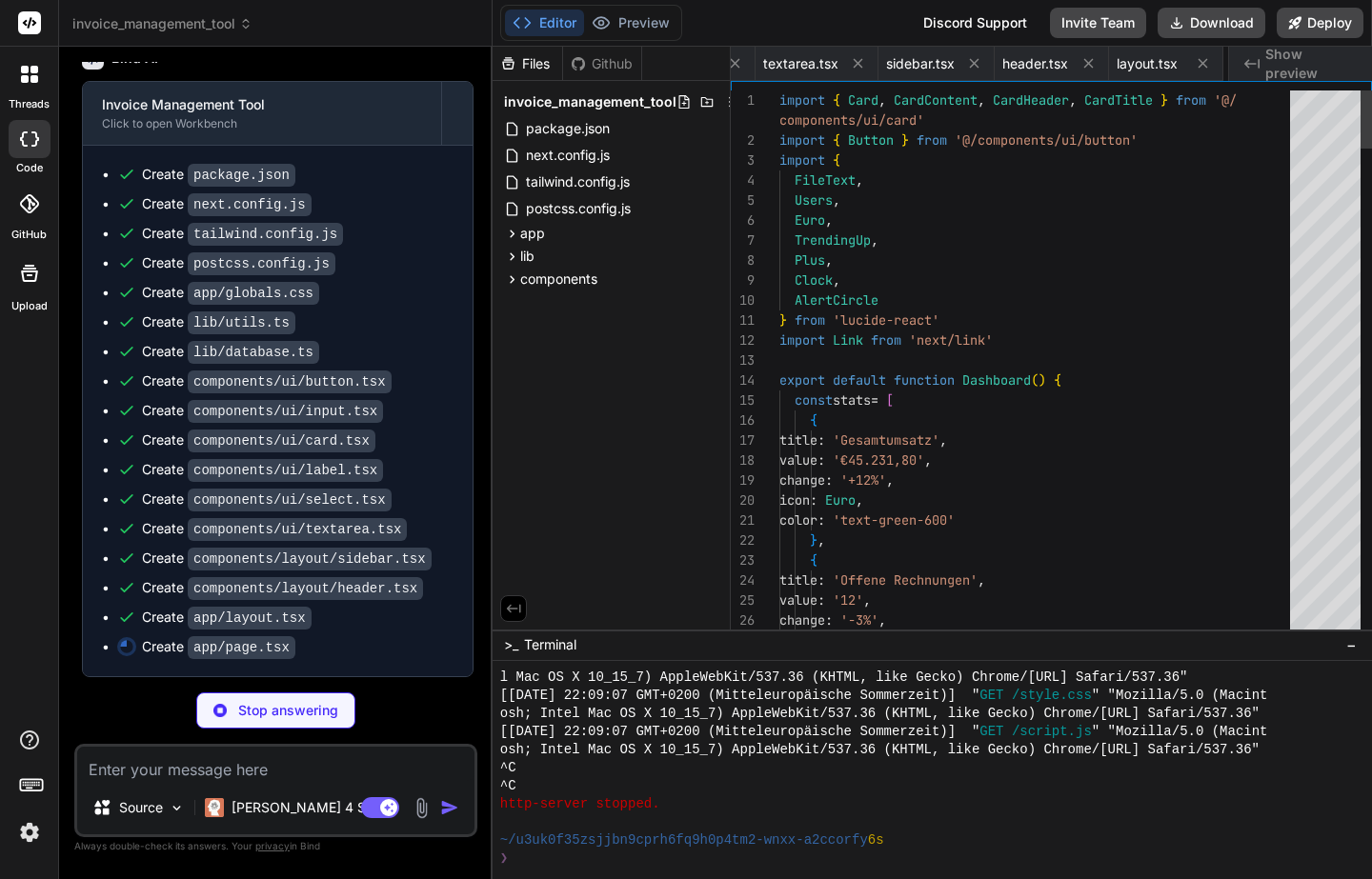
scroll to position [0, 1582]
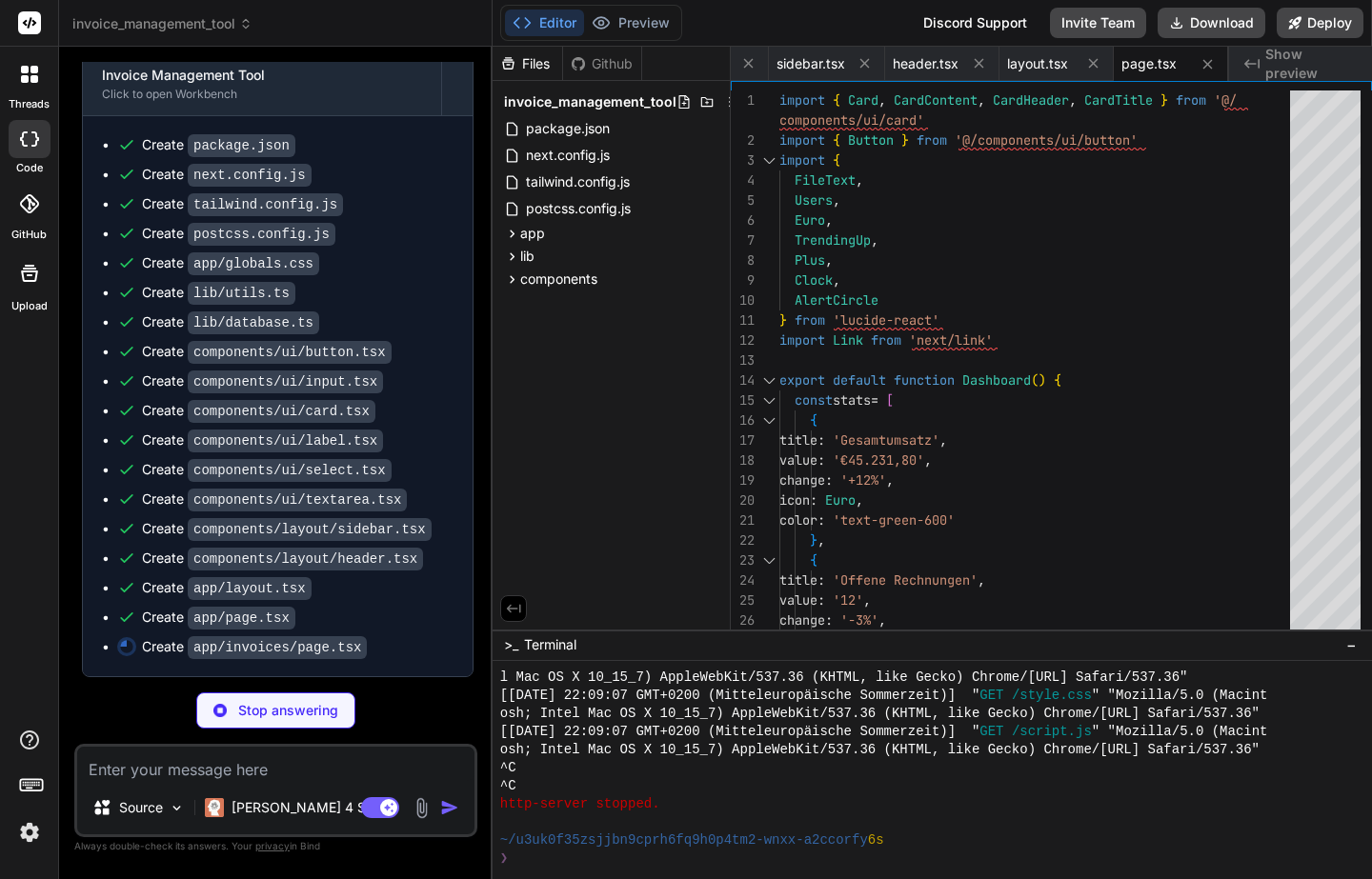
type textarea "x"
type textarea "}"
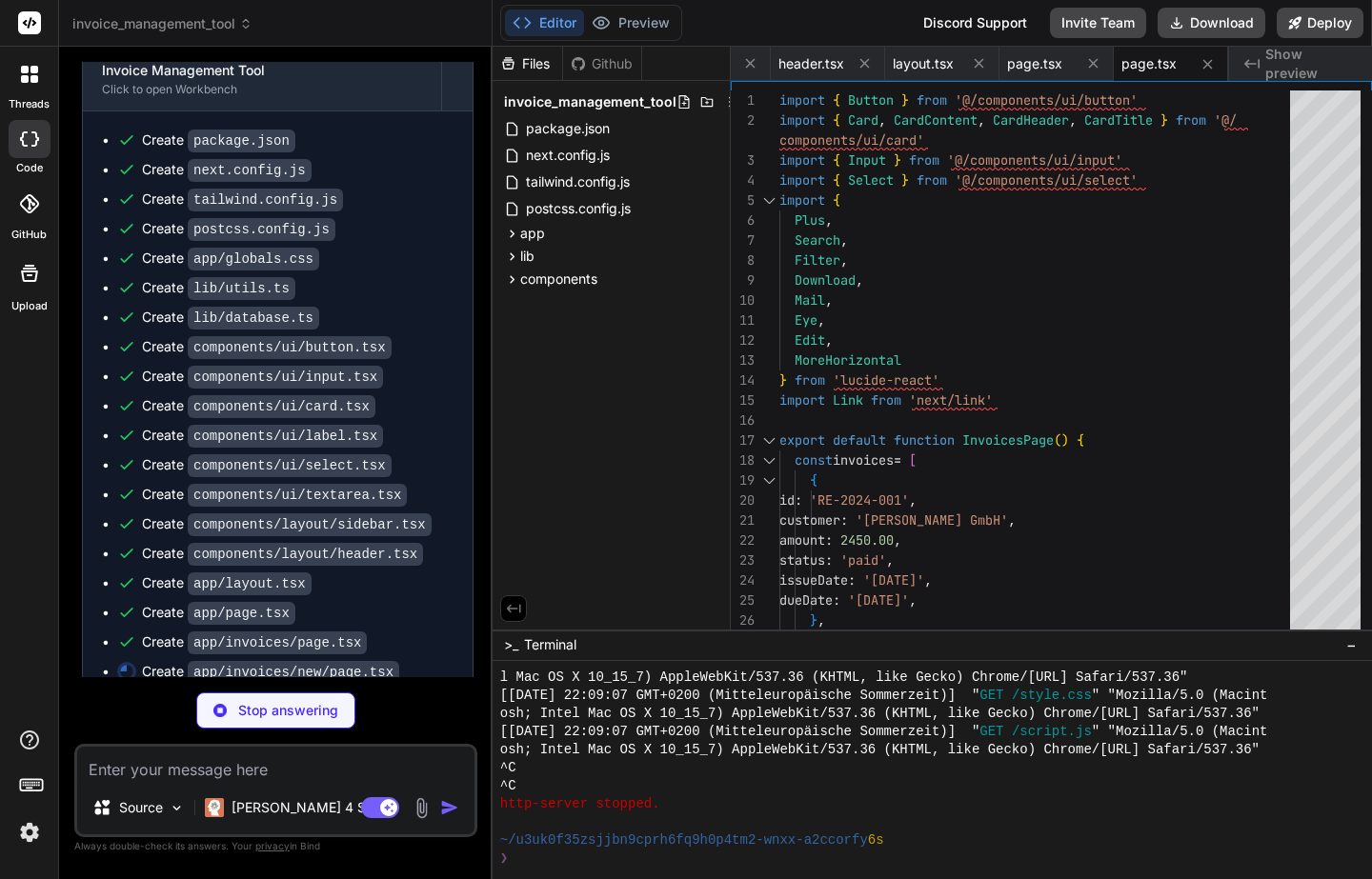
scroll to position [0, 1809]
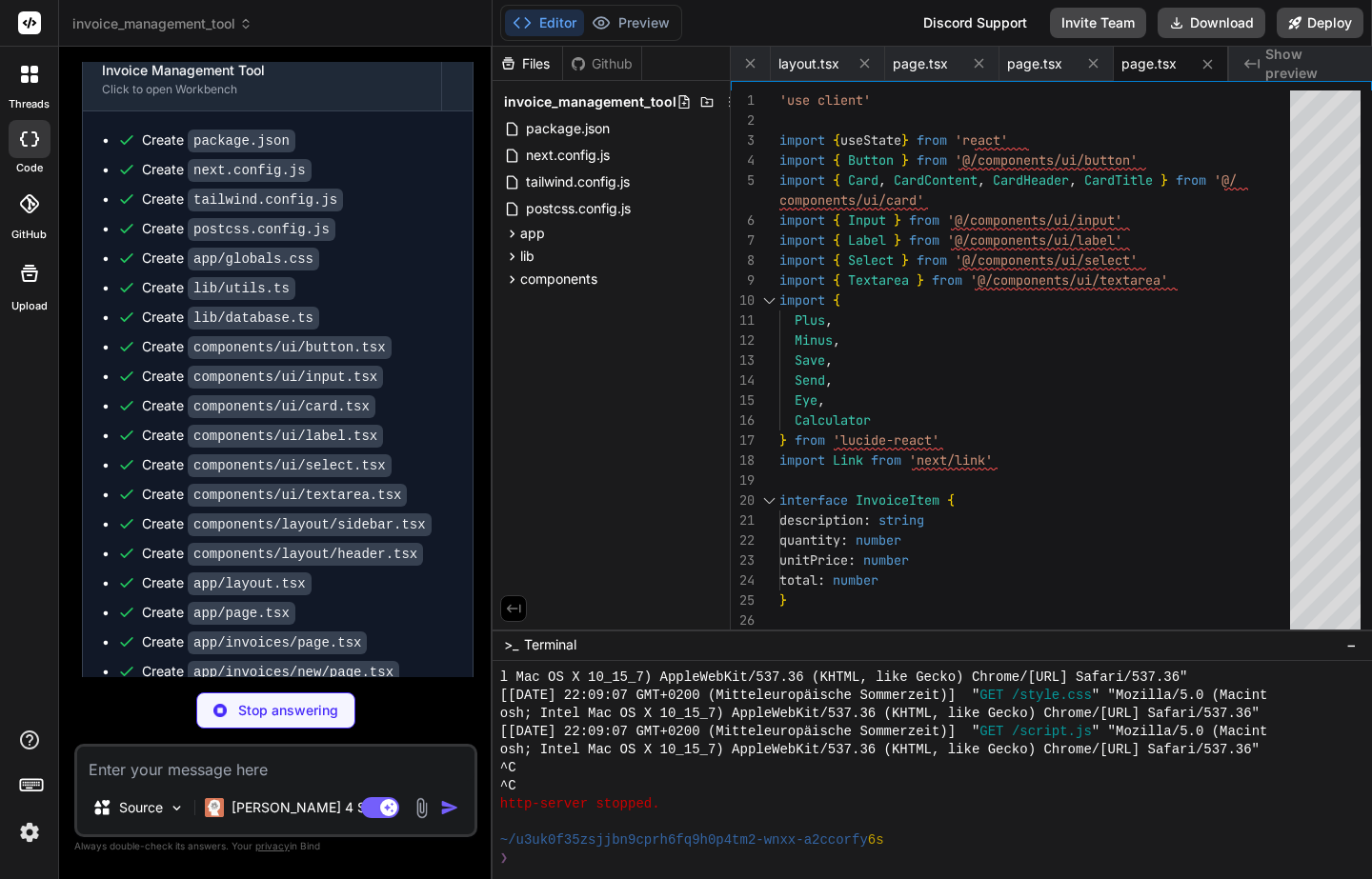
type textarea "x"
type textarea "</div> </div> </CardContent> </Card> </div> ) }"
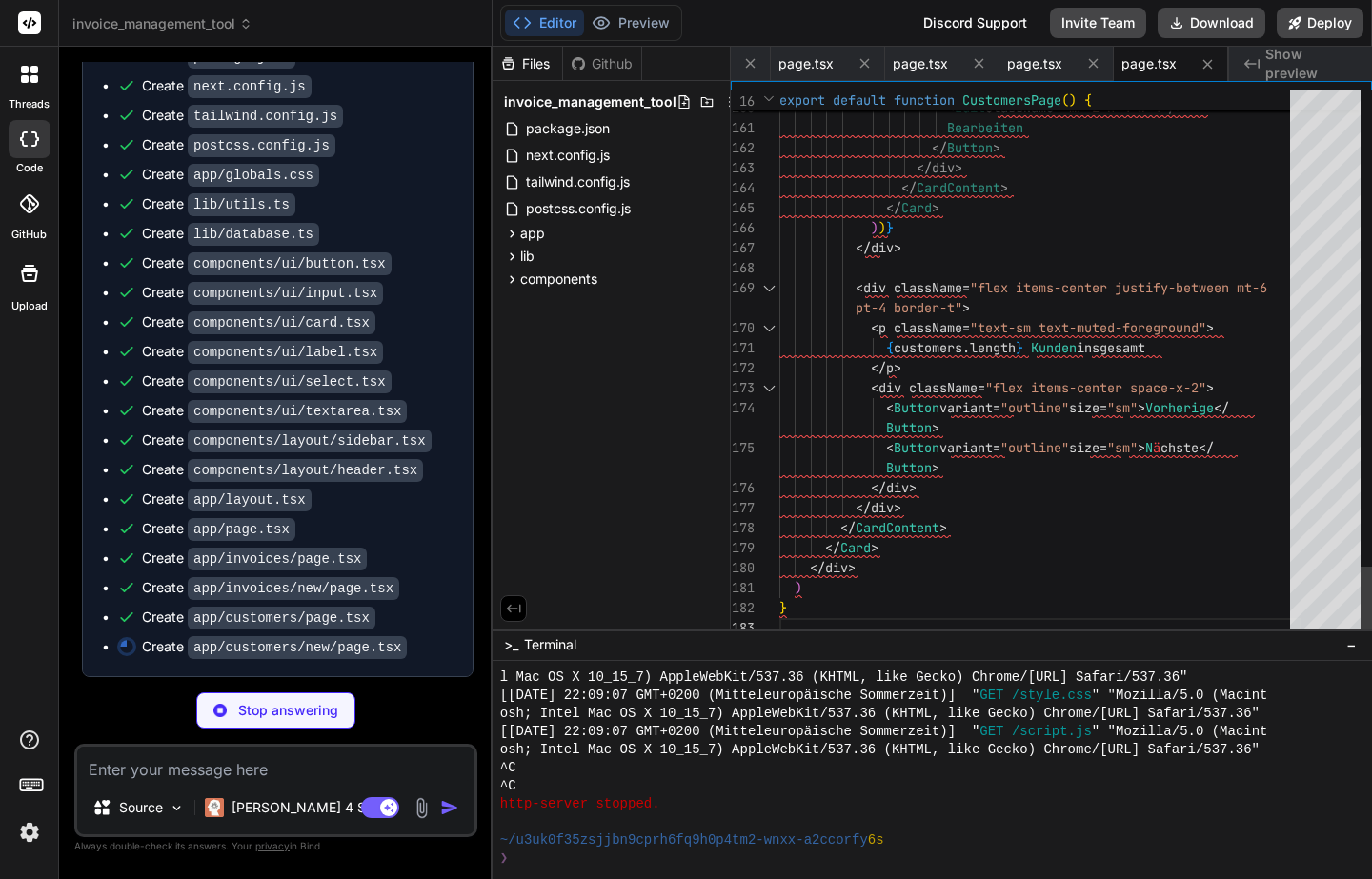
scroll to position [140, 0]
type textarea "x"
type textarea "</Button> </div> </div> ) }"
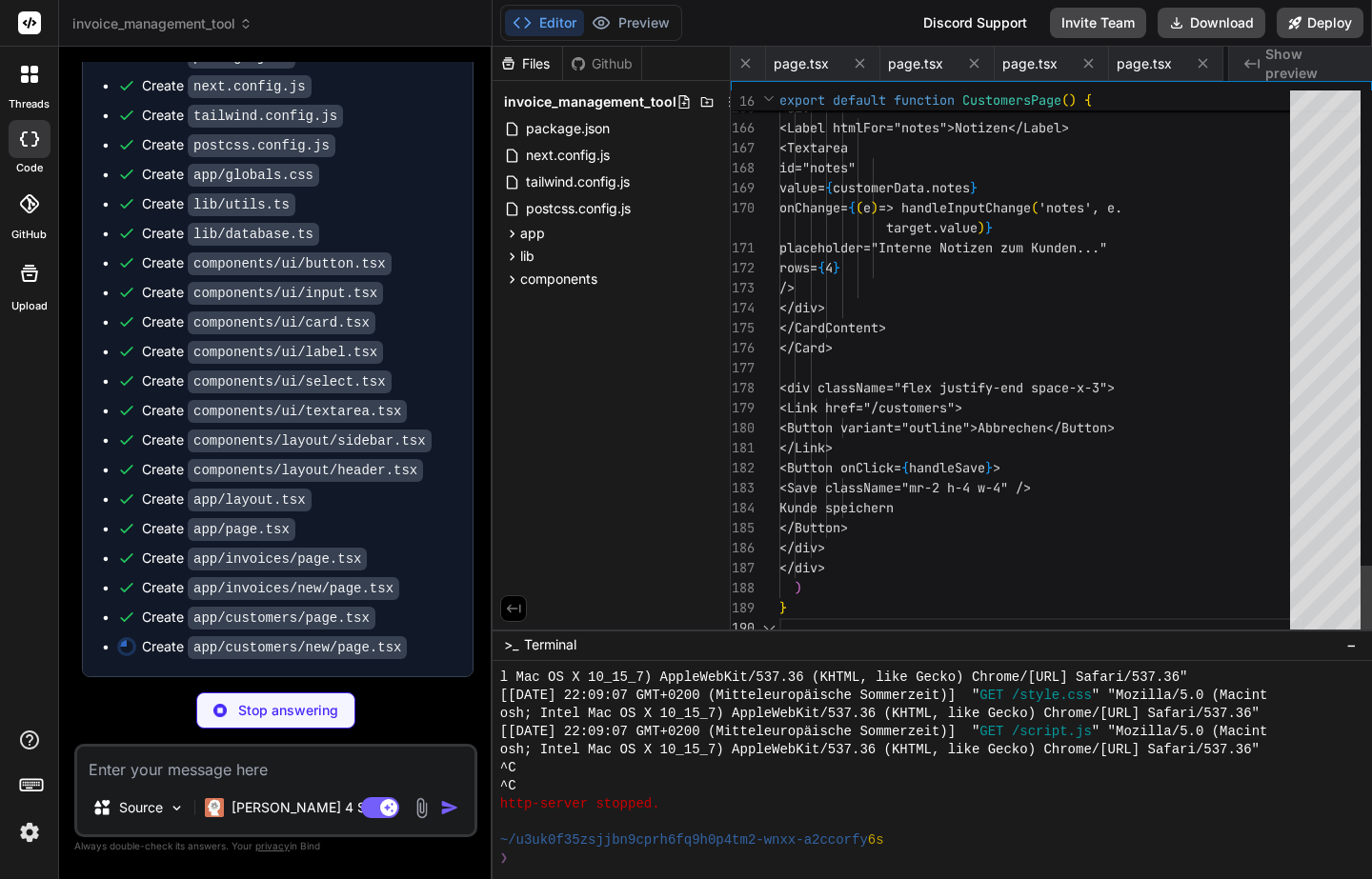
scroll to position [100, 0]
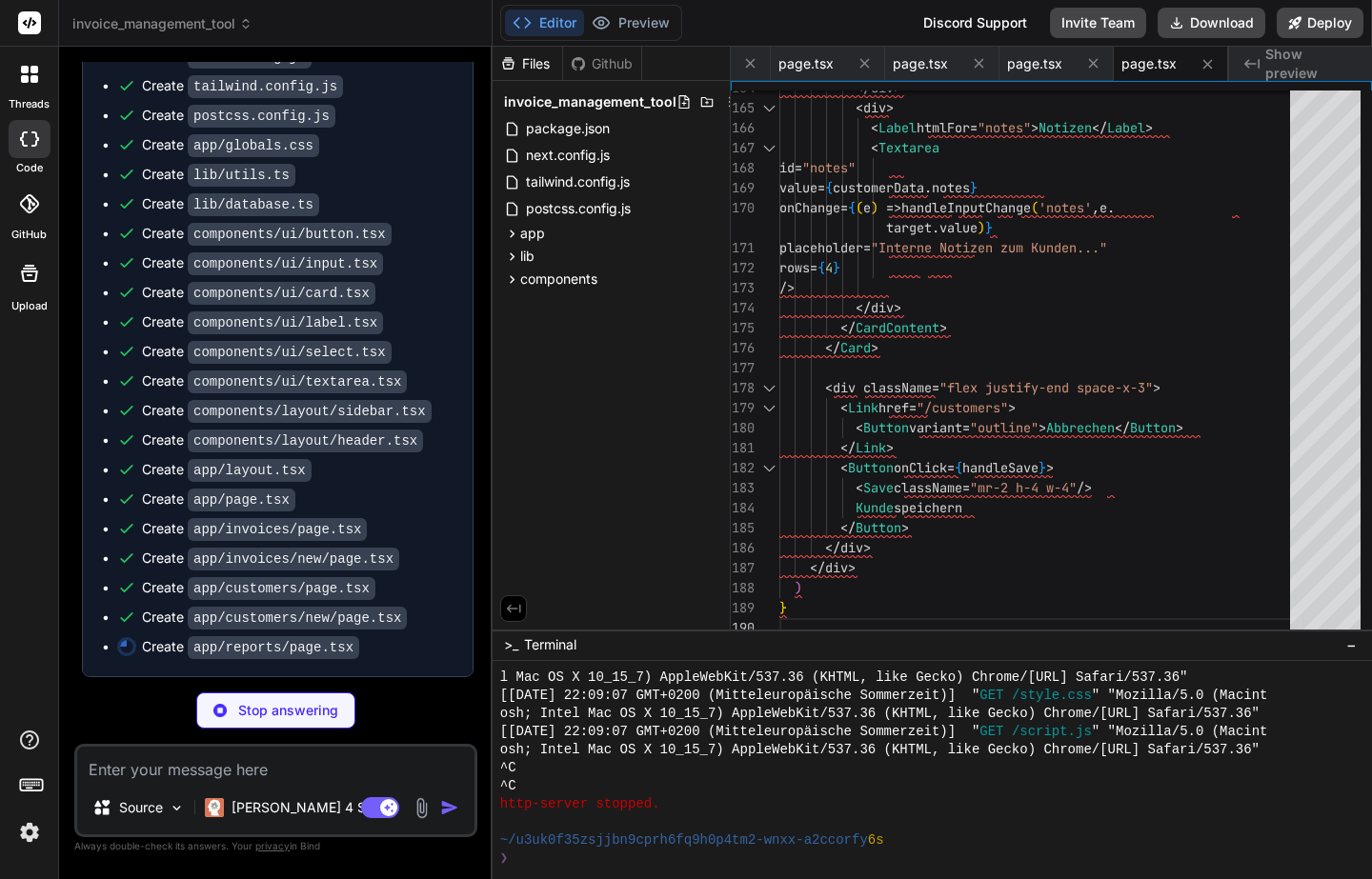
type textarea "x"
type textarea "<p className="text-sm text-muted-foreground">Umsatz</p> </div> </div> </CardCon…"
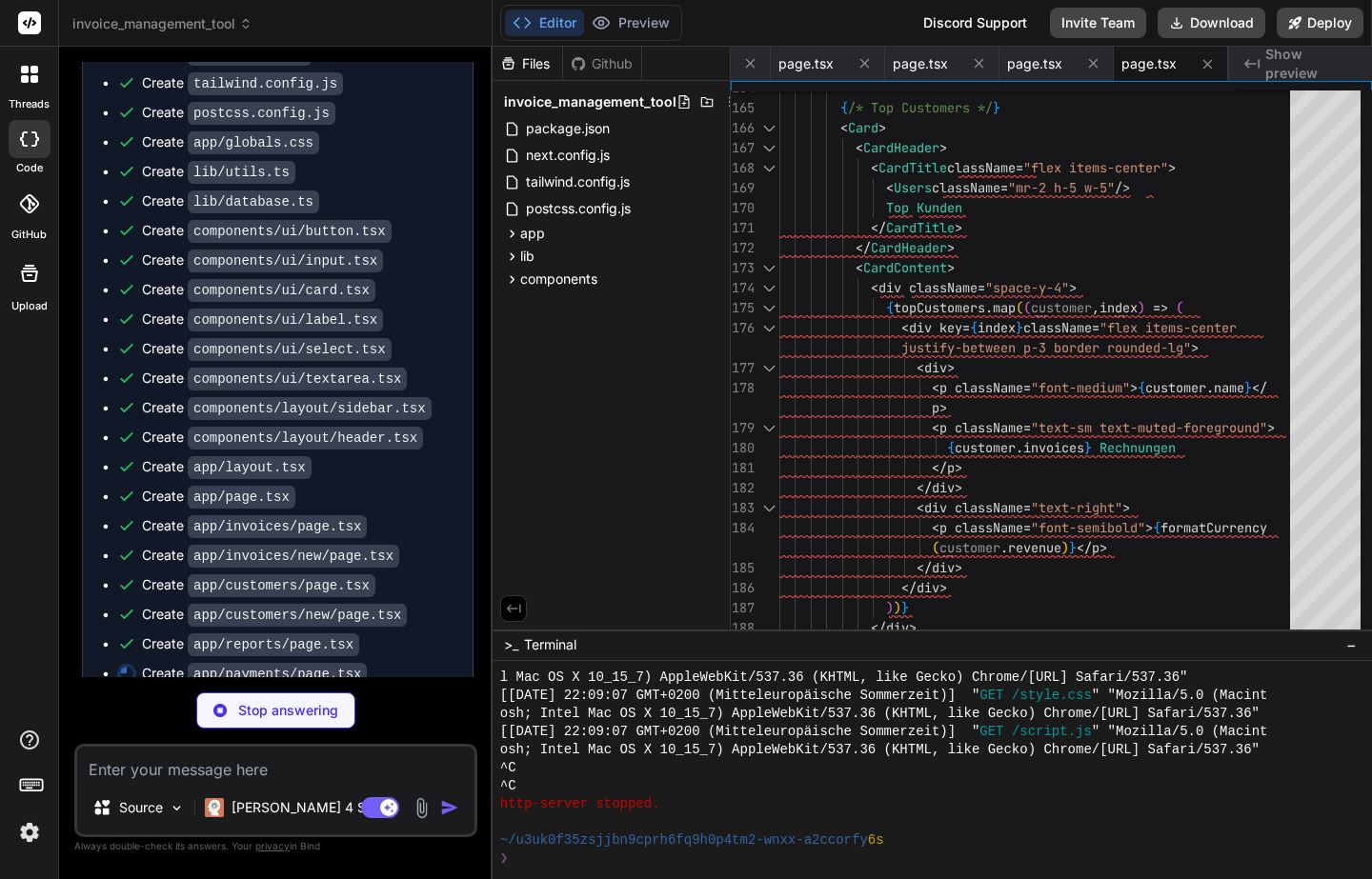
type textarea "x"
type textarea "</div> </div> </CardContent> </Card> </div> ) }"
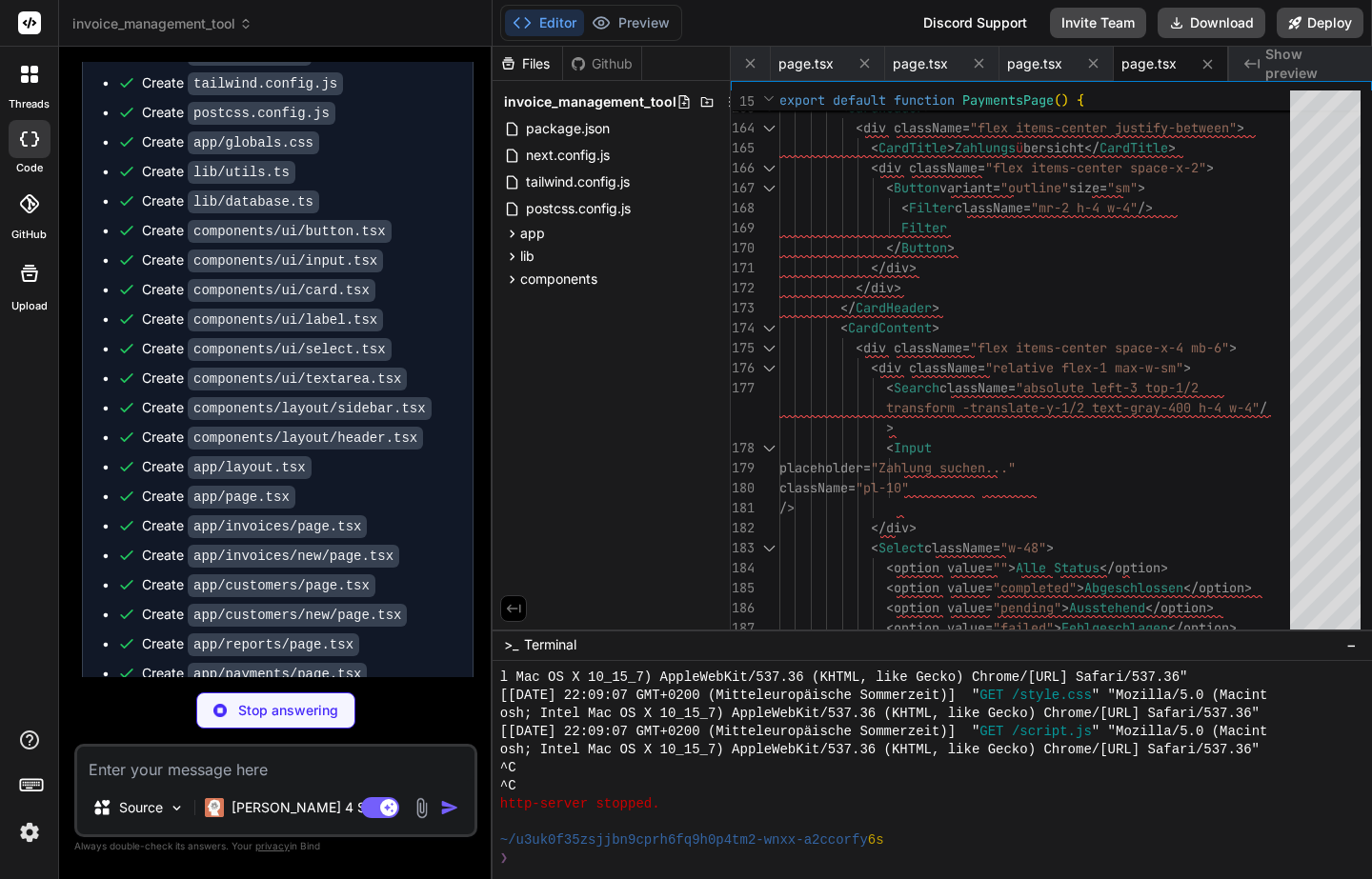
scroll to position [1605, 0]
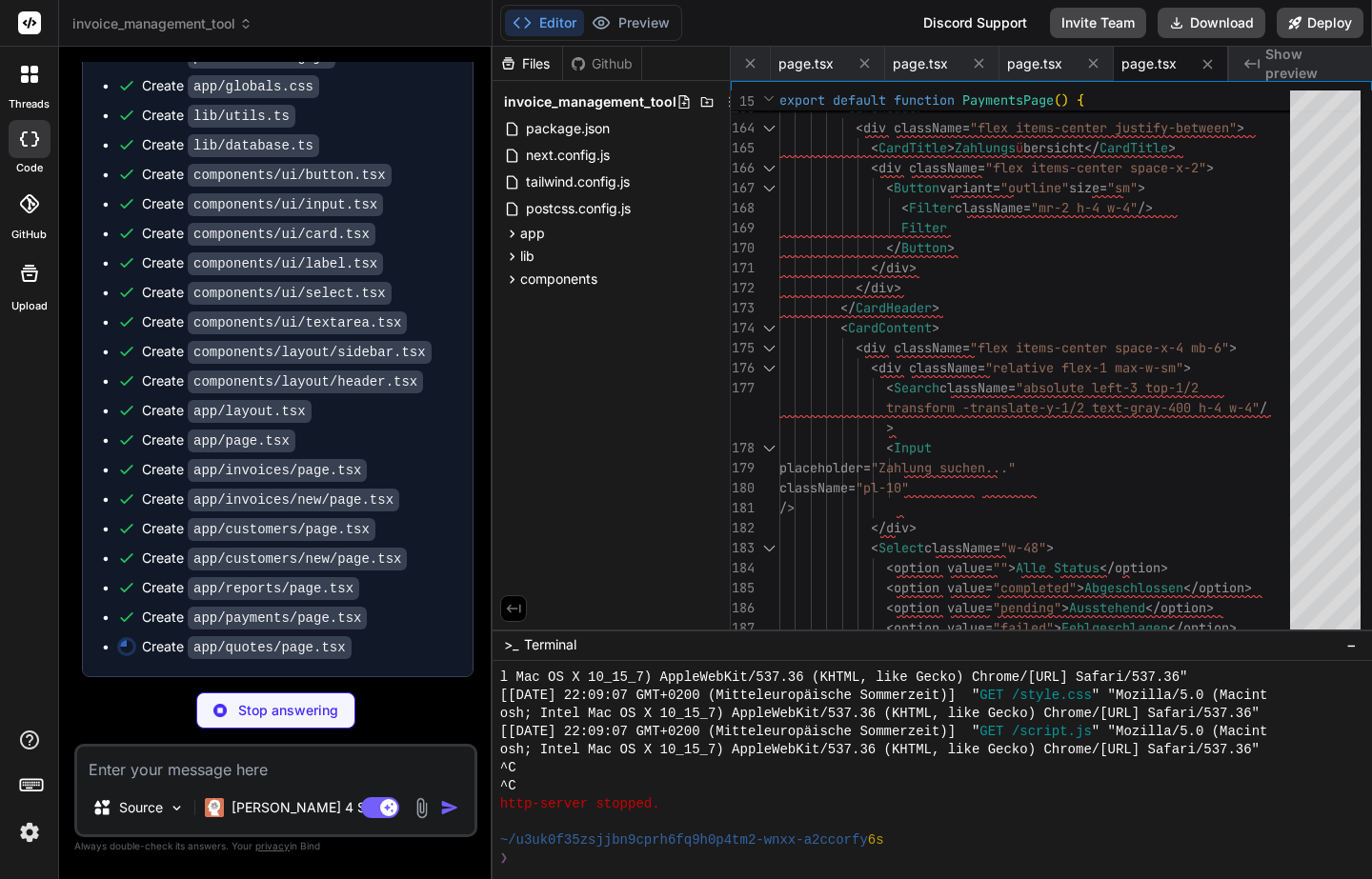
type textarea "x"
type textarea "</CardContent> </Card> </div> ) }"
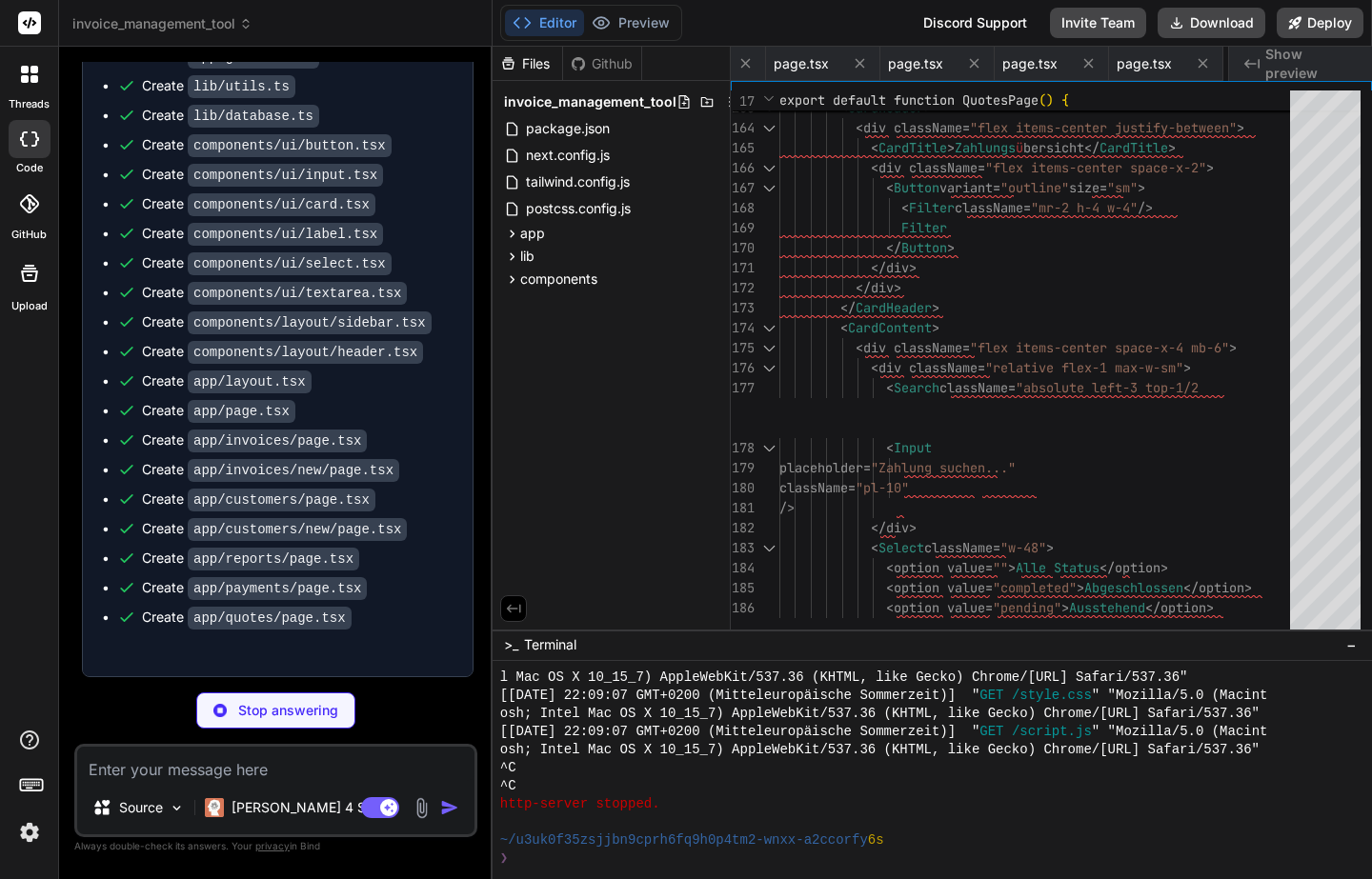
type textarea "x"
type textarea "</Button> </CardContent> </Card> </div> </div> </div> ) }"
type textarea "x"
type textarea "</CardContent> </Card> </div> </div> </div> ) }"
type textarea "x"
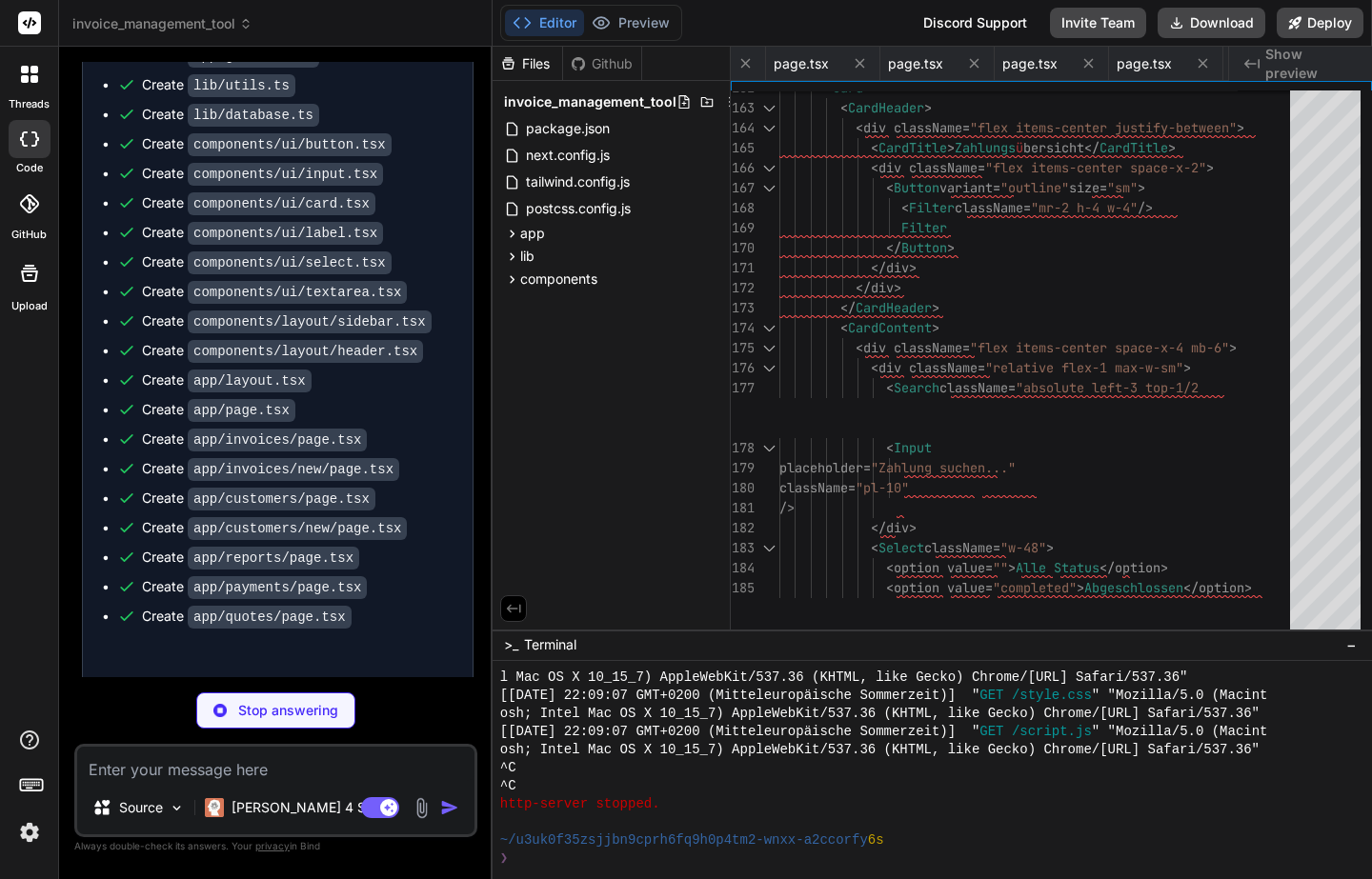
type textarea ""baseUrl": ".", "paths": { "@/*": ["./*"] } }, "include": ["next-env.d.ts", "**…"
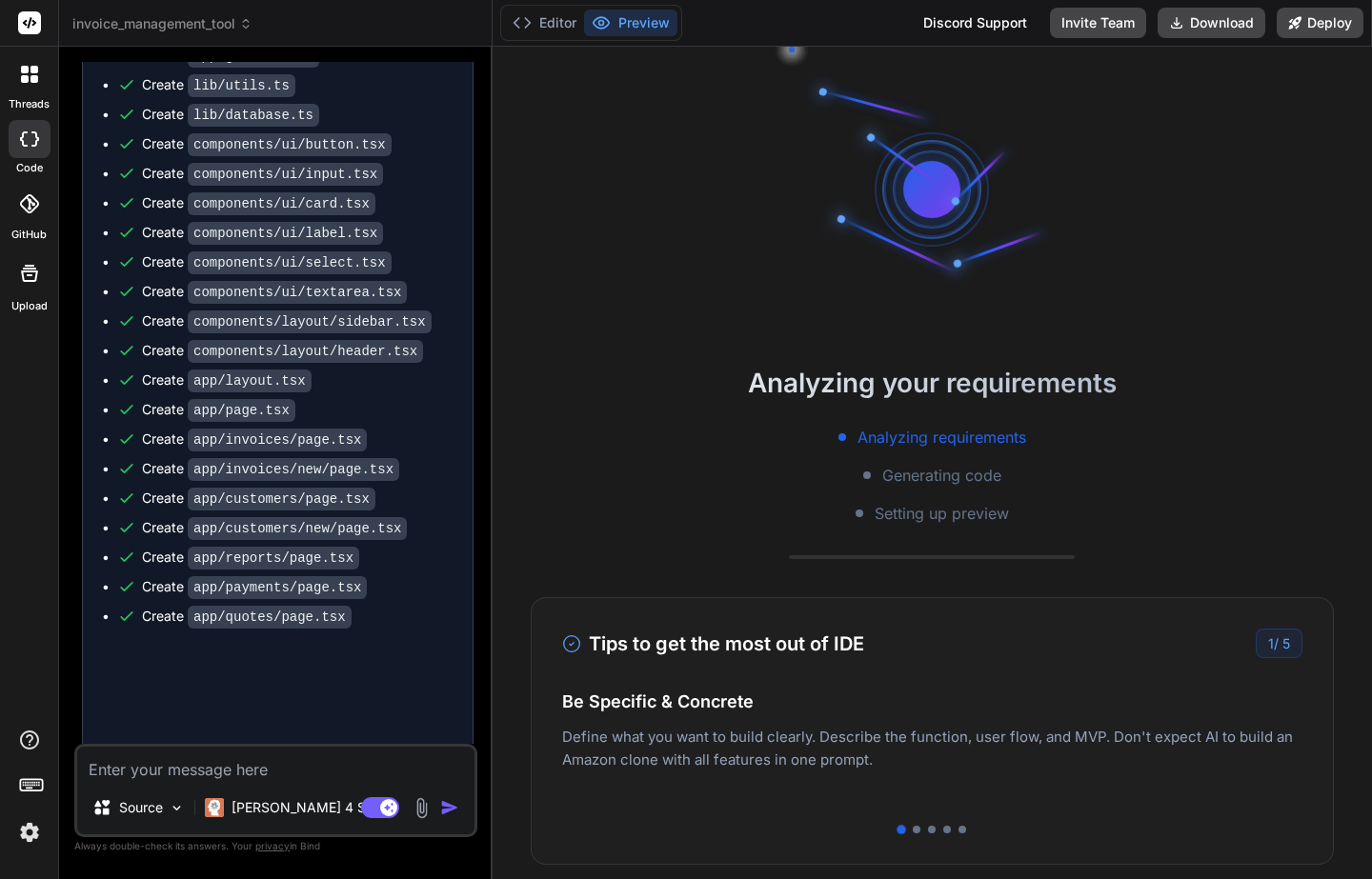
type textarea "x"
